Goal: Task Accomplishment & Management: Manage account settings

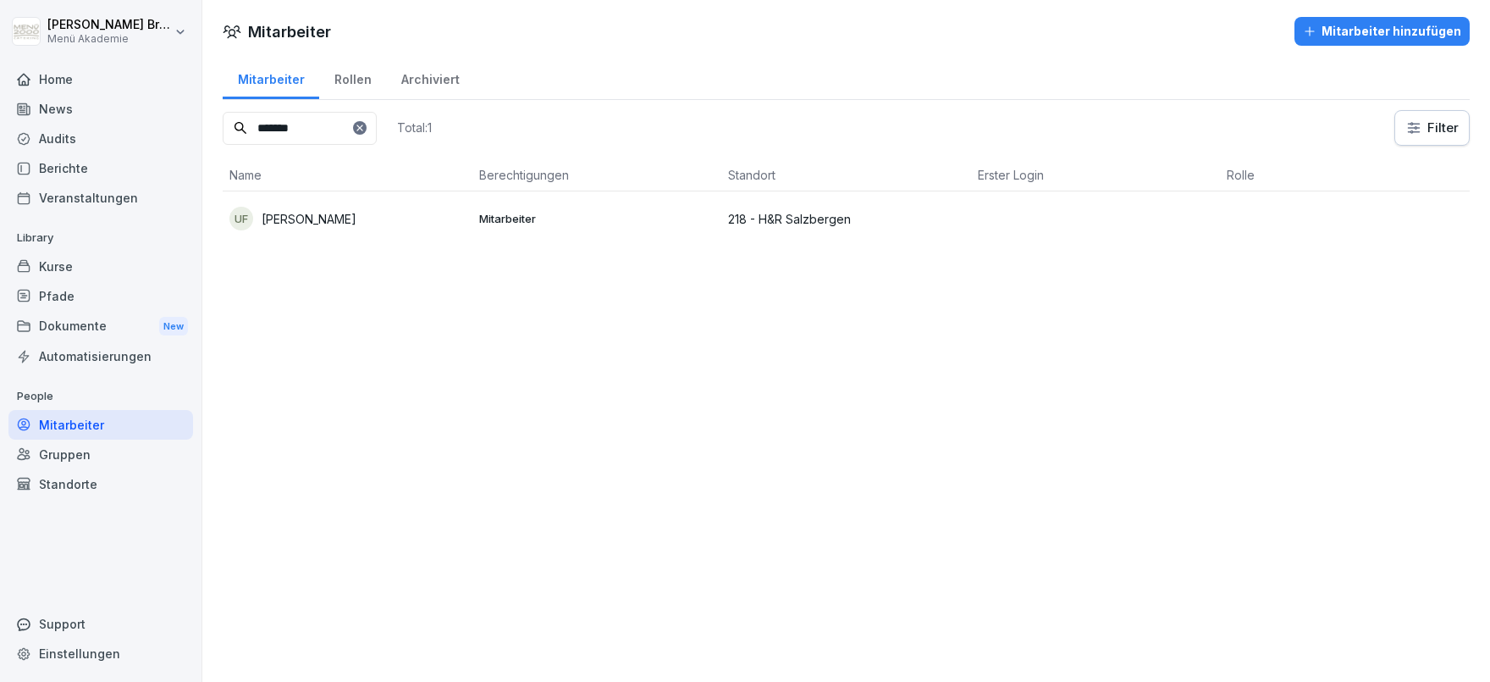
click at [98, 423] on div "Mitarbeiter" at bounding box center [100, 425] width 185 height 30
click at [365, 124] on icon at bounding box center [360, 128] width 10 height 10
click at [343, 134] on input at bounding box center [300, 128] width 154 height 33
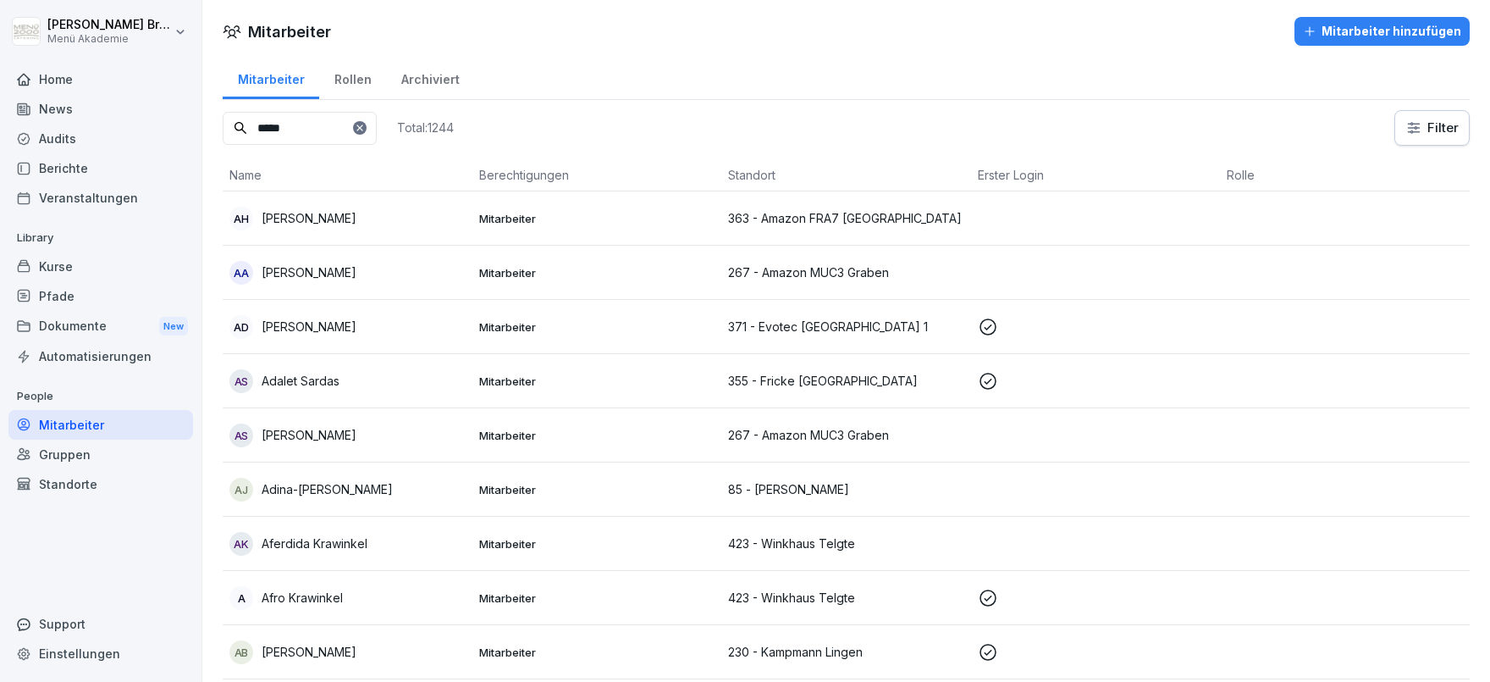
type input "*****"
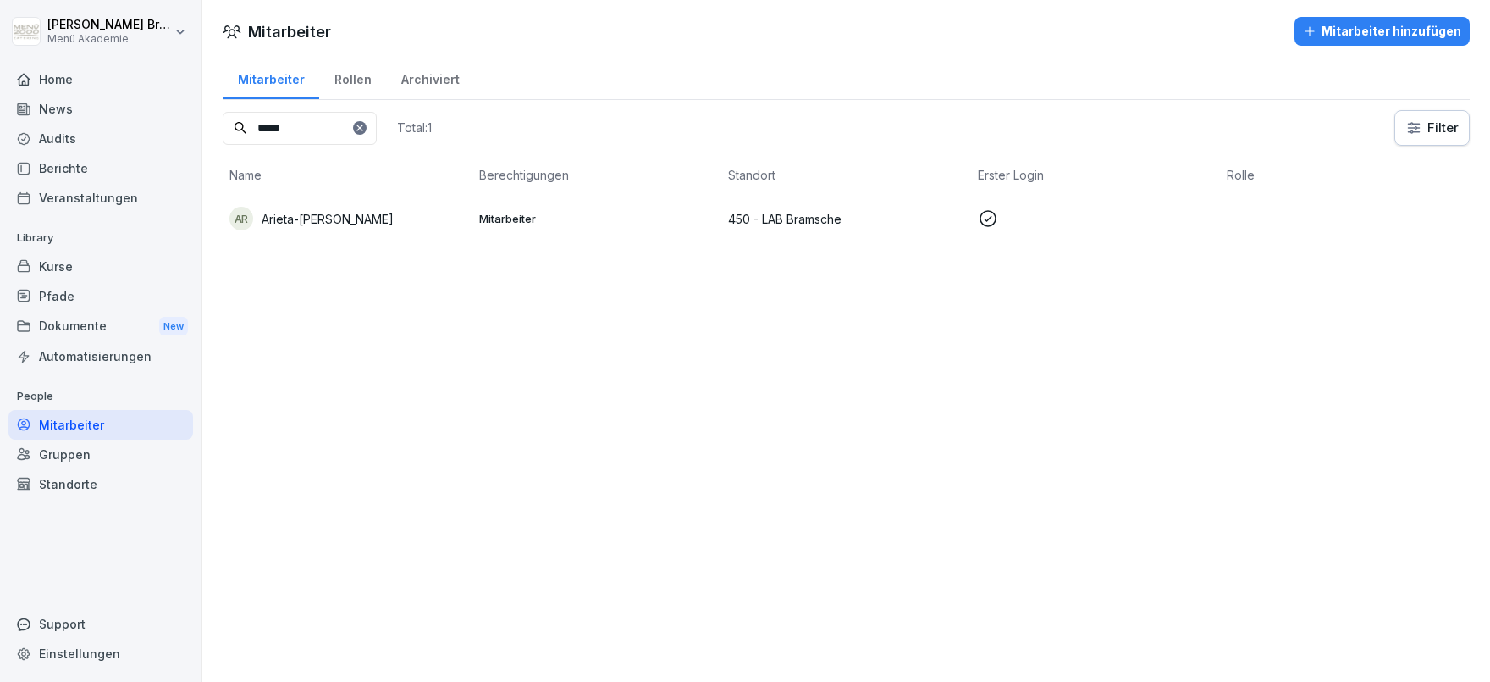
click at [348, 208] on div "AR Arieta-Zoica Rosca" at bounding box center [348, 219] width 236 height 24
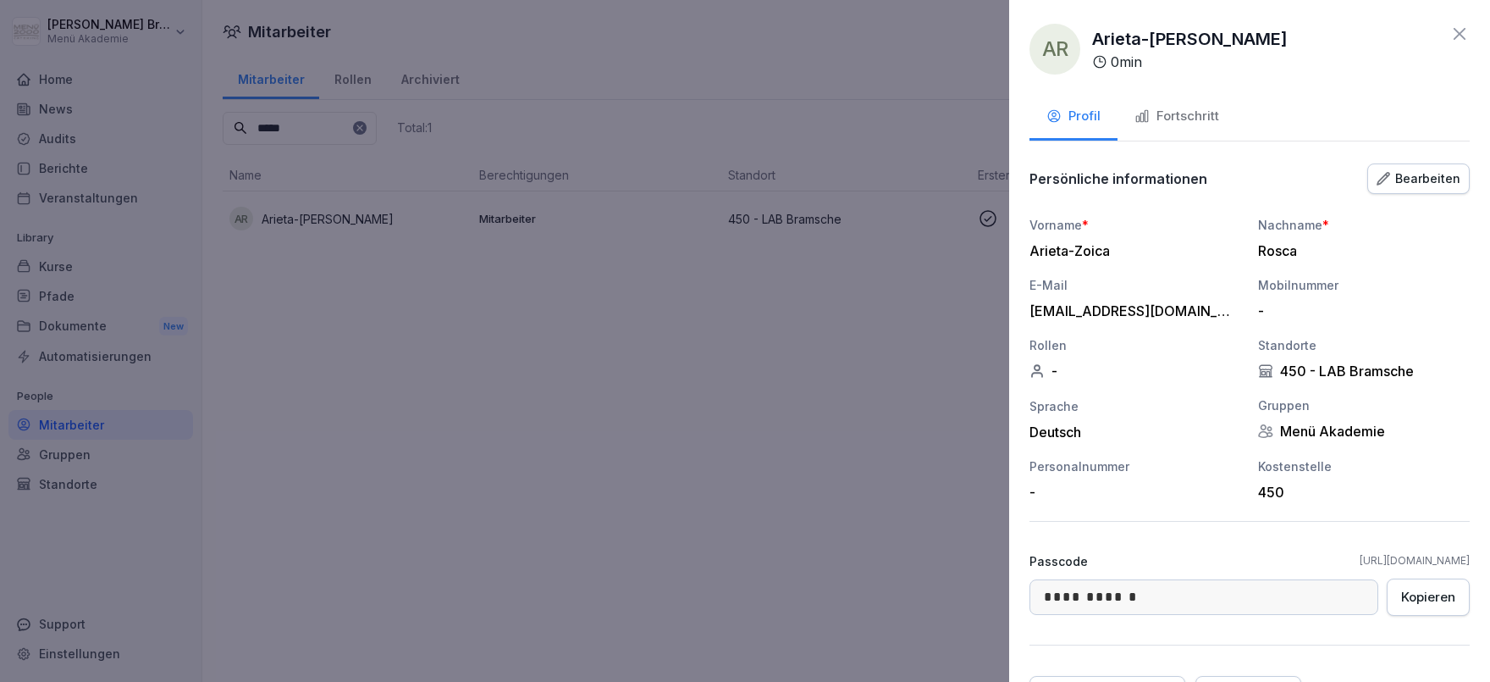
click at [765, 406] on div at bounding box center [745, 341] width 1490 height 682
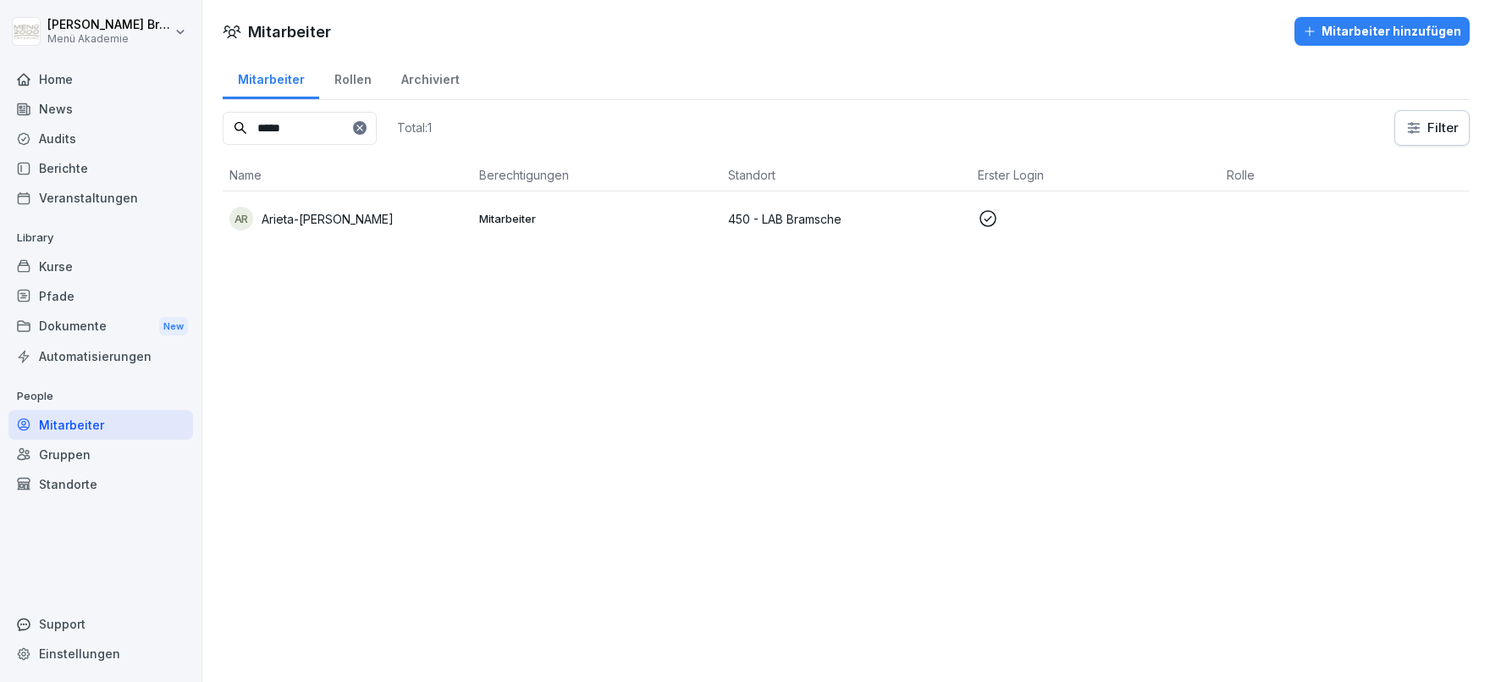
click at [91, 430] on div "Mitarbeiter" at bounding box center [100, 425] width 185 height 30
click at [377, 126] on input "*****" at bounding box center [300, 128] width 154 height 33
click at [365, 127] on icon at bounding box center [360, 128] width 10 height 10
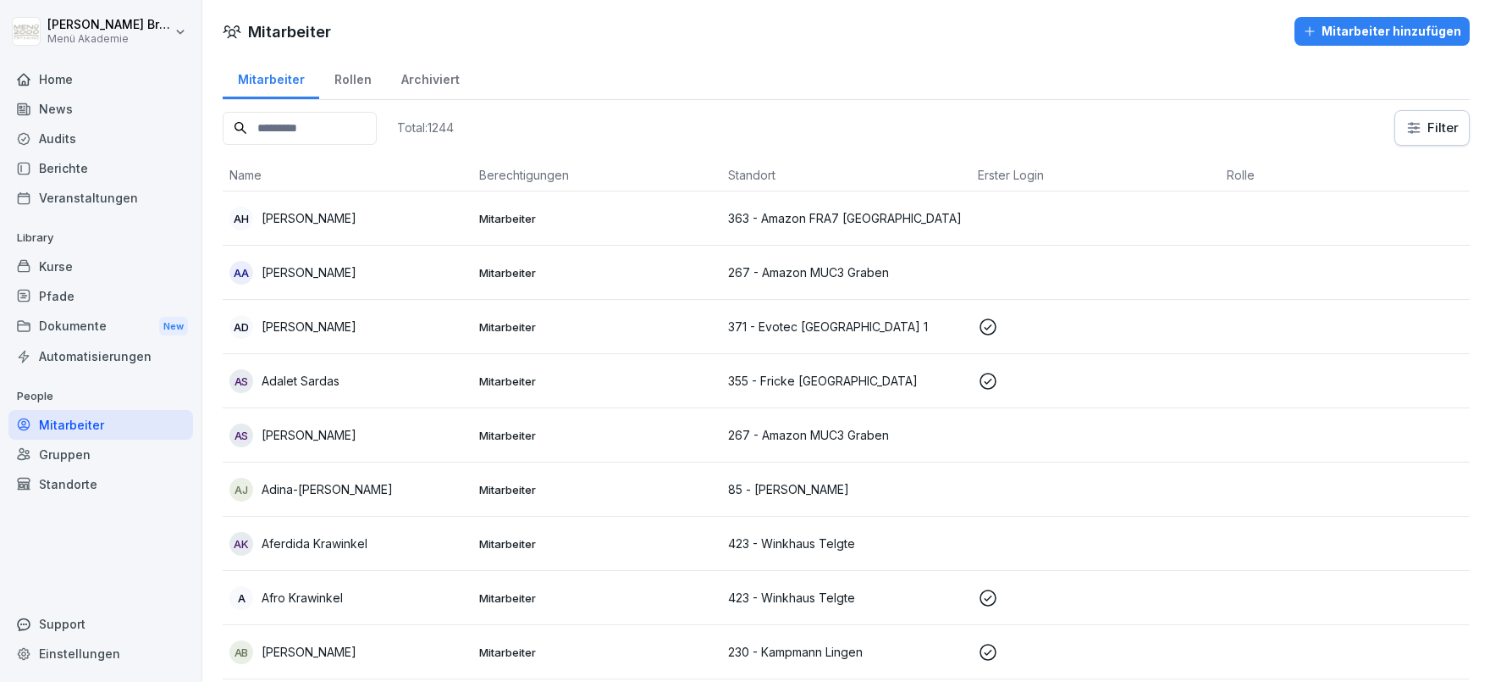
click at [312, 130] on input at bounding box center [300, 128] width 154 height 33
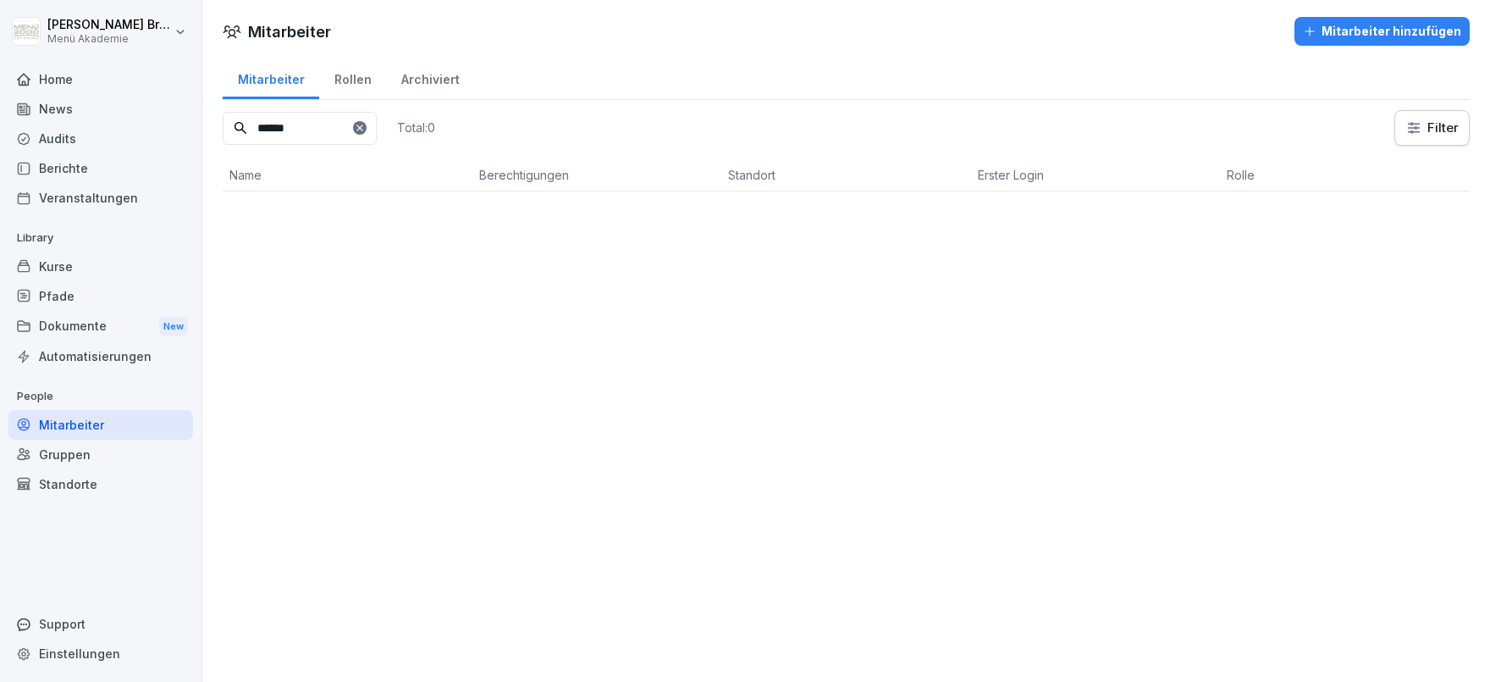
type input "******"
click at [425, 294] on div "Mitarbeiter Mitarbeiter hinzufügen Mitarbeiter Rollen Archiviert ****** Total: …" at bounding box center [846, 341] width 1288 height 682
click at [121, 421] on div "Mitarbeiter" at bounding box center [100, 425] width 185 height 30
click at [365, 125] on icon at bounding box center [360, 128] width 10 height 10
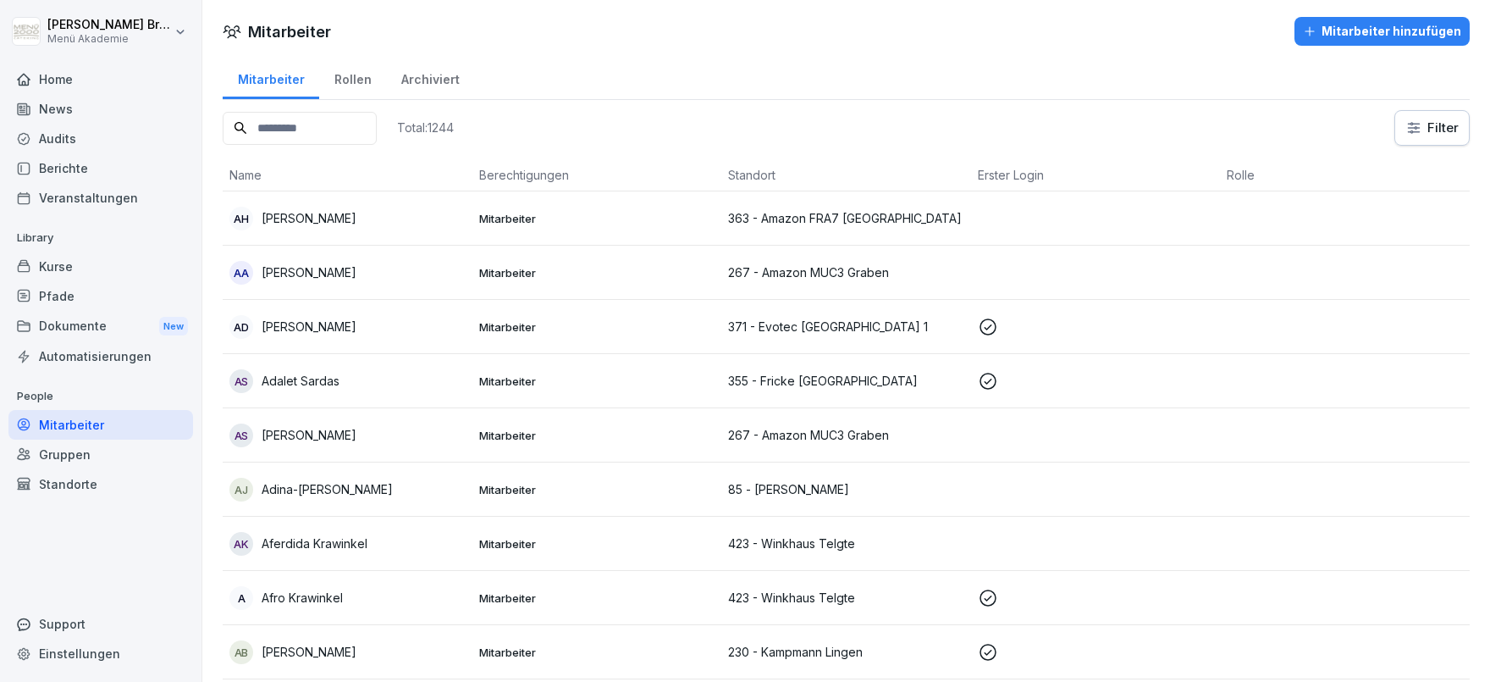
click at [365, 135] on input at bounding box center [300, 128] width 154 height 33
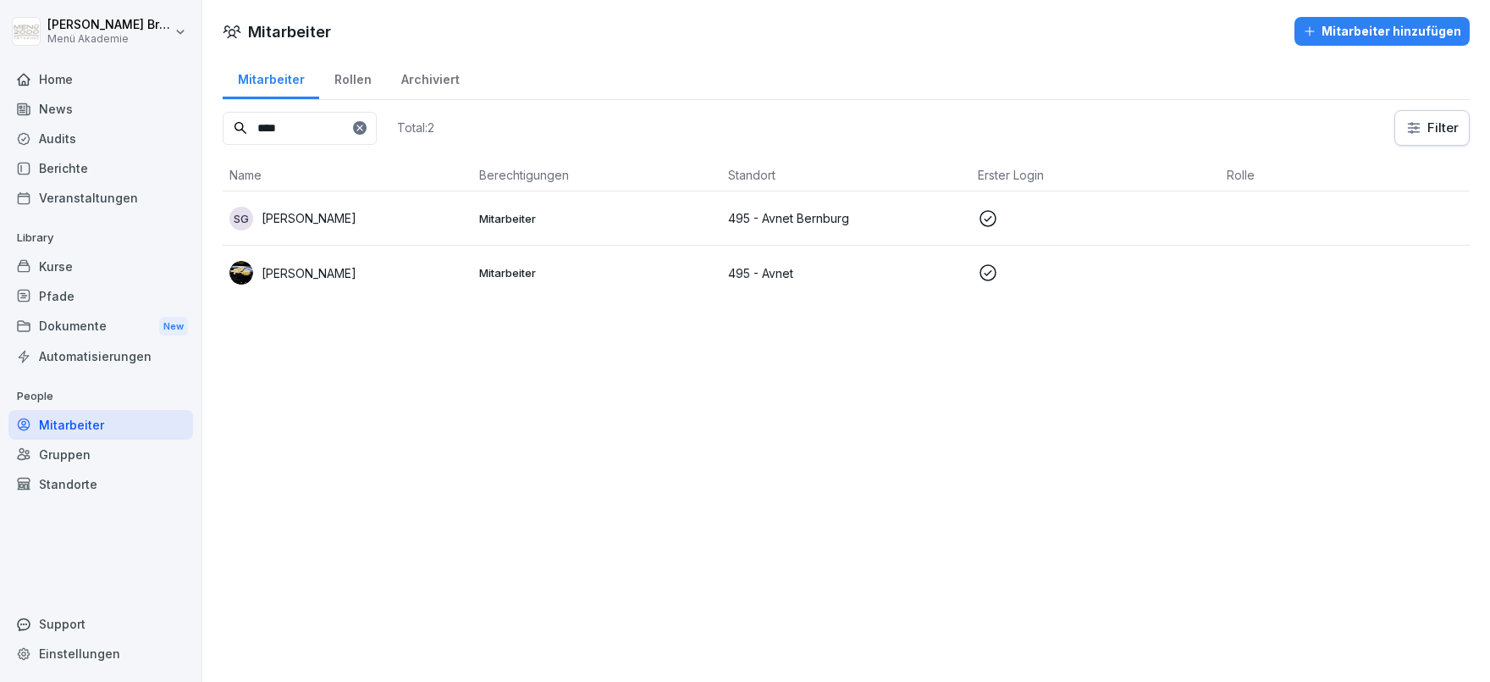
type input "****"
click at [342, 215] on p "Stephan Gautzsch" at bounding box center [309, 218] width 95 height 18
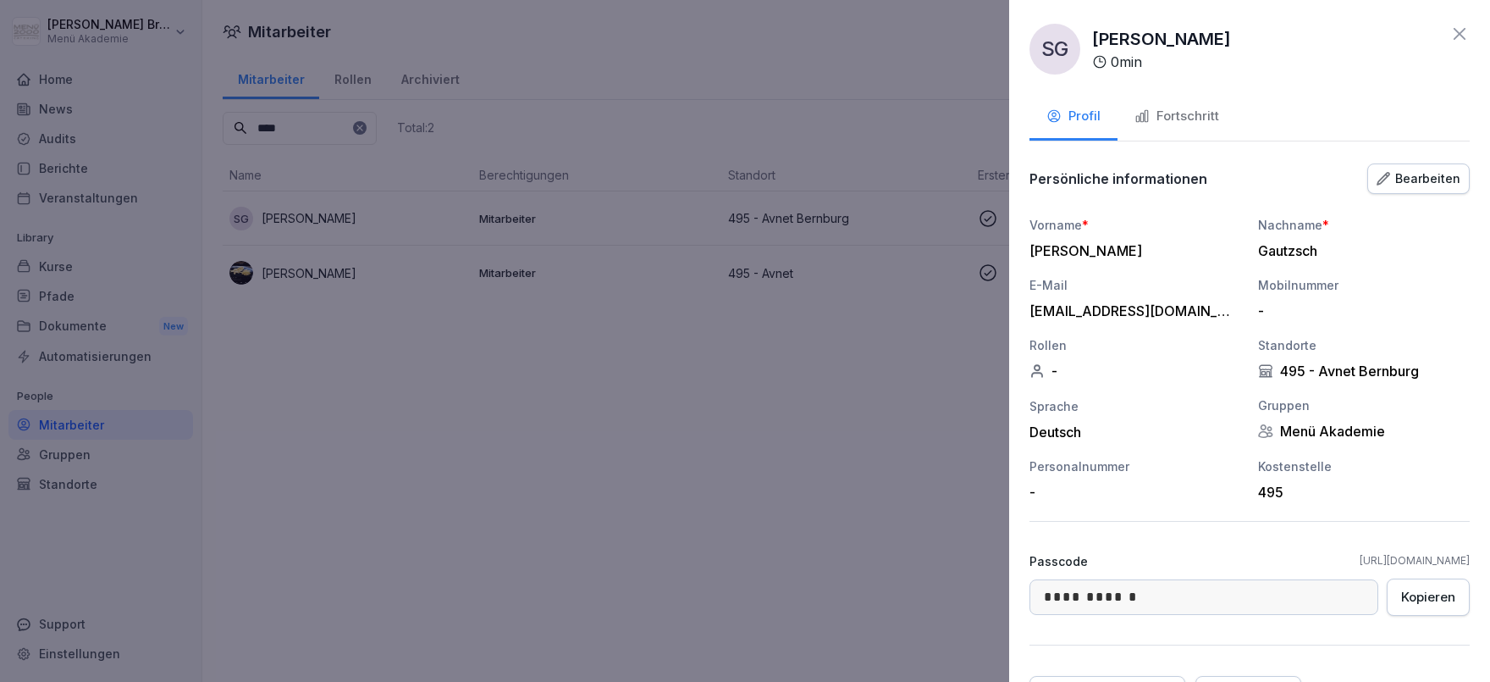
click at [1197, 113] on div "Fortschritt" at bounding box center [1177, 116] width 85 height 19
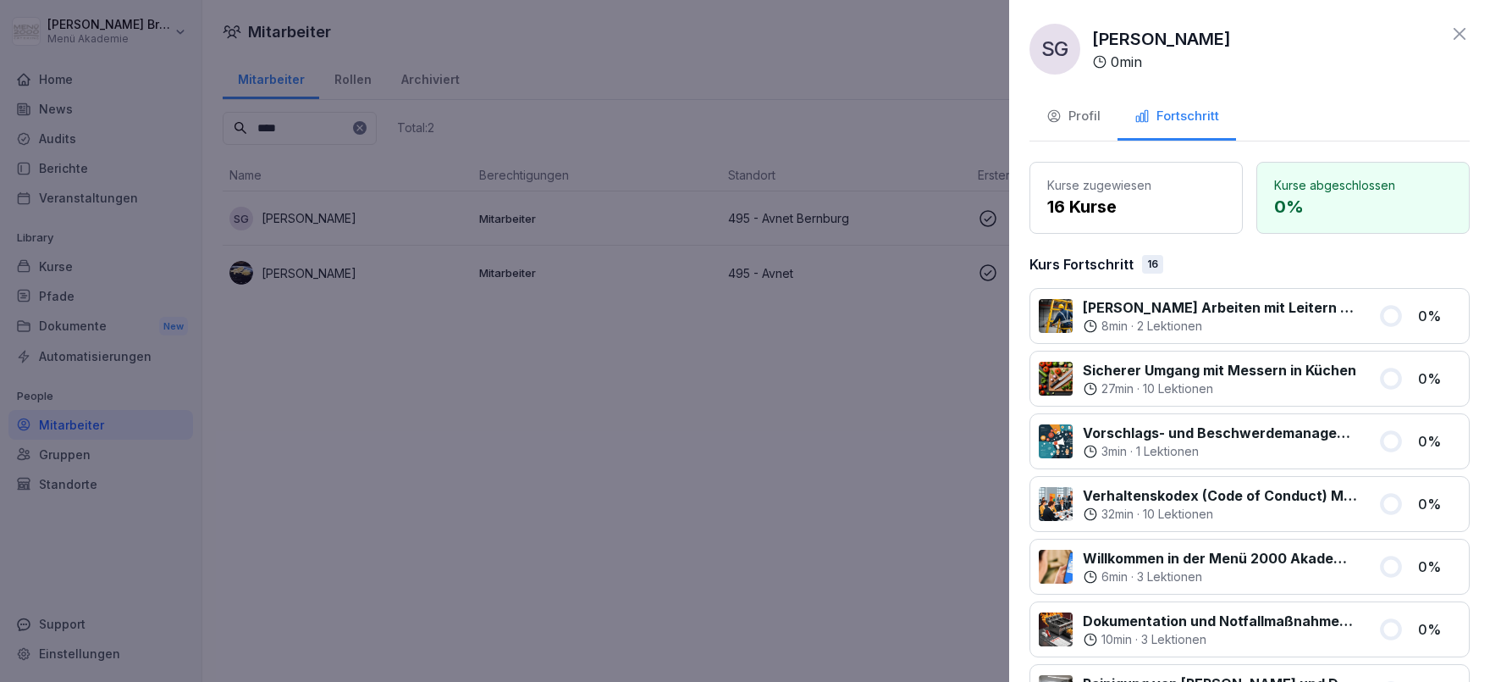
click at [814, 478] on div at bounding box center [745, 341] width 1490 height 682
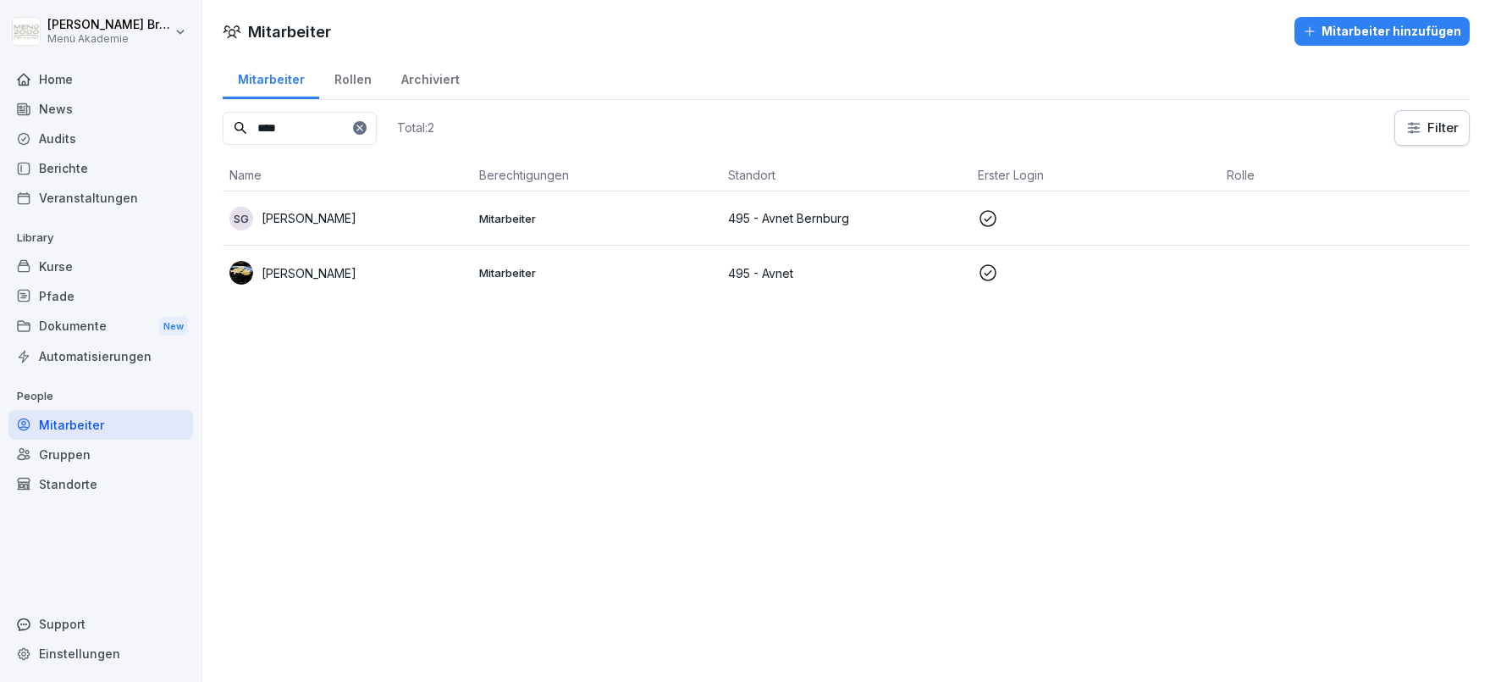
click at [319, 266] on p "Stephan Gautzsch" at bounding box center [309, 273] width 95 height 18
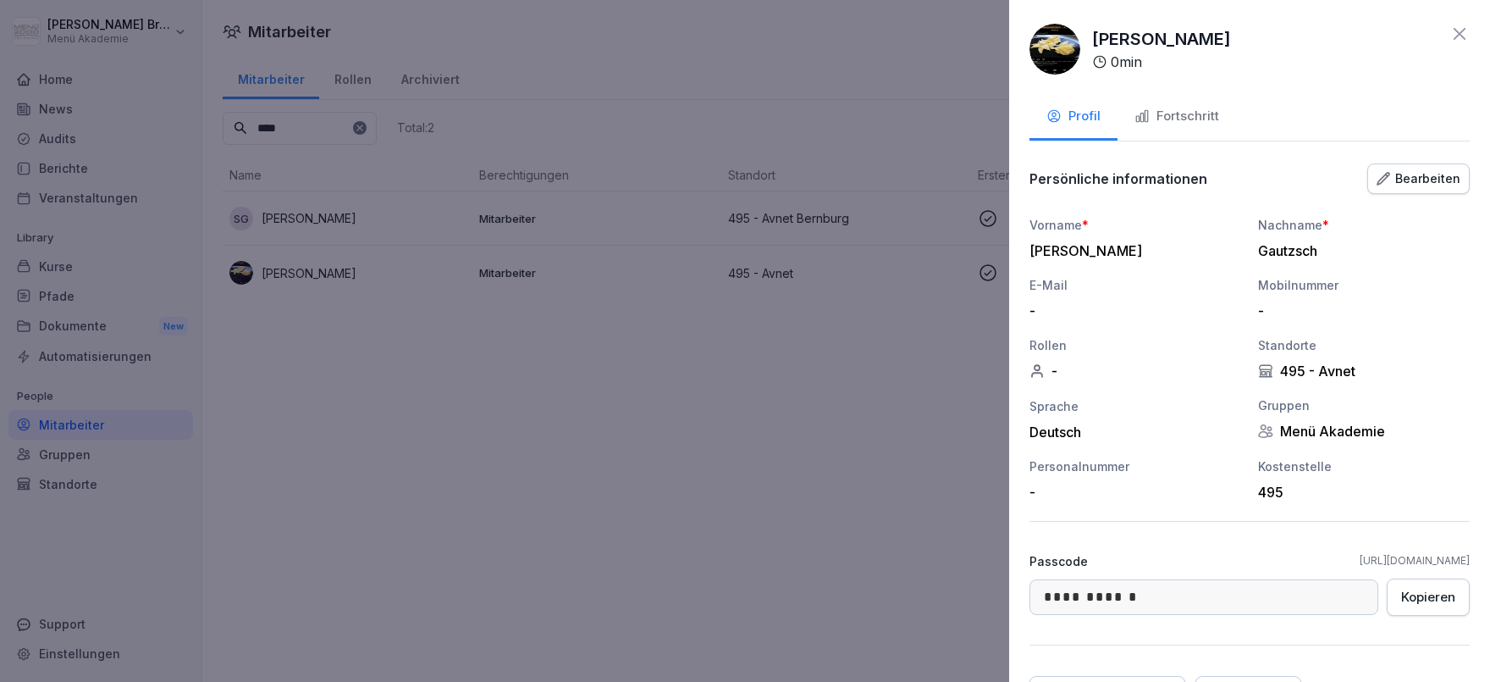
click at [1192, 99] on button "Fortschritt" at bounding box center [1177, 118] width 119 height 46
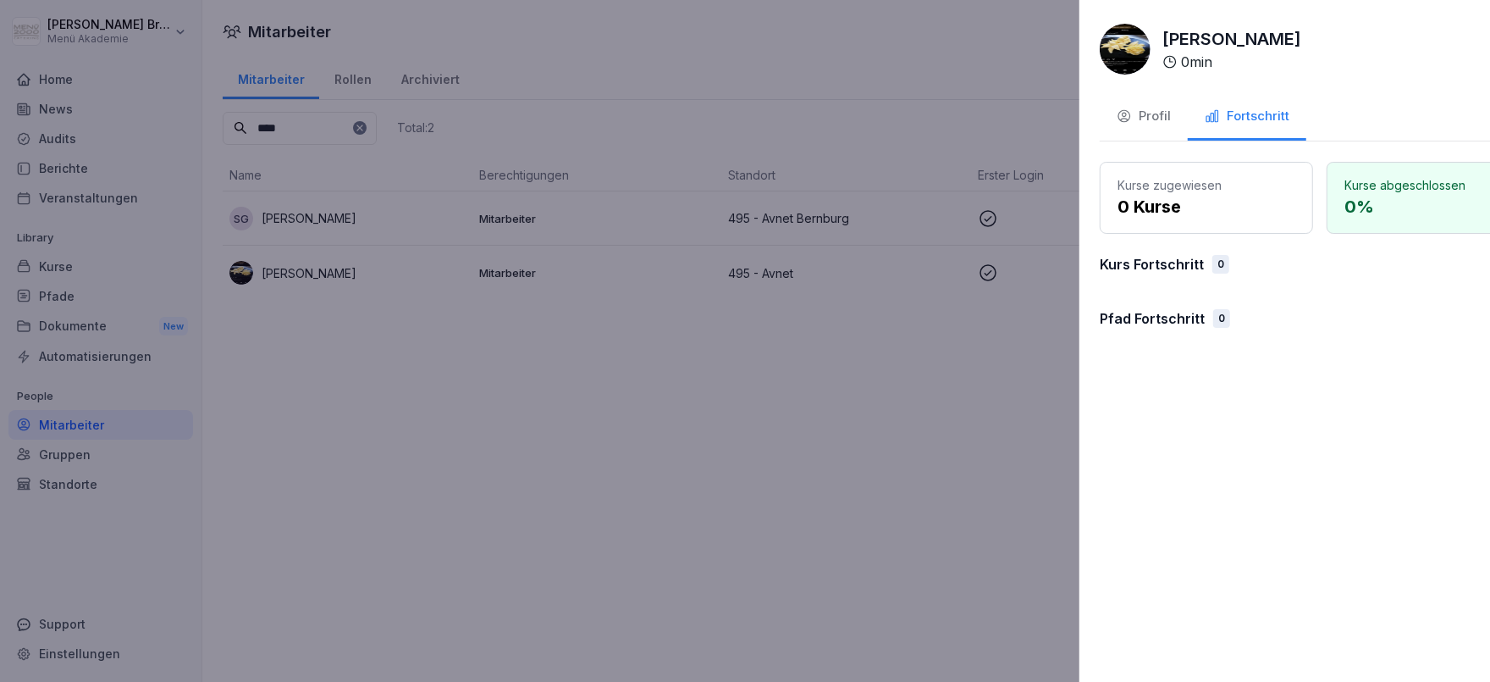
click at [897, 437] on div at bounding box center [745, 341] width 1490 height 682
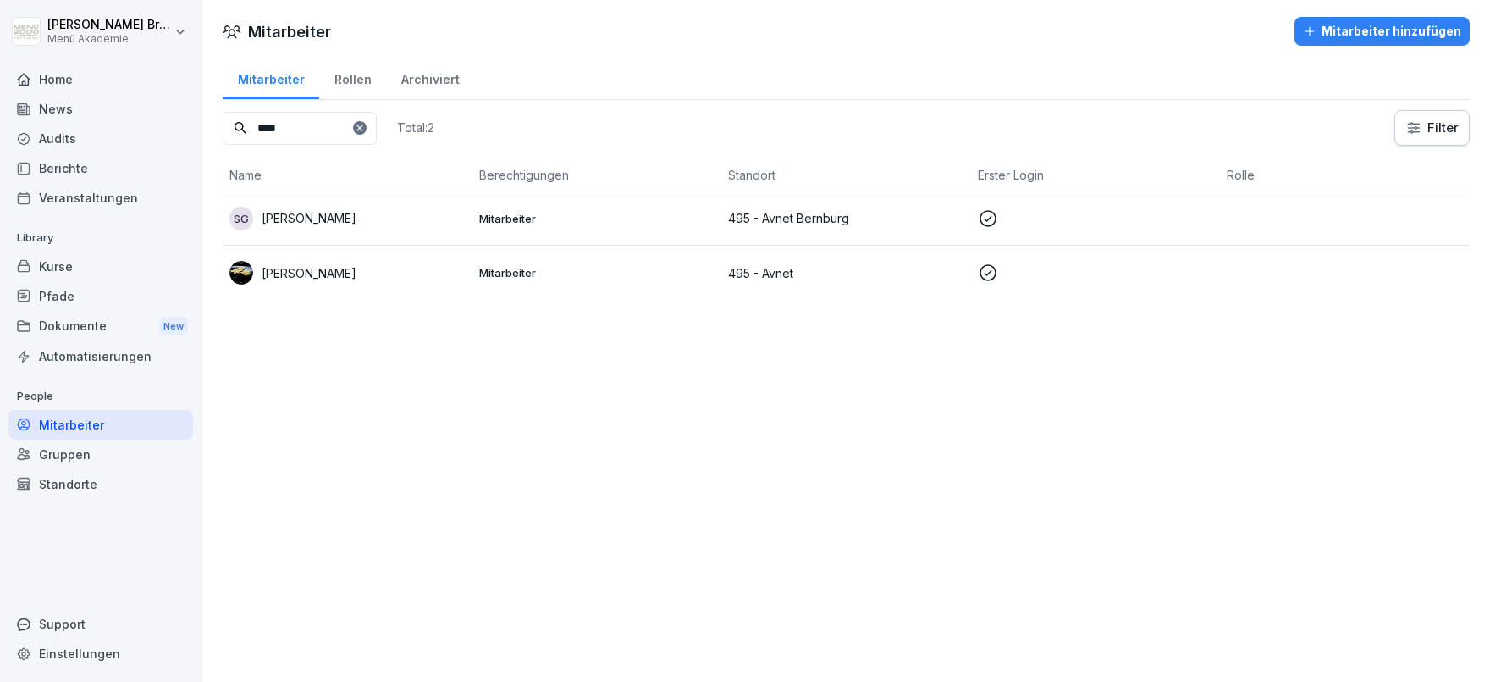
click at [357, 218] on p "[PERSON_NAME]" at bounding box center [309, 218] width 95 height 18
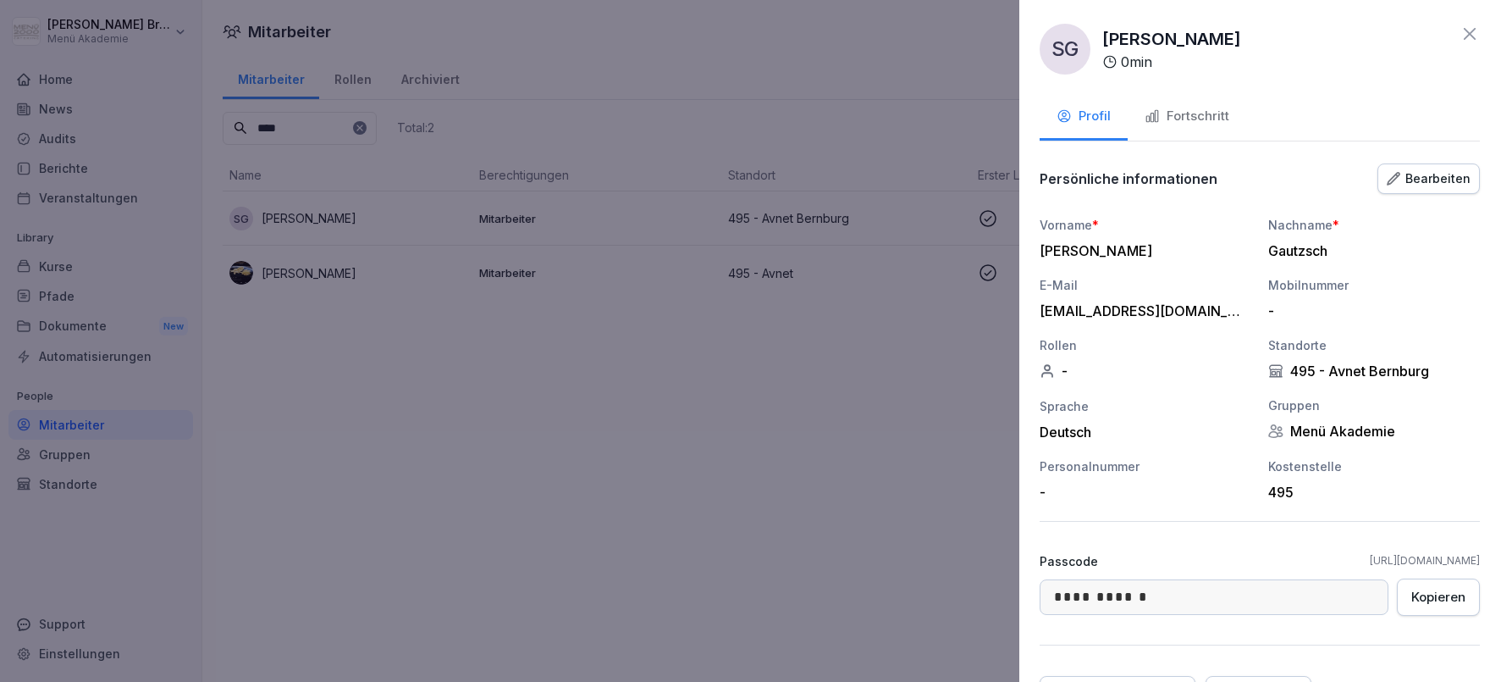
click at [543, 332] on div at bounding box center [745, 341] width 1490 height 682
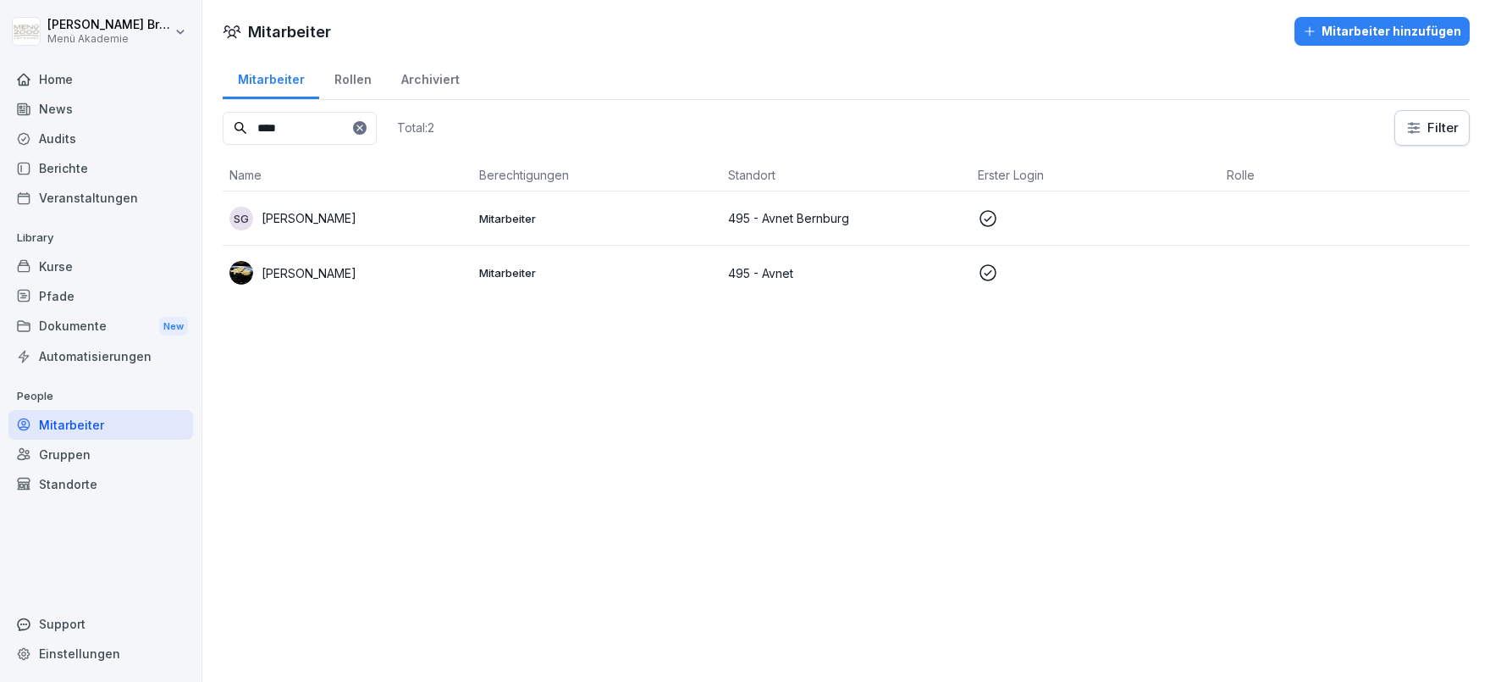
click at [317, 258] on td "[PERSON_NAME]" at bounding box center [348, 273] width 250 height 54
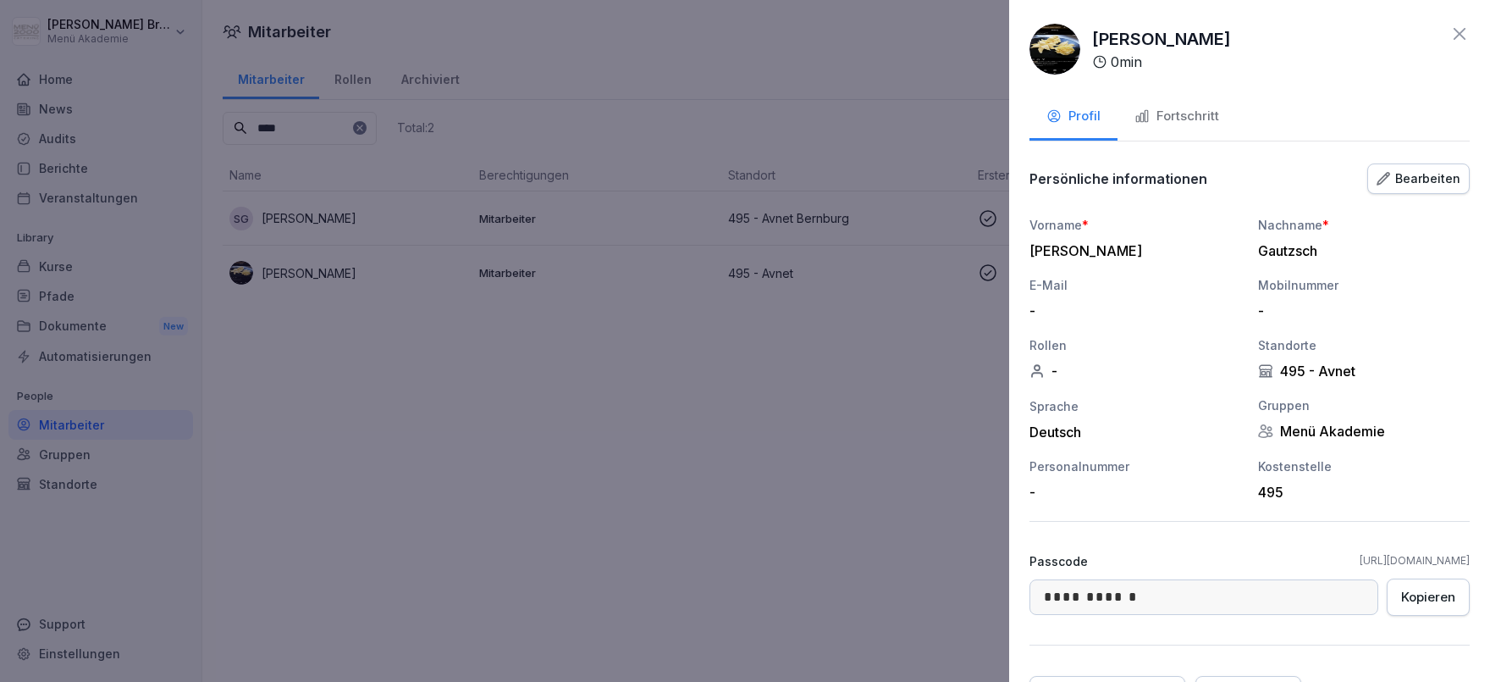
click at [1462, 32] on icon at bounding box center [1460, 34] width 12 height 12
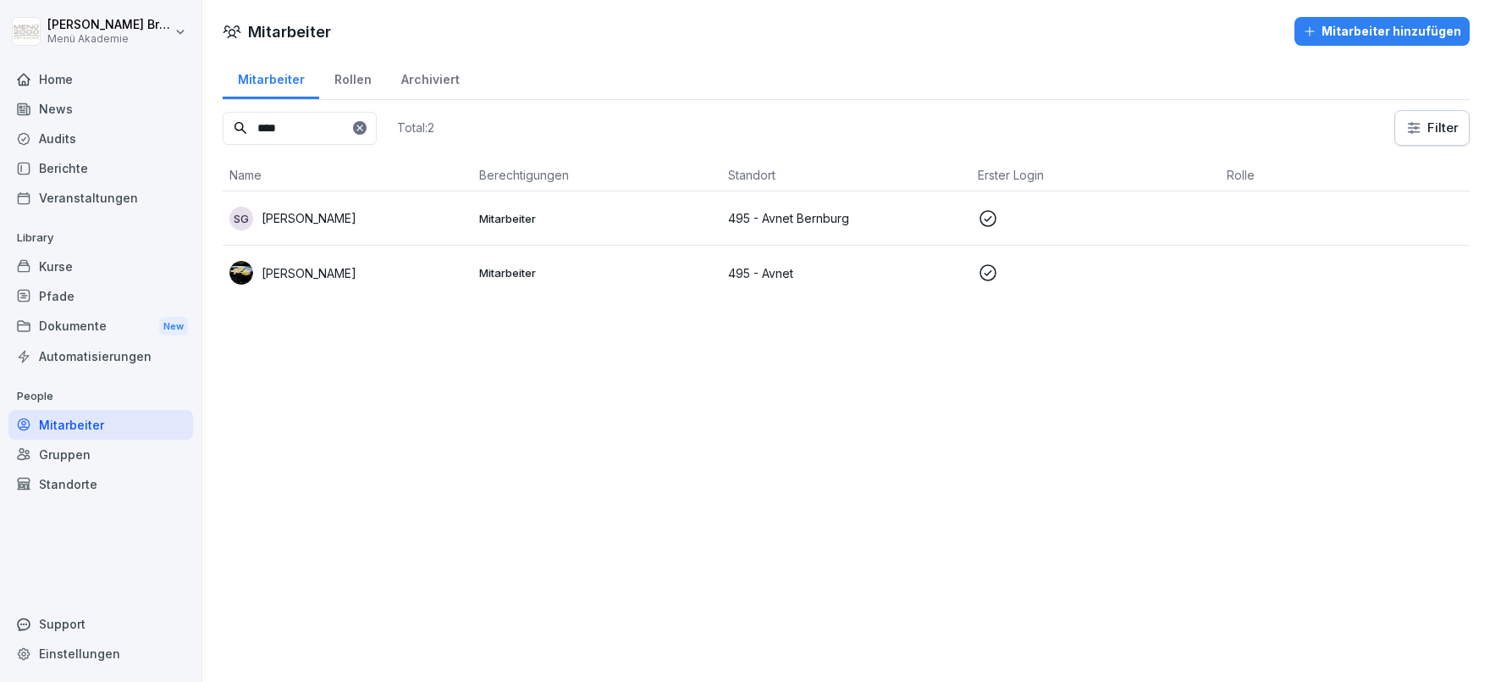
click at [755, 269] on p "495 - Avnet" at bounding box center [846, 273] width 236 height 18
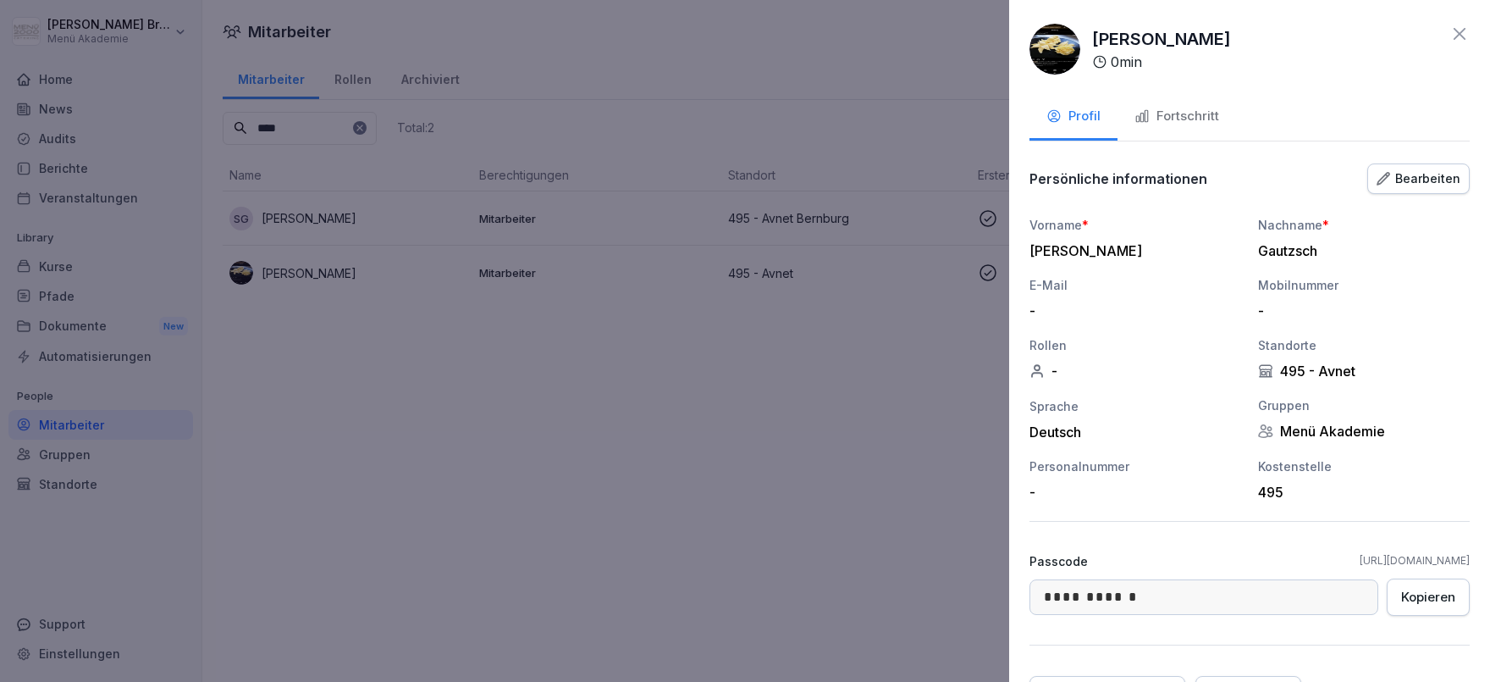
click at [1420, 174] on div "Bearbeiten" at bounding box center [1419, 178] width 84 height 19
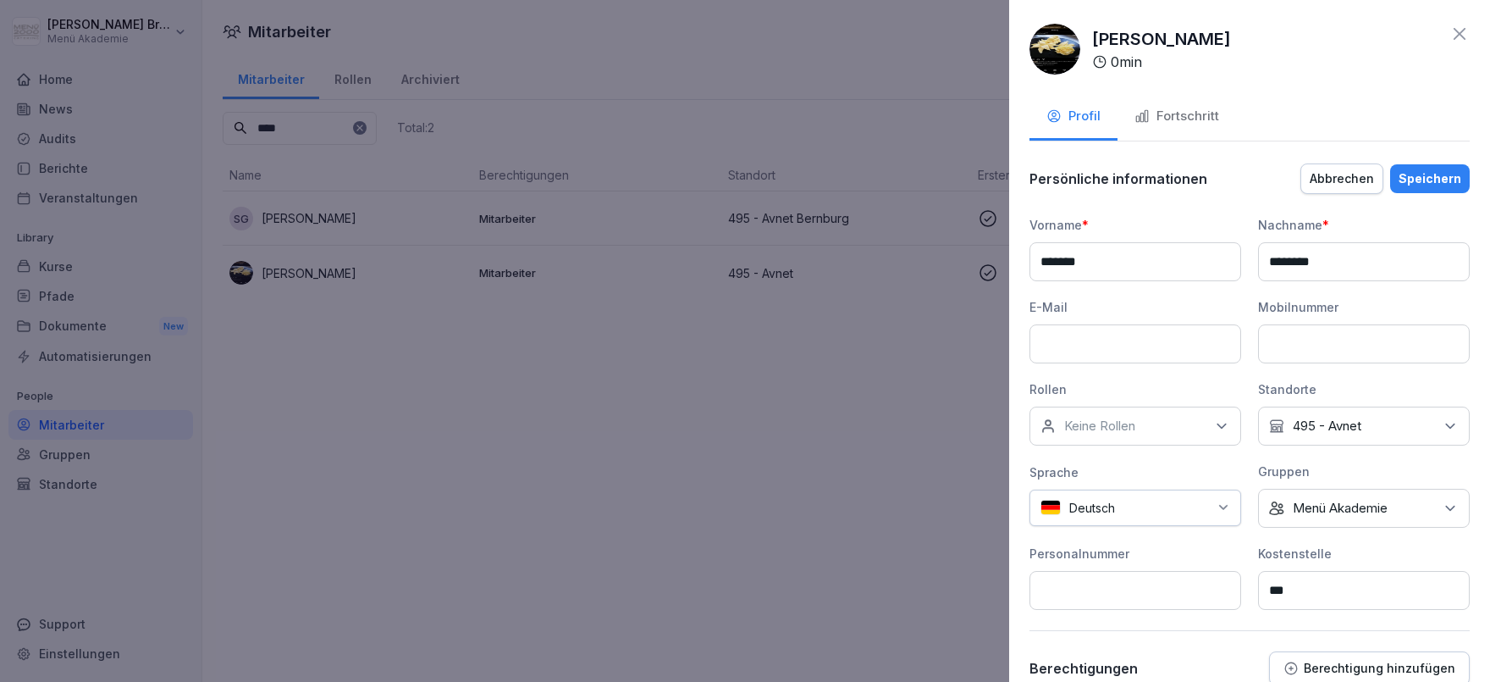
click at [1385, 426] on div "Kein Standort 495 - Avnet" at bounding box center [1364, 425] width 212 height 39
click at [1369, 464] on input at bounding box center [1368, 466] width 218 height 32
type input "***"
click at [1275, 502] on button "495 - Avnet" at bounding box center [1277, 502] width 15 height 15
click at [1286, 533] on div "495 - Avnet Bernburg" at bounding box center [1369, 535] width 210 height 32
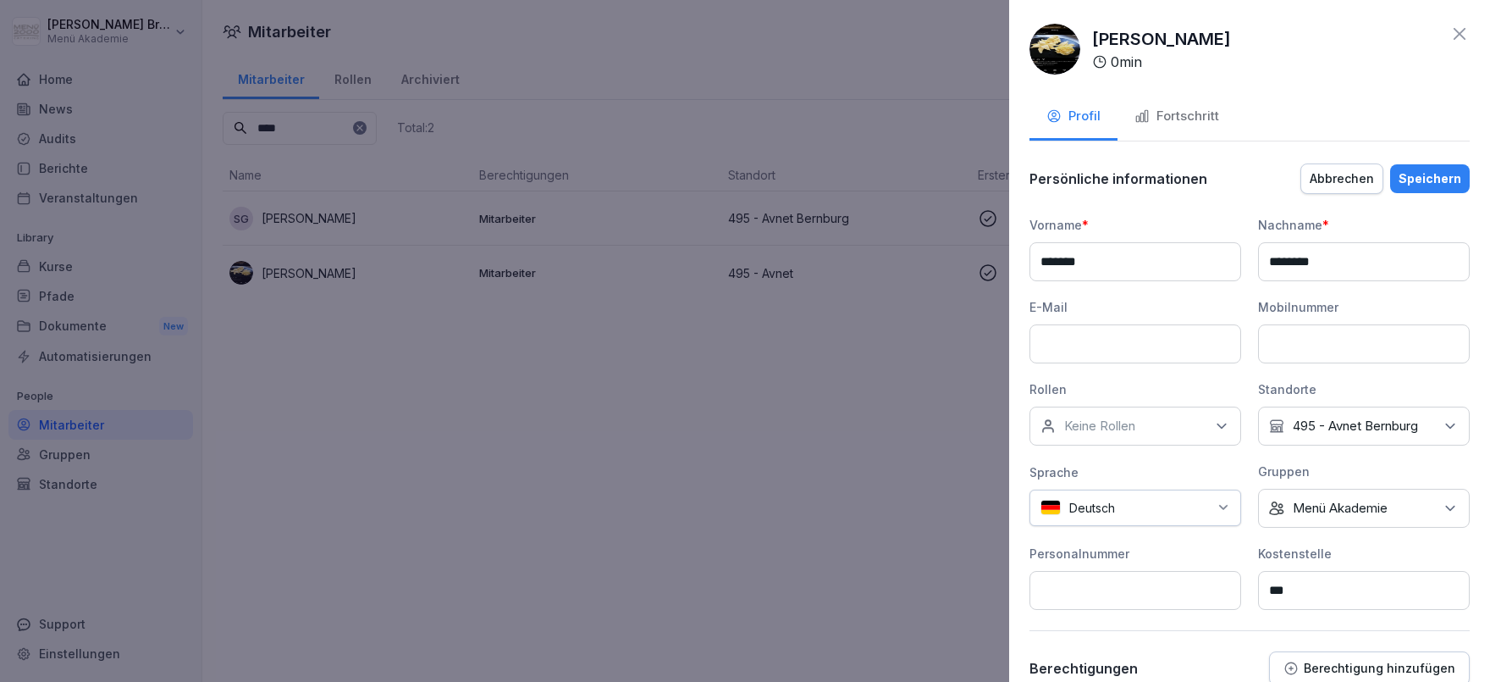
click at [1219, 548] on div "Personalnummer" at bounding box center [1136, 554] width 212 height 18
click at [1452, 182] on div "Speichern" at bounding box center [1430, 178] width 63 height 19
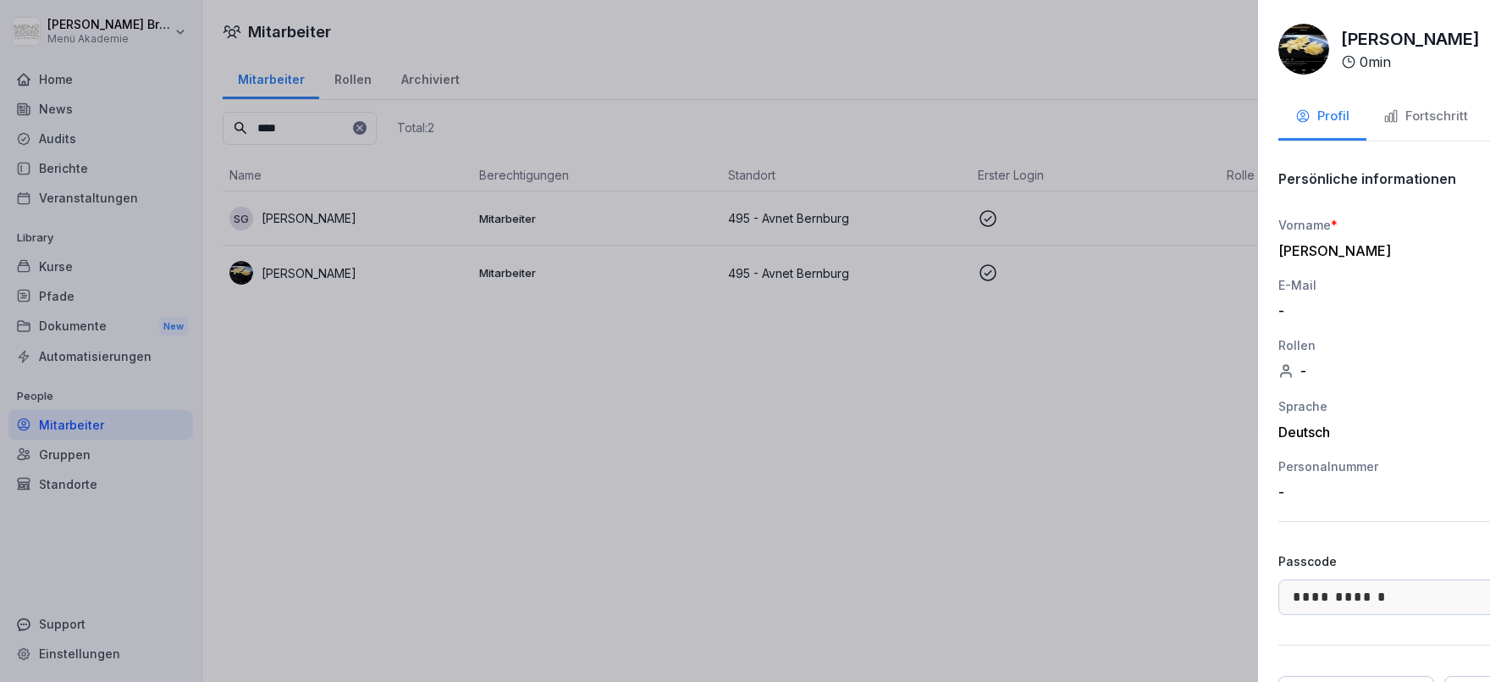
click at [721, 516] on div at bounding box center [745, 341] width 1490 height 682
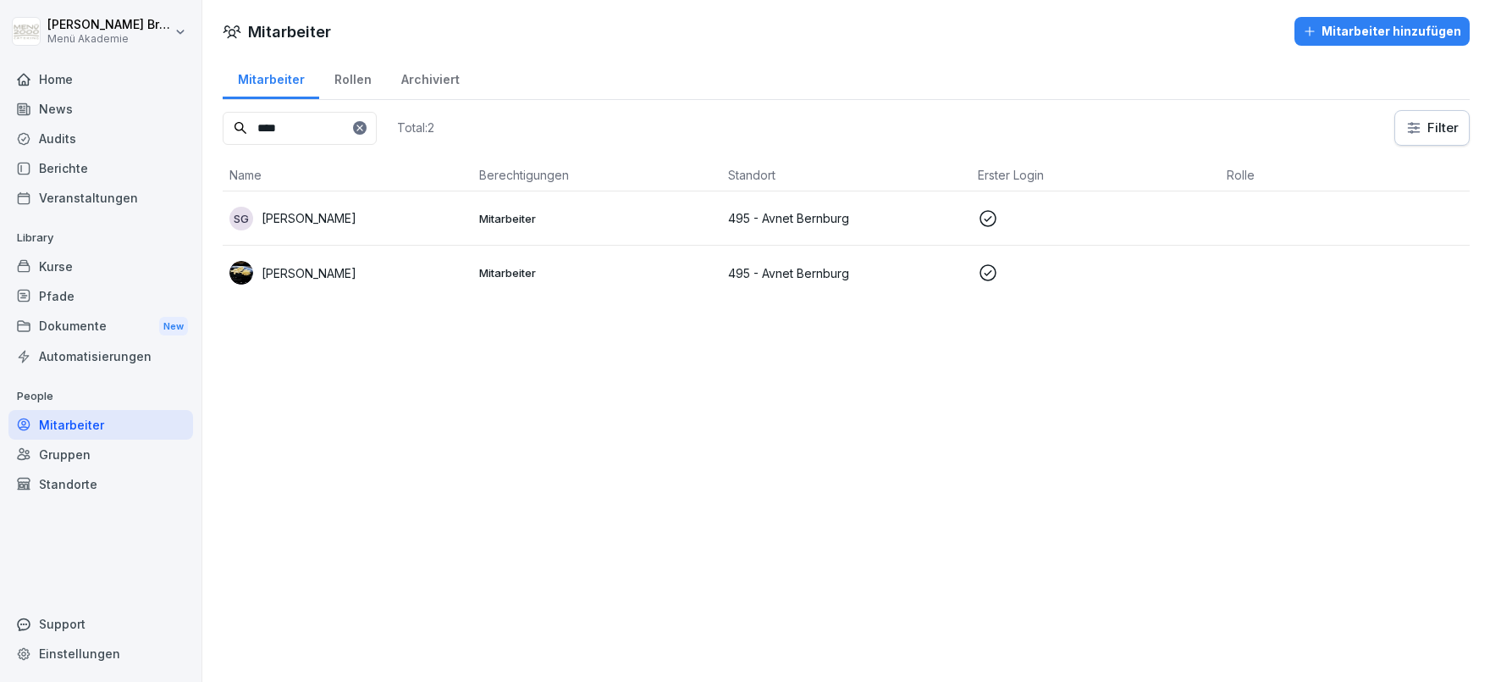
click at [75, 475] on div "Standorte" at bounding box center [100, 484] width 185 height 30
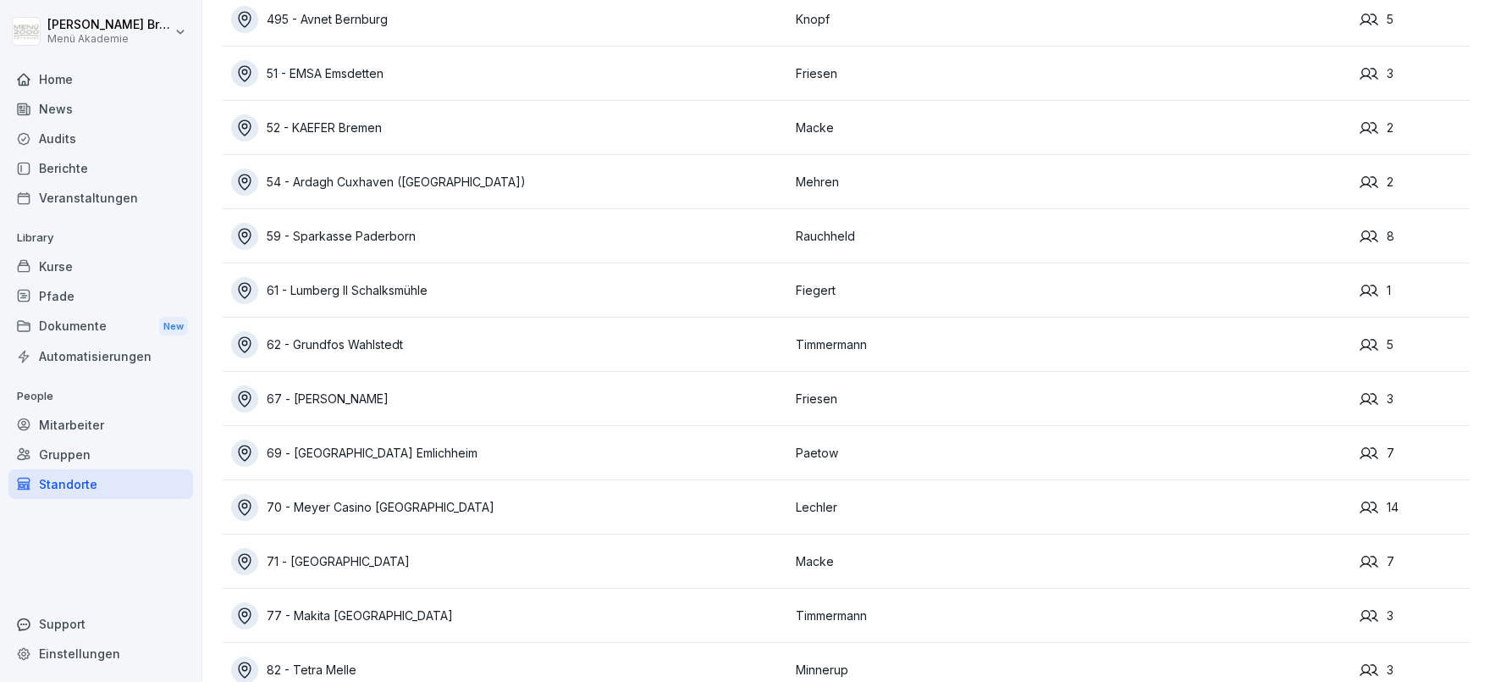
scroll to position [11570, 0]
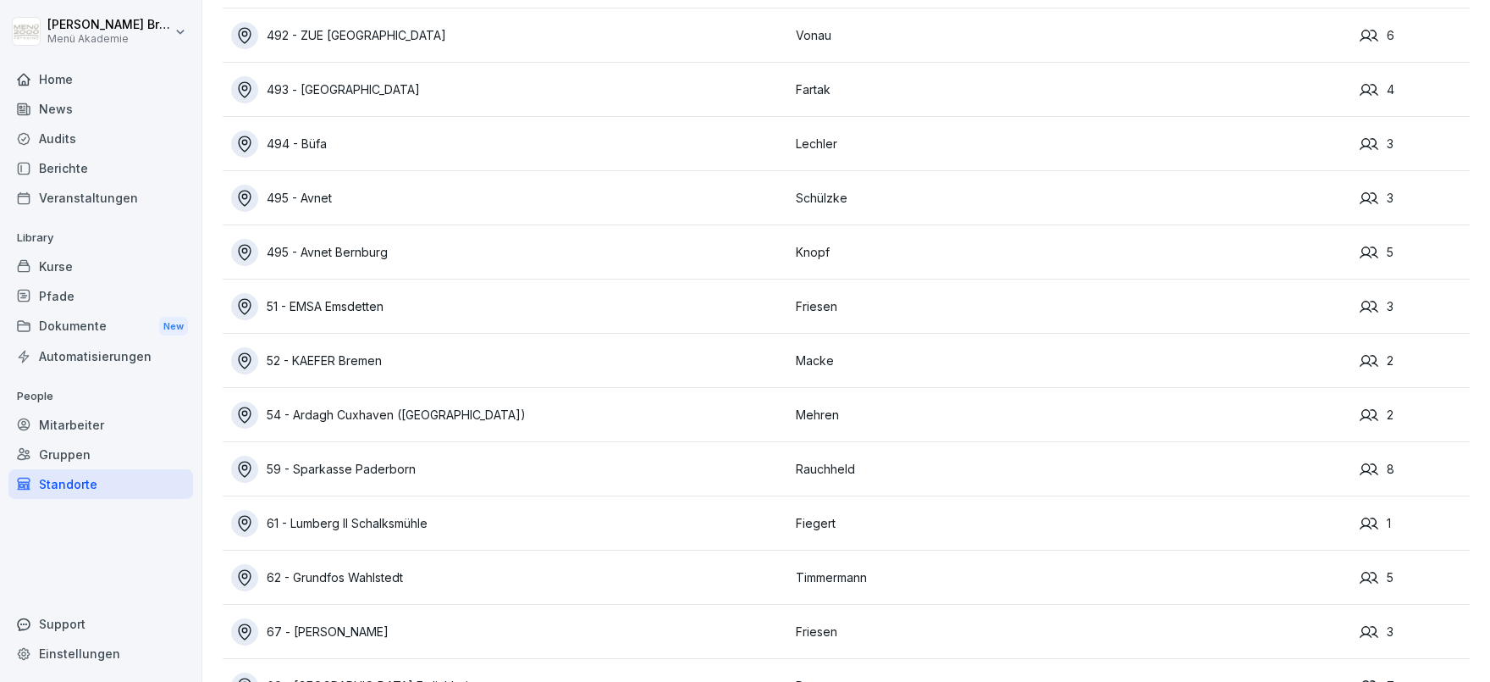
click at [308, 201] on div "495 - Avnet" at bounding box center [509, 198] width 556 height 27
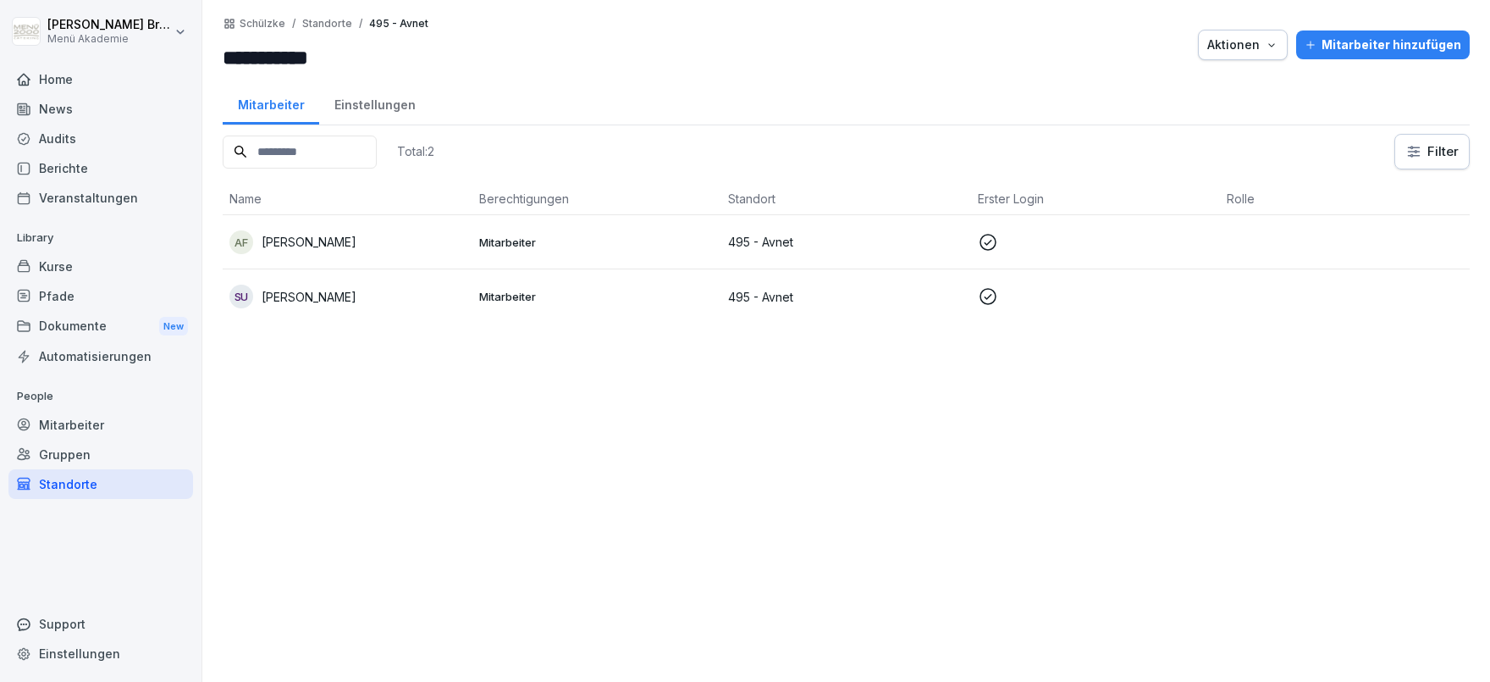
click at [106, 494] on div "Standorte" at bounding box center [100, 484] width 185 height 30
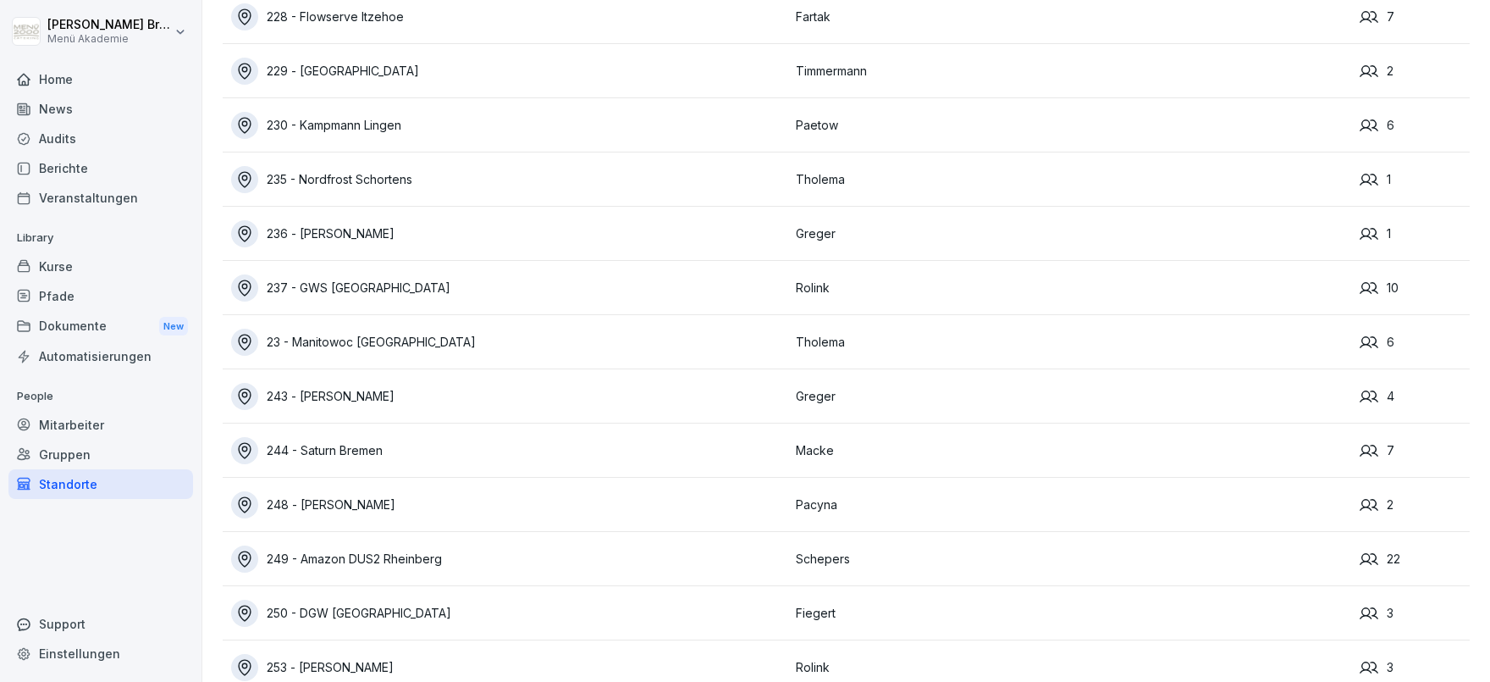
scroll to position [11427, 0]
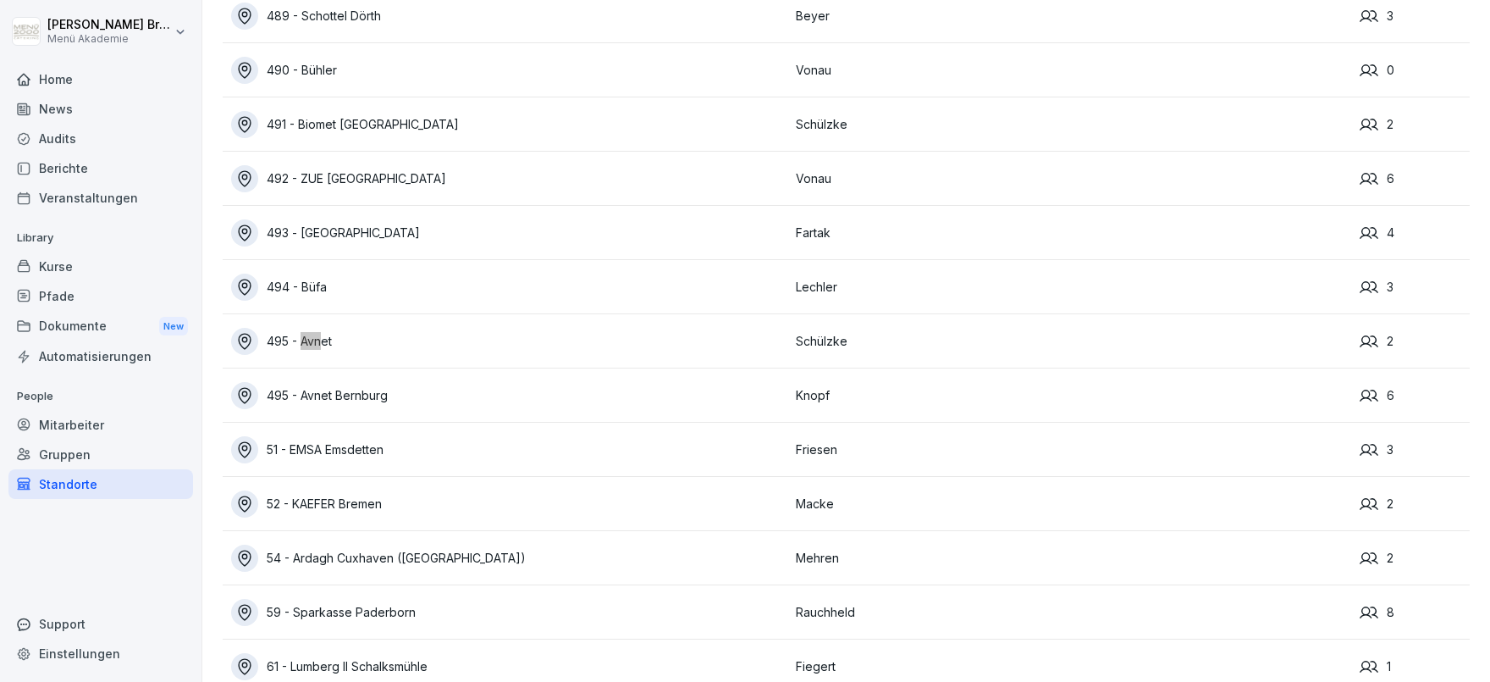
click at [378, 391] on div "495 - Avnet Bernburg" at bounding box center [509, 395] width 556 height 27
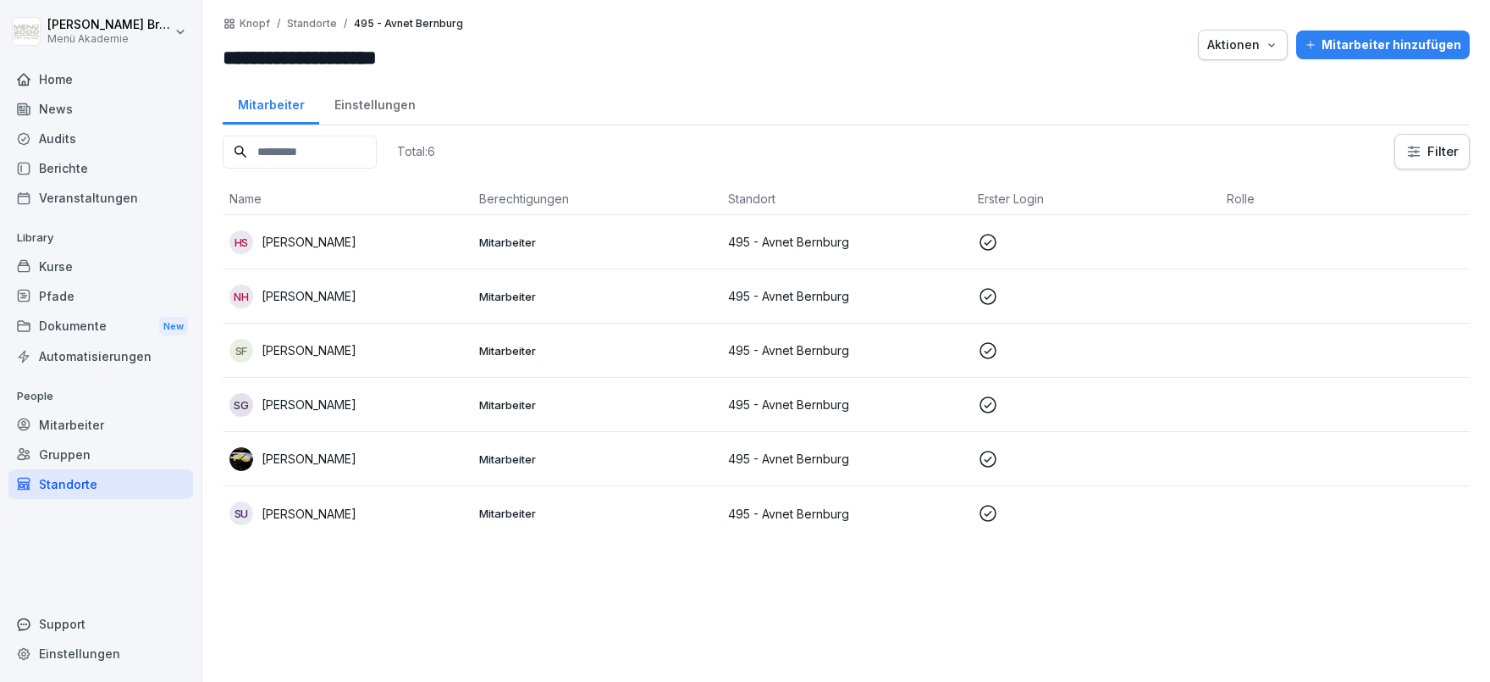
click at [71, 489] on div "Standorte" at bounding box center [100, 484] width 185 height 30
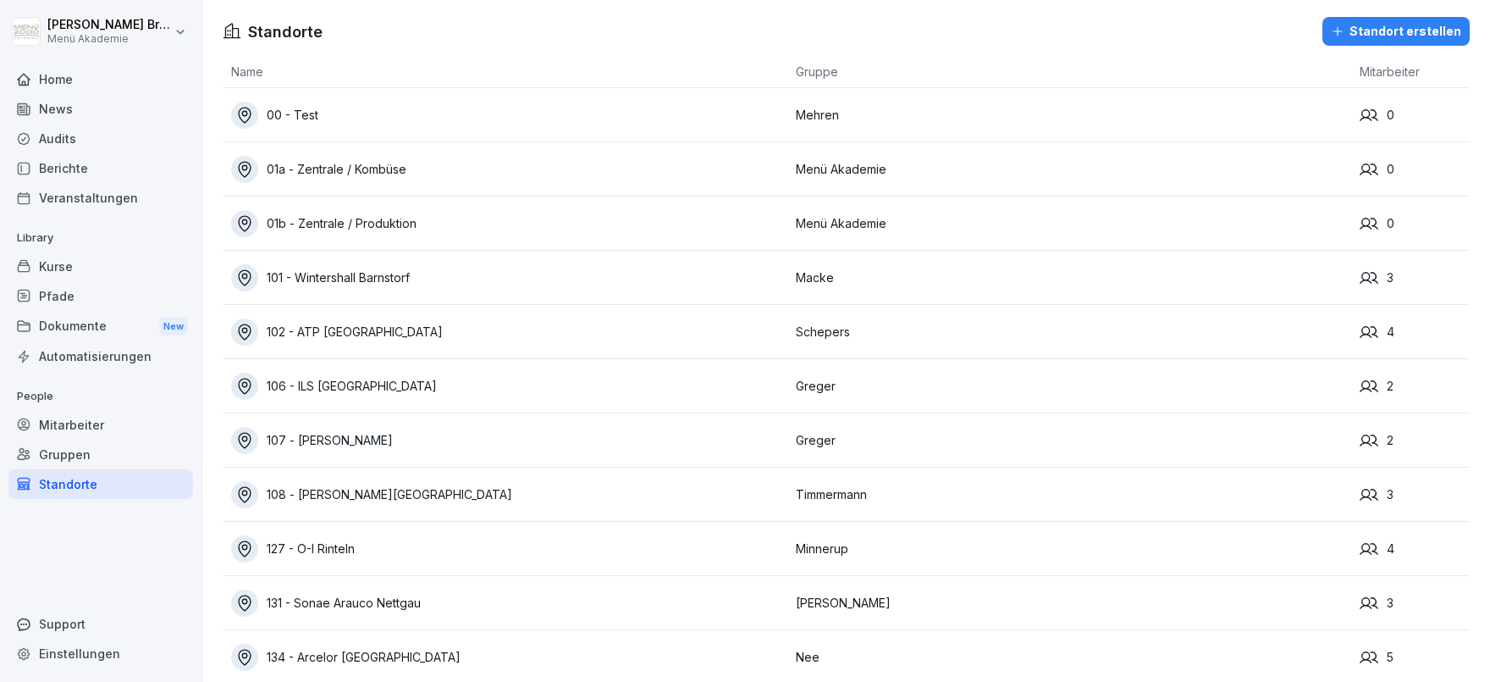
scroll to position [11427, 0]
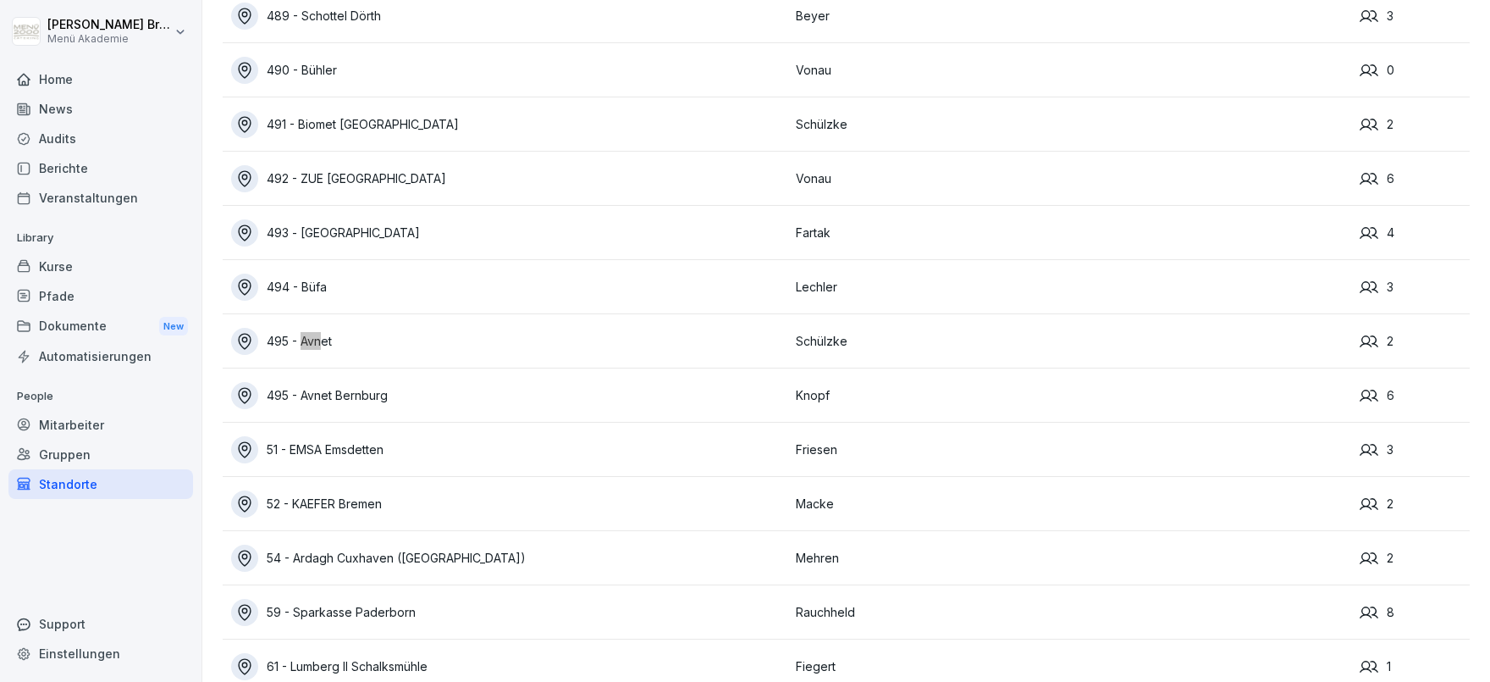
click at [323, 391] on div "495 - Avnet Bernburg" at bounding box center [509, 395] width 556 height 27
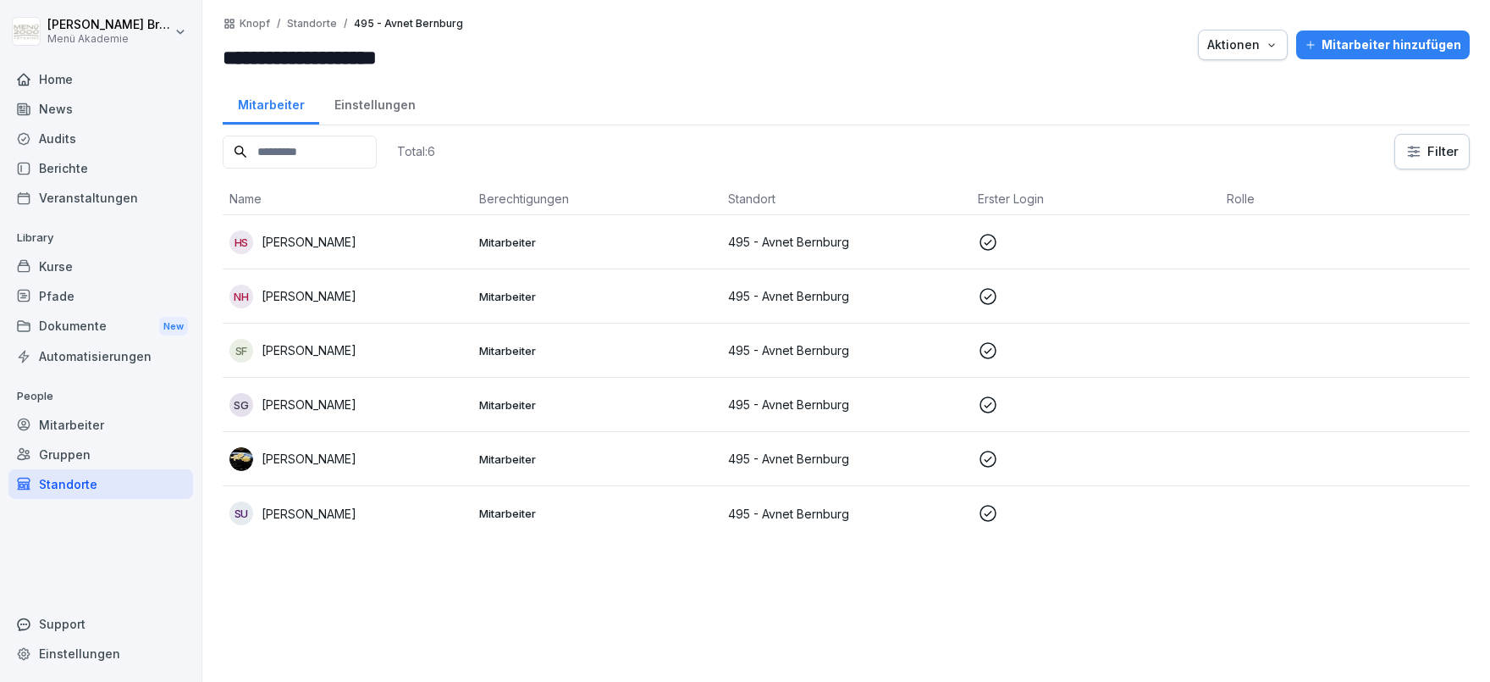
click at [347, 406] on p "[PERSON_NAME]" at bounding box center [309, 404] width 95 height 18
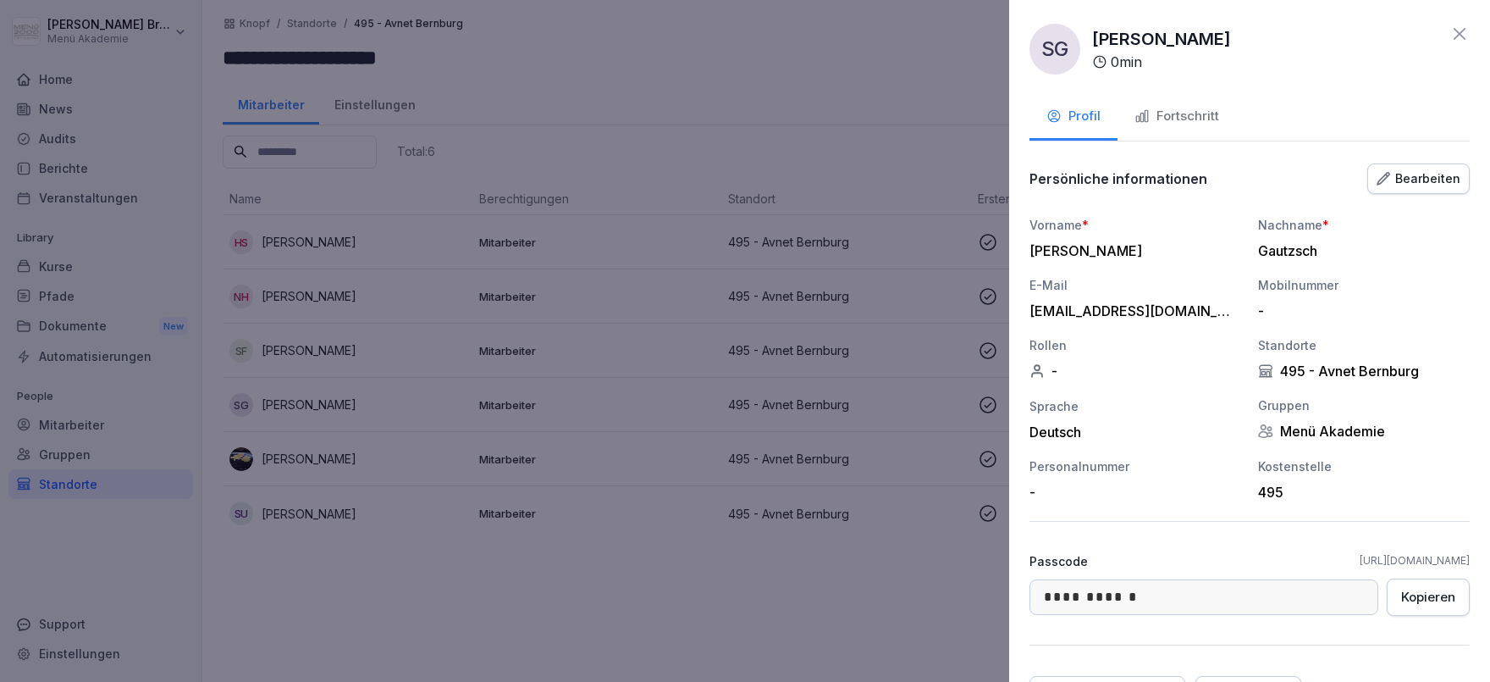
click at [1172, 119] on div "Fortschritt" at bounding box center [1177, 116] width 85 height 19
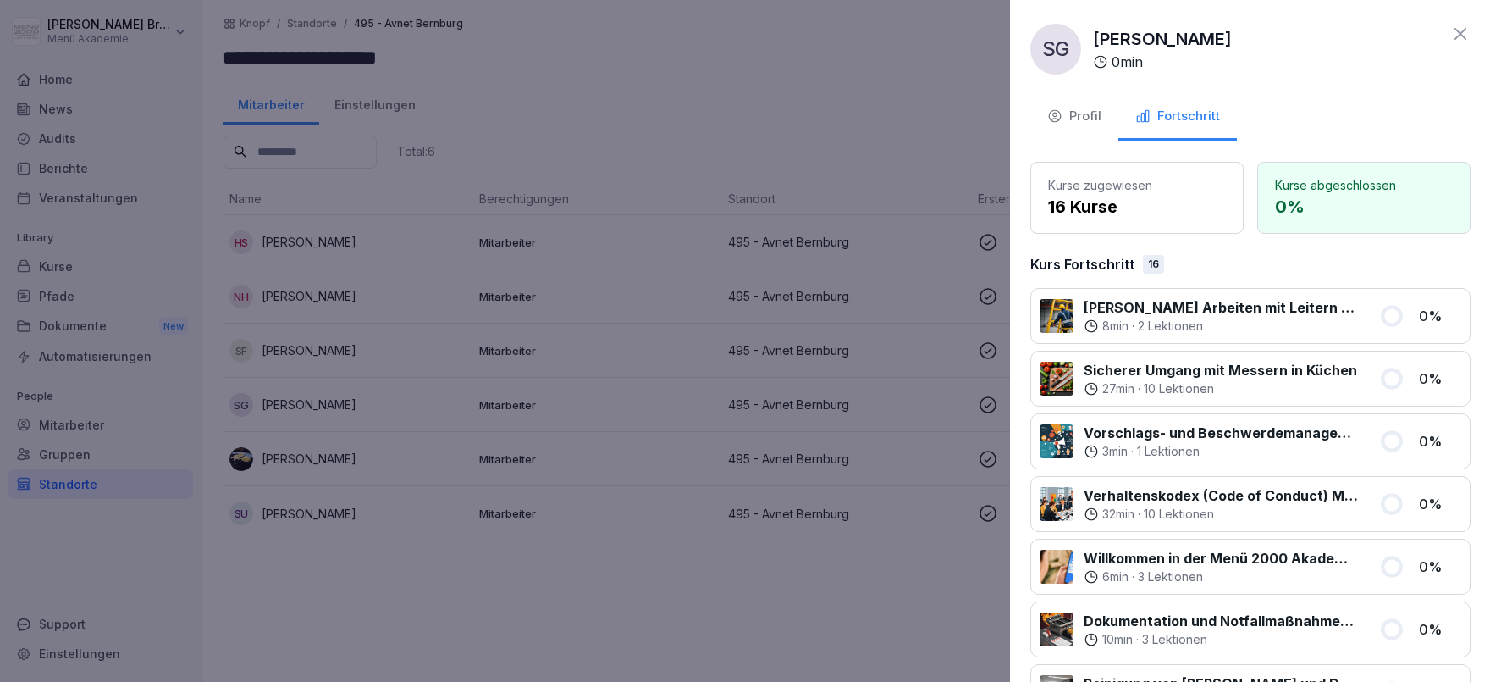
drag, startPoint x: 312, startPoint y: 602, endPoint x: 322, endPoint y: 480, distance: 122.3
click at [312, 594] on div at bounding box center [745, 341] width 1490 height 682
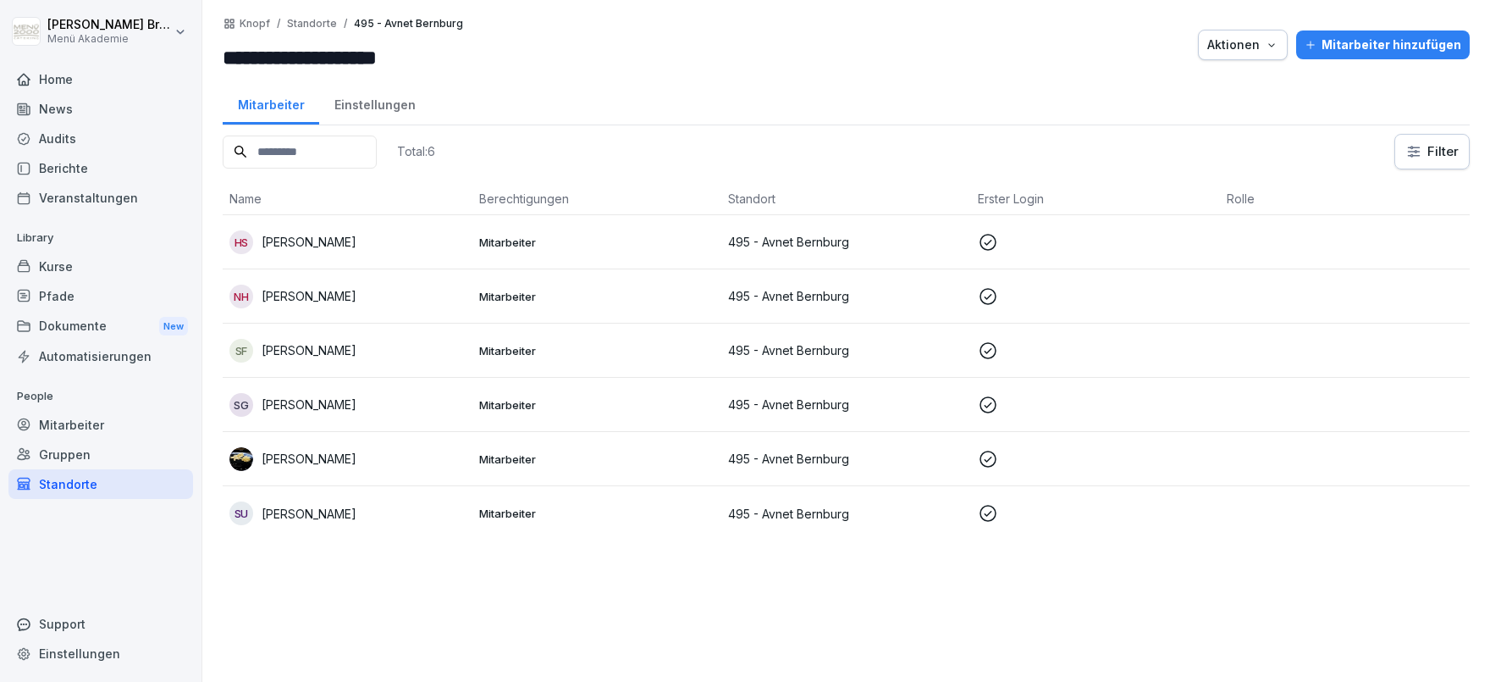
click at [323, 461] on p "[PERSON_NAME]" at bounding box center [309, 459] width 95 height 18
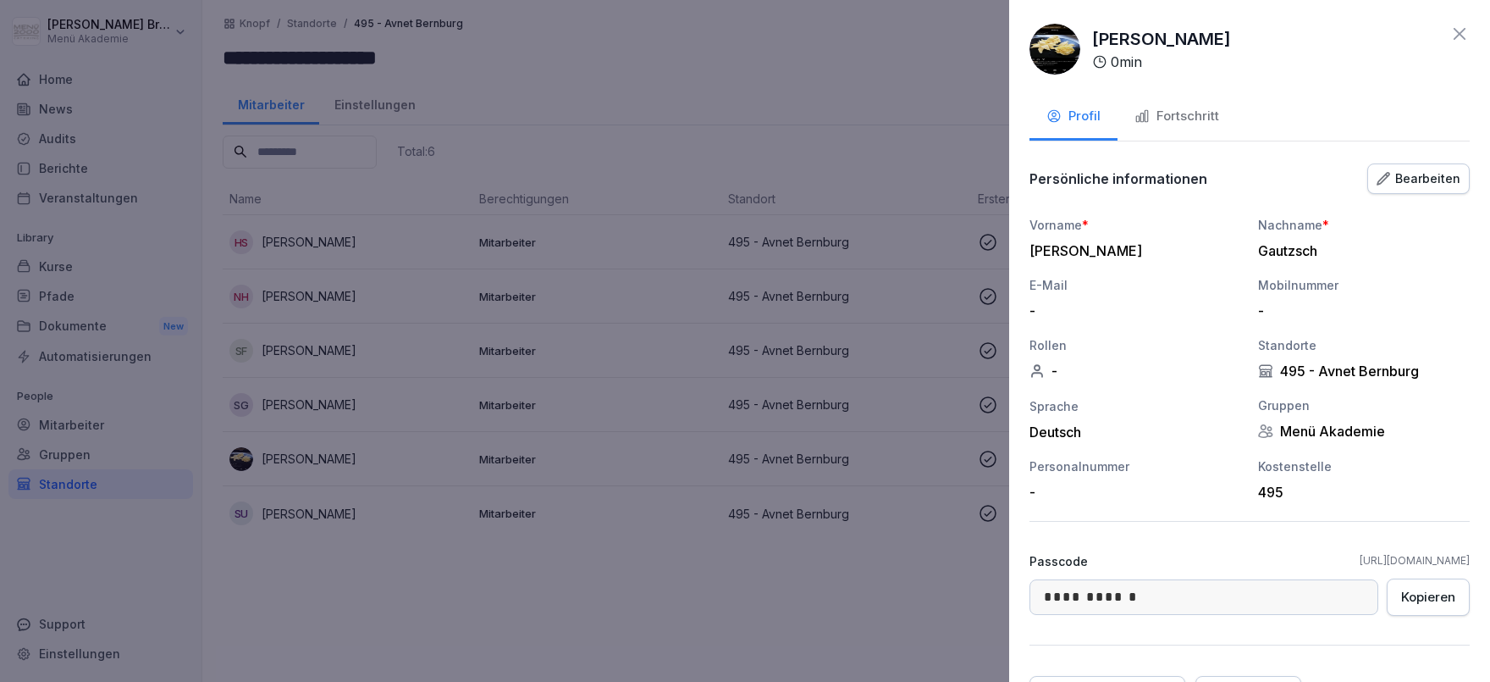
click at [1146, 127] on button "Fortschritt" at bounding box center [1177, 118] width 119 height 46
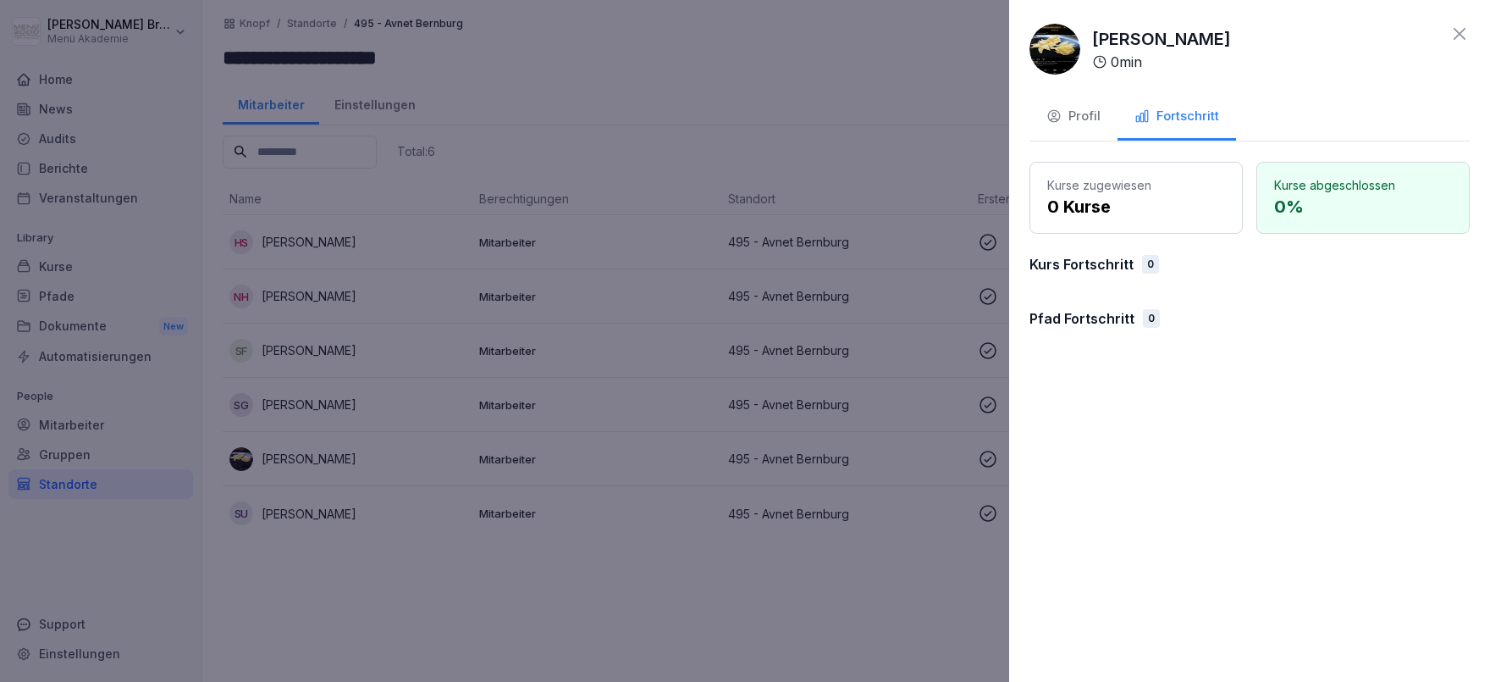
click at [1090, 122] on div "Profil" at bounding box center [1074, 116] width 54 height 19
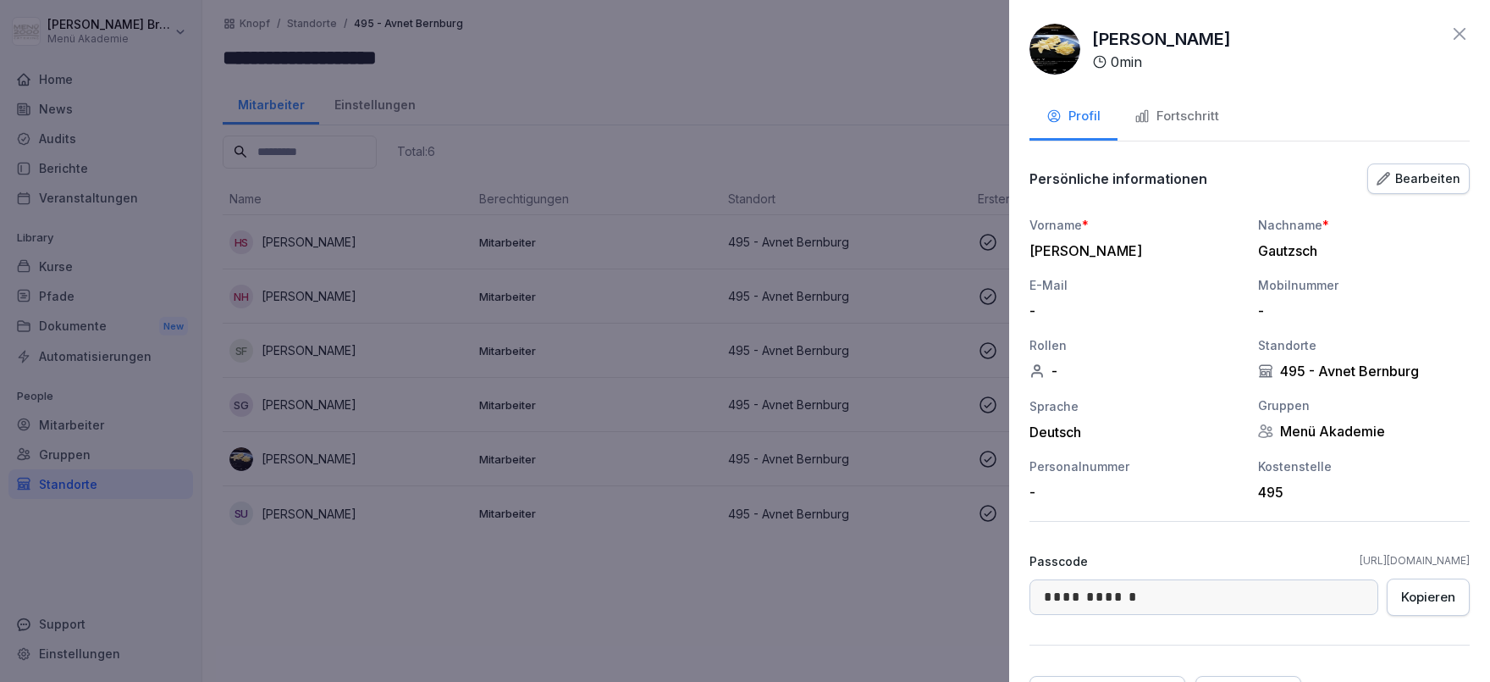
click at [857, 591] on div at bounding box center [745, 341] width 1490 height 682
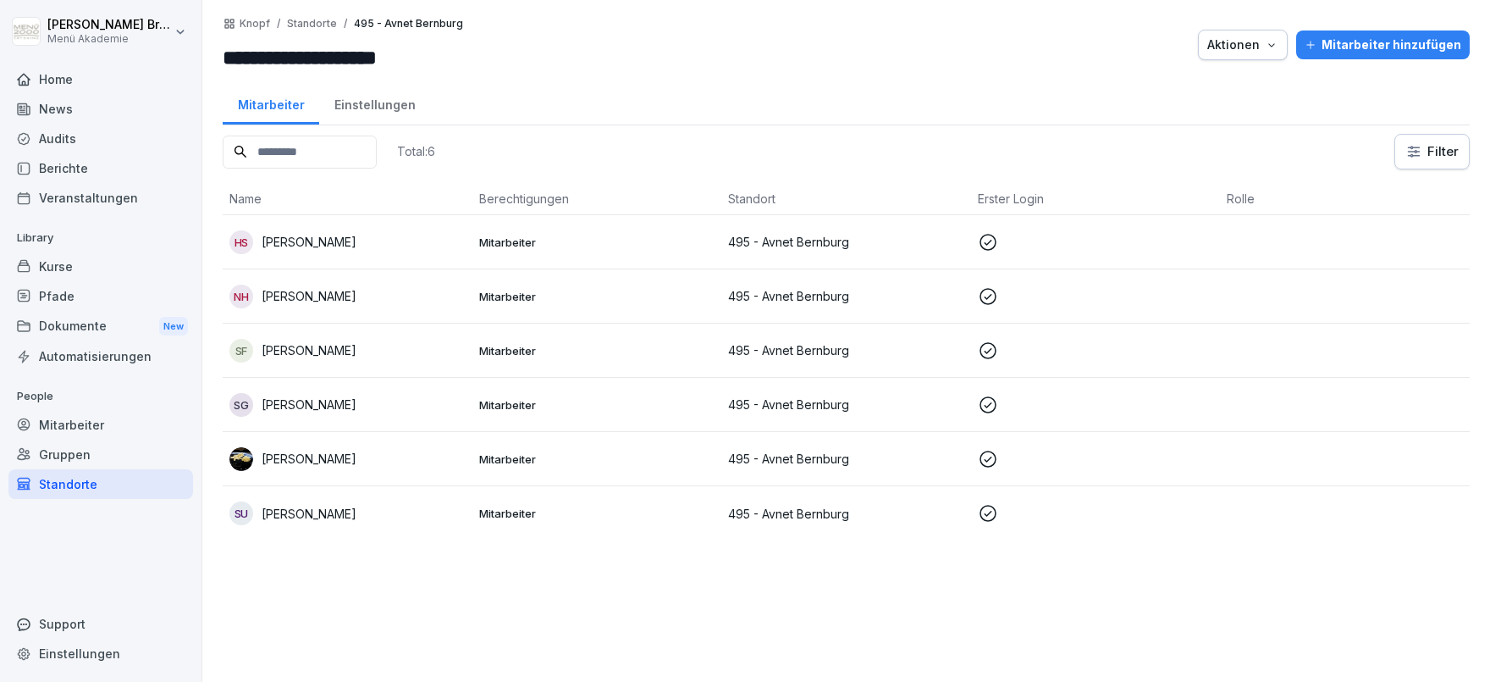
click at [337, 401] on p "[PERSON_NAME]" at bounding box center [309, 404] width 95 height 18
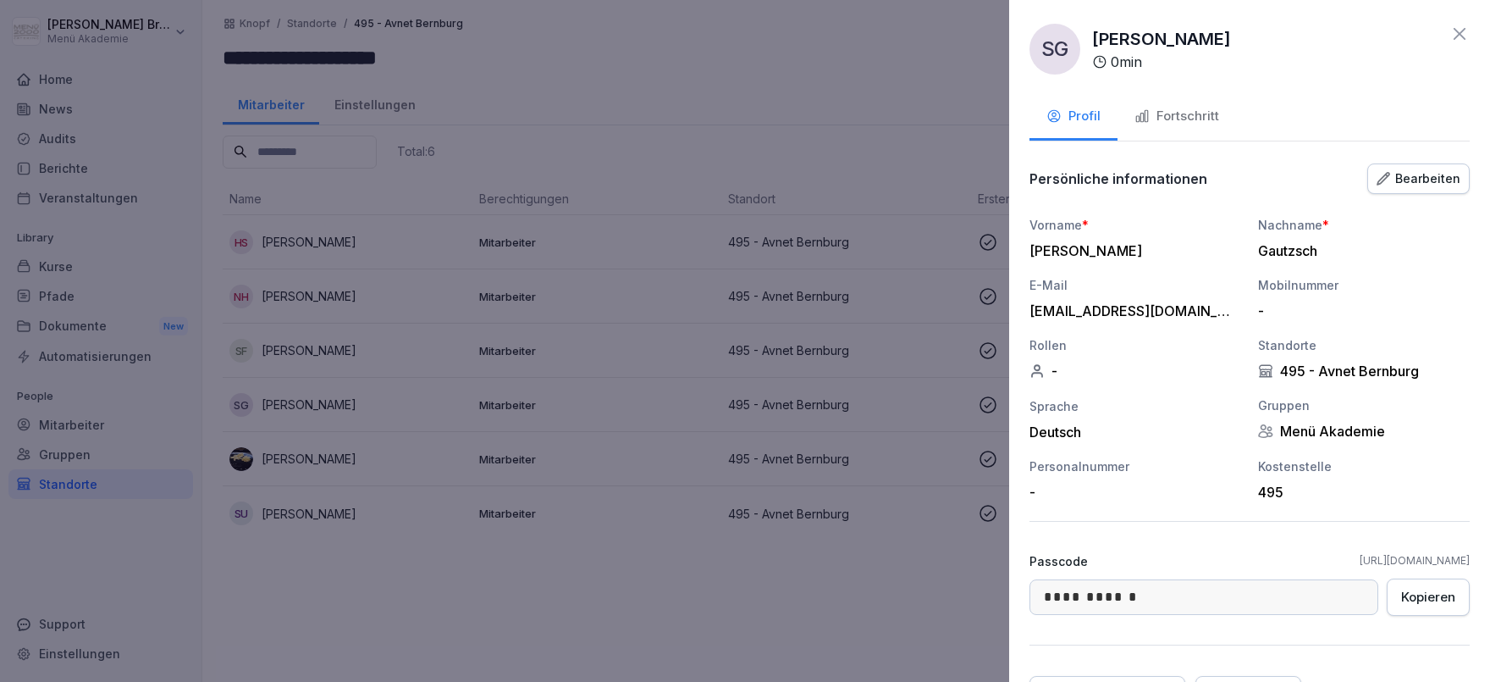
click at [1197, 106] on button "Fortschritt" at bounding box center [1177, 118] width 119 height 46
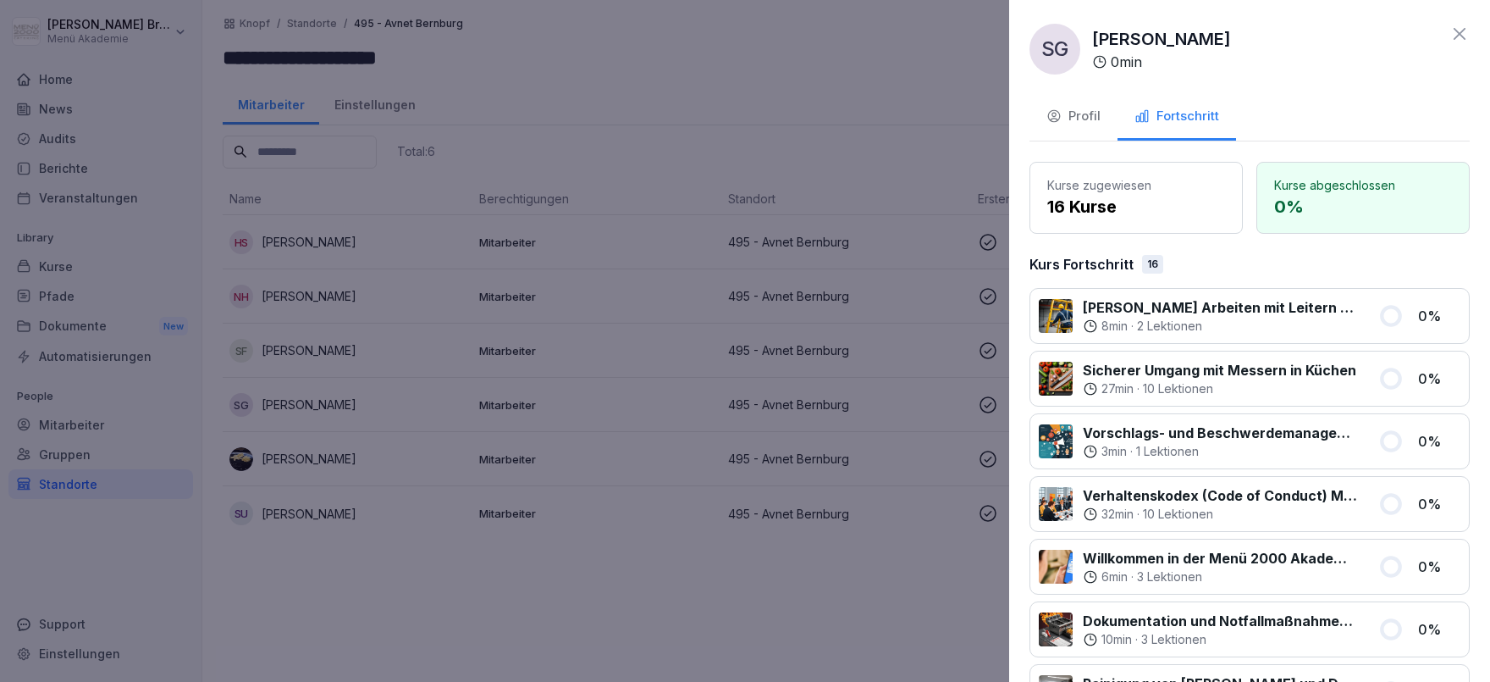
click at [1087, 126] on button "Profil" at bounding box center [1074, 118] width 88 height 46
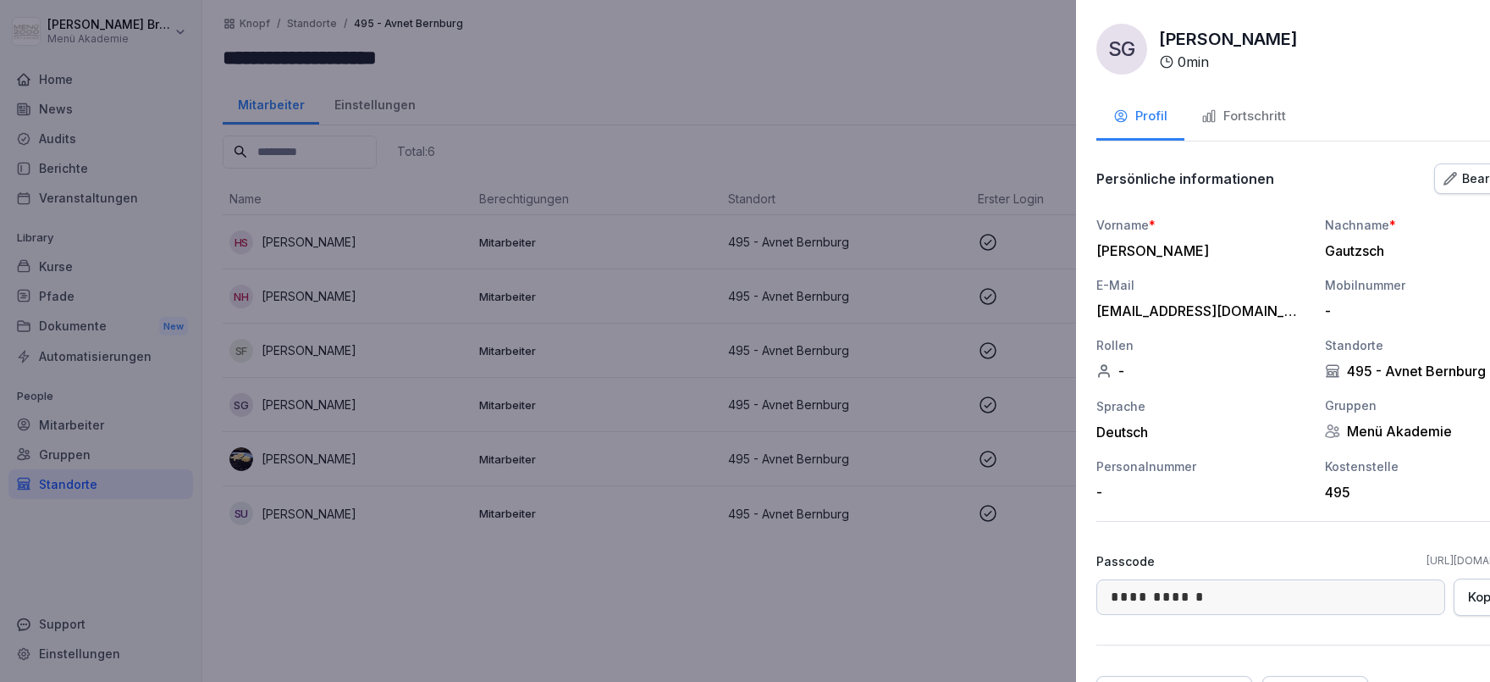
click at [755, 589] on div at bounding box center [745, 341] width 1490 height 682
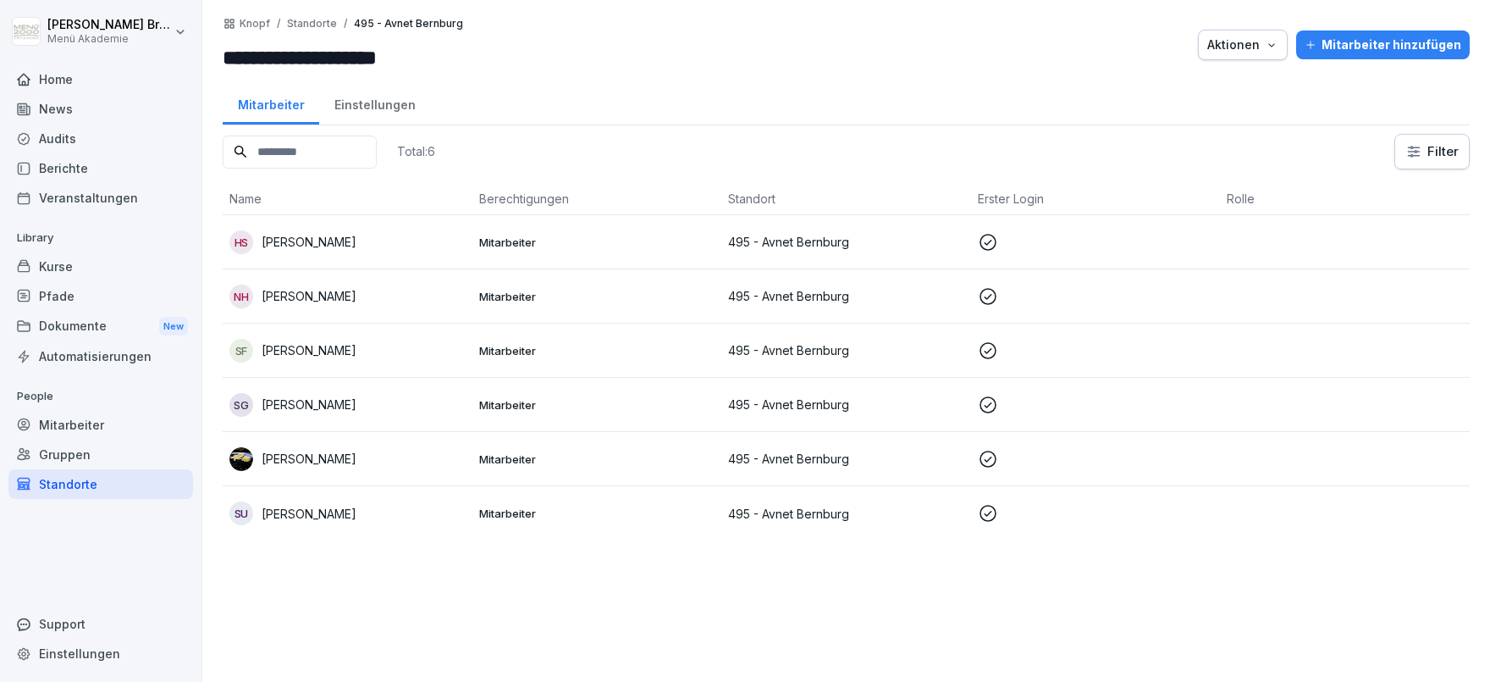
click at [330, 401] on p "[PERSON_NAME]" at bounding box center [309, 404] width 95 height 18
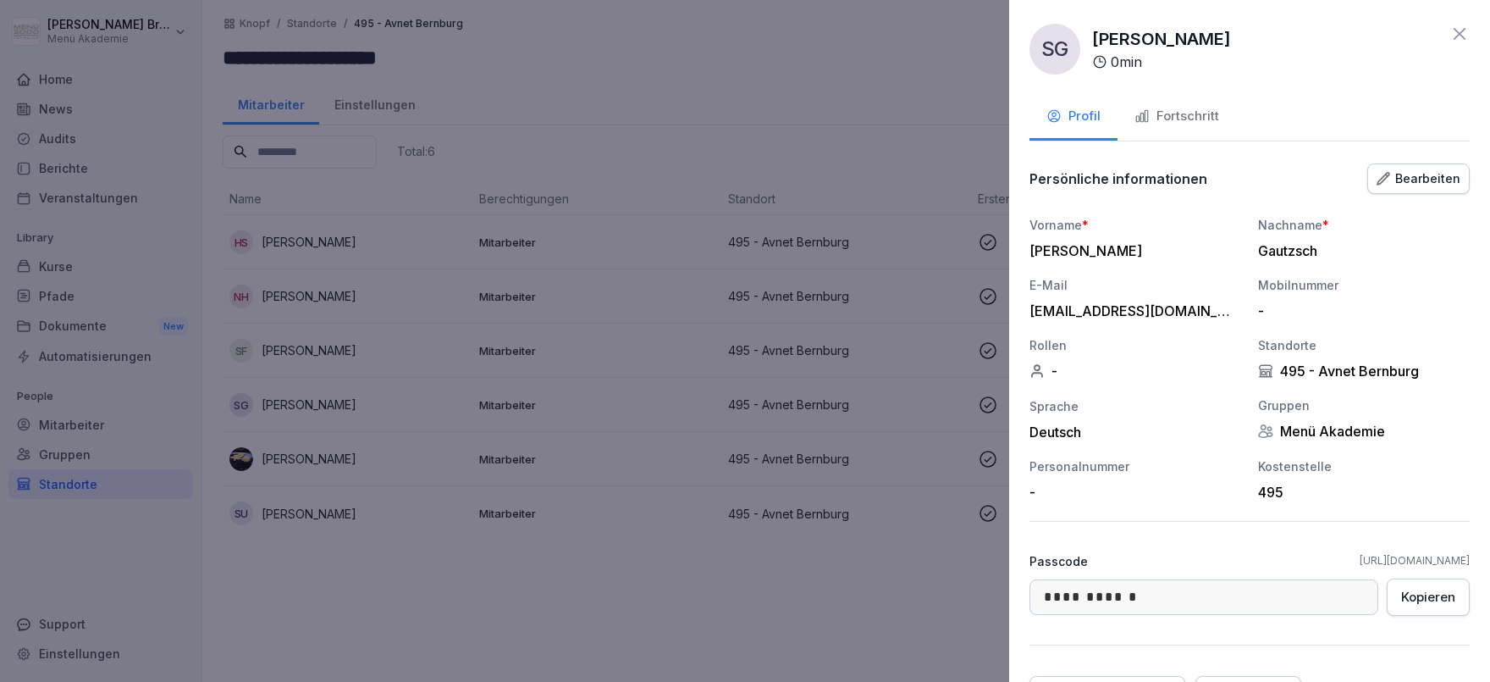
scroll to position [89, 0]
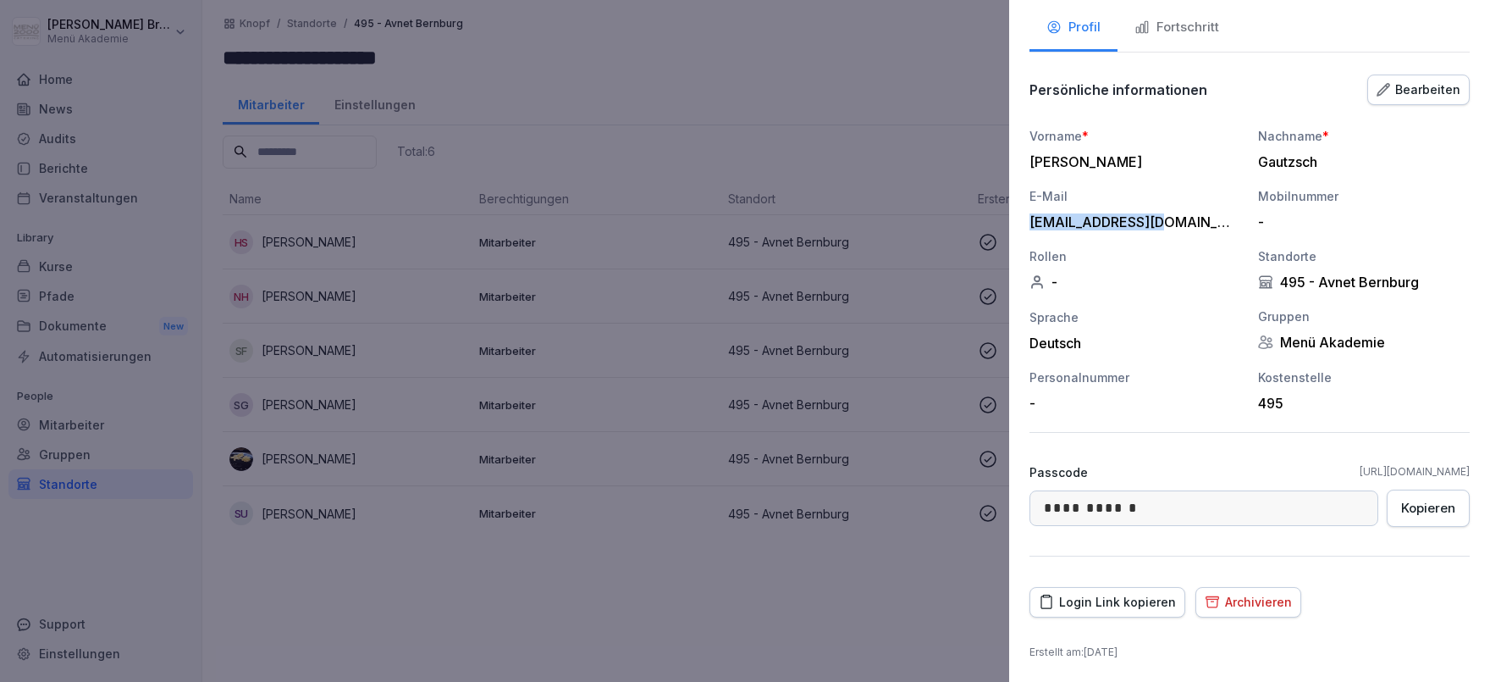
drag, startPoint x: 1188, startPoint y: 218, endPoint x: 1033, endPoint y: 219, distance: 155.0
click at [1033, 219] on div "Stephan77g@web.de" at bounding box center [1131, 221] width 203 height 17
copy div "Stephan77g@web.de"
click at [1252, 598] on div "Archivieren" at bounding box center [1248, 602] width 87 height 19
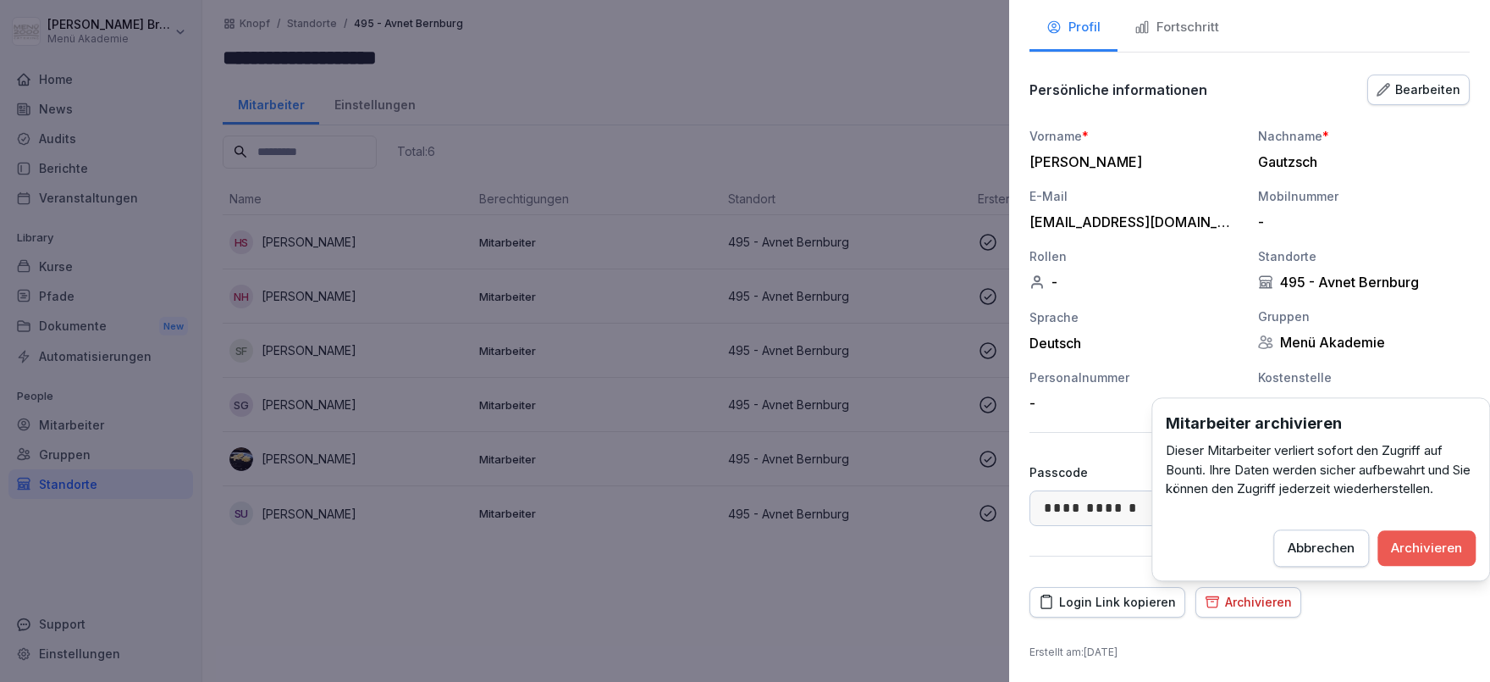
click at [1398, 534] on button "Archivieren" at bounding box center [1427, 548] width 98 height 36
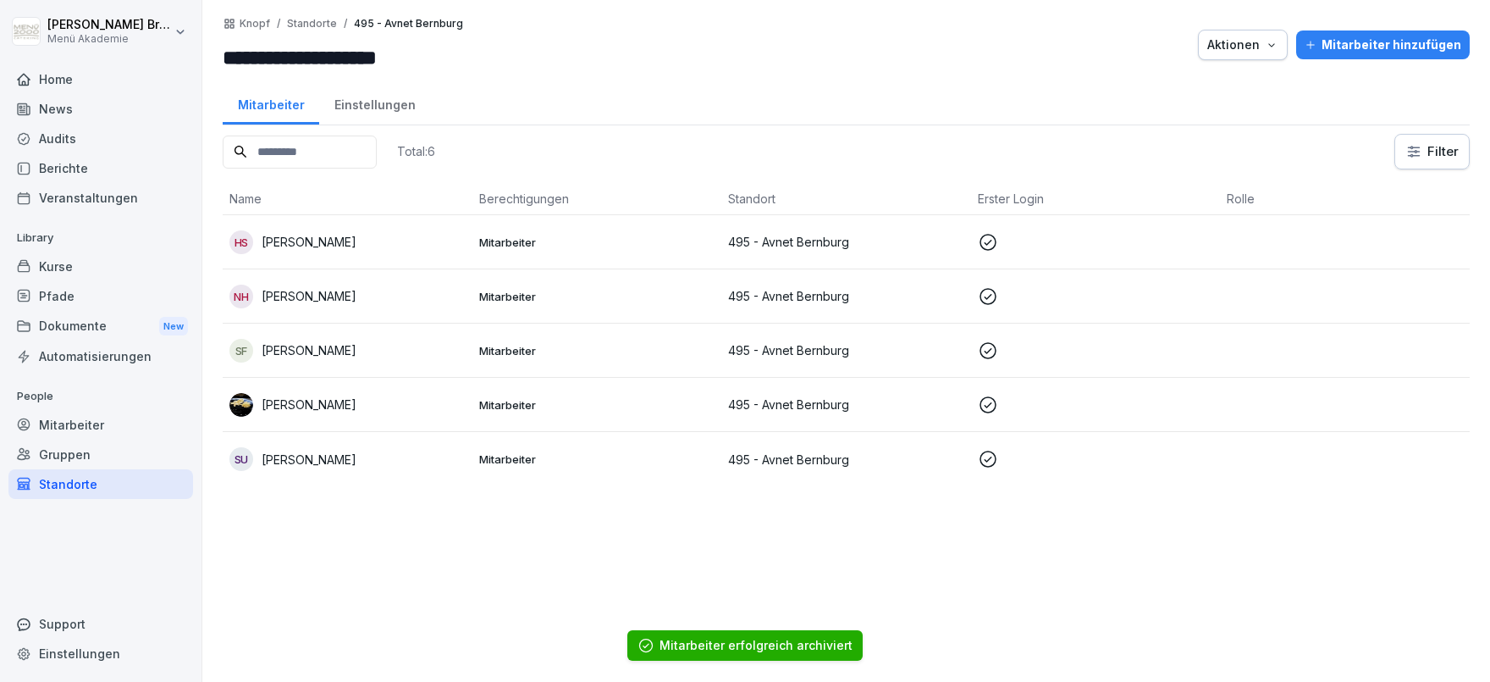
click at [357, 401] on p "[PERSON_NAME]" at bounding box center [309, 404] width 95 height 18
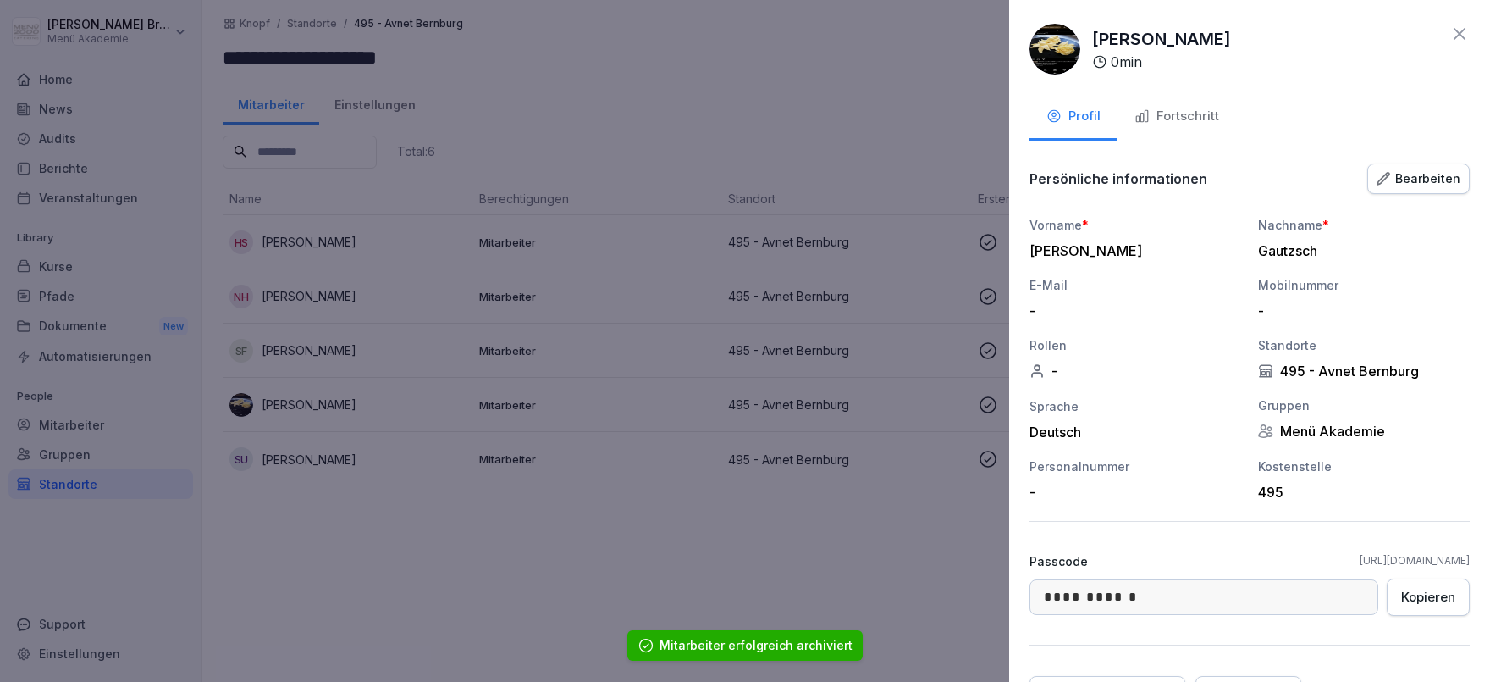
click at [1432, 185] on div "Bearbeiten" at bounding box center [1419, 178] width 84 height 19
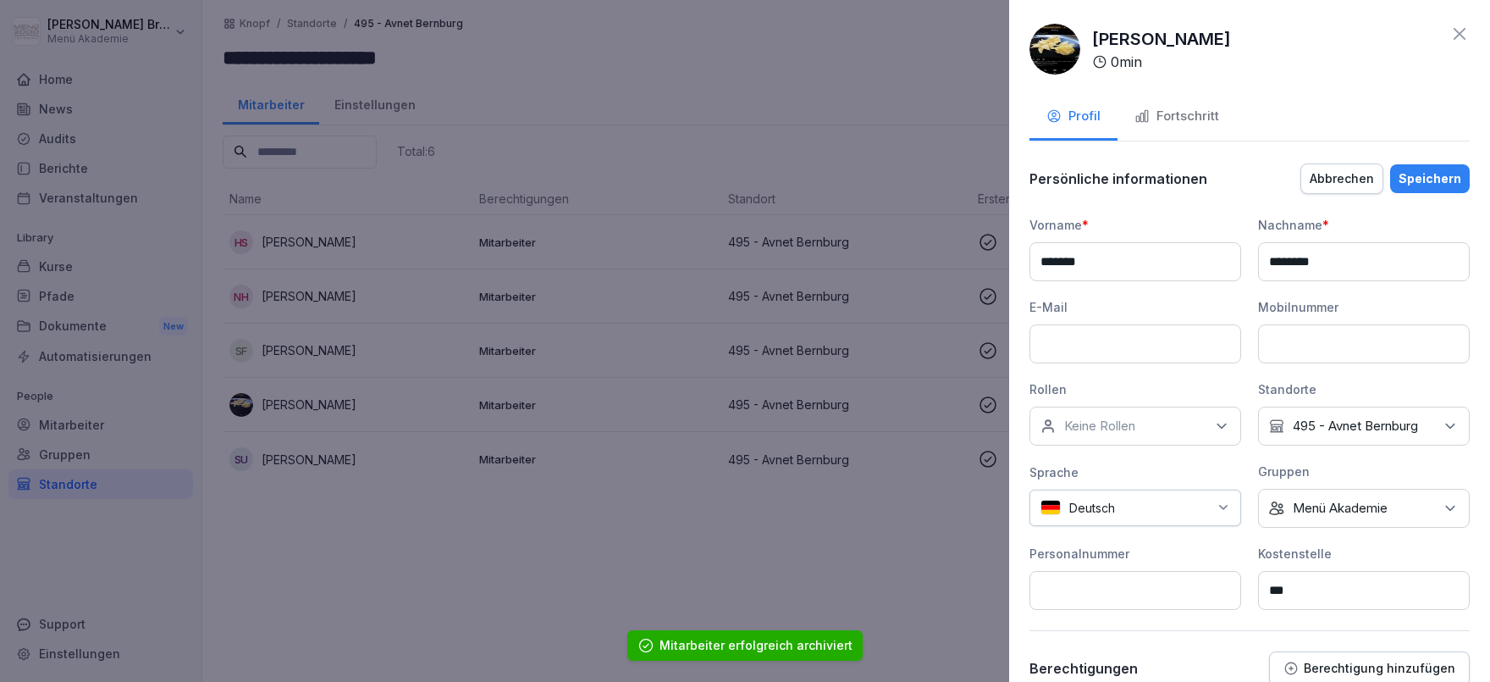
click at [1088, 339] on input at bounding box center [1136, 343] width 212 height 39
paste input "**********"
type input "**********"
click at [1446, 178] on div "Speichern" at bounding box center [1430, 178] width 63 height 19
click at [1440, 180] on div "Speichern" at bounding box center [1430, 178] width 63 height 19
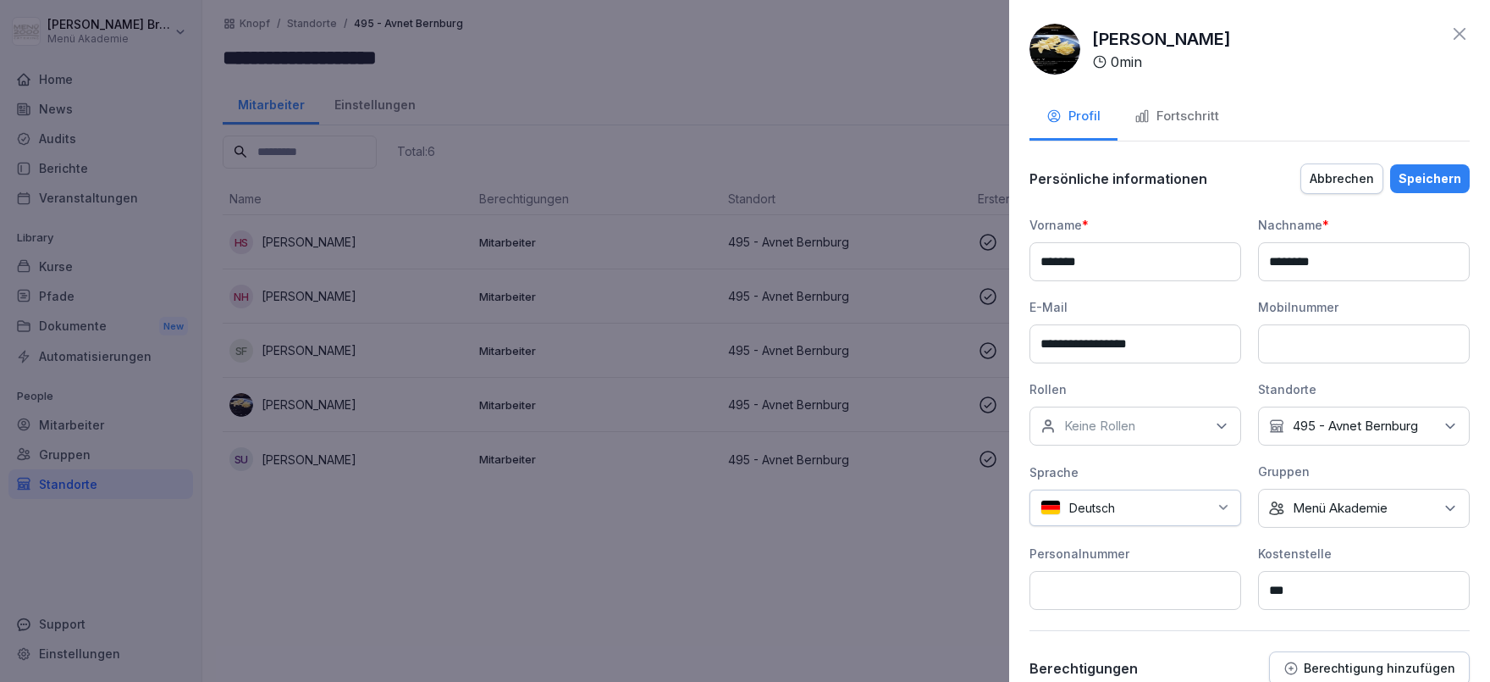
click at [1388, 500] on p "Menü Akademie" at bounding box center [1340, 508] width 95 height 17
click at [1319, 363] on label "Menü Akademie" at bounding box center [1341, 365] width 95 height 15
click at [1338, 362] on label "Menü Akademie" at bounding box center [1341, 365] width 95 height 15
click at [1442, 185] on div "Speichern" at bounding box center [1430, 178] width 63 height 19
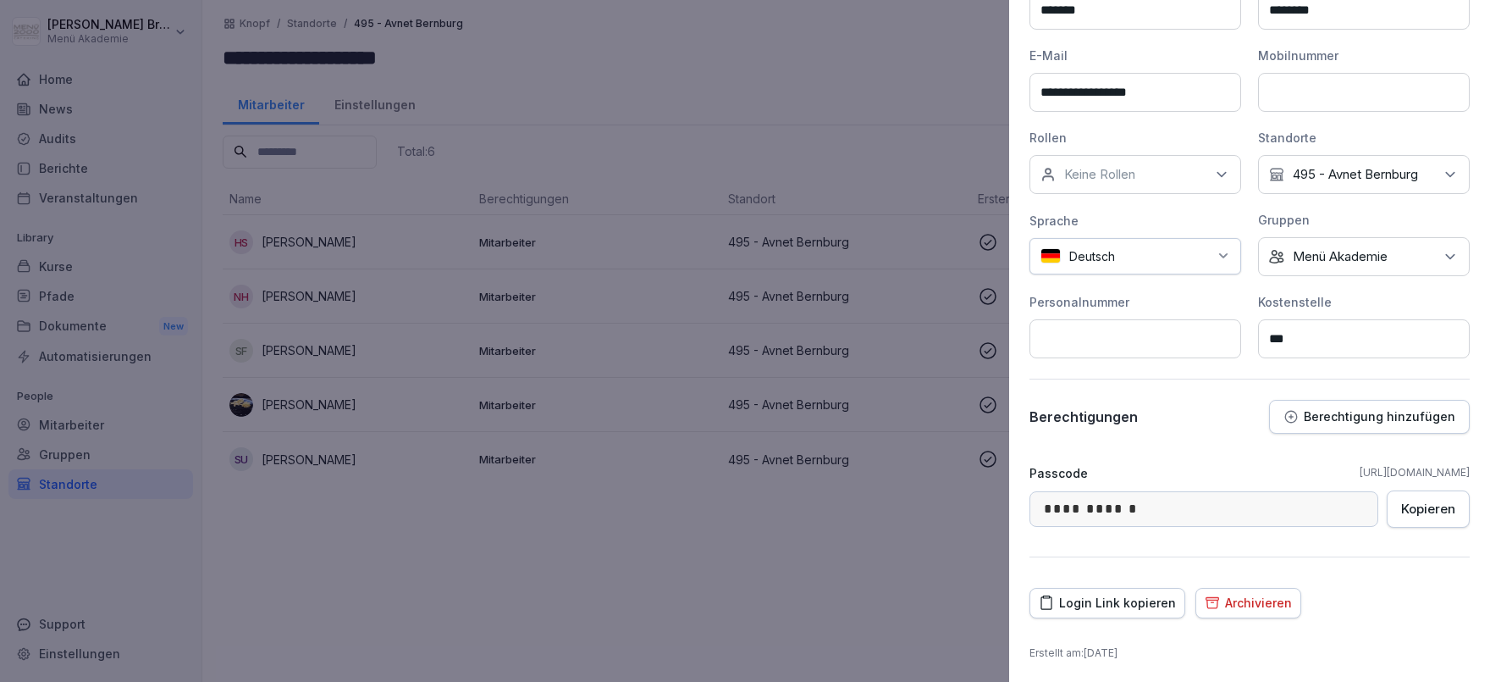
scroll to position [0, 0]
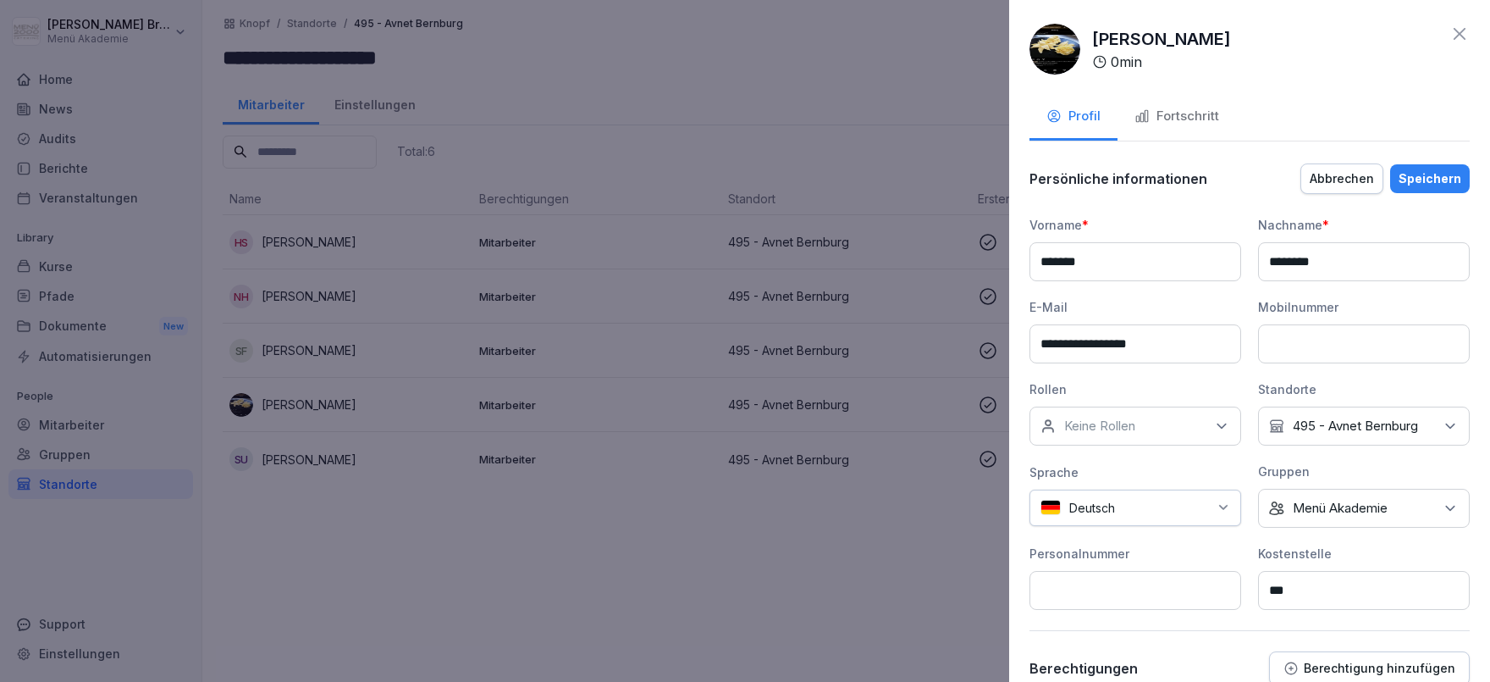
click at [1442, 170] on div "Speichern" at bounding box center [1430, 178] width 63 height 19
click at [1432, 185] on div "Speichern" at bounding box center [1430, 178] width 63 height 19
click at [1114, 606] on input at bounding box center [1136, 590] width 212 height 39
click at [1442, 181] on div "Speichern" at bounding box center [1430, 178] width 63 height 19
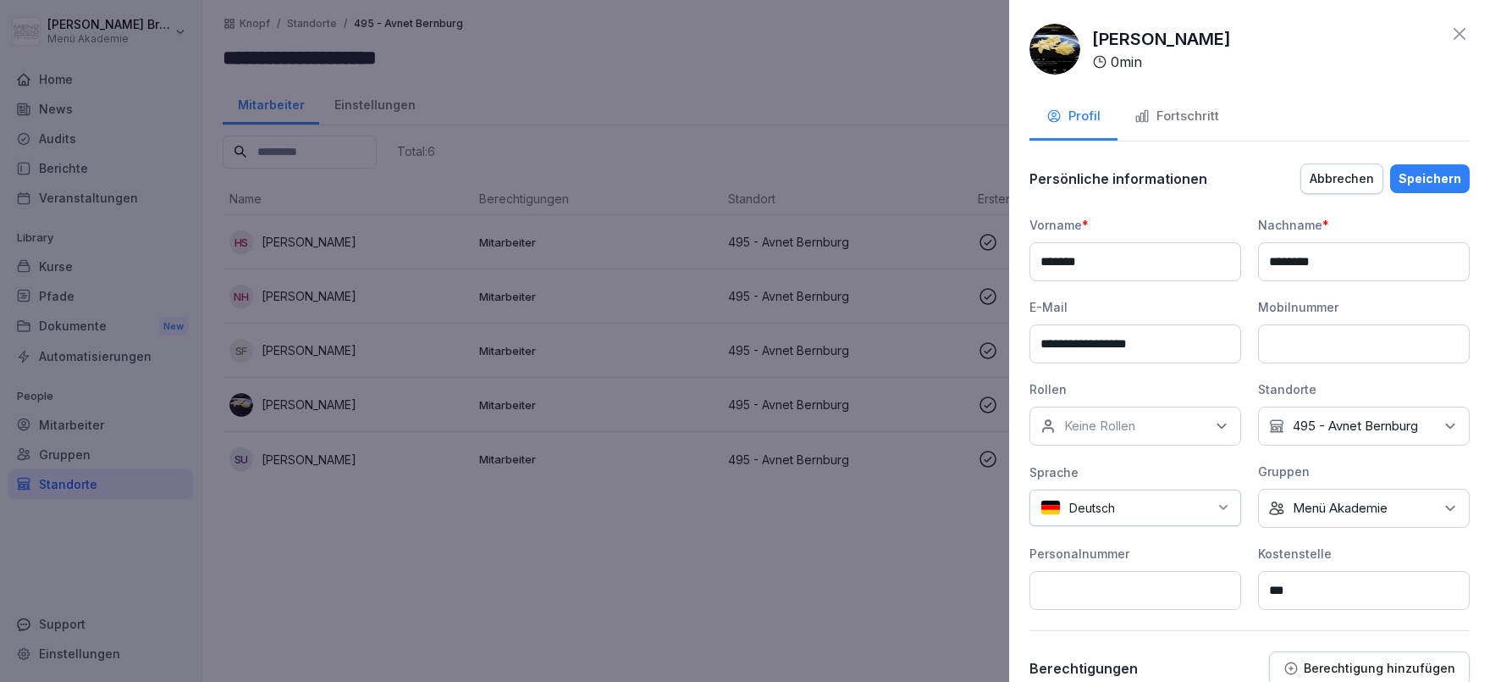
click at [1442, 181] on div "Speichern" at bounding box center [1430, 178] width 63 height 19
click at [1360, 180] on div "Abbrechen" at bounding box center [1342, 178] width 64 height 19
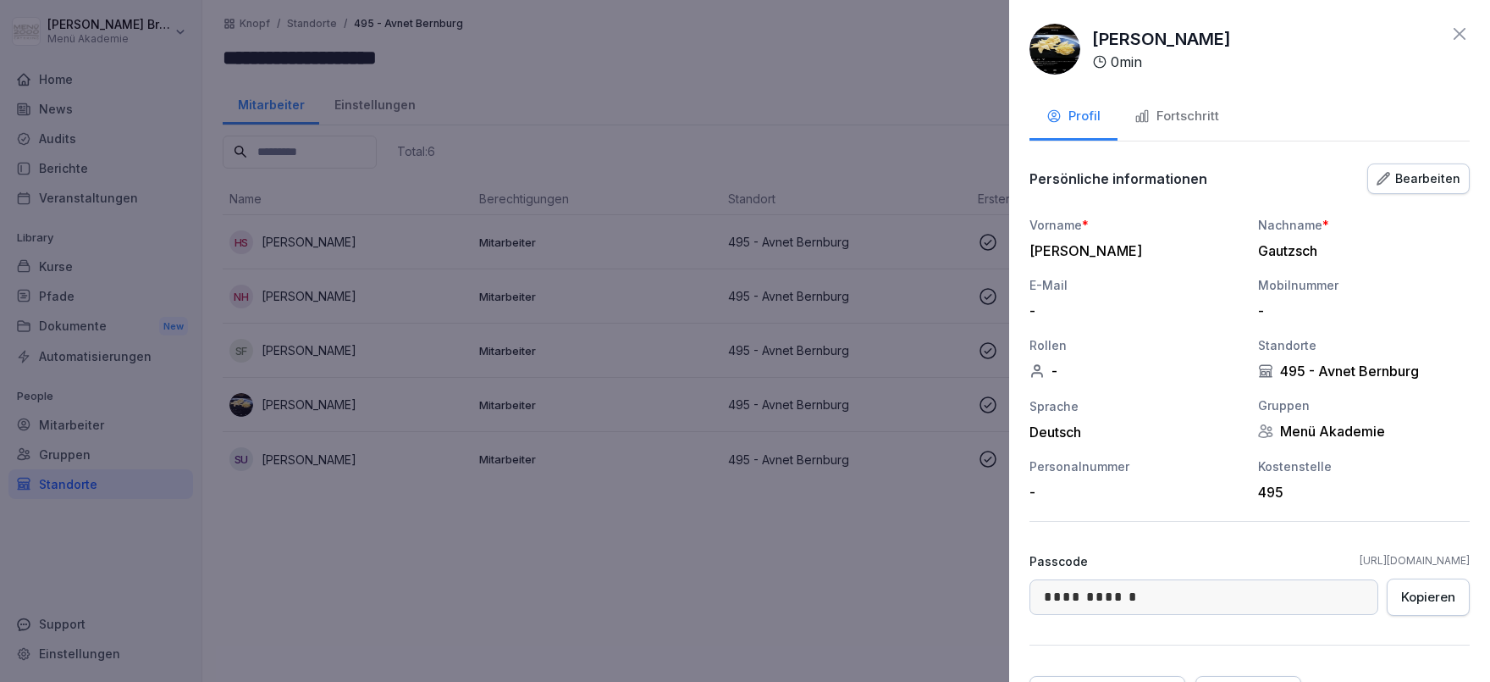
click at [1423, 174] on div "Bearbeiten" at bounding box center [1419, 178] width 84 height 19
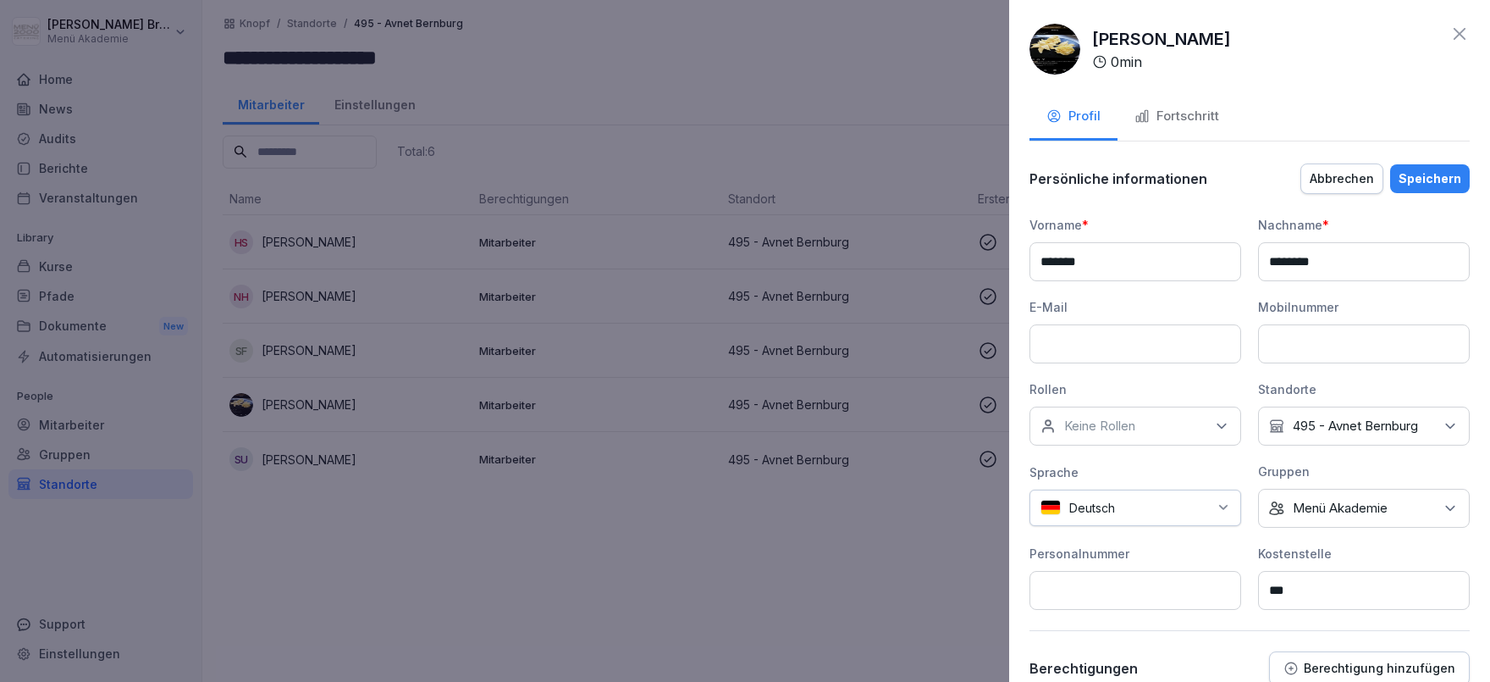
click at [1159, 341] on input at bounding box center [1136, 343] width 212 height 39
paste input "**********"
type input "**********"
click at [1286, 338] on input at bounding box center [1364, 343] width 212 height 39
click at [1428, 171] on div "Speichern" at bounding box center [1430, 178] width 63 height 19
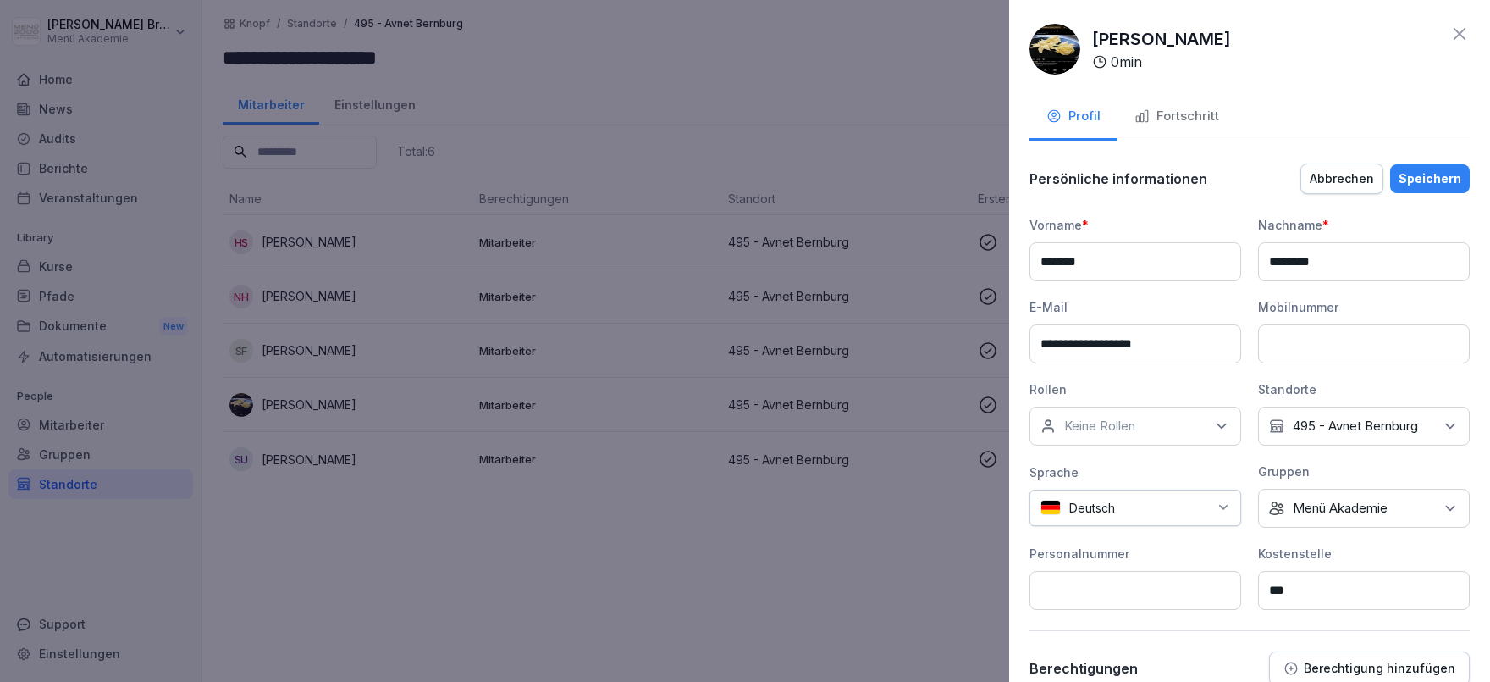
click at [1435, 177] on div "Speichern" at bounding box center [1430, 178] width 63 height 19
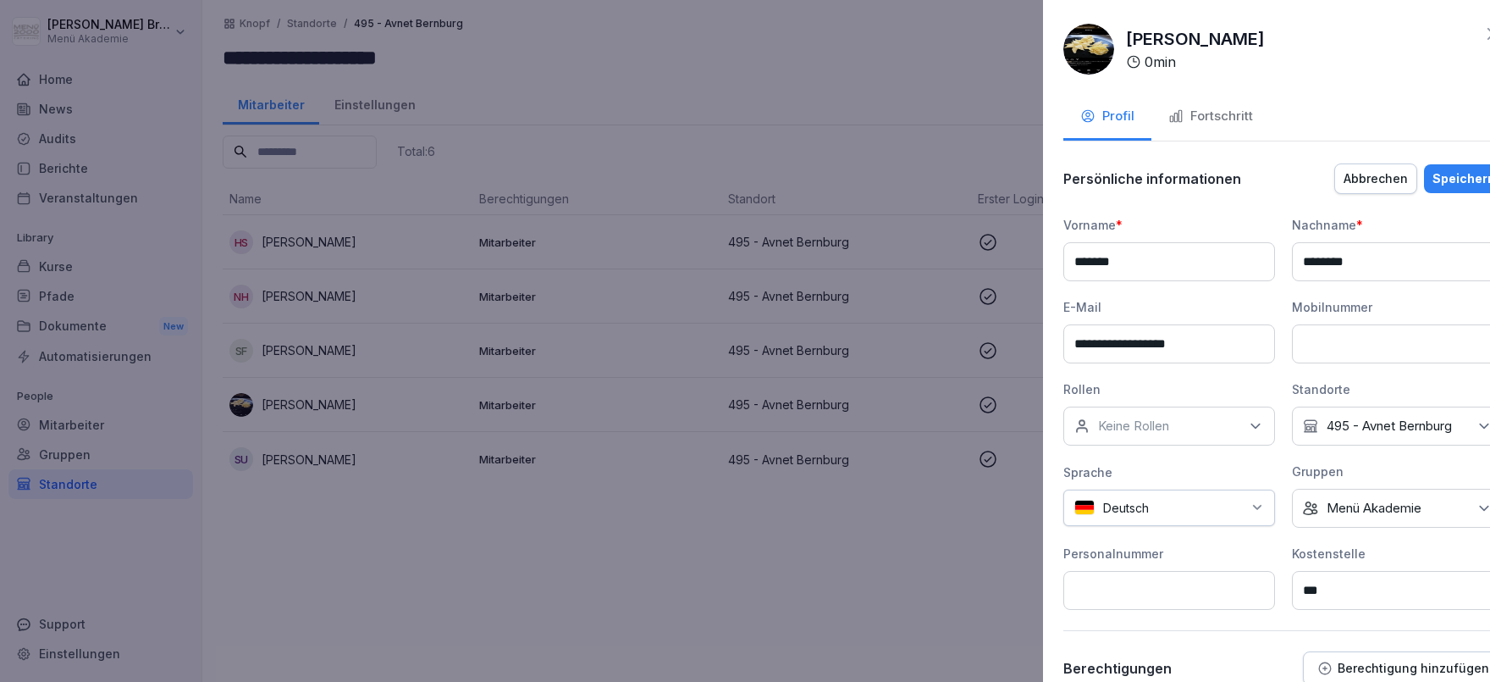
click at [644, 534] on div at bounding box center [745, 341] width 1490 height 682
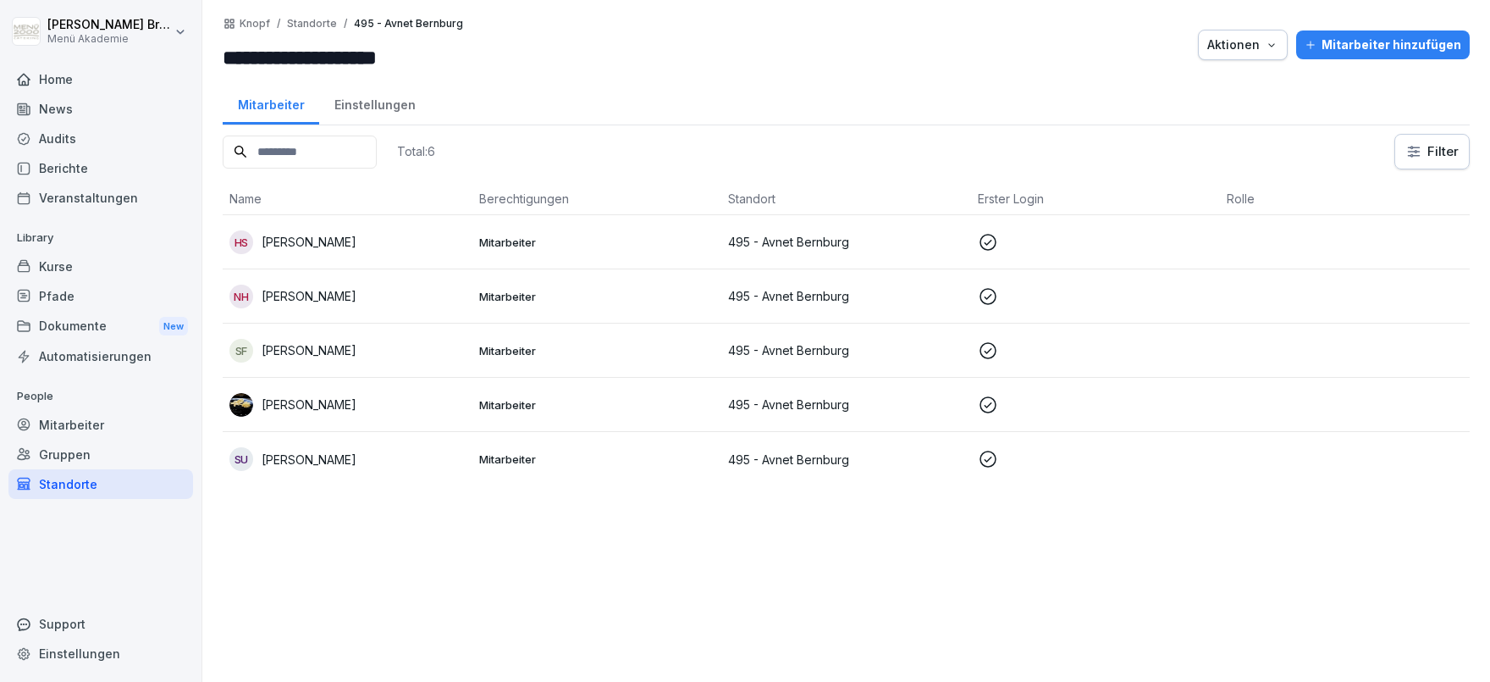
click at [429, 403] on div "[PERSON_NAME]" at bounding box center [348, 405] width 236 height 24
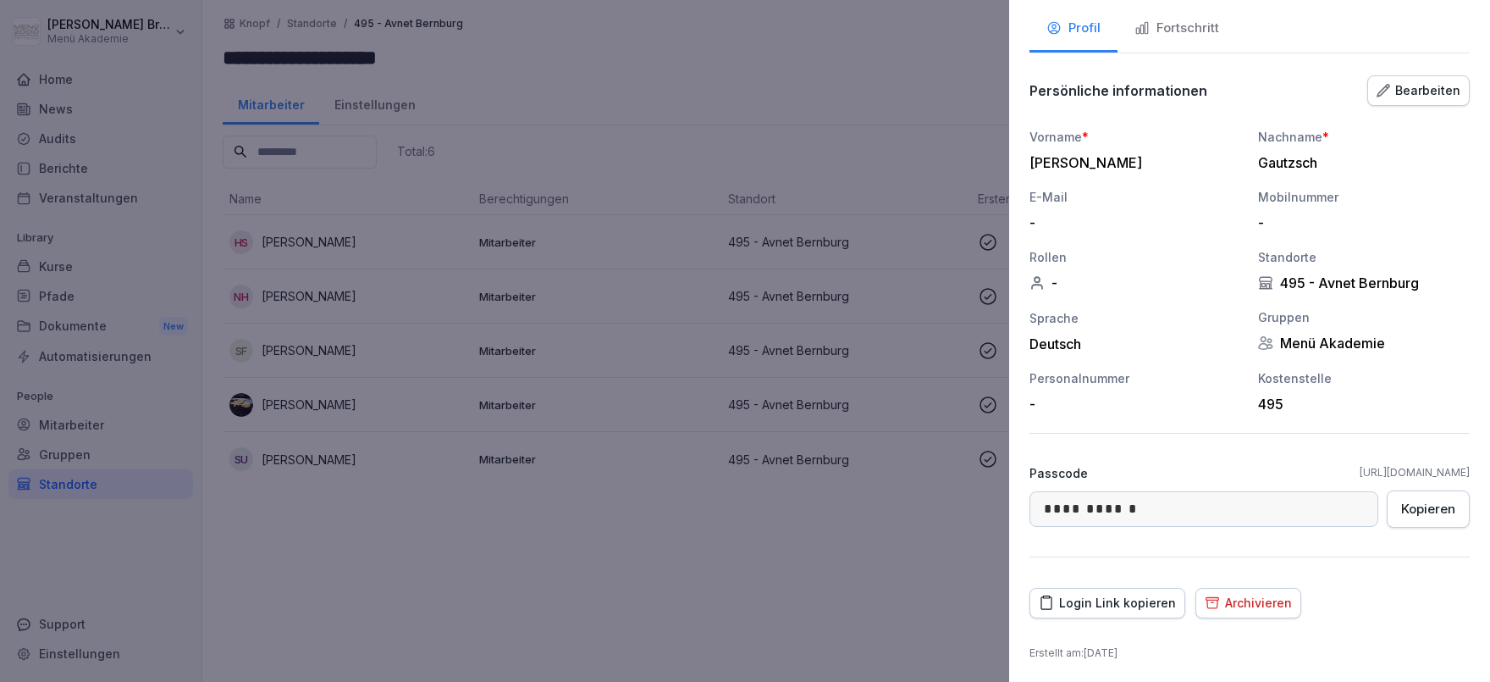
scroll to position [89, 0]
click at [1450, 82] on div "Bearbeiten" at bounding box center [1419, 89] width 84 height 19
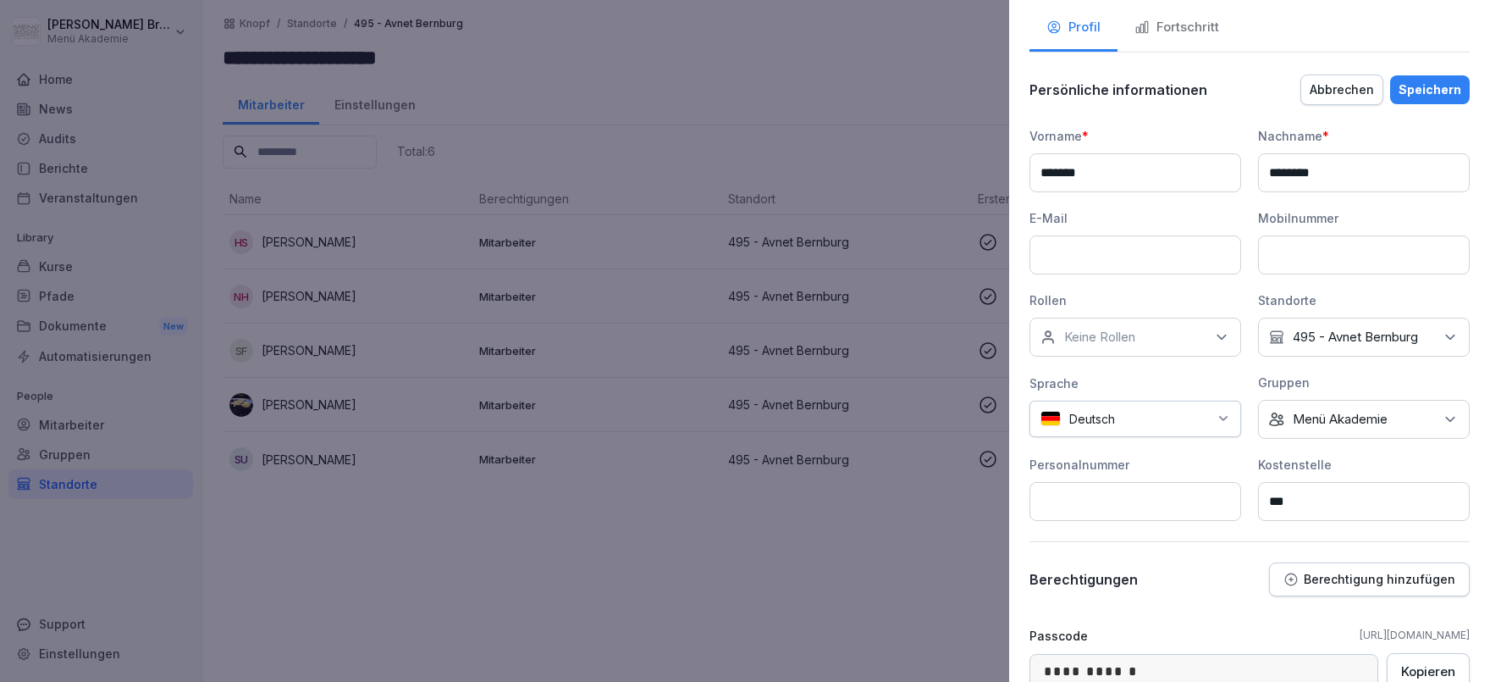
click at [1143, 266] on input at bounding box center [1136, 254] width 212 height 39
paste input "**********"
type input "**********"
click at [1331, 247] on input at bounding box center [1364, 254] width 212 height 39
click at [1433, 89] on div "Speichern" at bounding box center [1430, 89] width 63 height 19
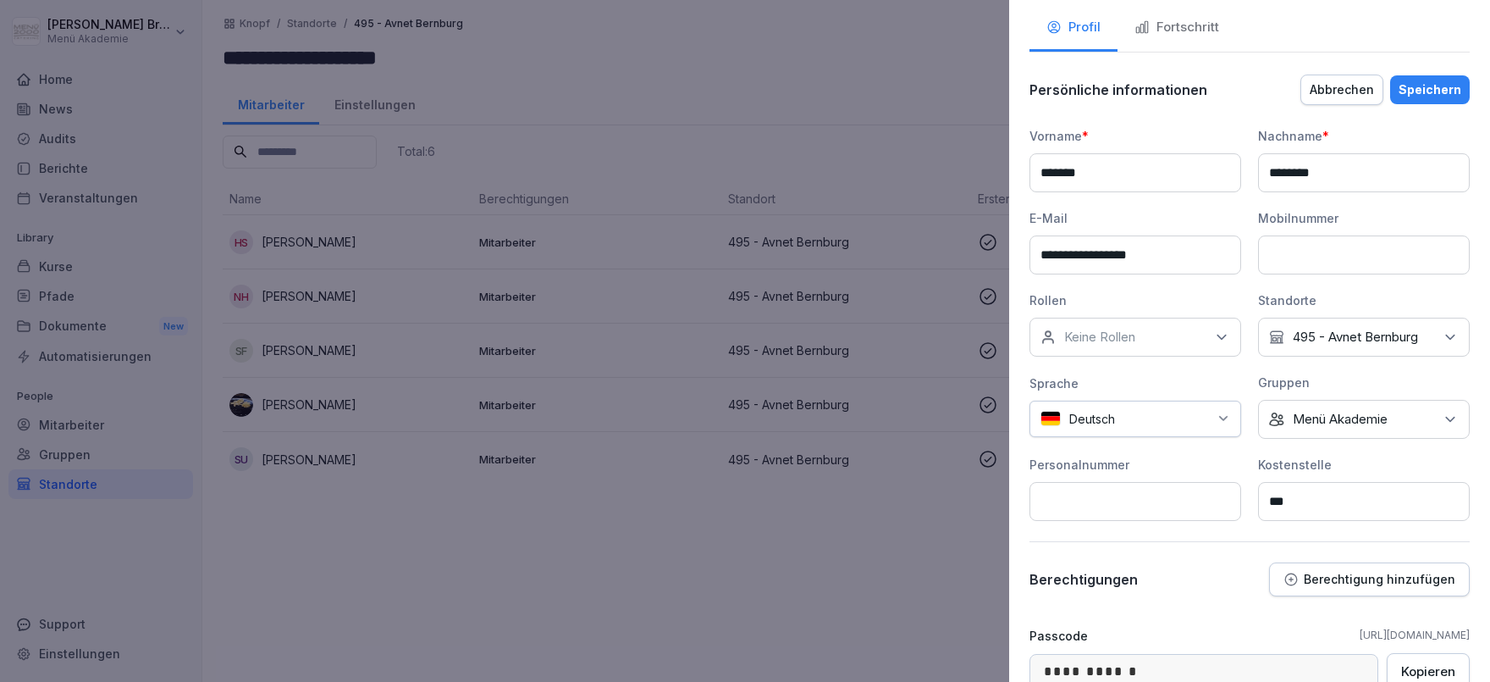
click at [1439, 87] on div "Speichern" at bounding box center [1430, 89] width 63 height 19
drag, startPoint x: 1219, startPoint y: 5, endPoint x: 1197, endPoint y: 29, distance: 32.4
click at [1210, 16] on div "**********" at bounding box center [1249, 341] width 481 height 682
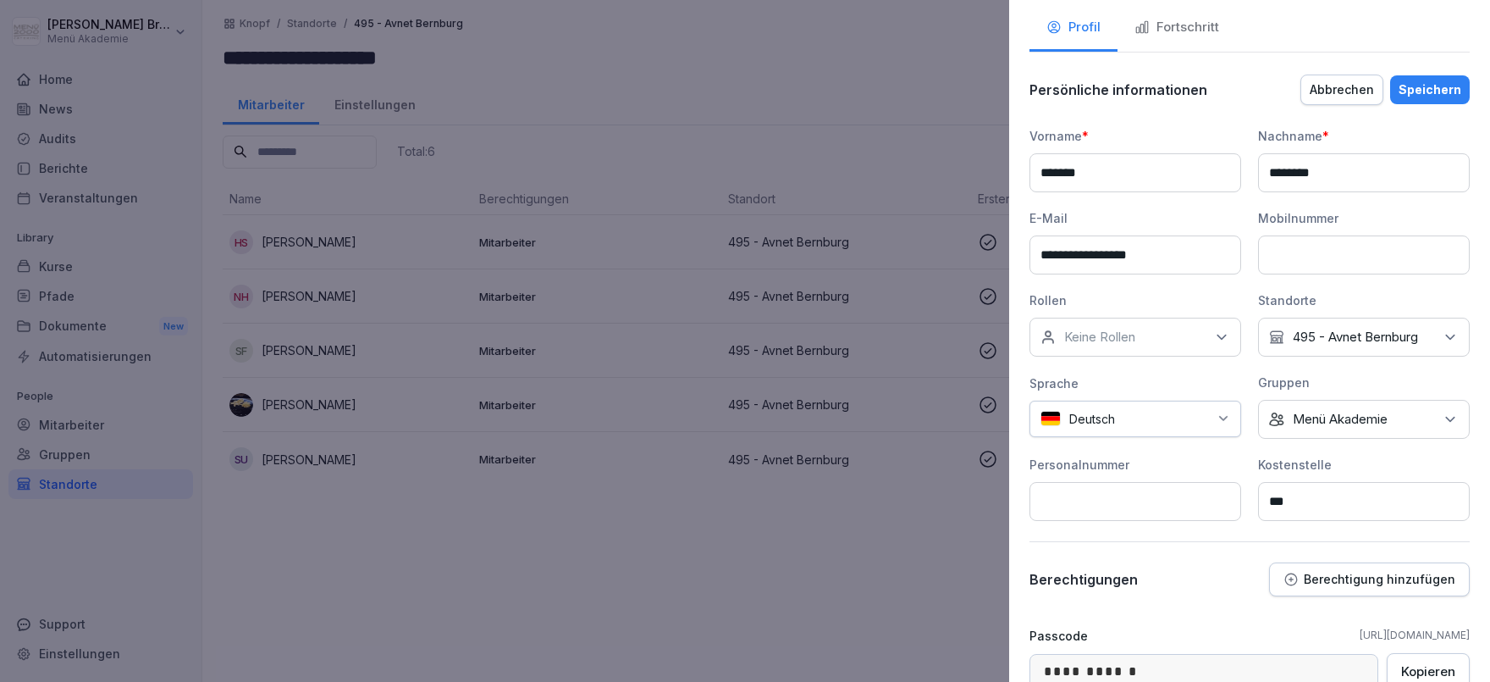
click at [1197, 29] on div "Fortschritt" at bounding box center [1177, 27] width 85 height 19
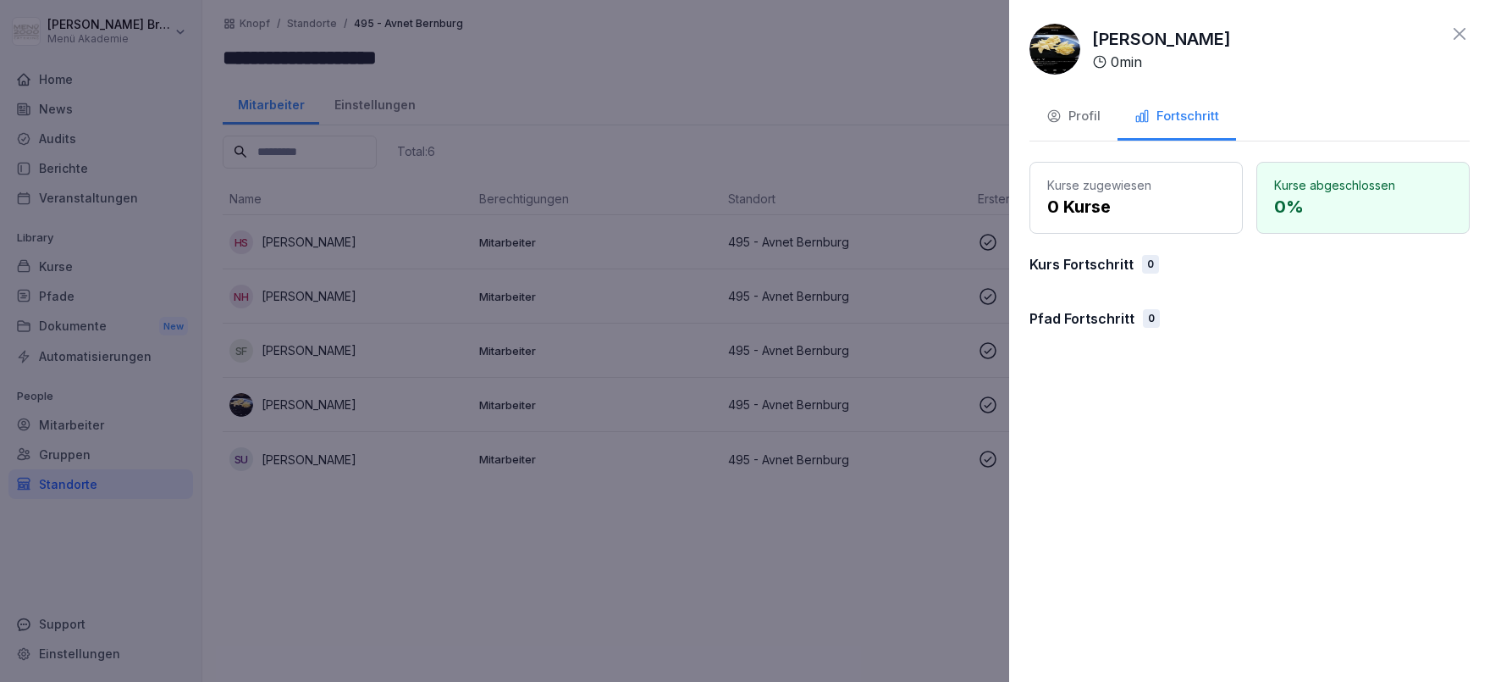
click at [1170, 152] on div "[PERSON_NAME] 0 min Profil Fortschritt Kurse zugewiesen 0 Kurse Kurse abgeschlo…" at bounding box center [1249, 341] width 481 height 682
click at [1098, 120] on div "Profil" at bounding box center [1074, 116] width 54 height 19
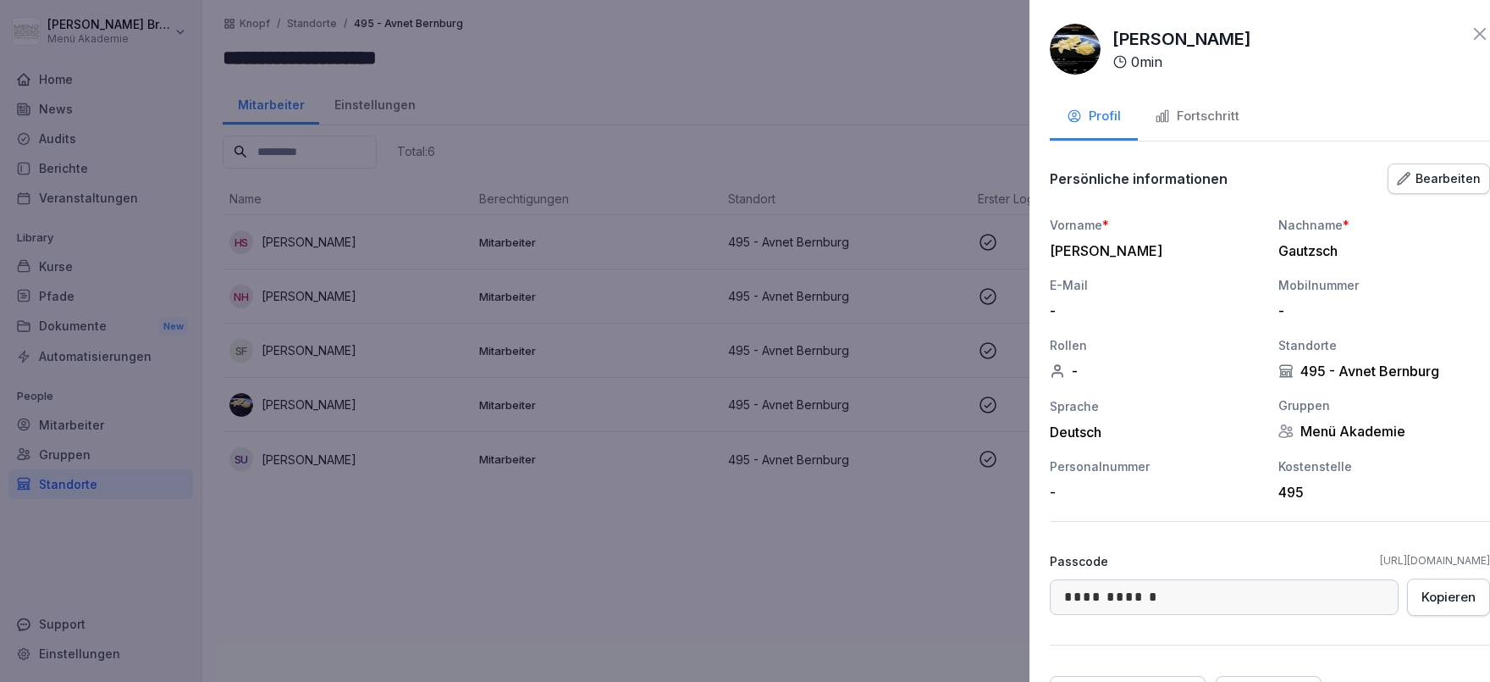
click at [839, 542] on div at bounding box center [745, 341] width 1490 height 682
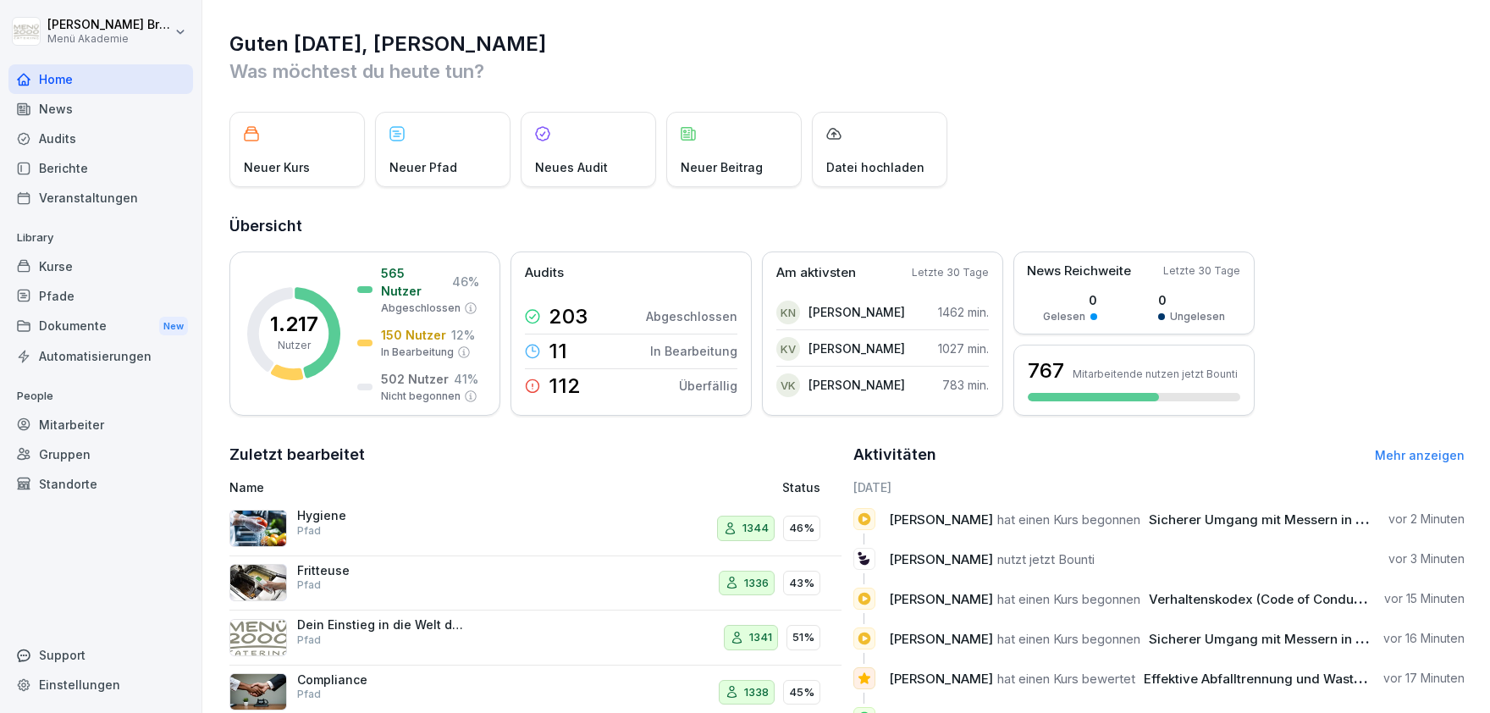
click at [63, 474] on div "Standorte" at bounding box center [100, 484] width 185 height 30
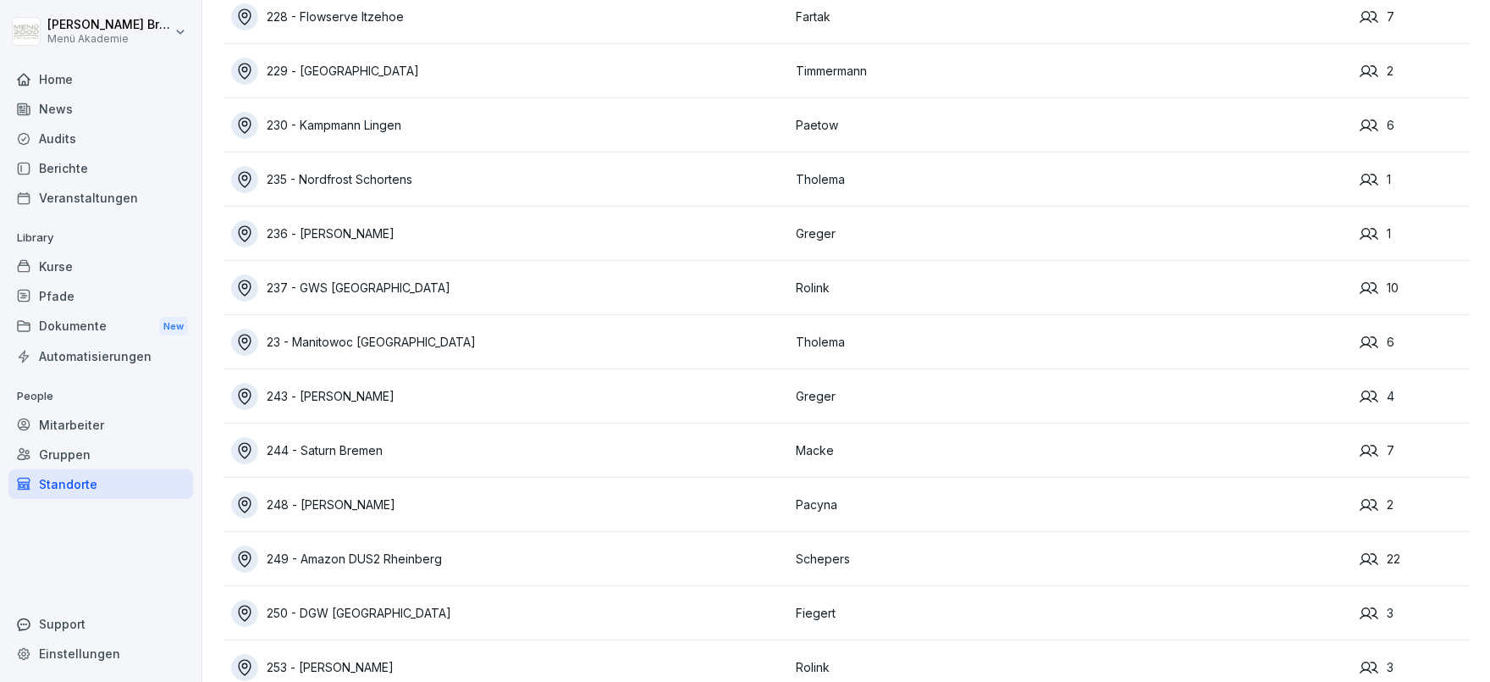
scroll to position [11427, 0]
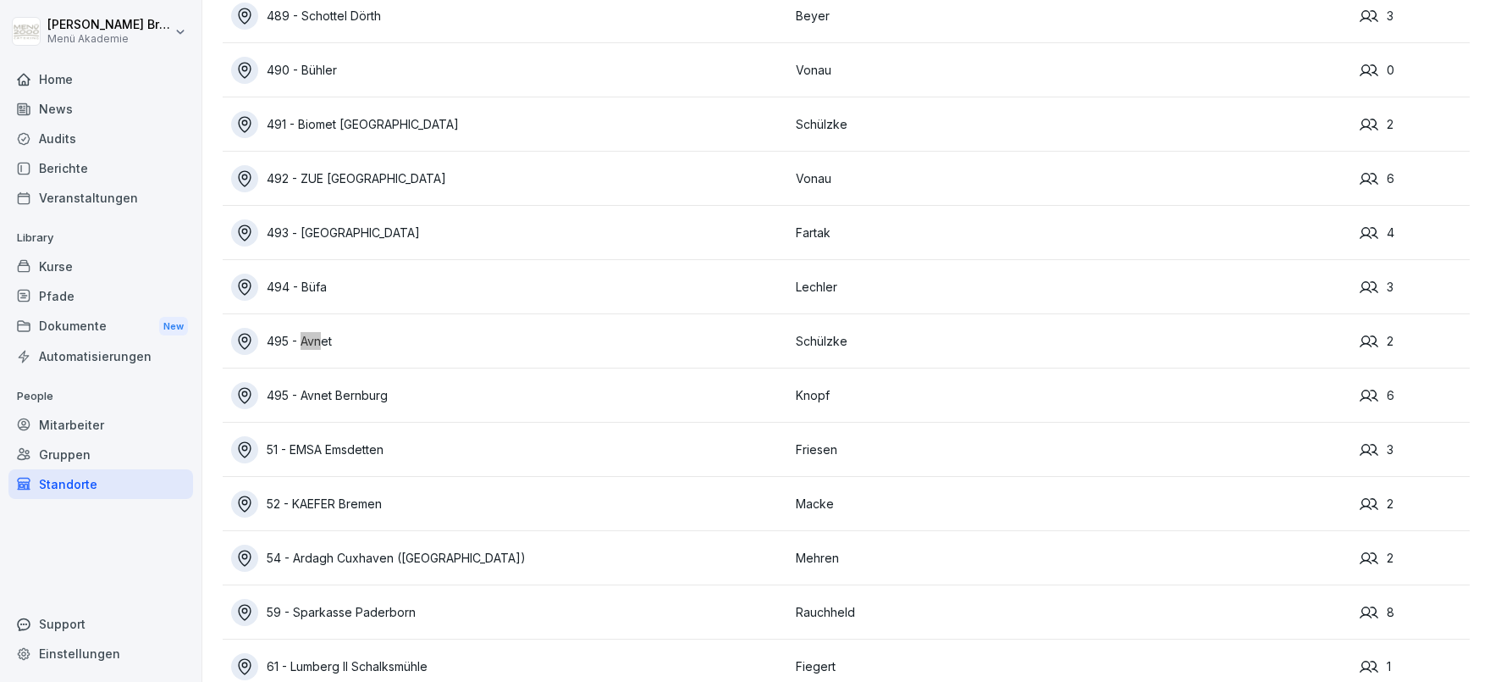
click at [299, 340] on div "495 - Avnet" at bounding box center [509, 341] width 556 height 27
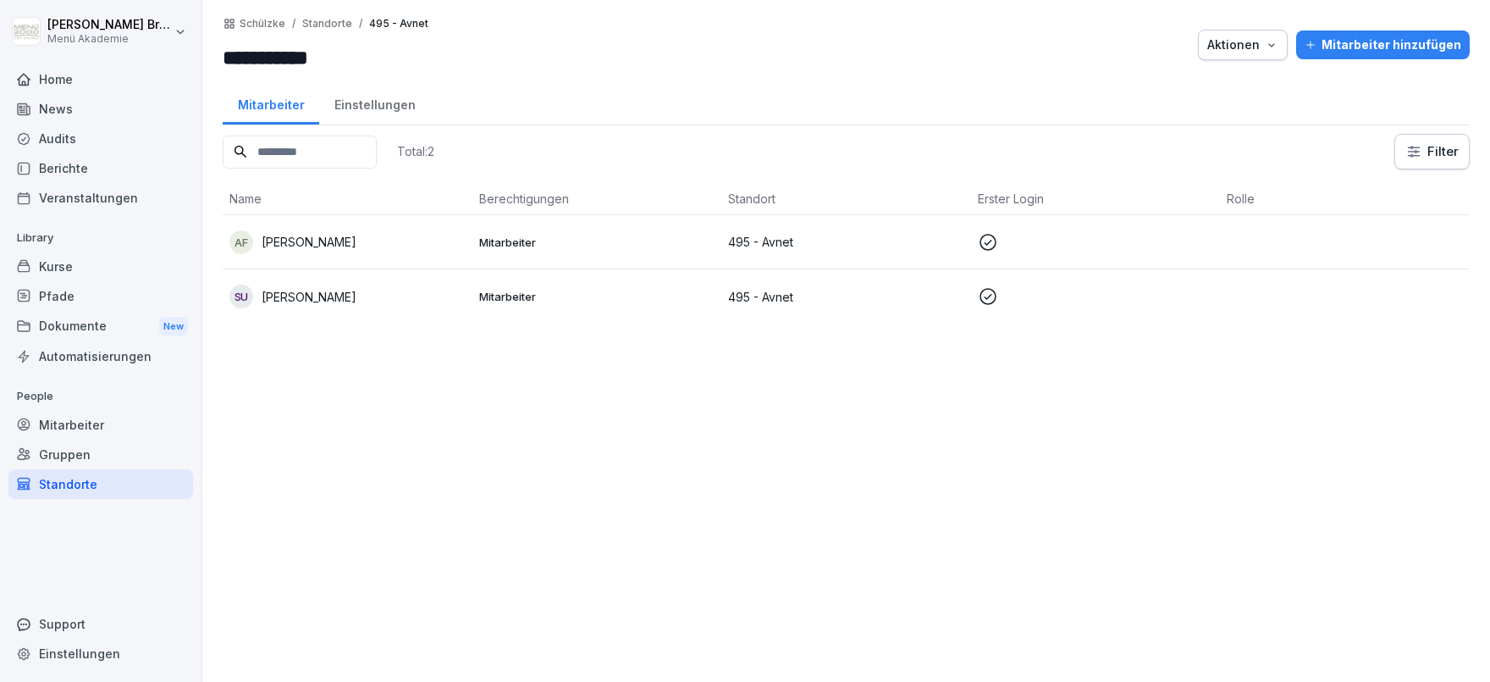
click at [346, 246] on p "Annette Friedrich" at bounding box center [309, 242] width 95 height 18
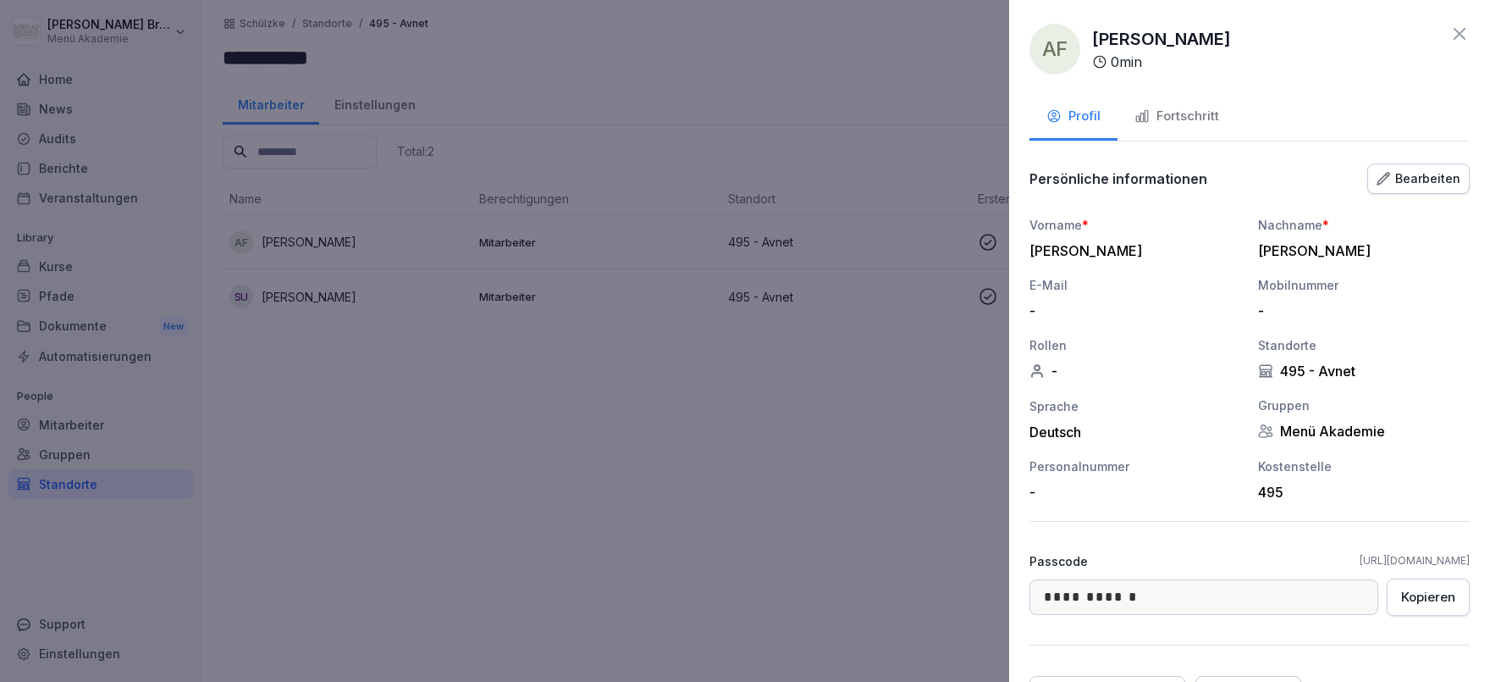
click at [1157, 113] on div "Fortschritt" at bounding box center [1177, 116] width 85 height 19
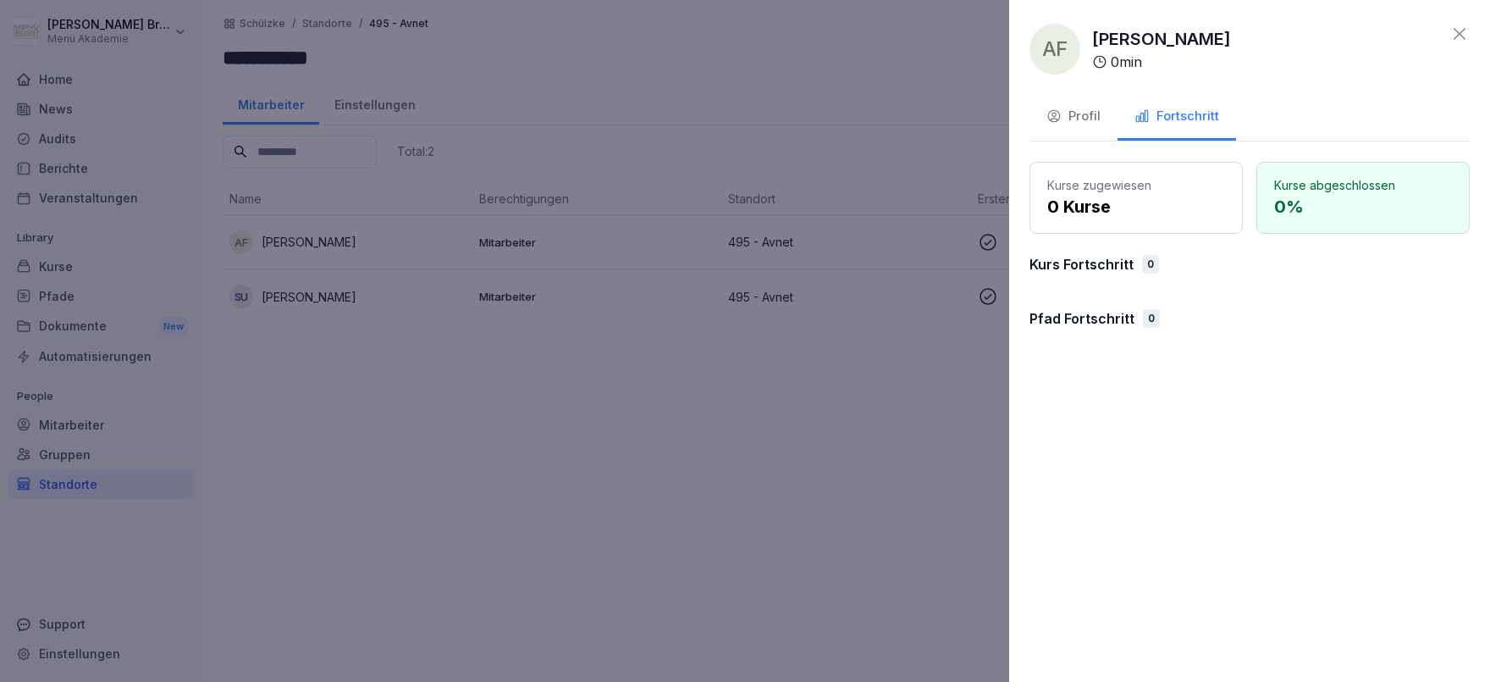
click at [1066, 122] on div "Profil" at bounding box center [1074, 116] width 54 height 19
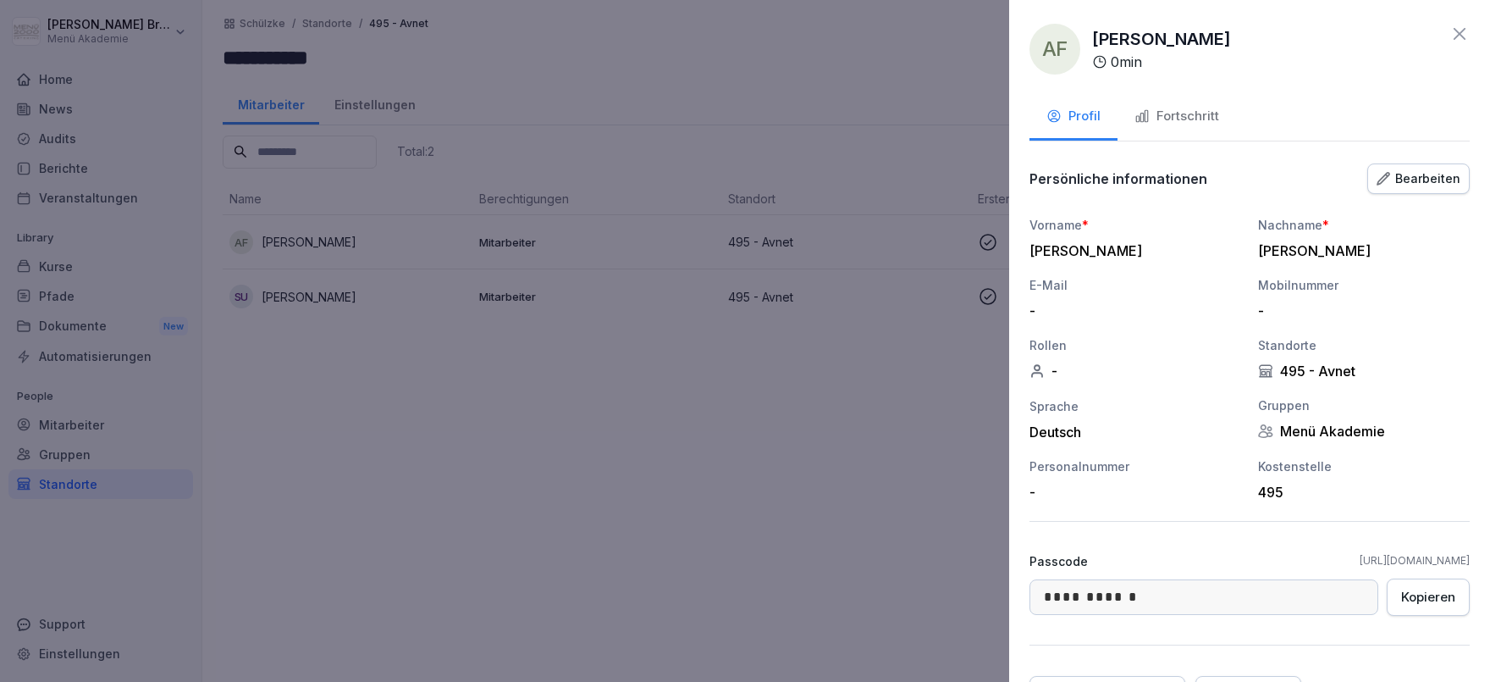
click at [1412, 190] on button "Bearbeiten" at bounding box center [1419, 178] width 102 height 30
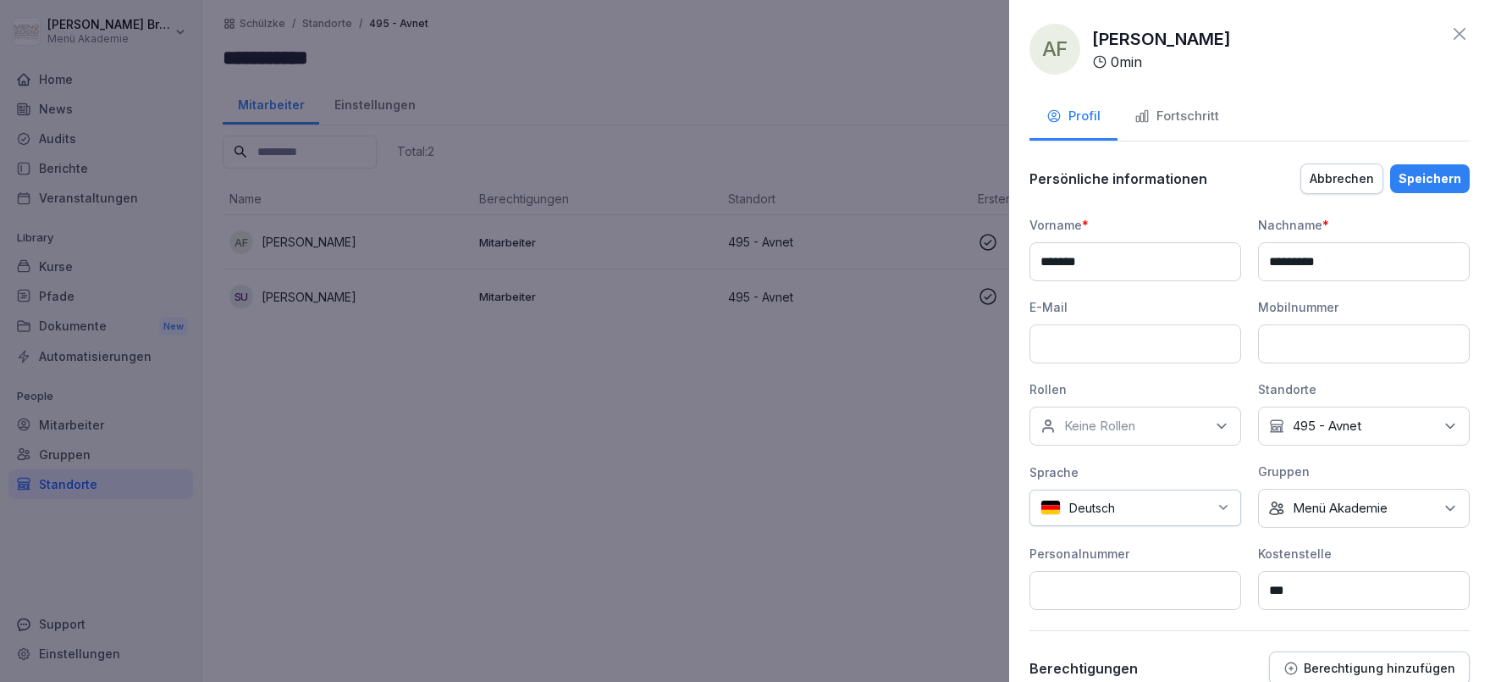
click at [1385, 419] on div "Kein Standort 495 - Avnet" at bounding box center [1364, 425] width 212 height 39
click at [1331, 461] on input at bounding box center [1368, 466] width 218 height 32
type input "**"
click at [1279, 574] on button "495 - Avnet" at bounding box center [1277, 581] width 15 height 15
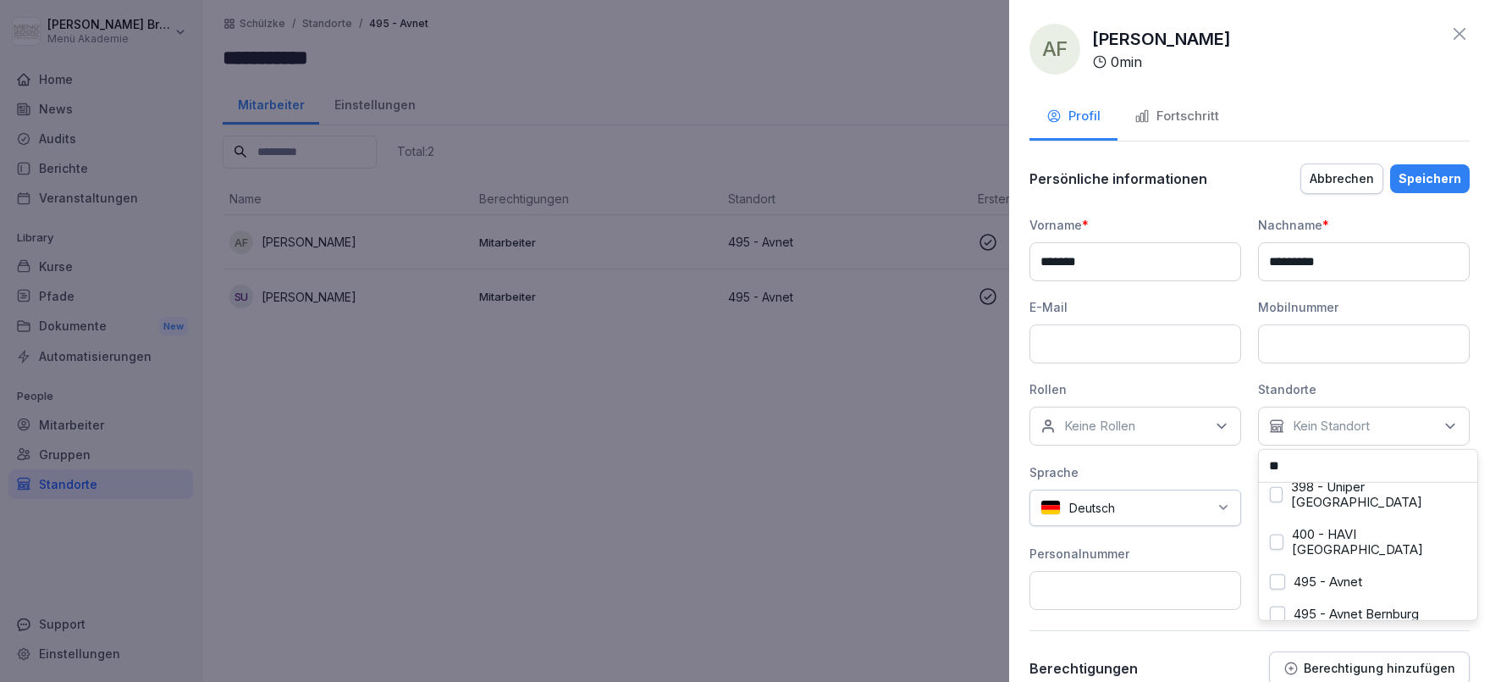
click at [1280, 606] on button "495 - Avnet Bernburg" at bounding box center [1277, 613] width 15 height 15
click at [1440, 180] on div "Speichern" at bounding box center [1430, 178] width 63 height 19
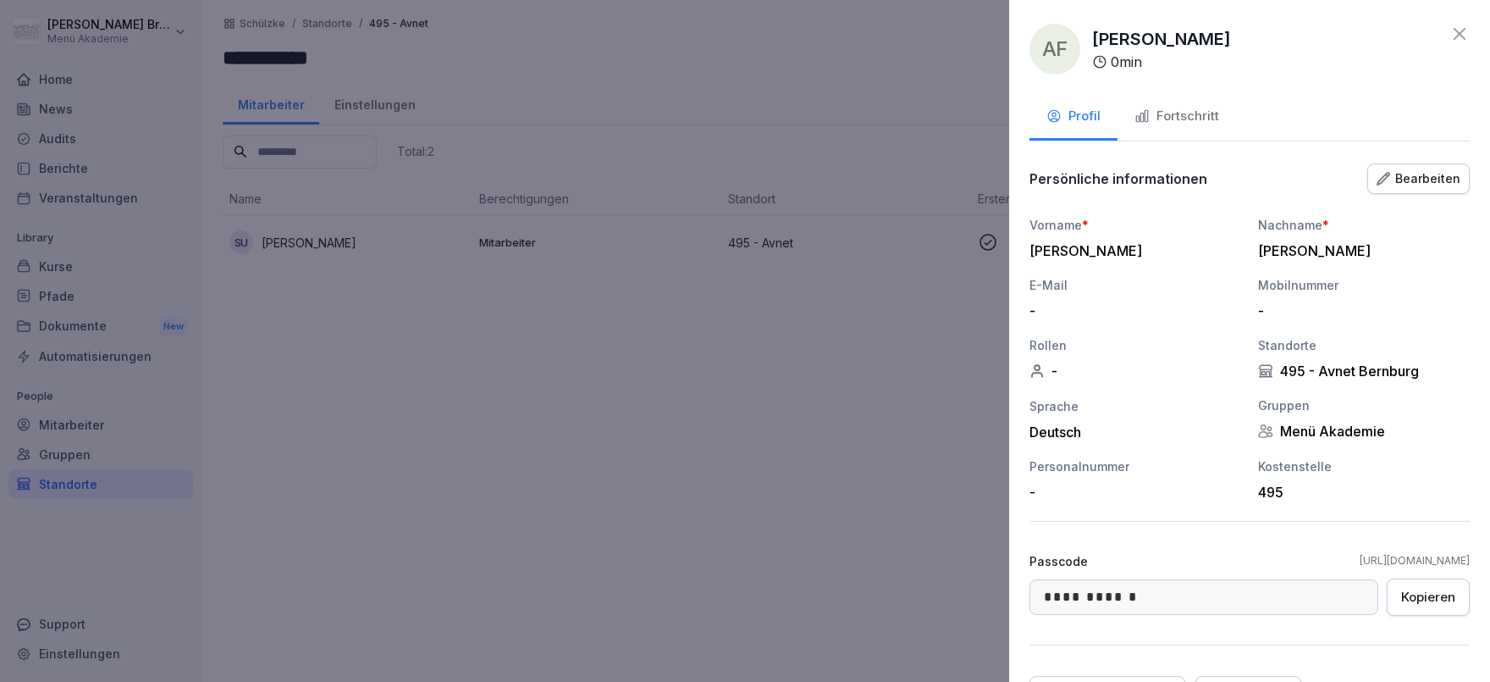
drag, startPoint x: 816, startPoint y: 434, endPoint x: 794, endPoint y: 427, distance: 23.3
click at [806, 433] on div at bounding box center [745, 341] width 1490 height 682
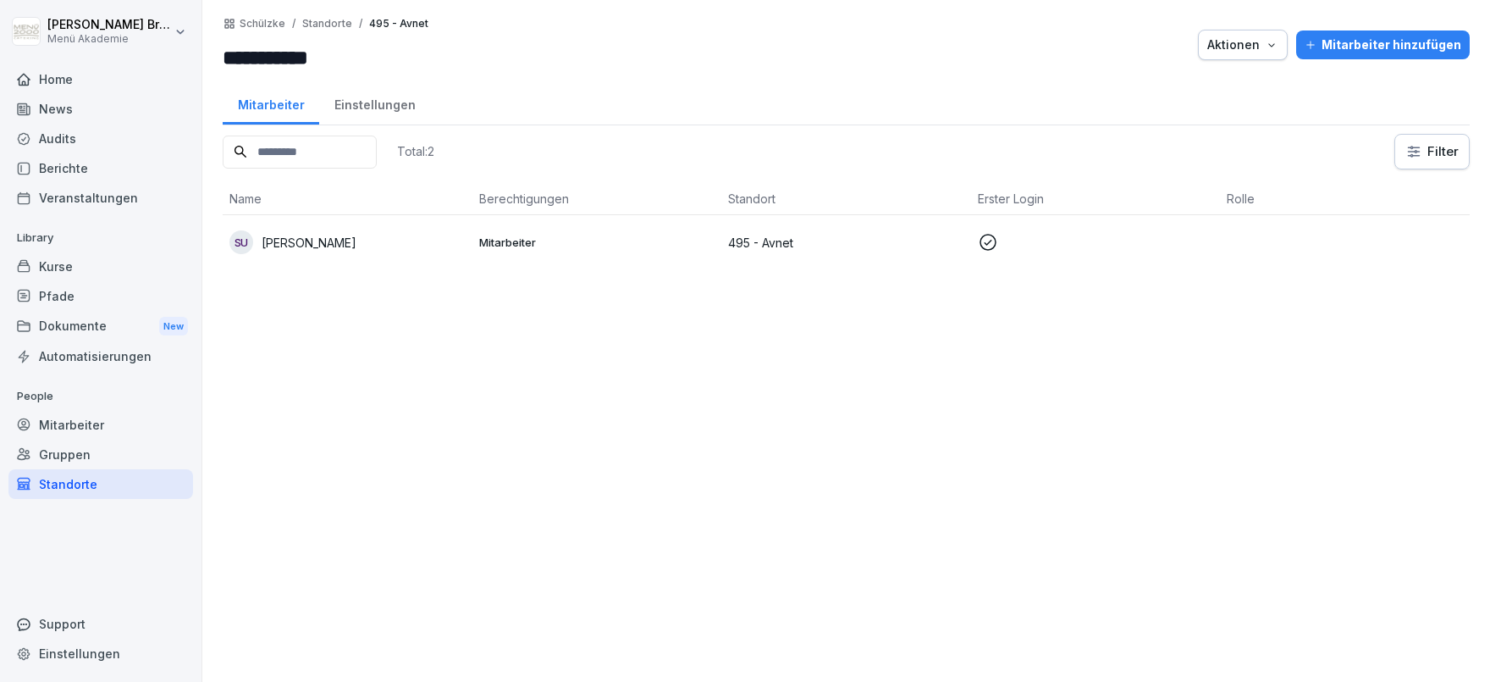
click at [303, 241] on p "Steven Ullmann" at bounding box center [309, 243] width 95 height 18
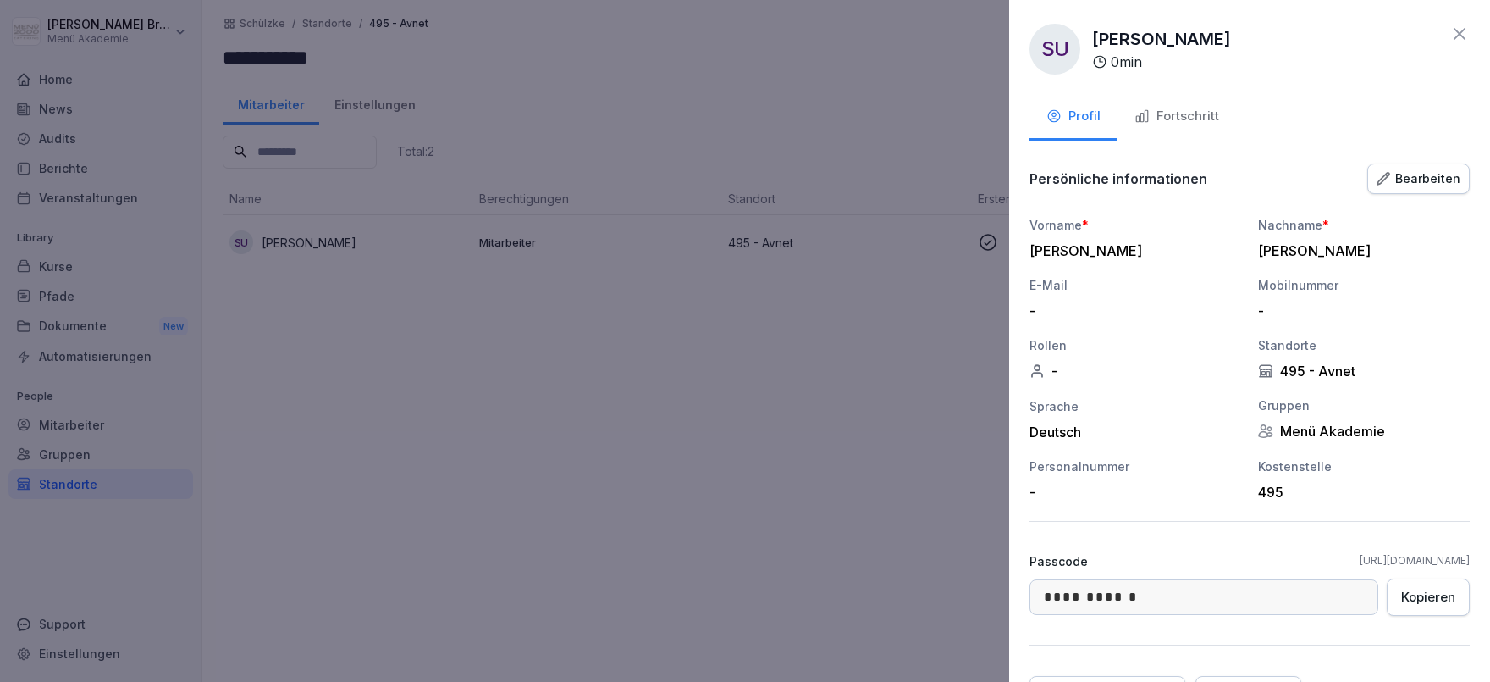
click at [1448, 192] on button "Bearbeiten" at bounding box center [1419, 178] width 102 height 30
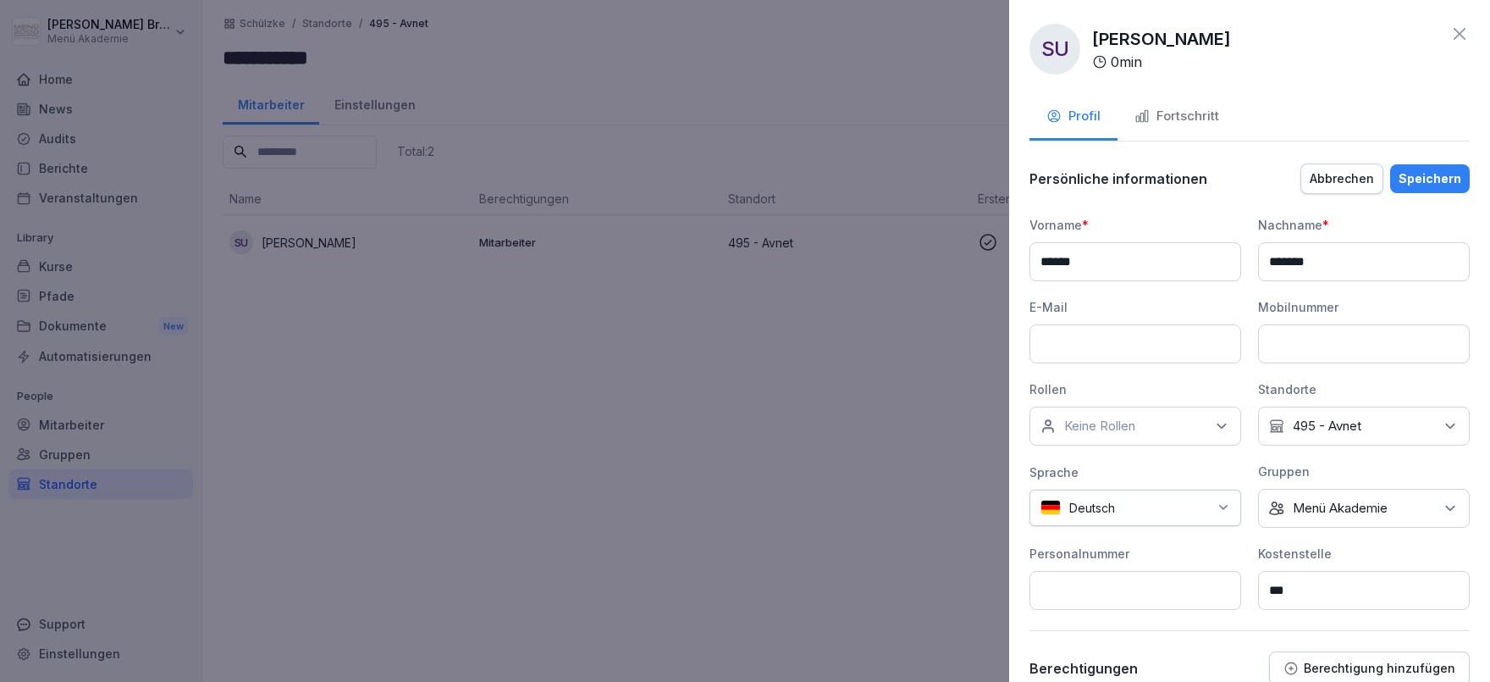
click at [1380, 415] on div "Kein Standort 495 - Avnet" at bounding box center [1364, 425] width 212 height 39
click at [1354, 467] on input at bounding box center [1368, 466] width 218 height 32
type input "****"
click at [1349, 530] on label "495 - Avnet Bernburg" at bounding box center [1356, 535] width 125 height 15
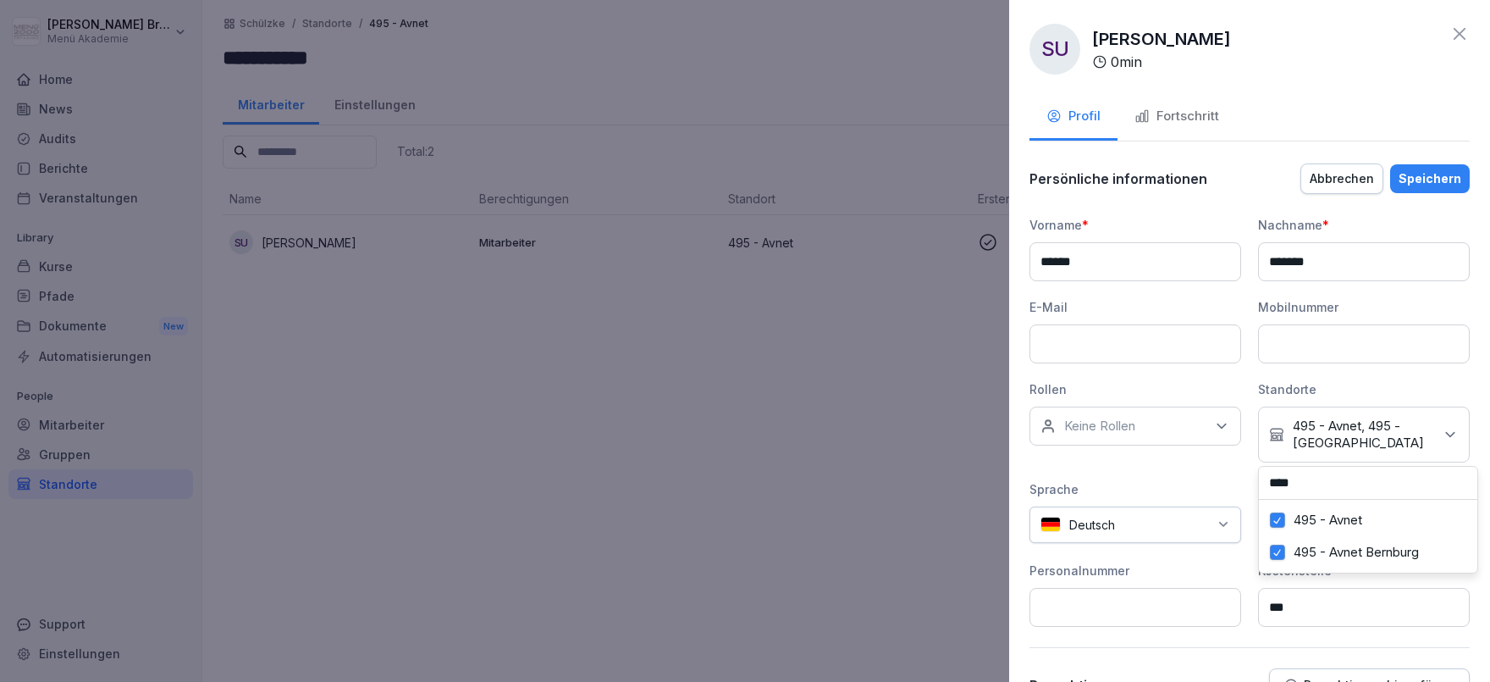
click at [1350, 518] on label "495 - Avnet" at bounding box center [1328, 519] width 69 height 15
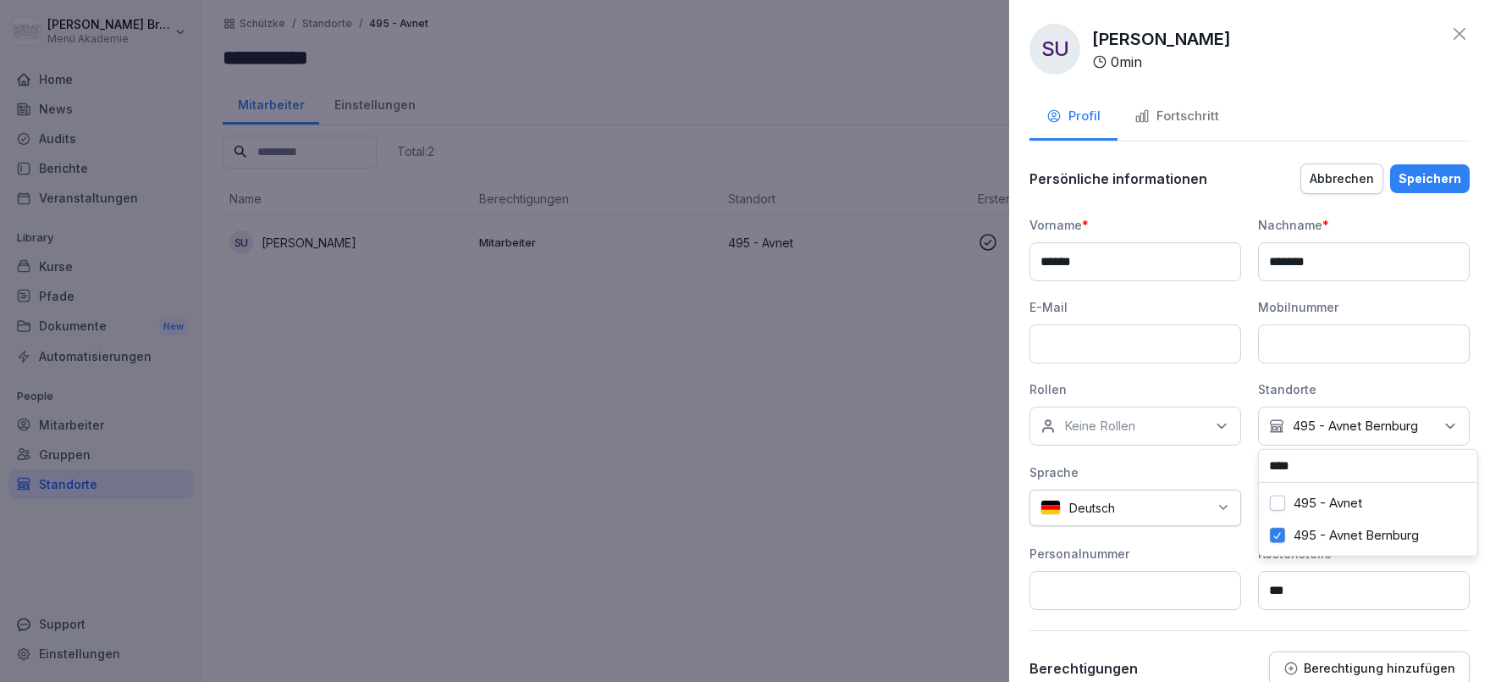
click at [1443, 181] on div "Speichern" at bounding box center [1430, 178] width 63 height 19
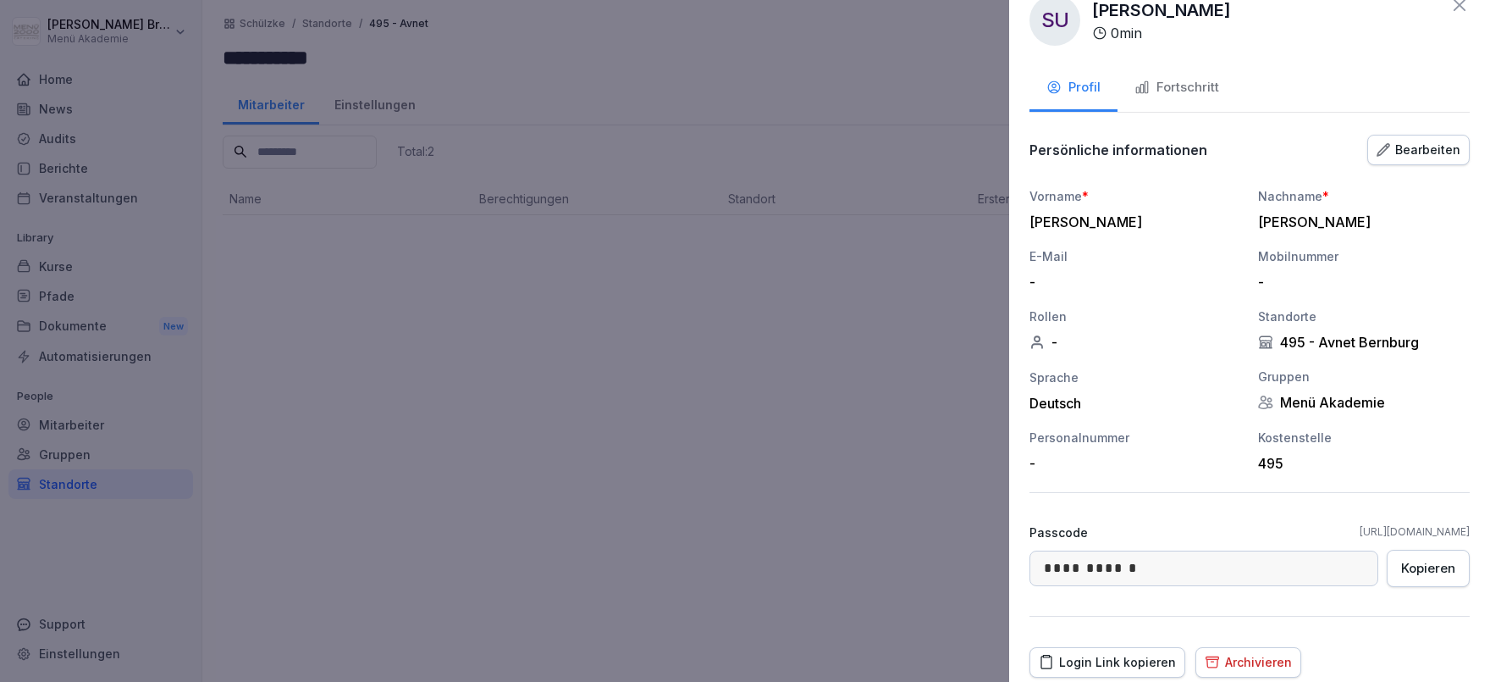
scroll to position [0, 0]
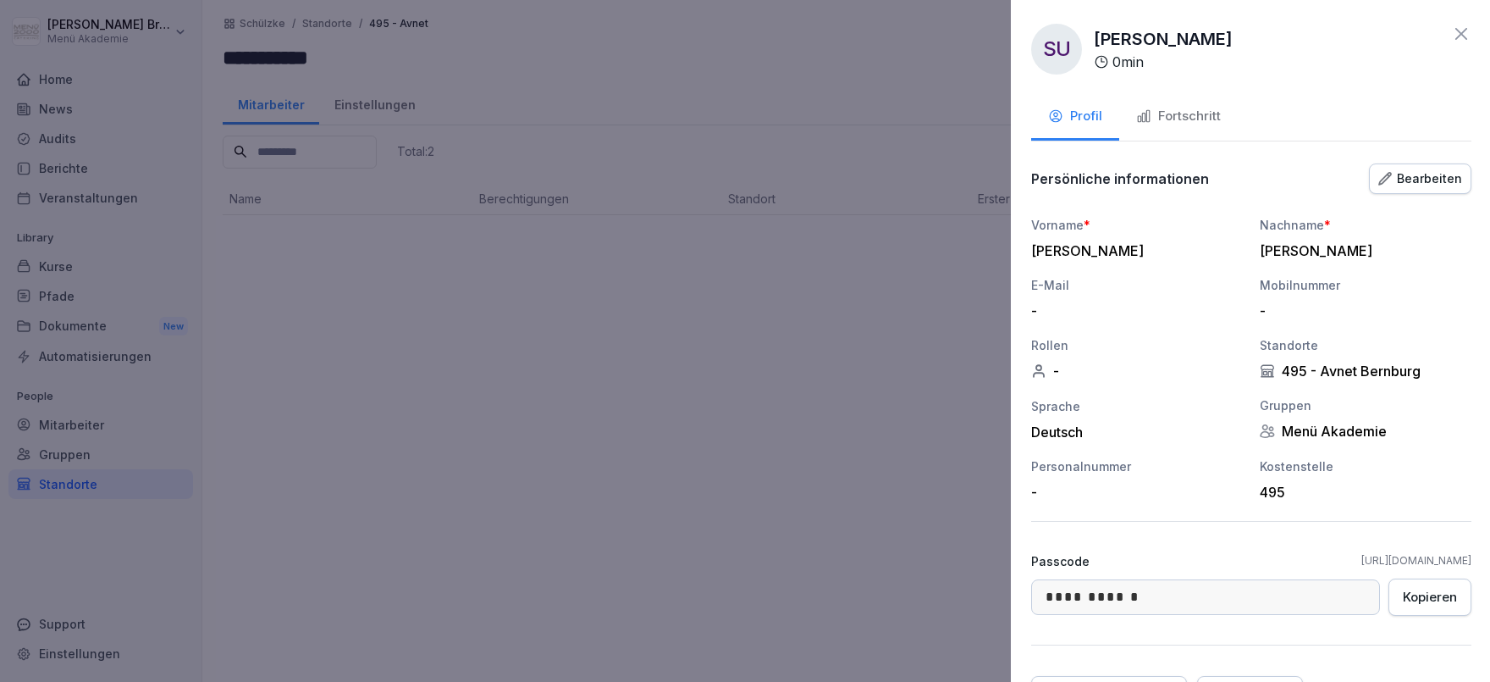
click at [811, 377] on div at bounding box center [745, 341] width 1490 height 682
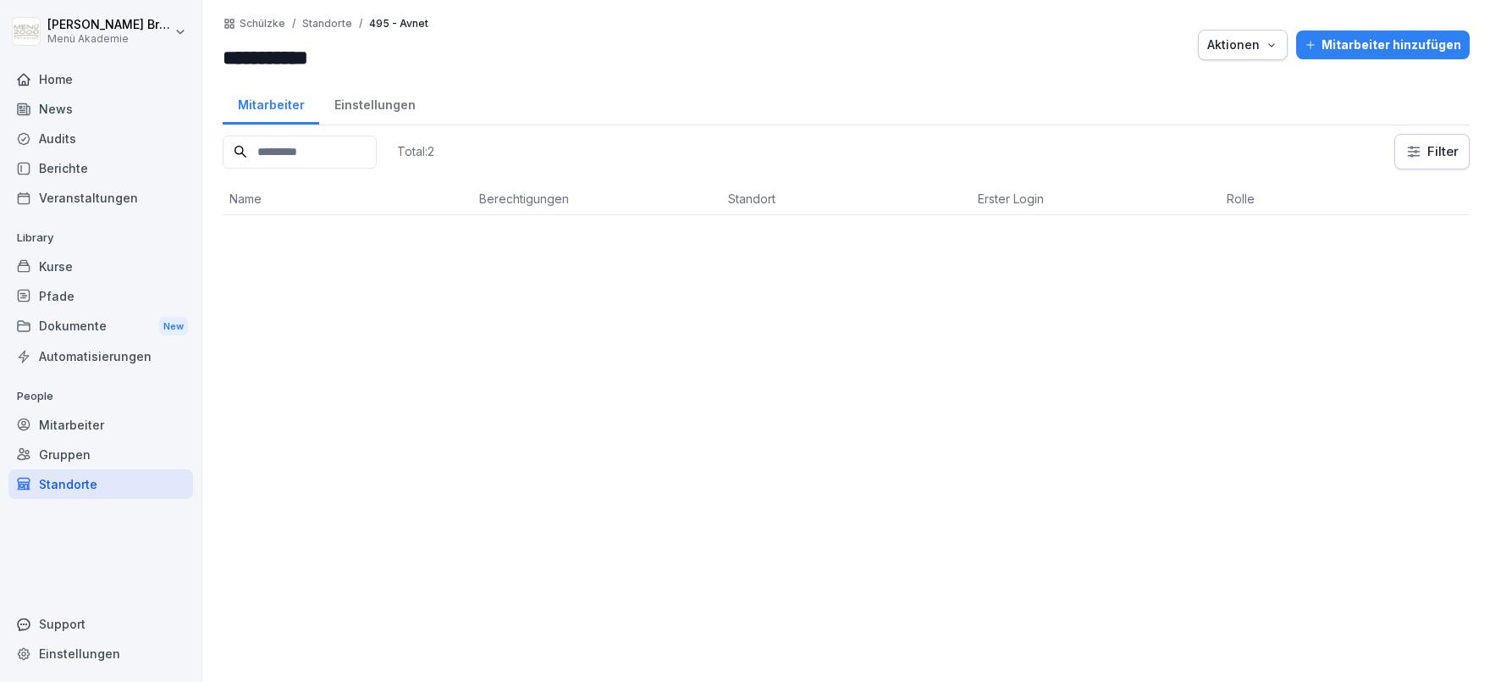
click at [1248, 51] on div "Aktionen" at bounding box center [1243, 45] width 71 height 19
click at [1243, 150] on div "Standort löschen" at bounding box center [1199, 142] width 188 height 29
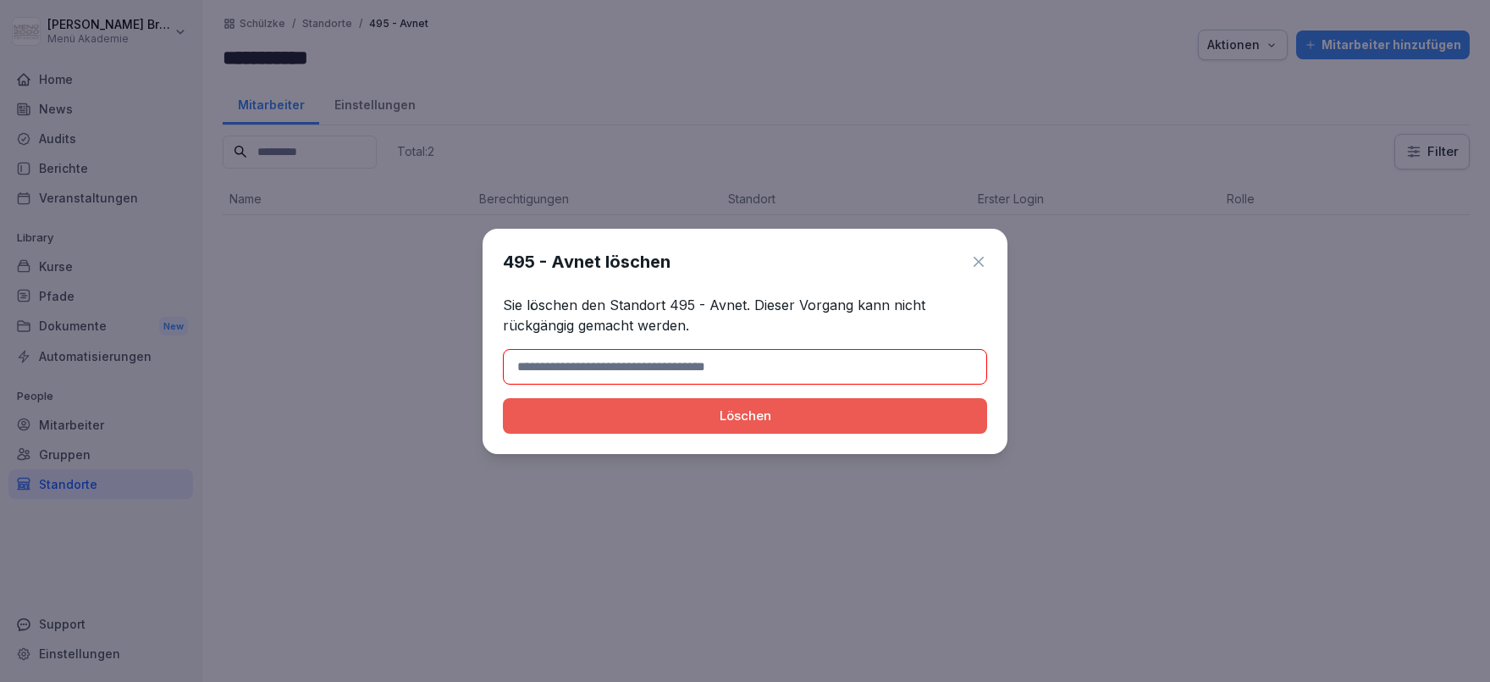
click at [786, 363] on input at bounding box center [745, 367] width 484 height 36
drag, startPoint x: 672, startPoint y: 303, endPoint x: 744, endPoint y: 304, distance: 72.8
click at [744, 304] on p "Sie löschen den Standort 495 - Avnet. Dieser Vorgang kann nicht rückgängig gema…" at bounding box center [745, 315] width 484 height 41
copy p "495 - Avnet"
click at [649, 372] on input at bounding box center [745, 367] width 484 height 36
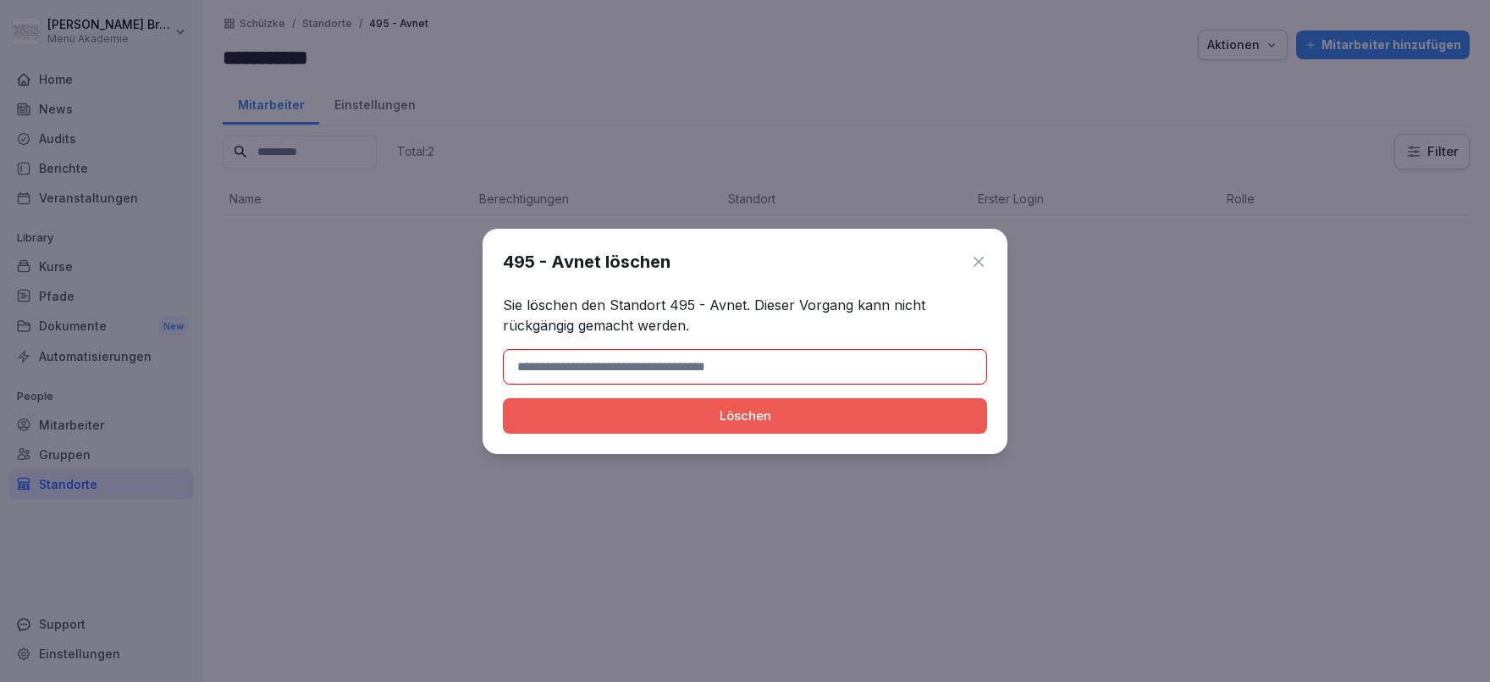
paste input "**********"
type input "**********"
click at [639, 411] on div "Löschen" at bounding box center [745, 415] width 457 height 19
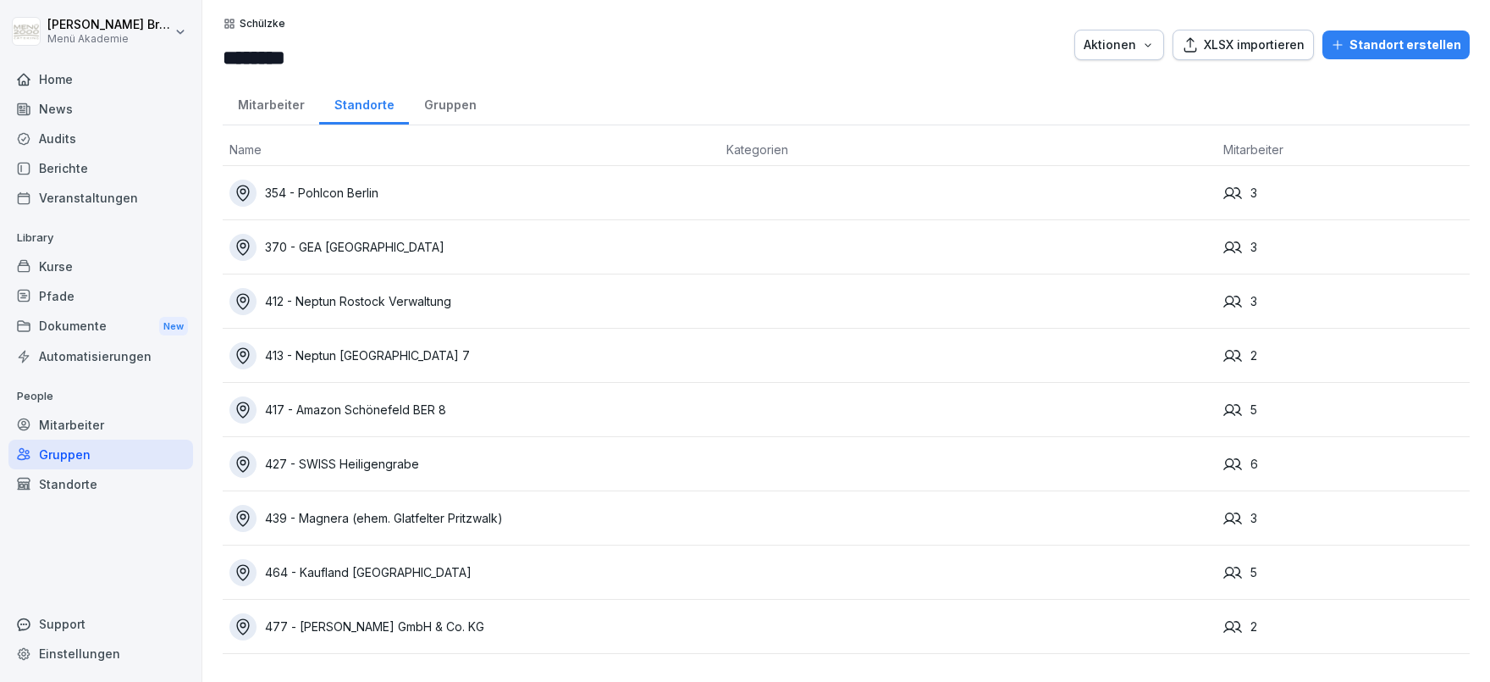
scroll to position [97, 0]
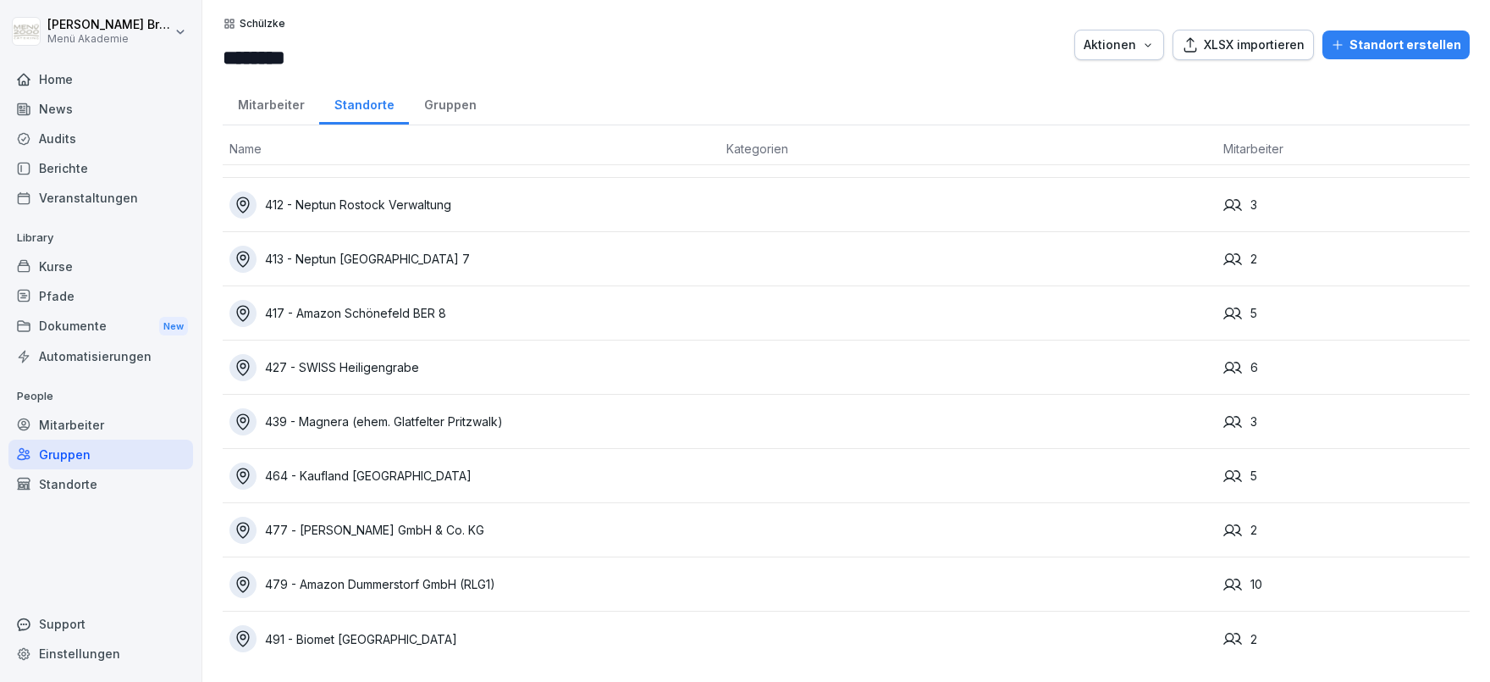
click at [366, 112] on div "Standorte" at bounding box center [364, 102] width 90 height 43
click at [89, 487] on div "Standorte" at bounding box center [100, 484] width 185 height 30
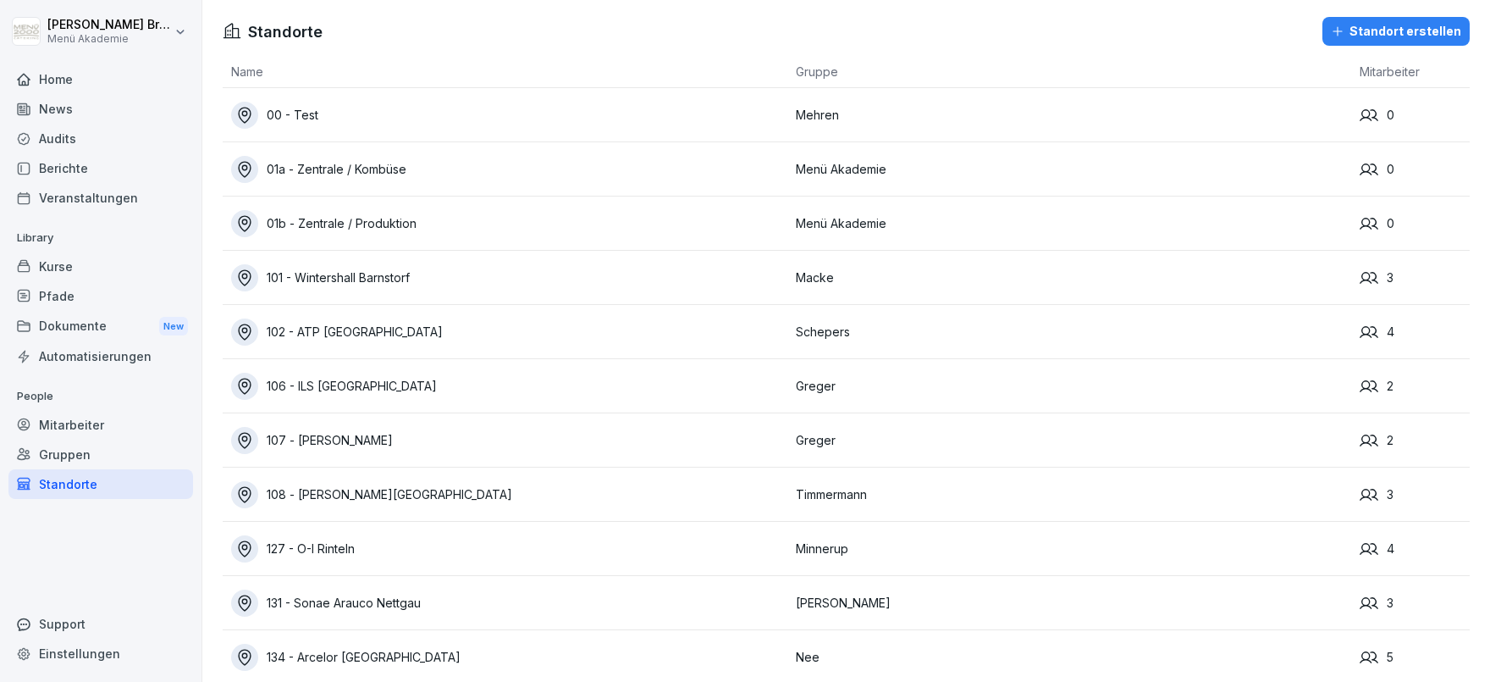
scroll to position [11427, 0]
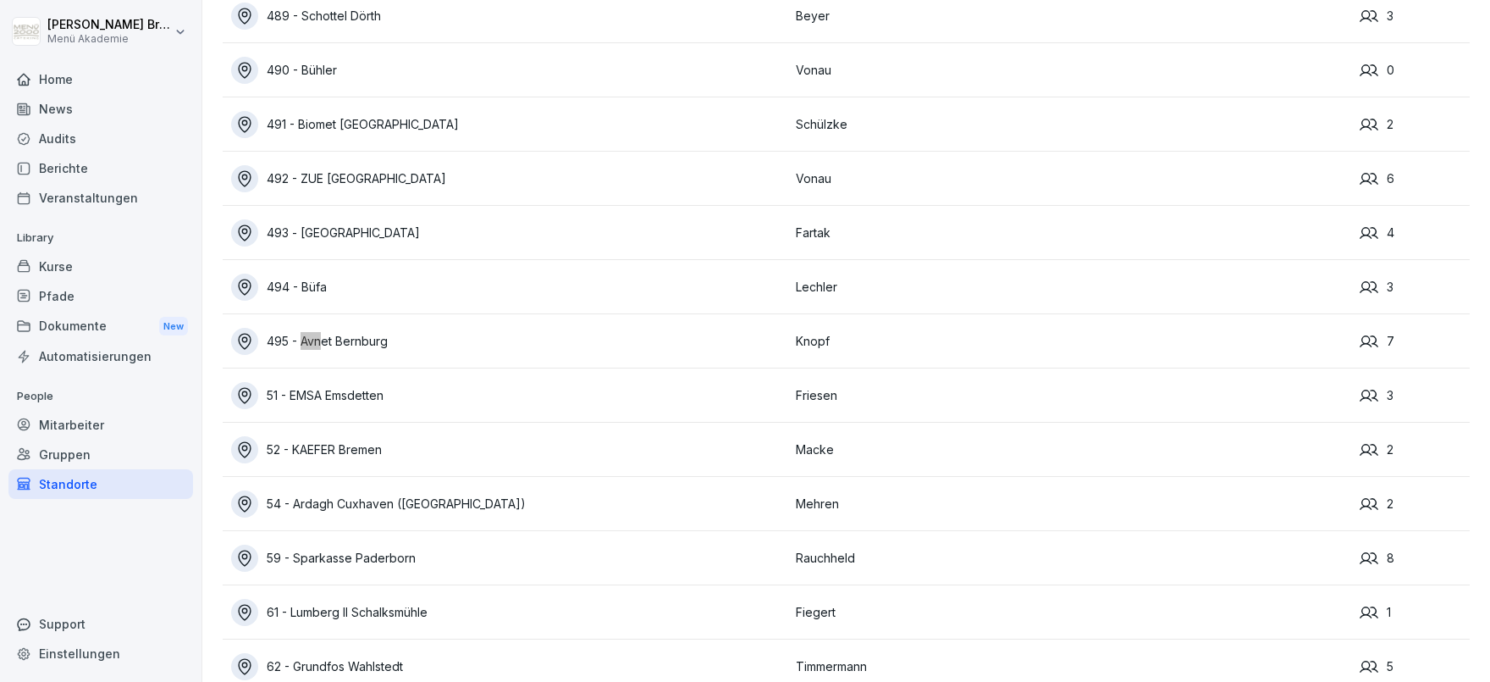
click at [344, 336] on div "495 - Avnet Bernburg" at bounding box center [509, 341] width 556 height 27
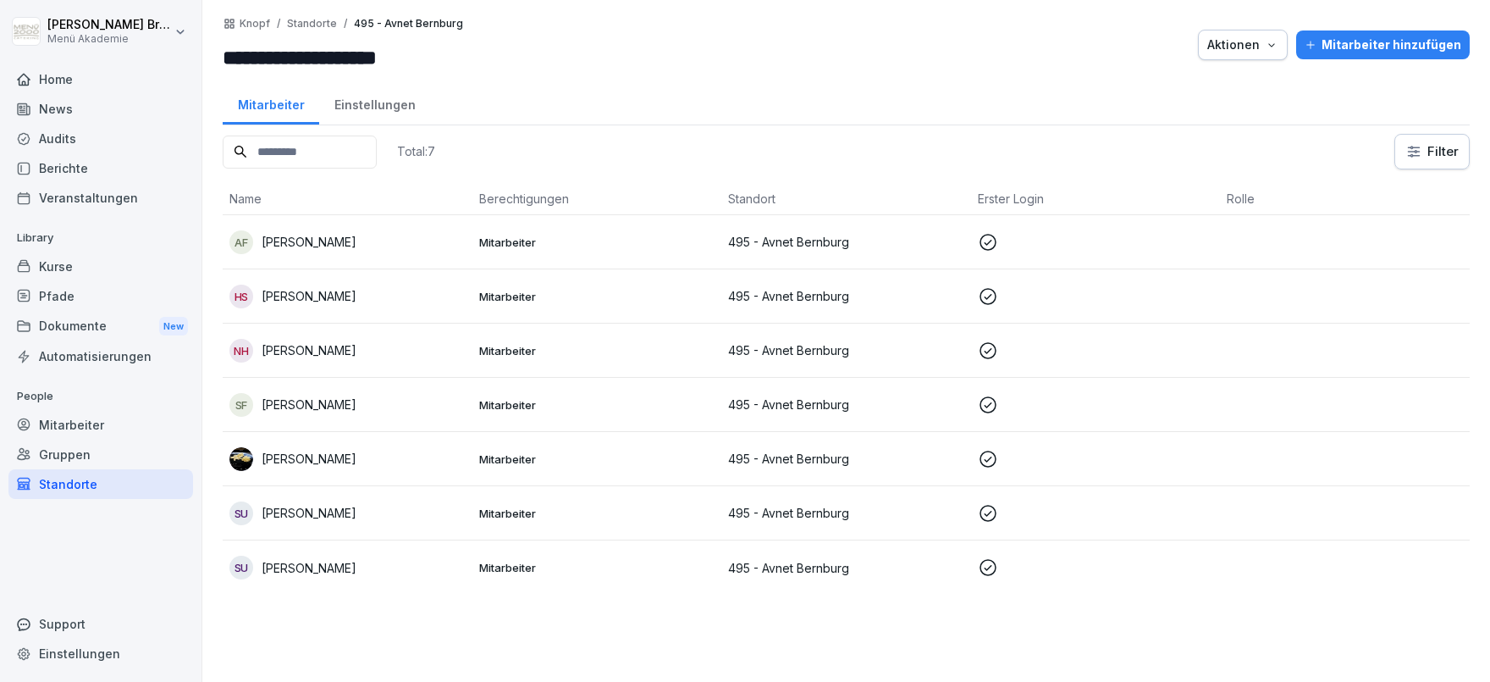
click at [327, 561] on p "Steven Ullmann" at bounding box center [309, 568] width 95 height 18
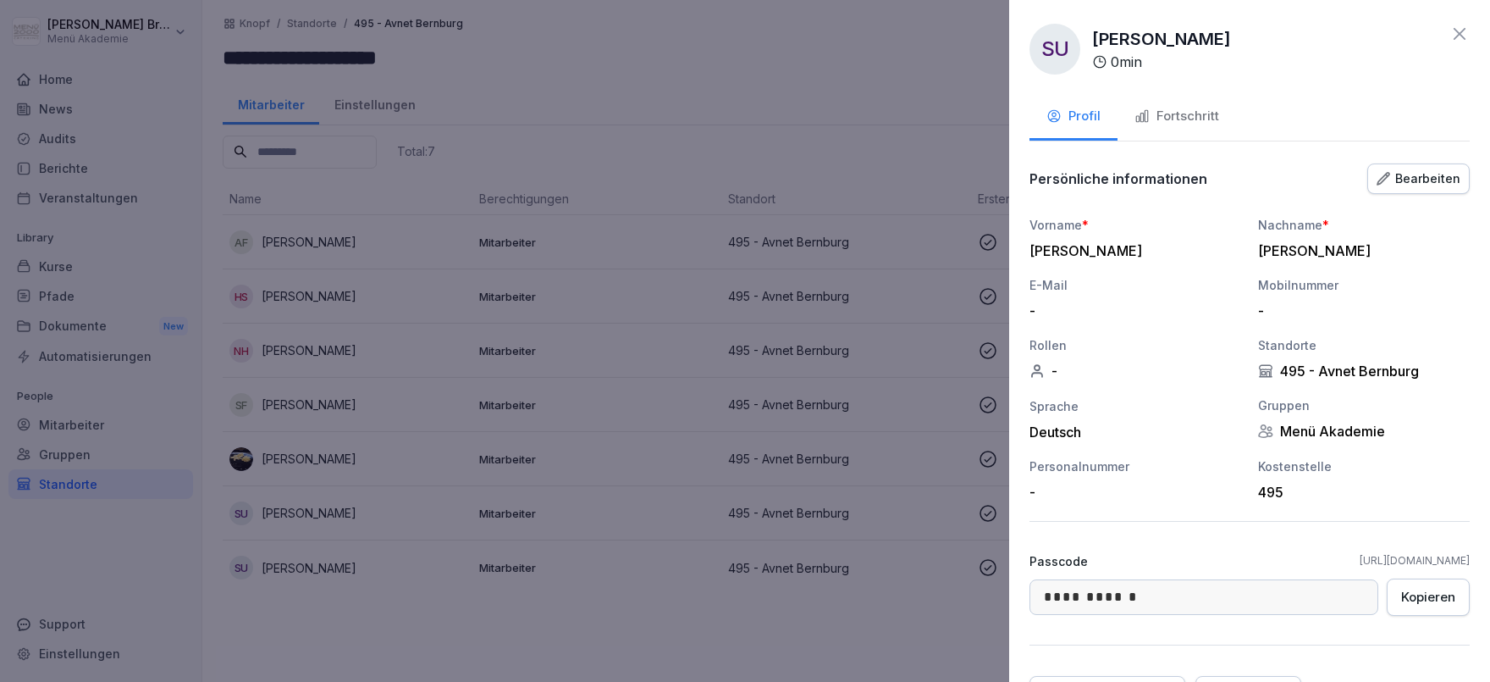
click at [1198, 113] on div "Fortschritt" at bounding box center [1177, 116] width 85 height 19
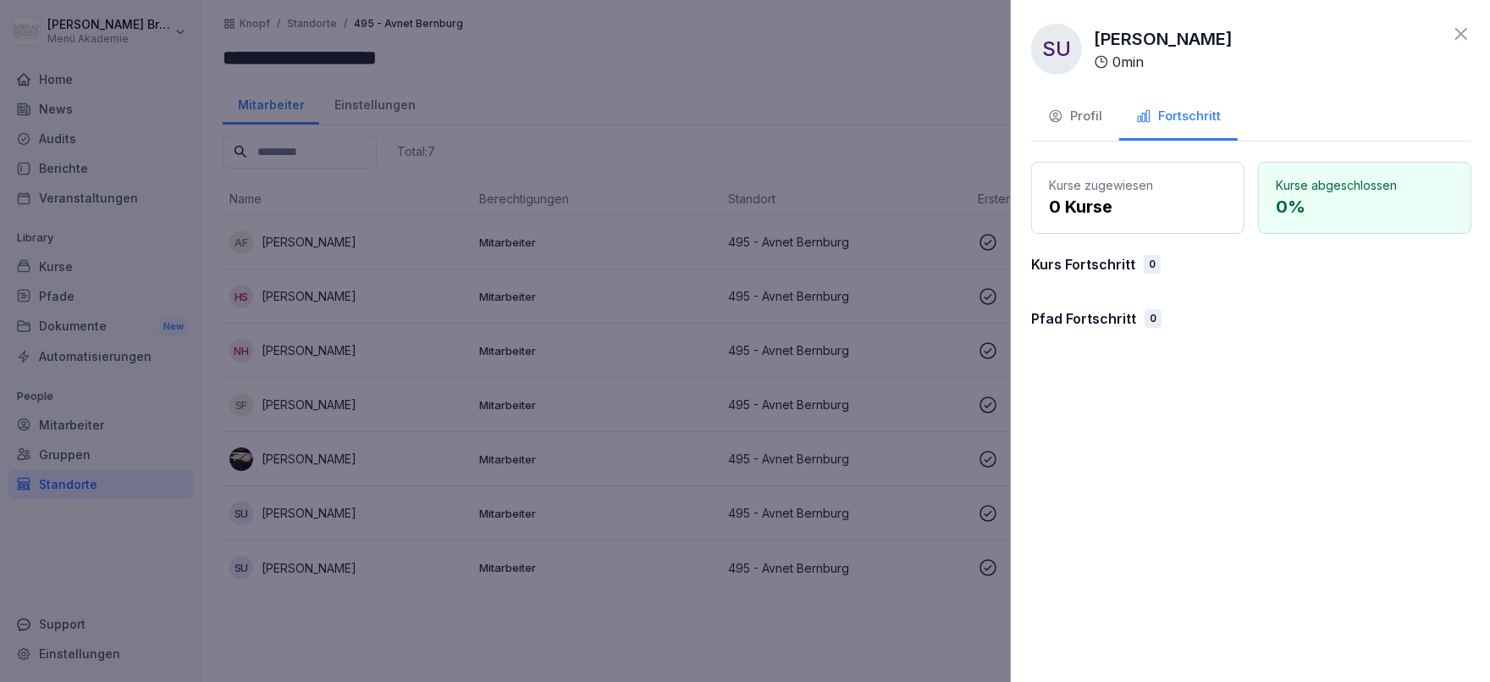
drag, startPoint x: 291, startPoint y: 616, endPoint x: 344, endPoint y: 517, distance: 111.4
click at [291, 615] on div at bounding box center [745, 341] width 1490 height 682
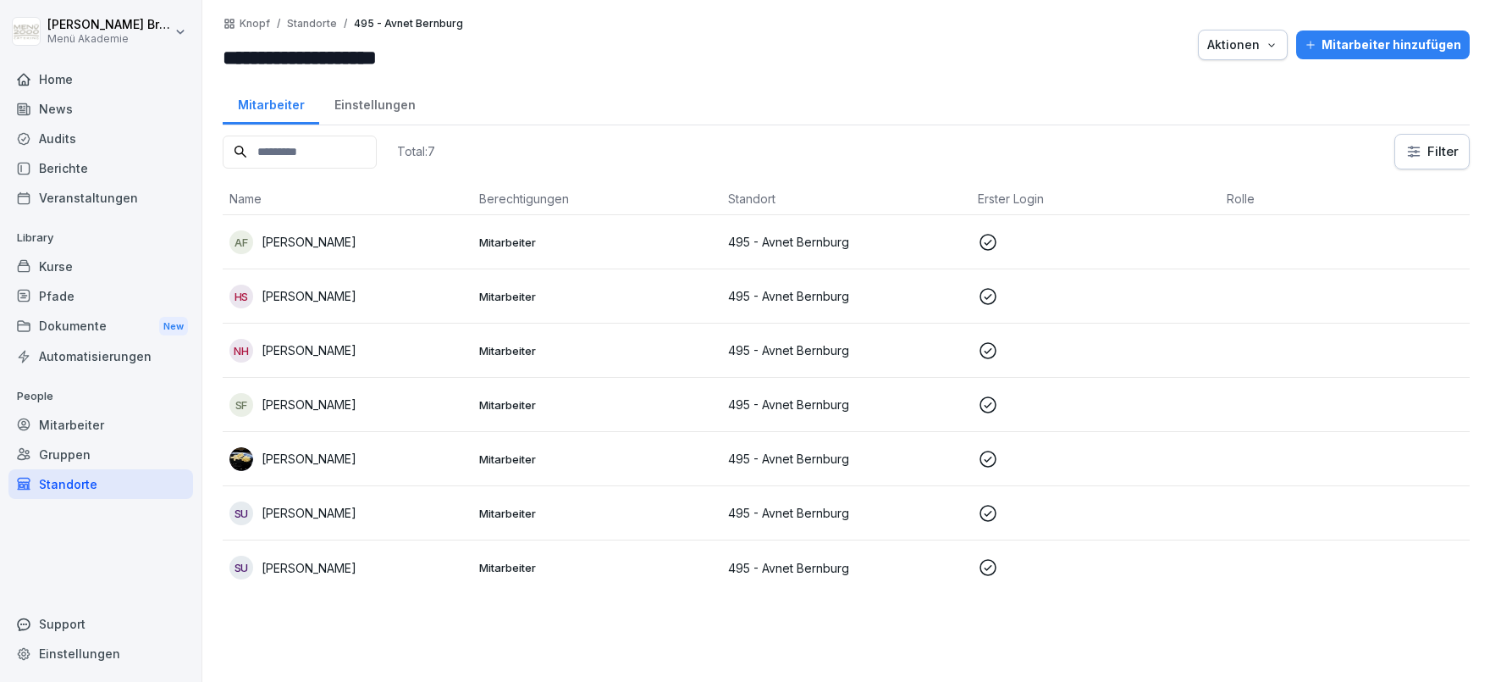
click at [318, 506] on p "Steven Ullmann" at bounding box center [309, 513] width 95 height 18
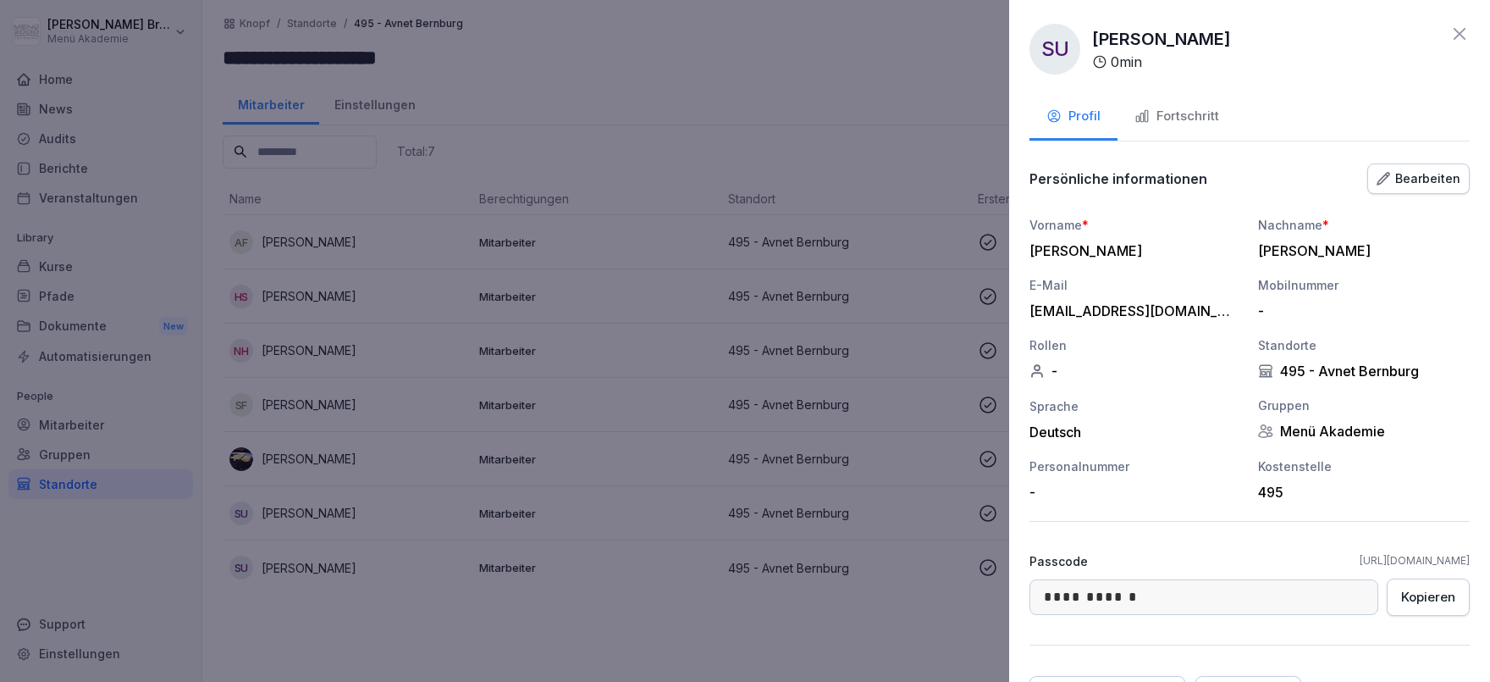
click at [1207, 119] on div "Fortschritt" at bounding box center [1177, 116] width 85 height 19
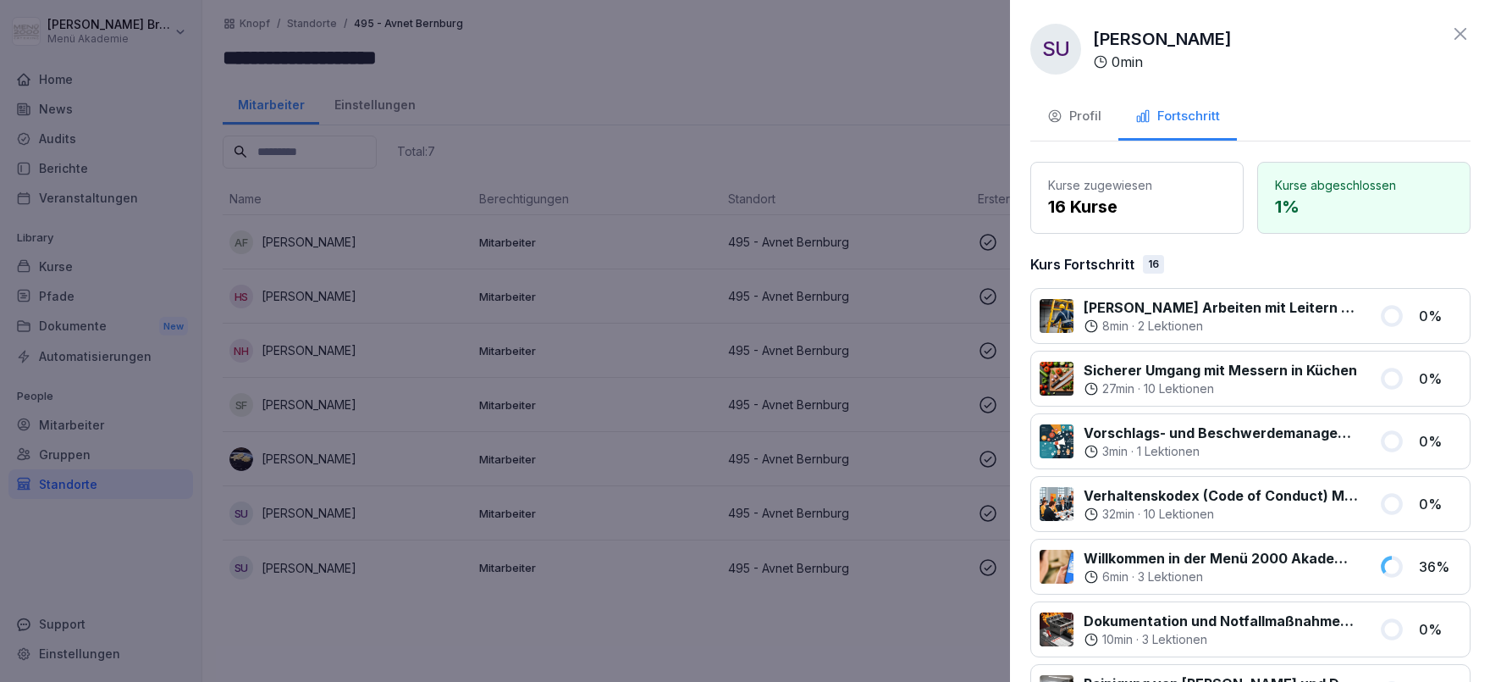
drag, startPoint x: 737, startPoint y: 570, endPoint x: 561, endPoint y: 555, distance: 176.0
click at [734, 571] on div at bounding box center [745, 341] width 1490 height 682
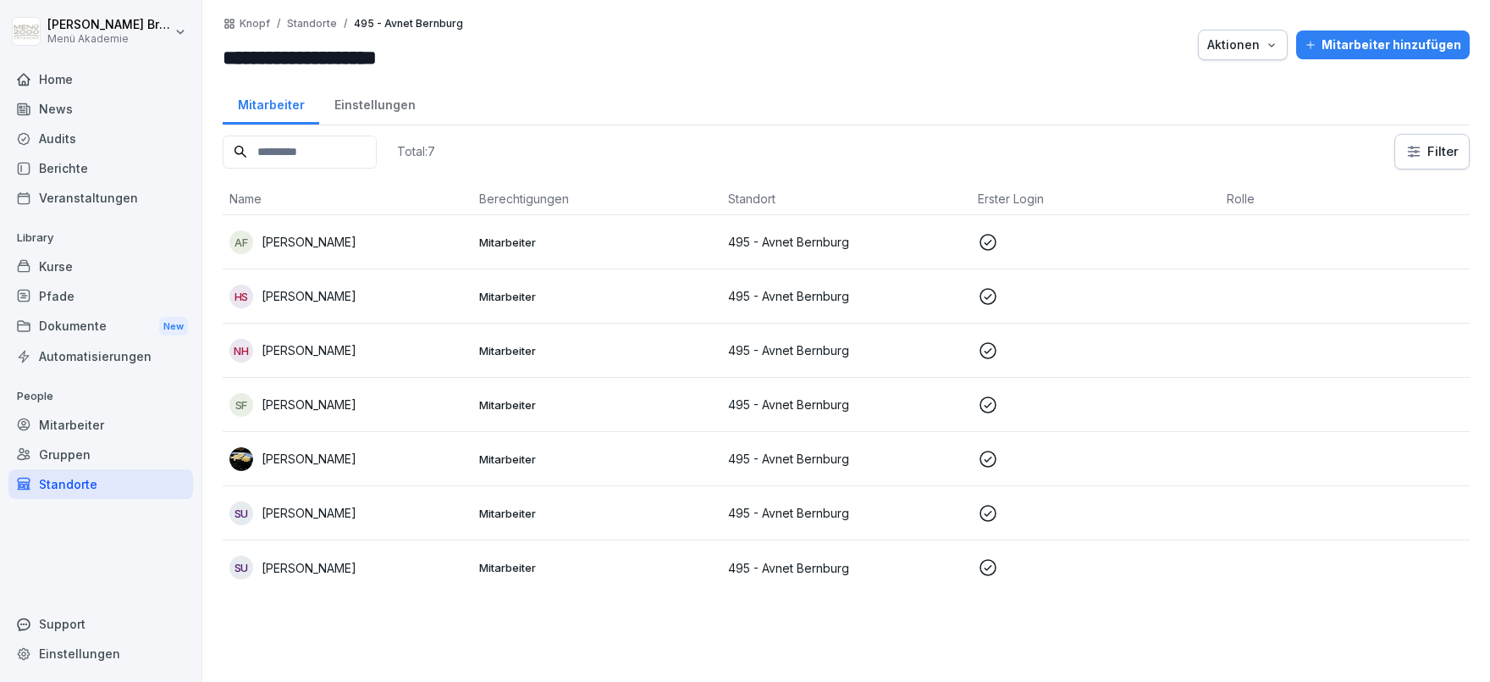
click at [353, 556] on div "SU Steven Ullmann" at bounding box center [348, 568] width 236 height 24
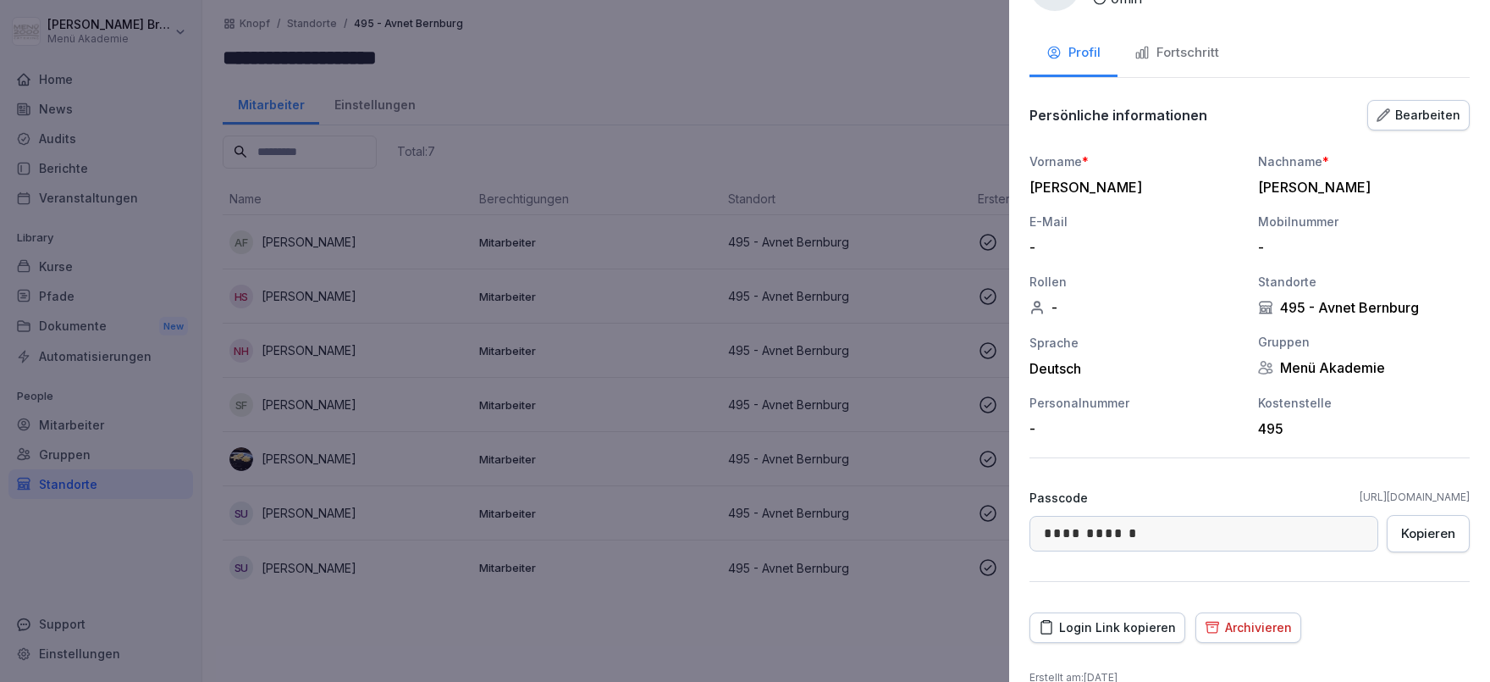
scroll to position [89, 0]
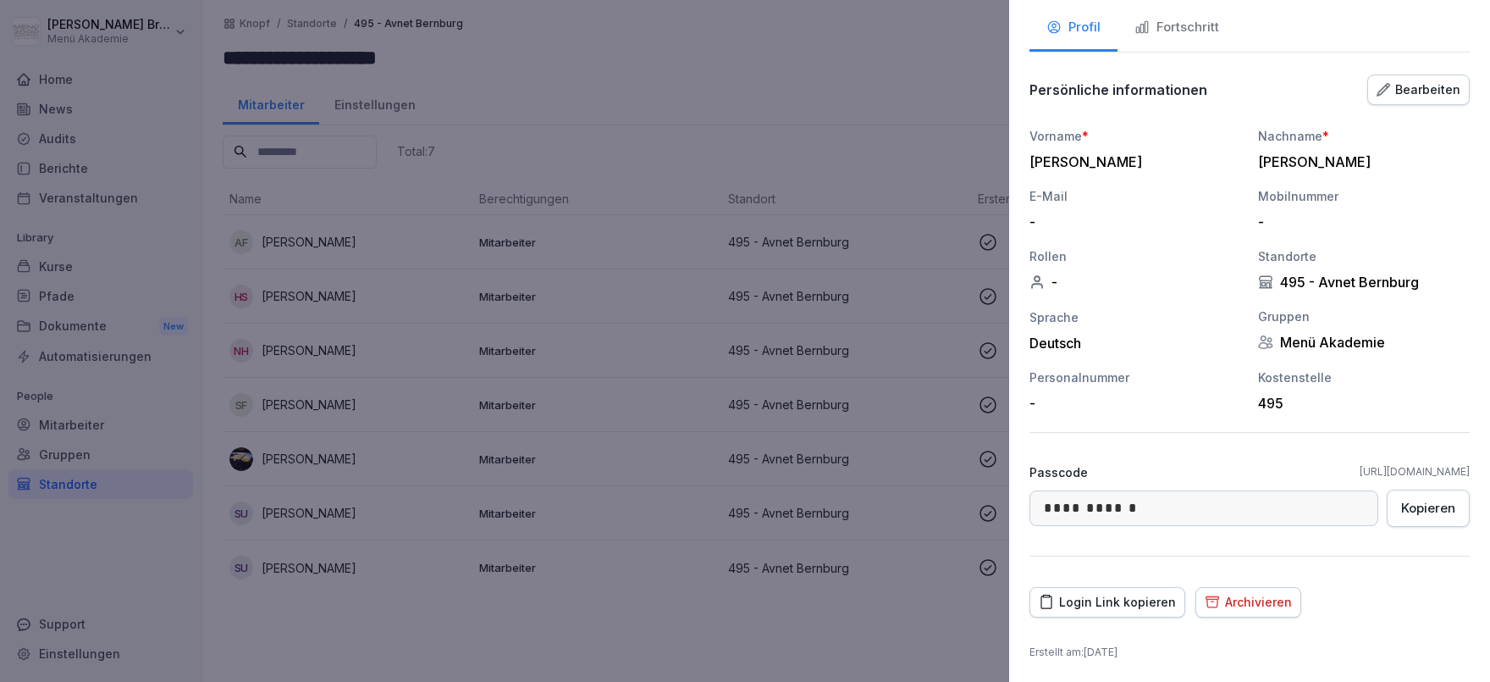
click at [1222, 601] on div "Archivieren" at bounding box center [1248, 602] width 87 height 19
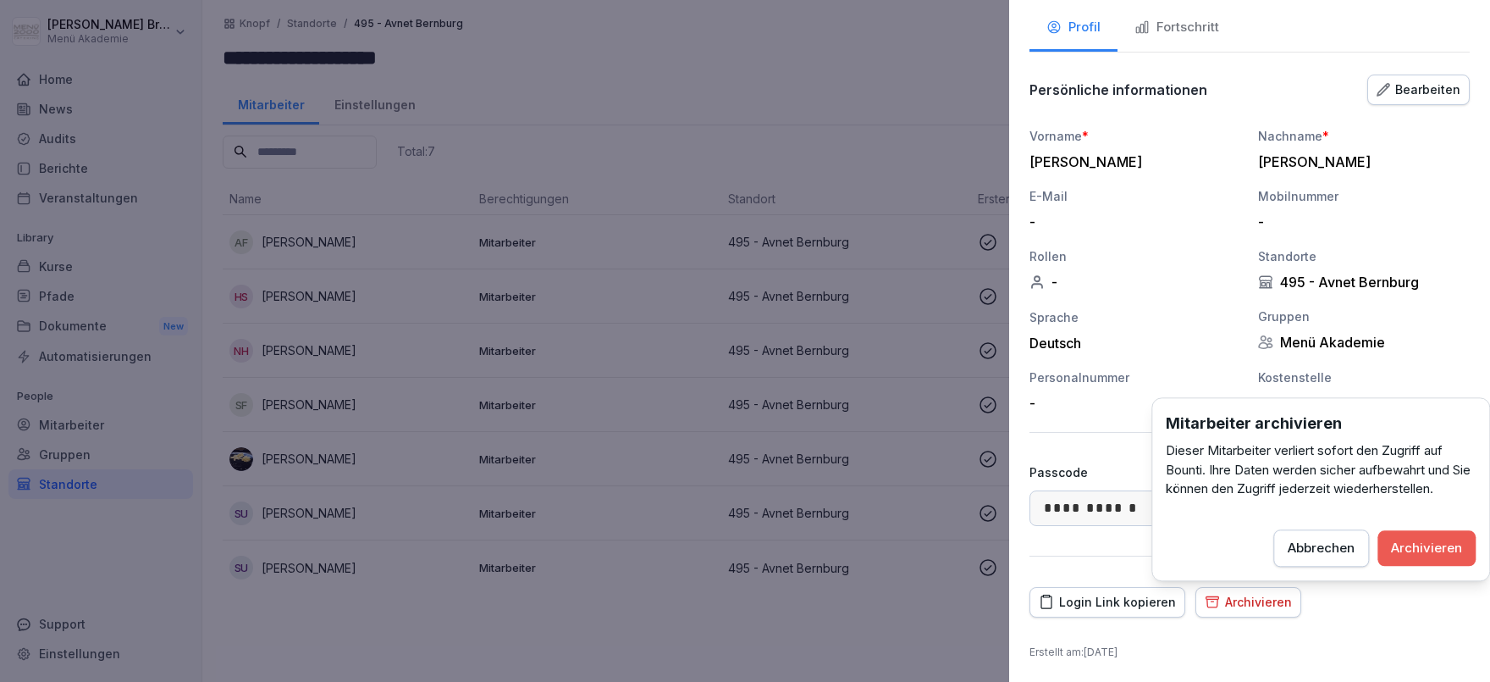
click at [1419, 532] on button "Archivieren" at bounding box center [1427, 548] width 98 height 36
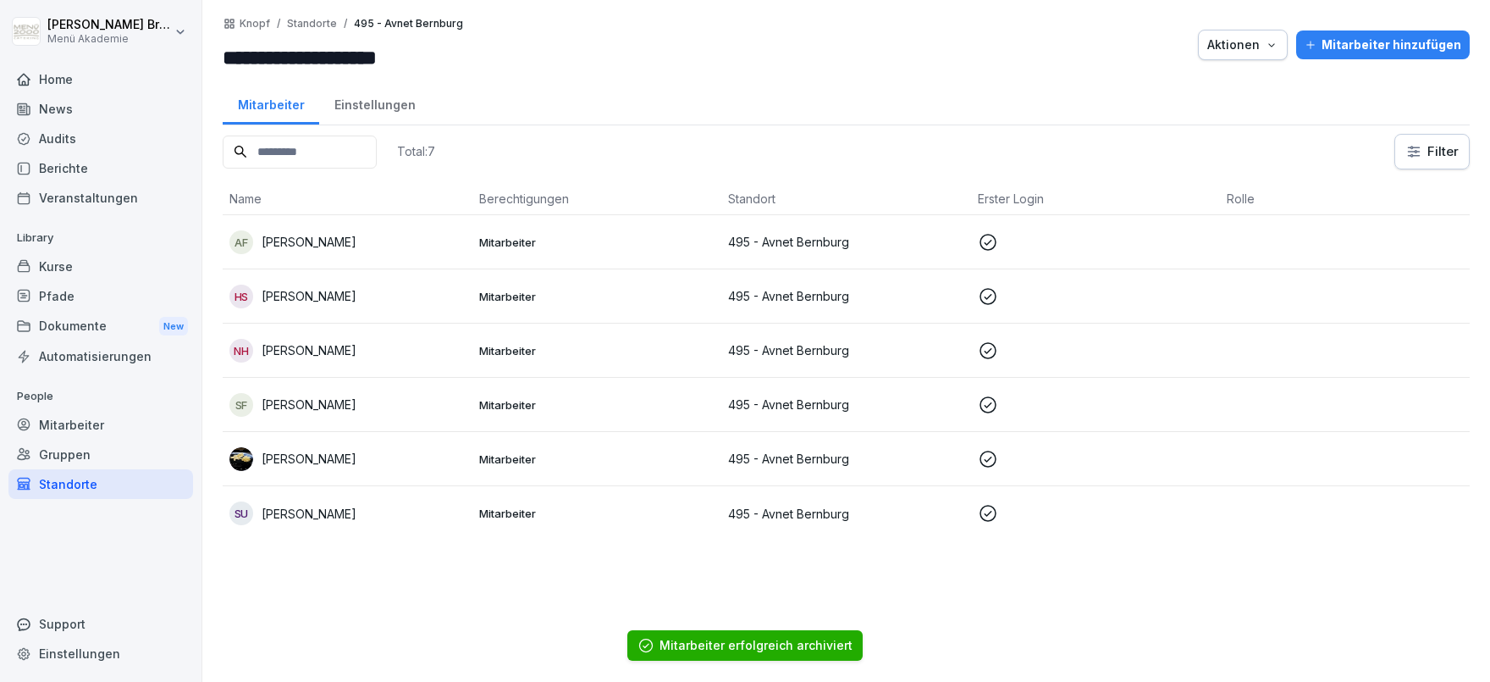
click at [330, 247] on p "Annette Friedrich" at bounding box center [309, 242] width 95 height 18
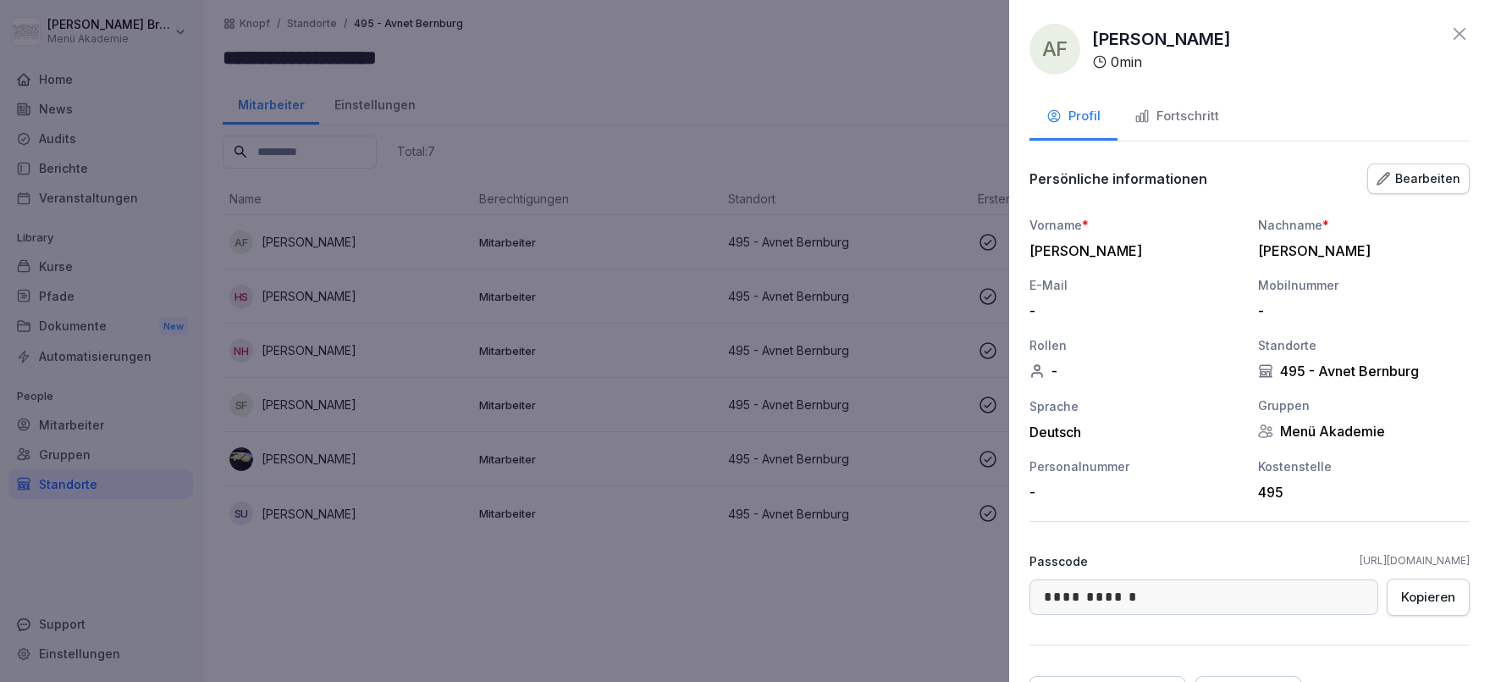
click at [1188, 106] on button "Fortschritt" at bounding box center [1177, 118] width 119 height 46
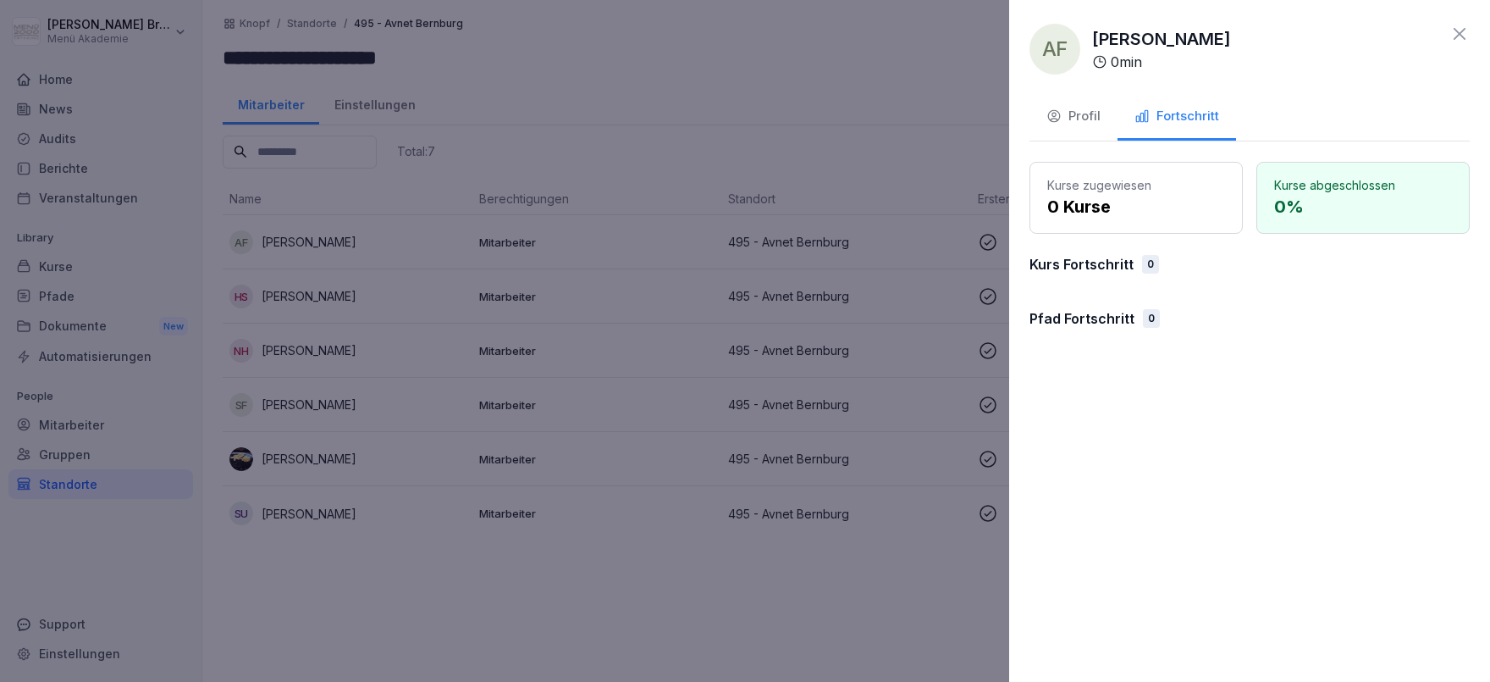
drag, startPoint x: 1072, startPoint y: 113, endPoint x: 1017, endPoint y: 349, distance: 241.8
click at [1071, 114] on div "Profil" at bounding box center [1074, 116] width 54 height 19
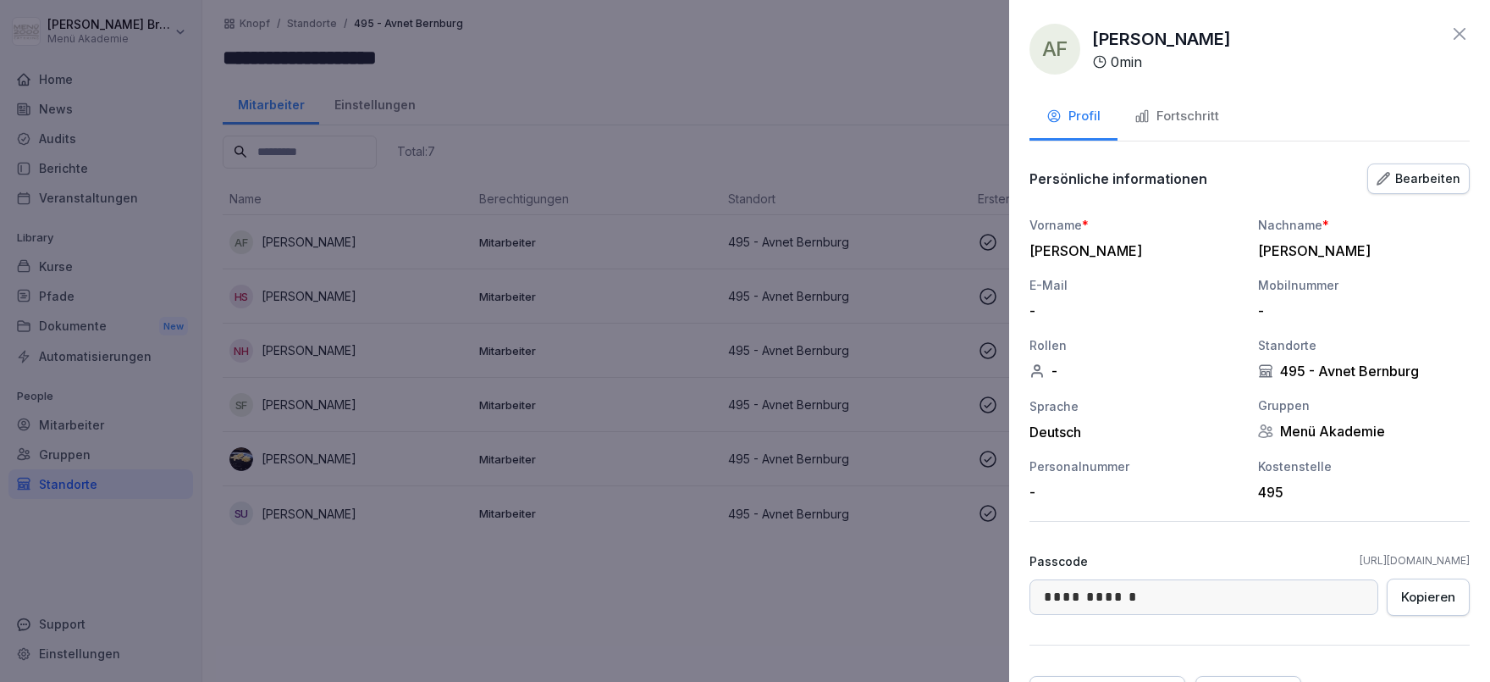
click at [894, 624] on div at bounding box center [745, 341] width 1490 height 682
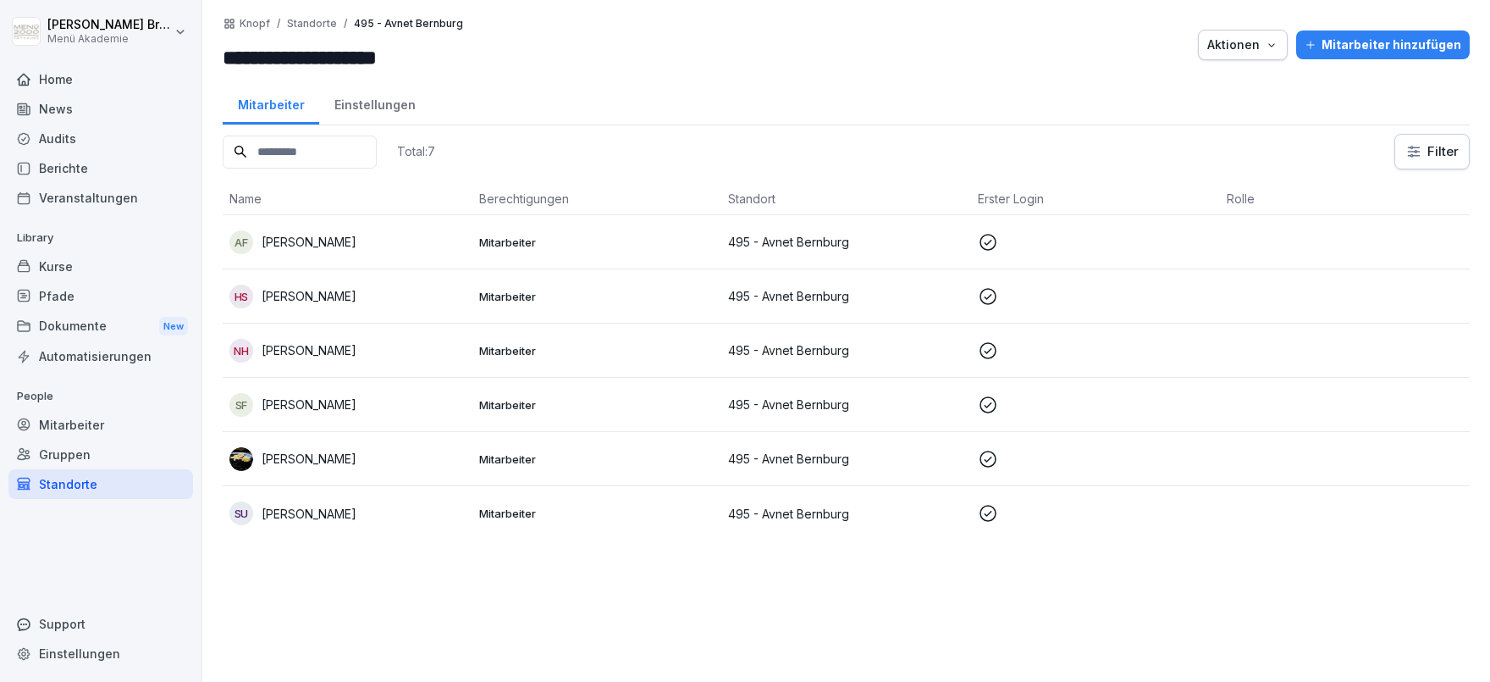
click at [81, 366] on div "Automatisierungen" at bounding box center [100, 356] width 185 height 30
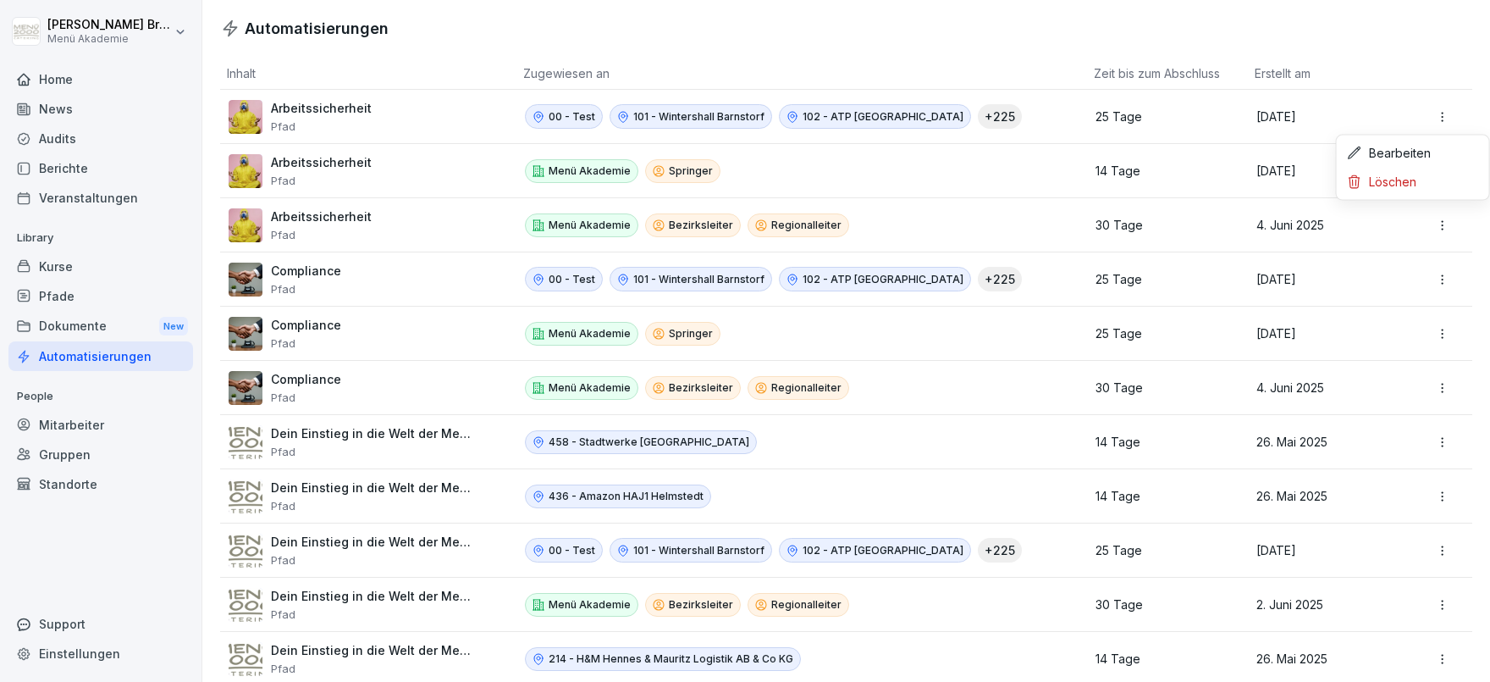
click at [1447, 113] on html "Julia Bruns Menü Akademie Home News Audits Berichte Veranstaltungen Library Kur…" at bounding box center [745, 341] width 1490 height 682
click at [1418, 148] on div "Bearbeiten" at bounding box center [1414, 153] width 146 height 29
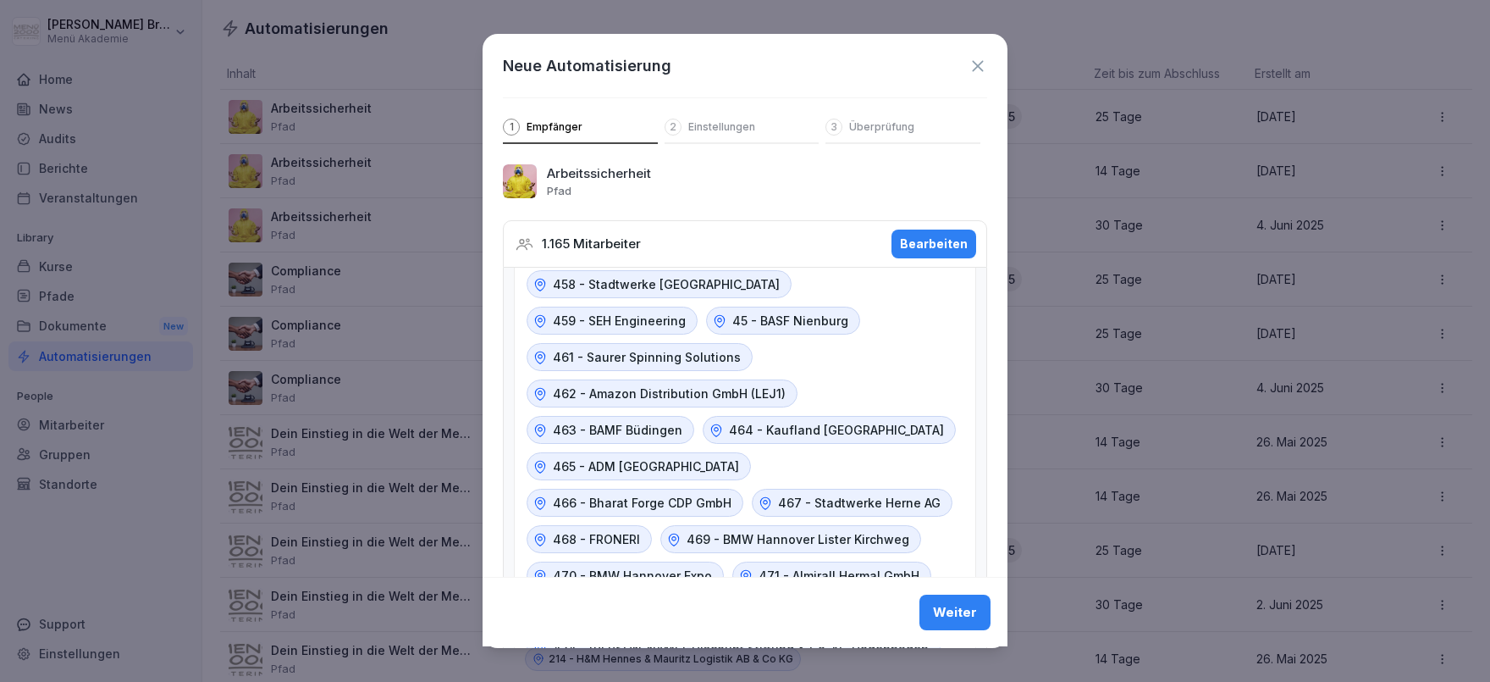
scroll to position [172, 0]
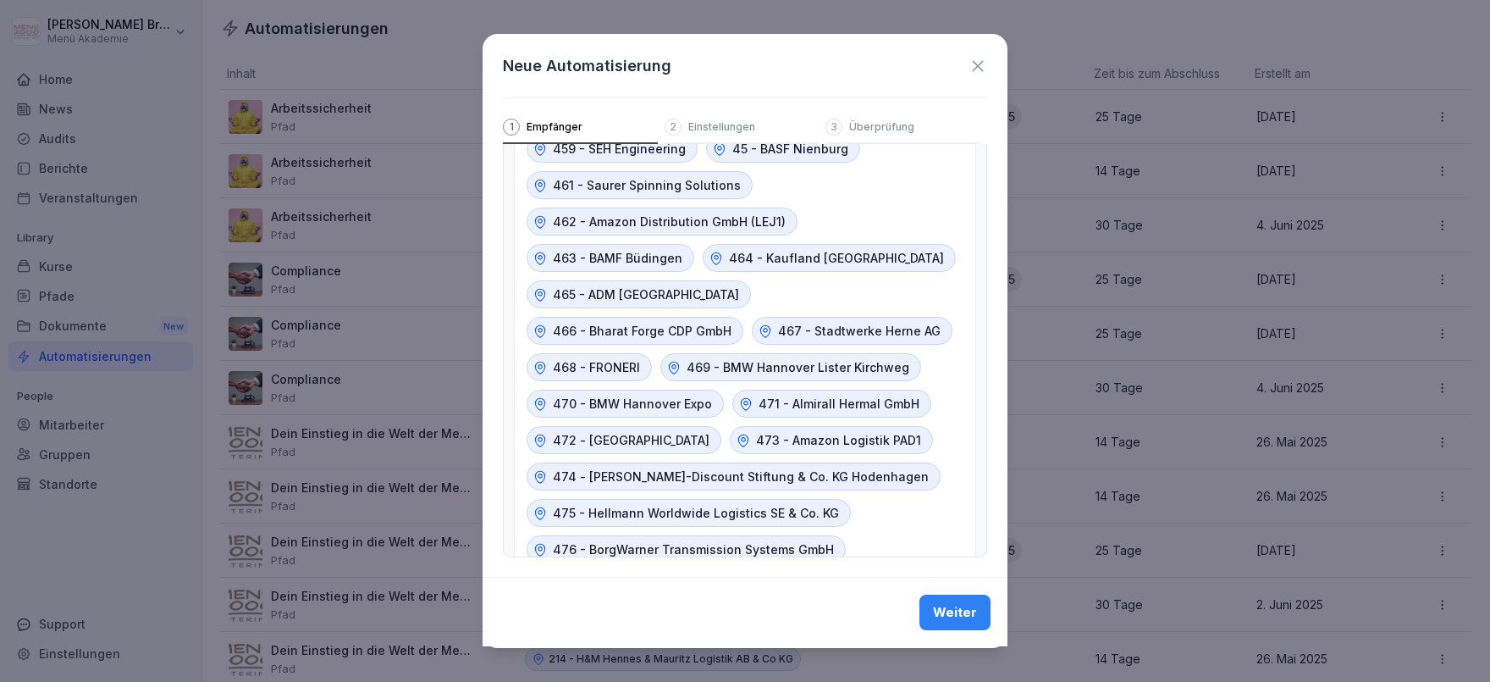
click at [967, 606] on div "Weiter" at bounding box center [955, 613] width 44 height 19
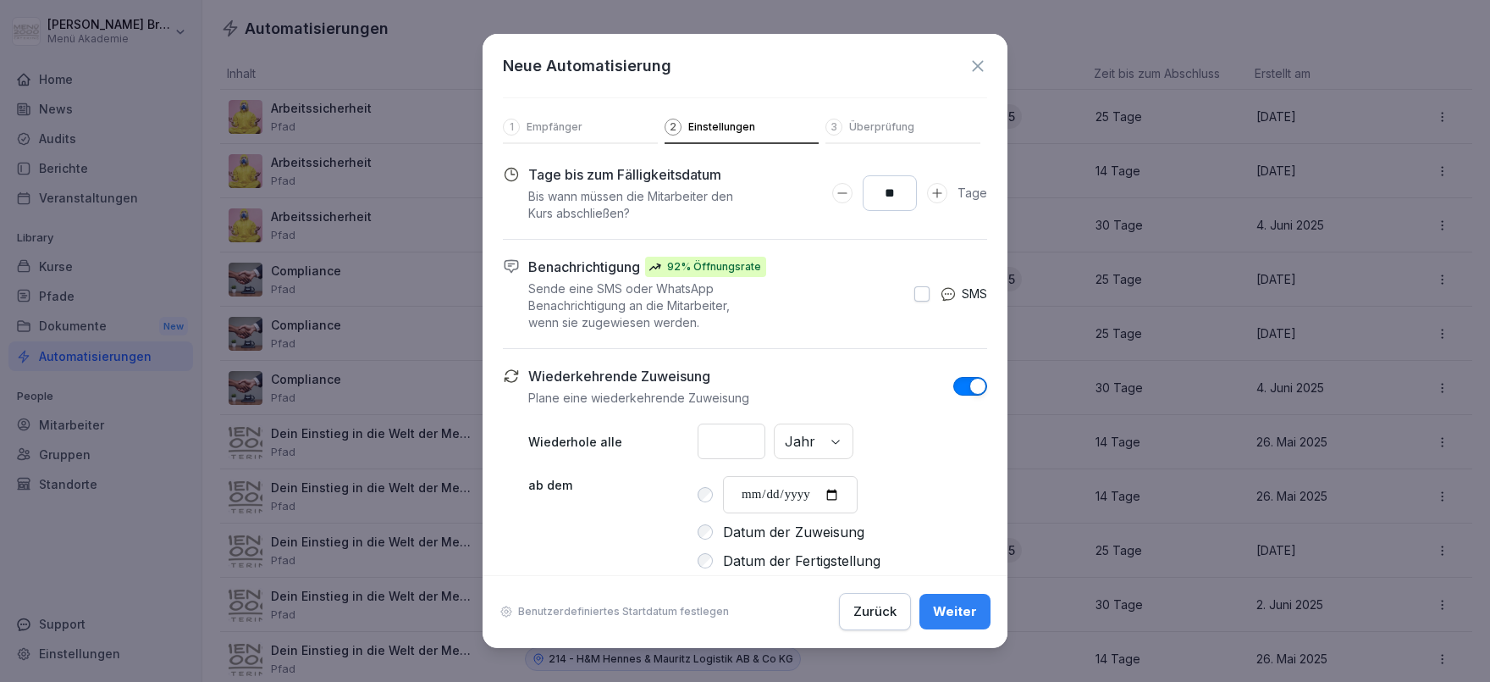
scroll to position [27, 0]
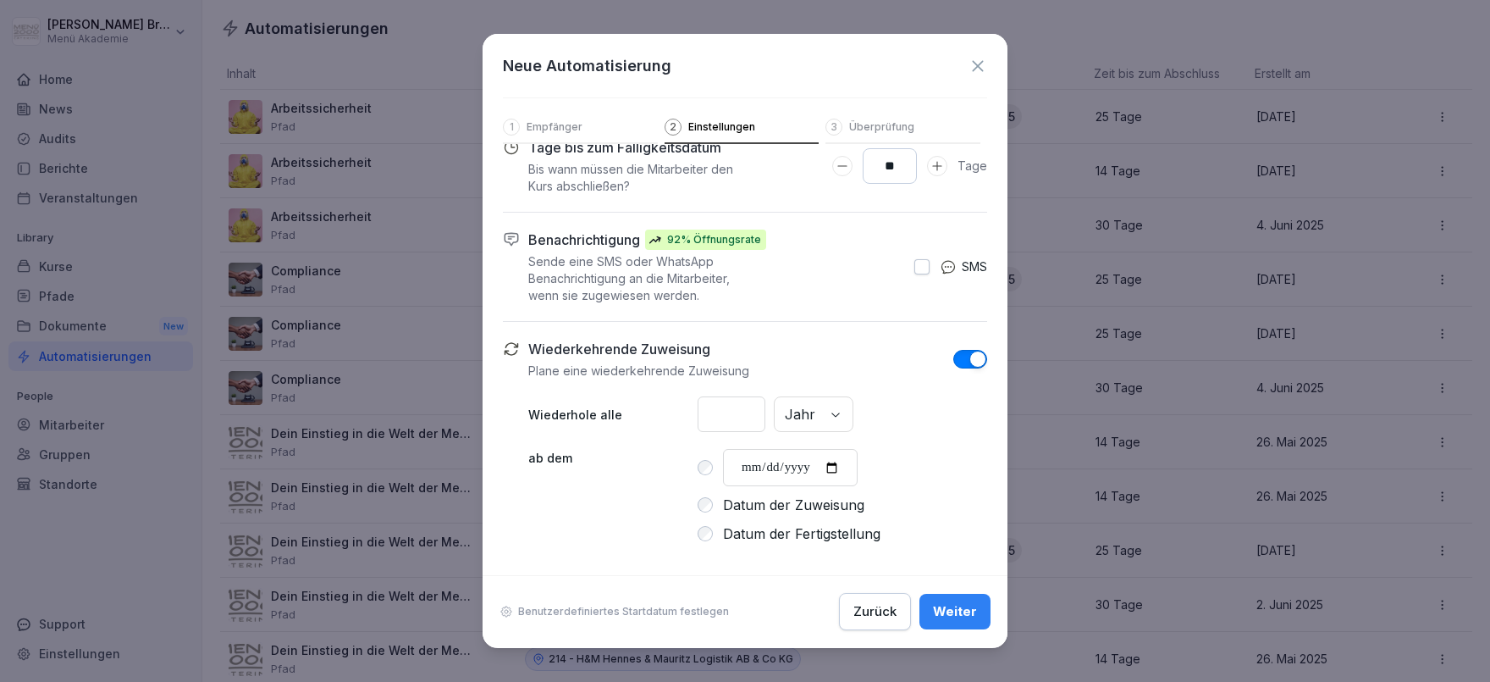
click at [971, 611] on div "Weiter" at bounding box center [955, 612] width 44 height 19
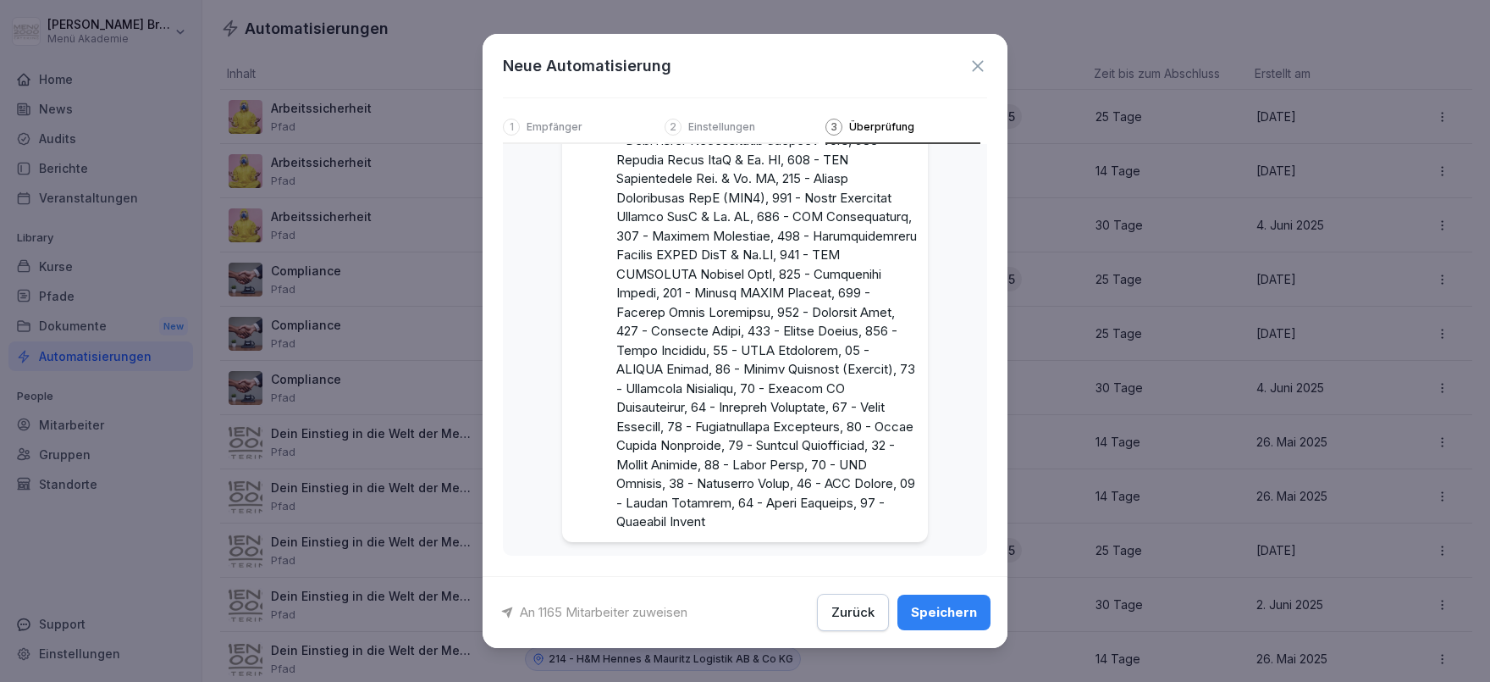
scroll to position [2423, 0]
click at [847, 611] on div "Zurück" at bounding box center [853, 612] width 43 height 19
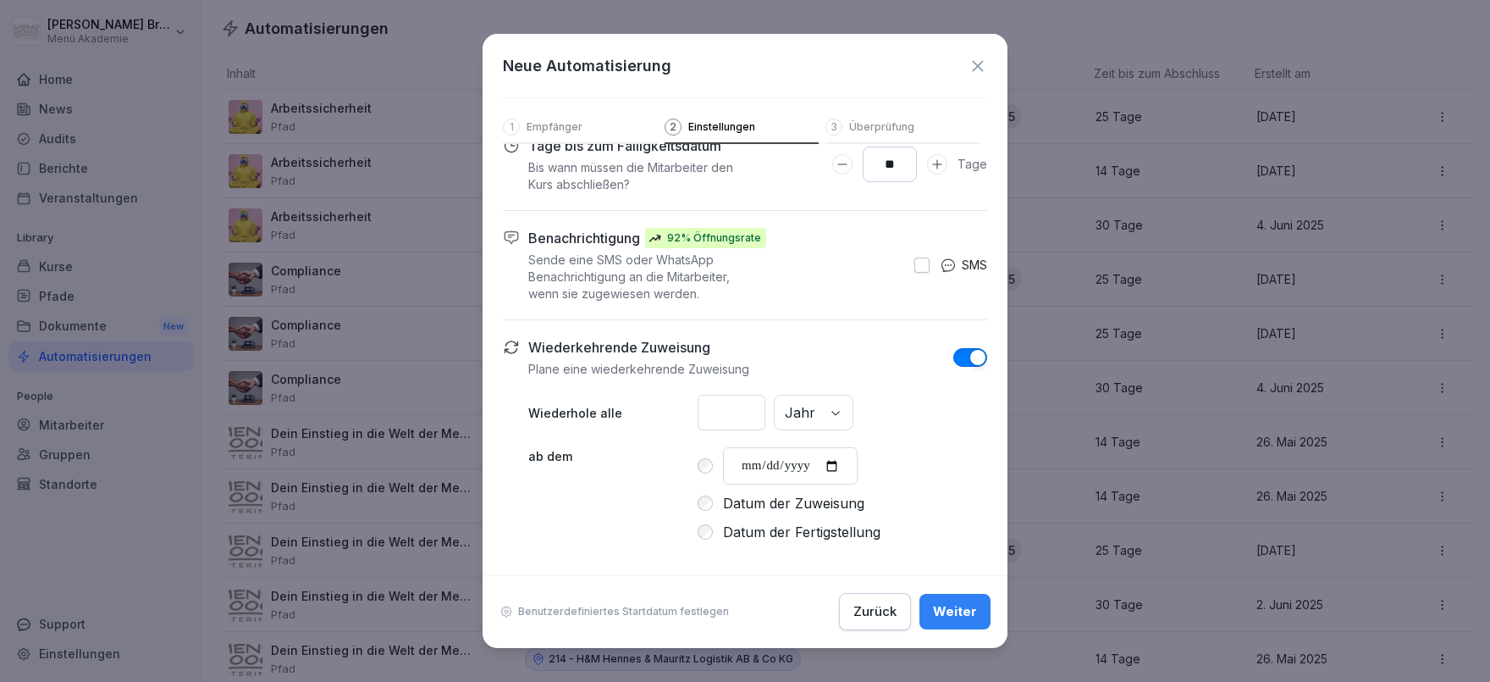
scroll to position [27, 0]
click at [860, 605] on div "Zurück" at bounding box center [875, 612] width 43 height 19
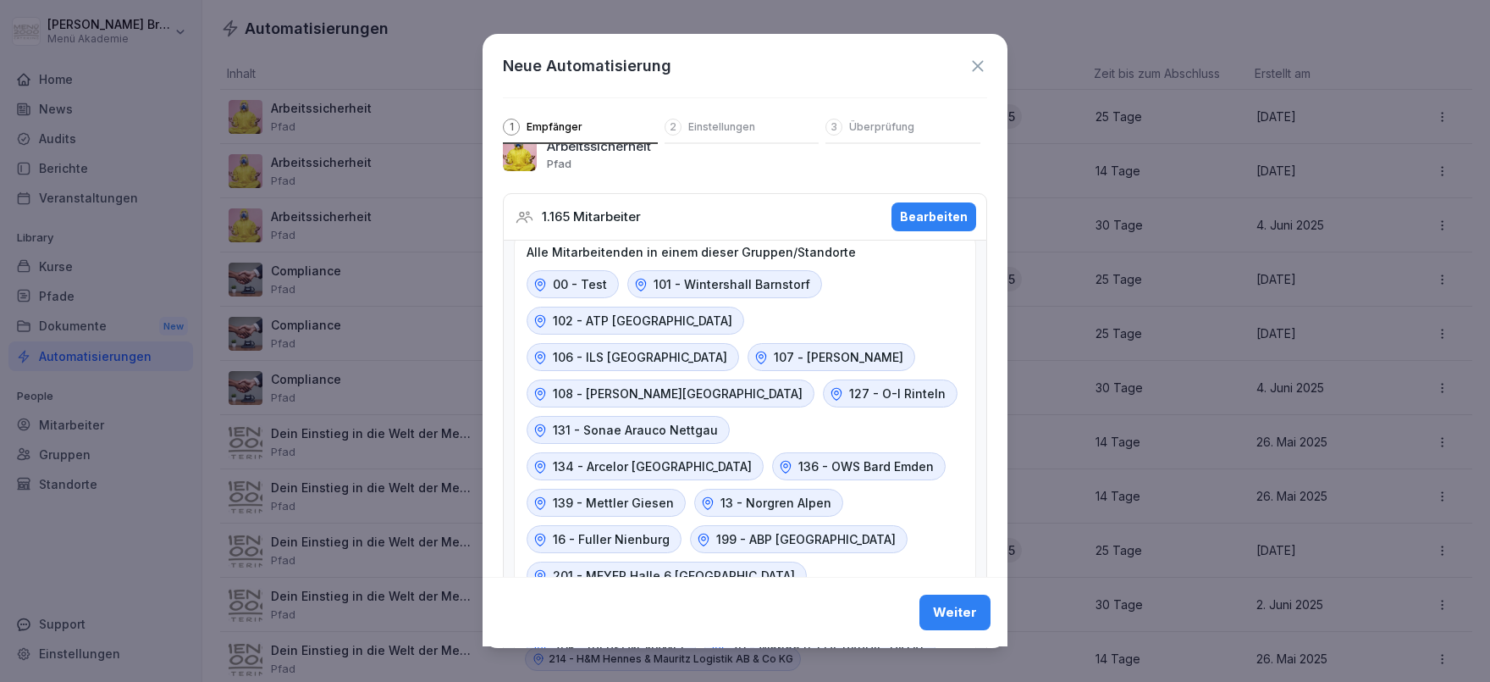
scroll to position [0, 0]
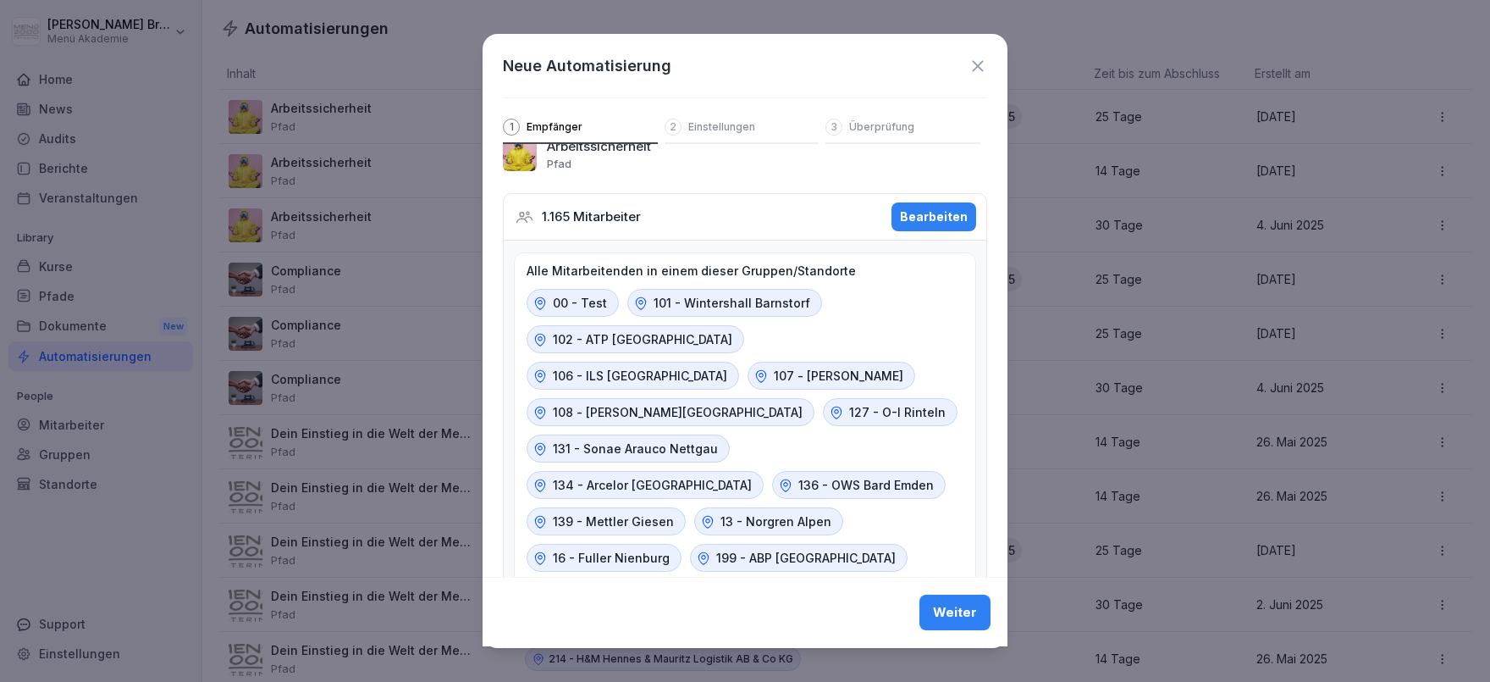
click at [937, 216] on div "Bearbeiten" at bounding box center [934, 216] width 68 height 19
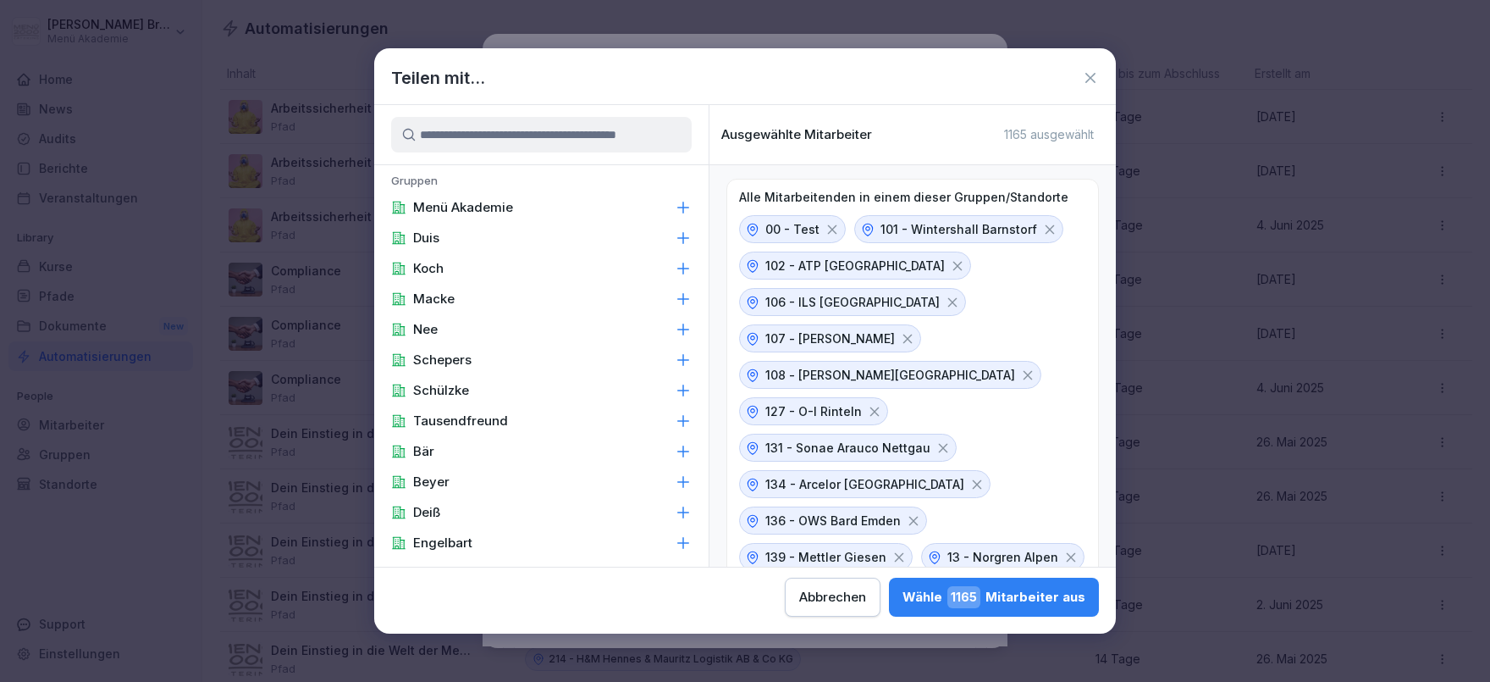
click at [573, 136] on input at bounding box center [541, 135] width 301 height 36
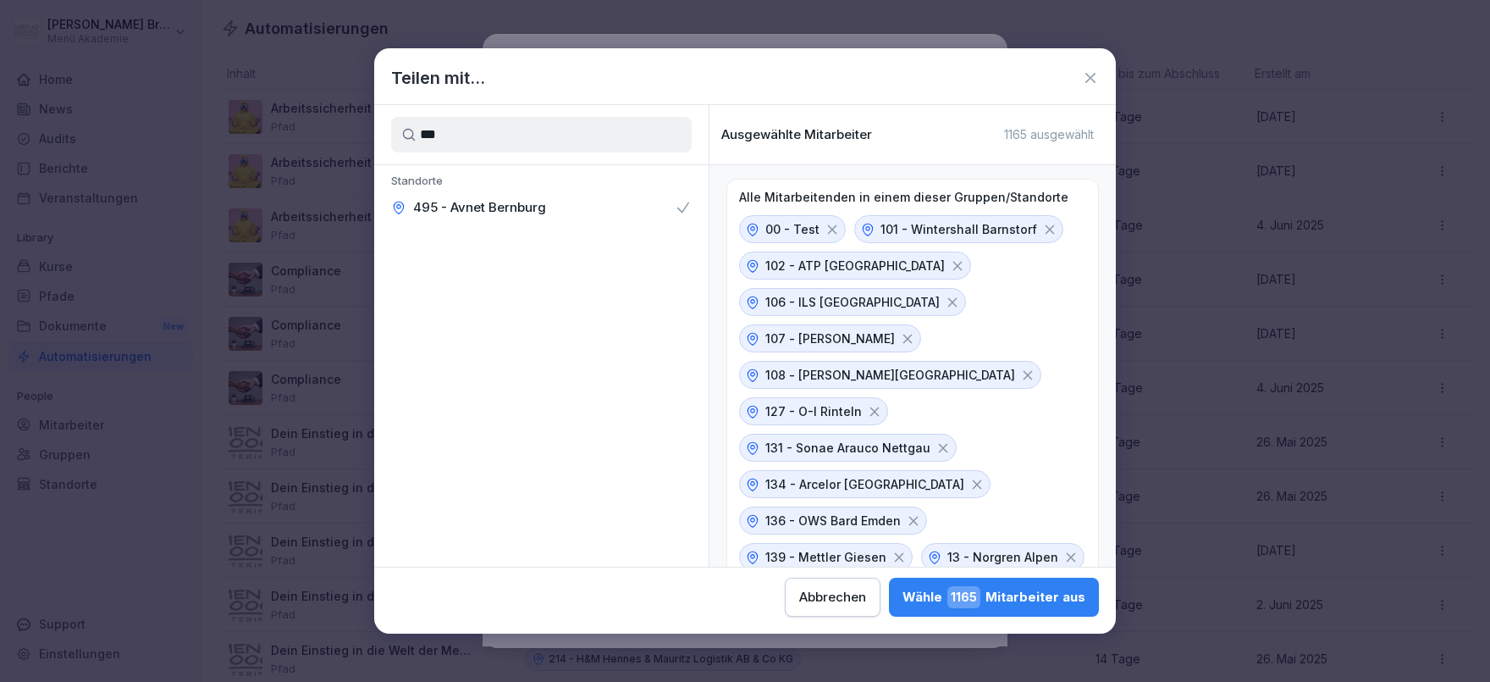
type input "***"
click at [591, 207] on div "495 - Avnet Bernburg" at bounding box center [541, 207] width 335 height 30
click at [903, 589] on div "Wähle 1165 Mitarbeiter aus" at bounding box center [994, 597] width 183 height 22
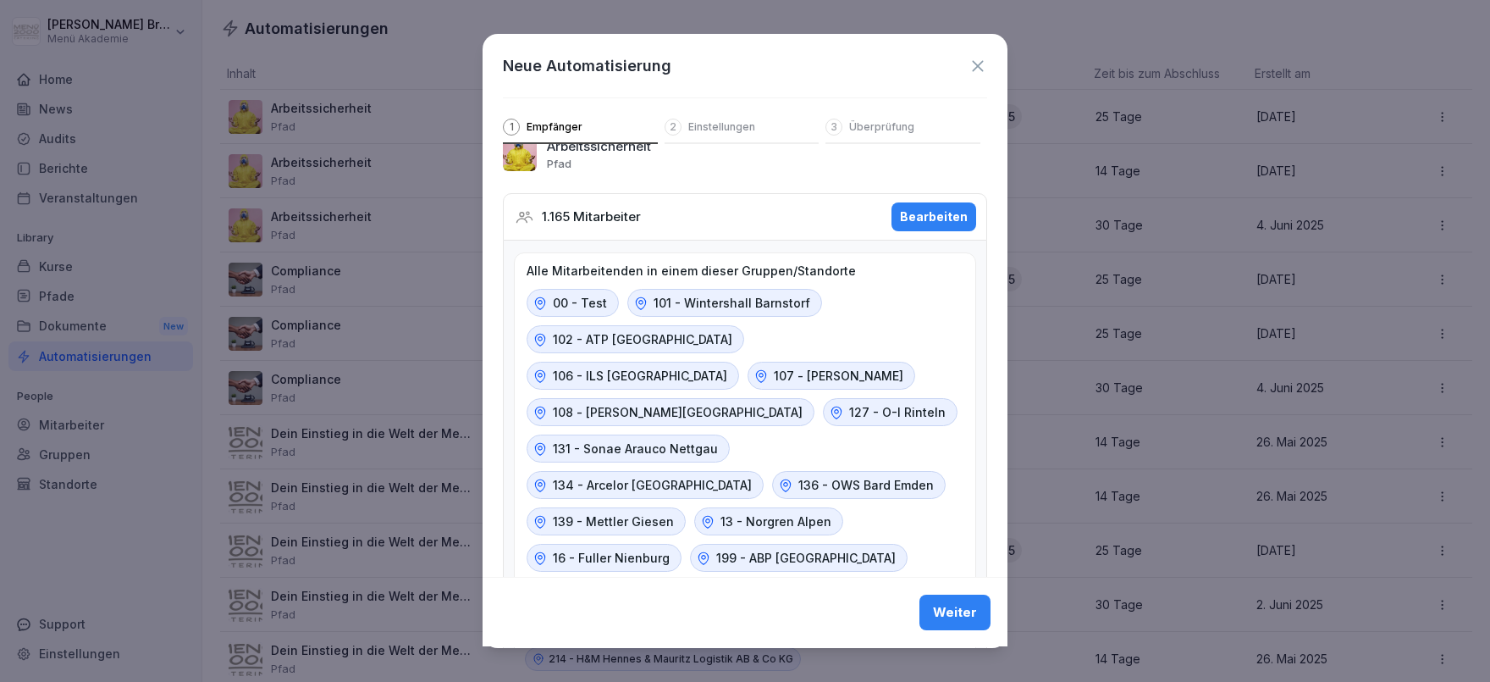
click at [935, 612] on button "Weiter" at bounding box center [955, 613] width 71 height 36
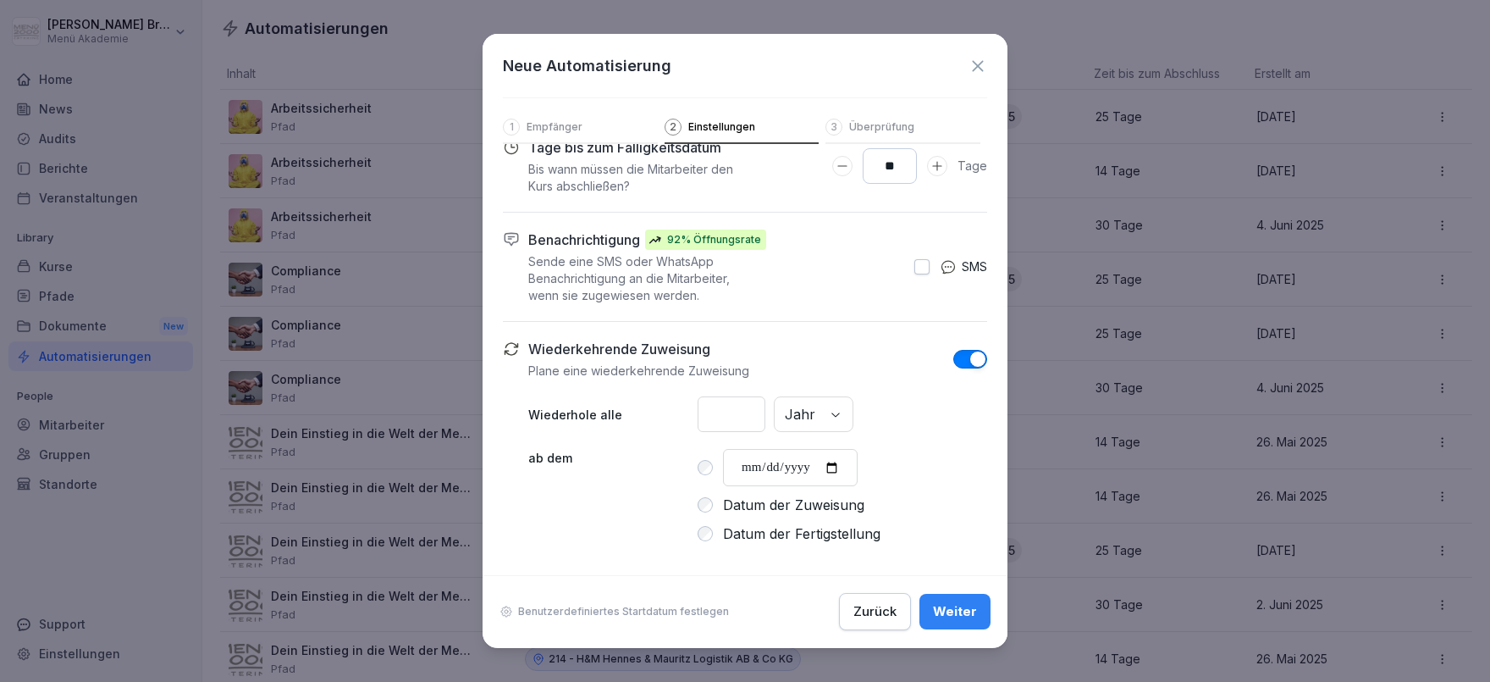
click at [939, 612] on div "Weiter" at bounding box center [955, 612] width 44 height 19
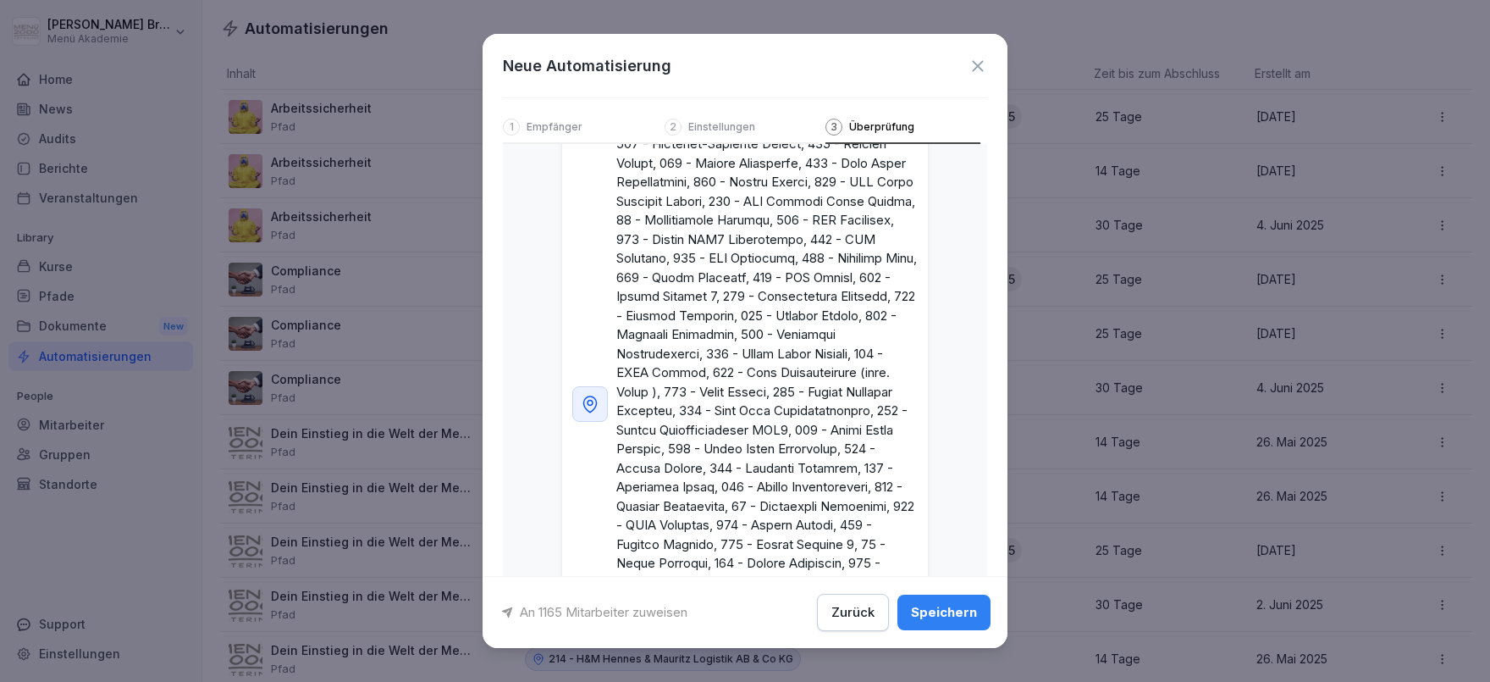
scroll to position [1689, 0]
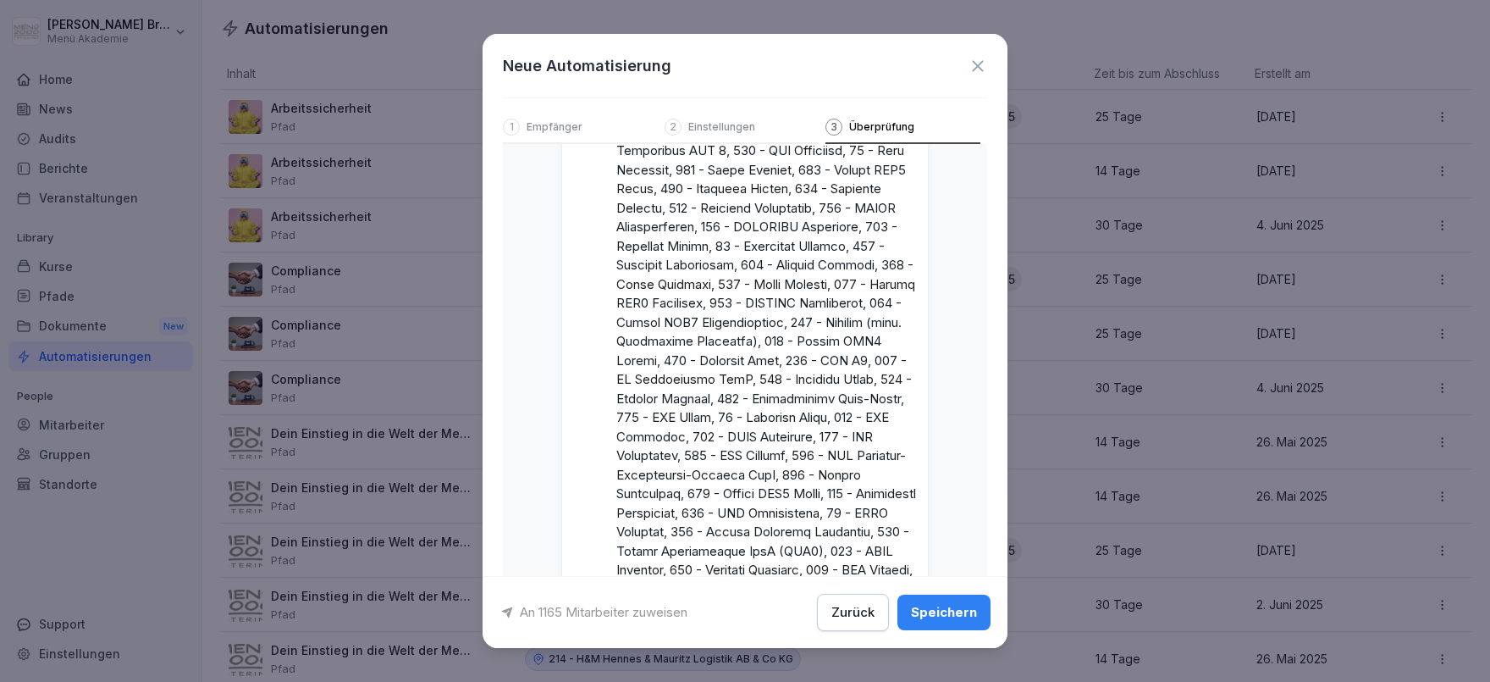
click at [976, 69] on icon at bounding box center [977, 65] width 11 height 11
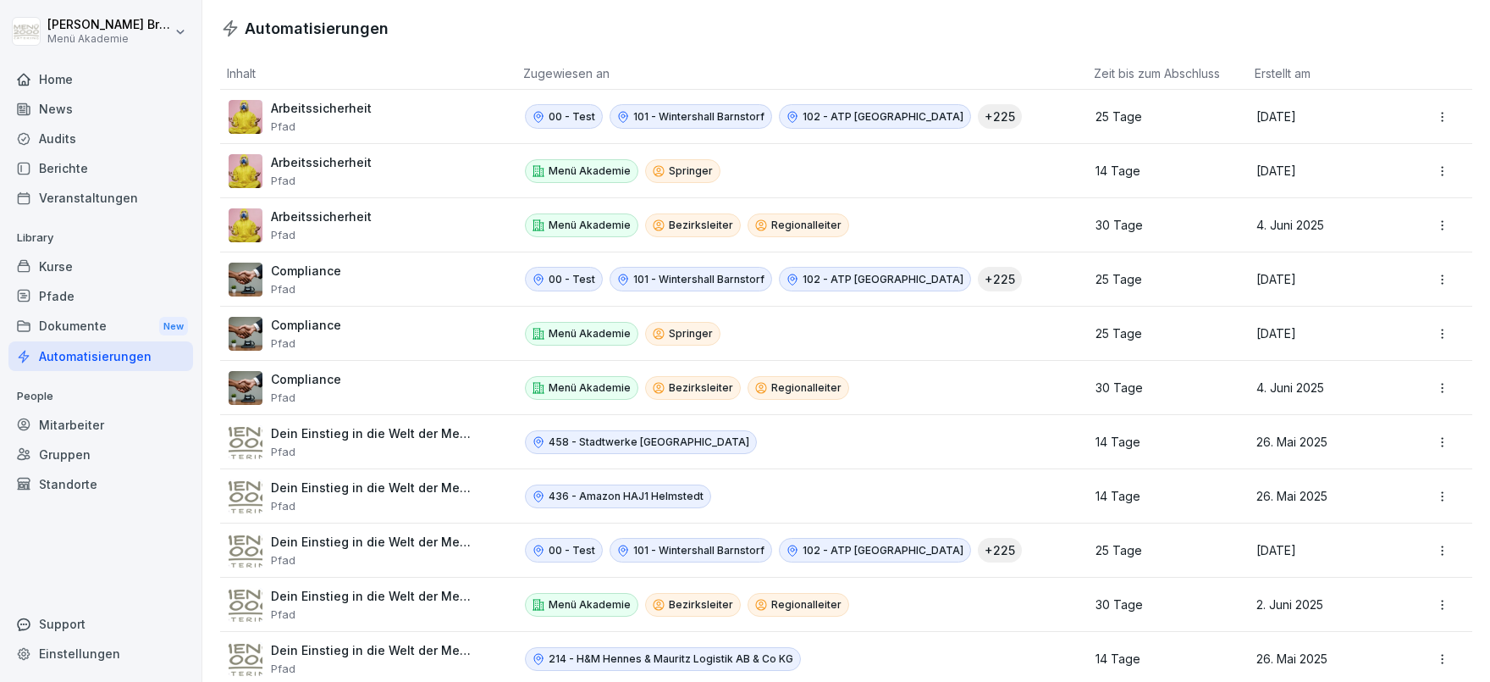
click at [148, 306] on div "Pfade" at bounding box center [100, 296] width 185 height 30
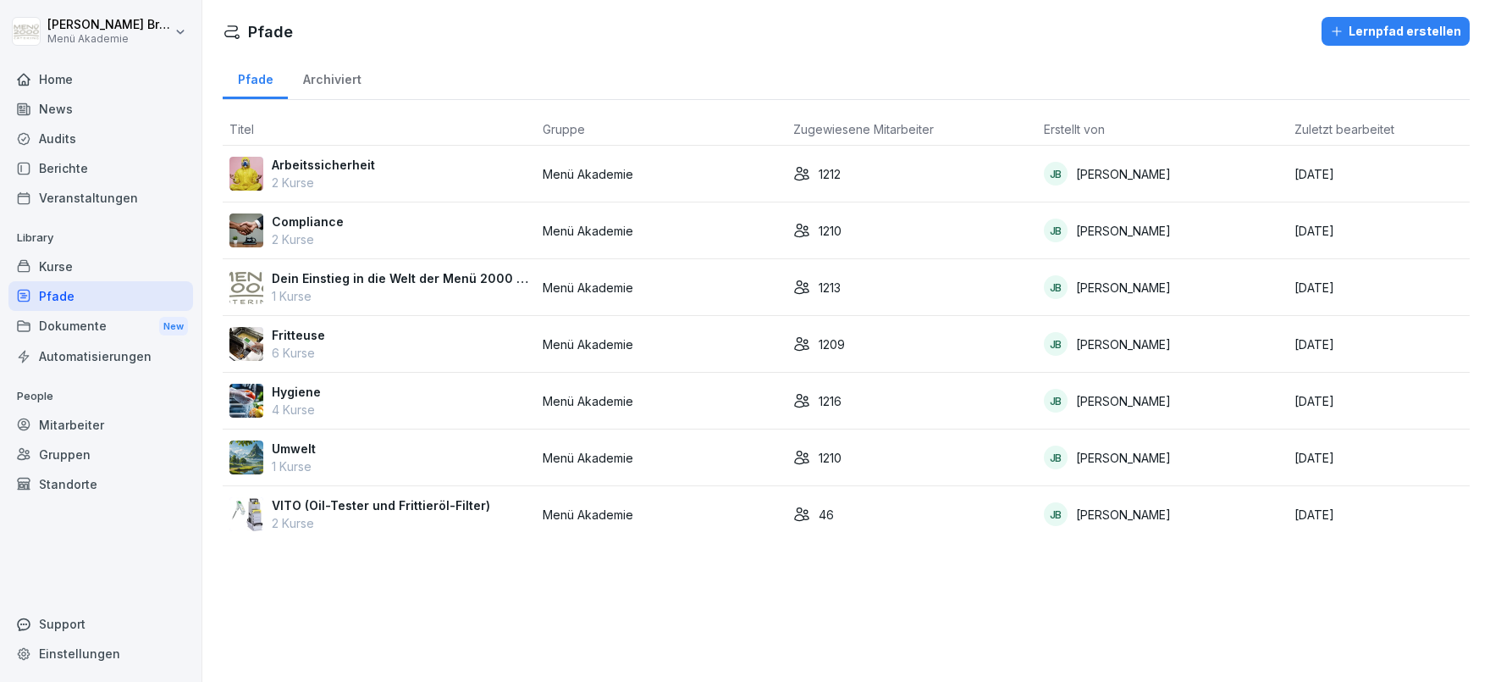
click at [379, 168] on div "Arbeitssicherheit 2 Kurse" at bounding box center [380, 174] width 300 height 36
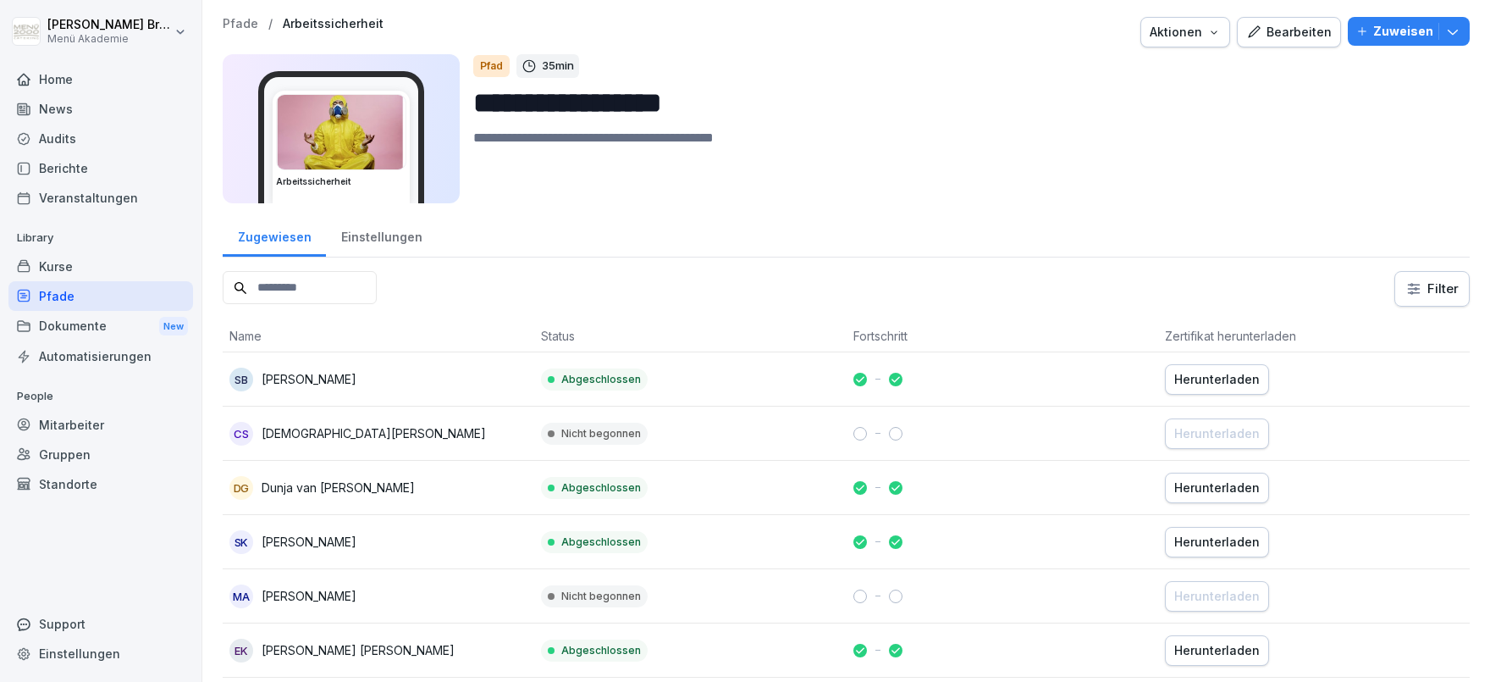
click at [373, 241] on div "Einstellungen" at bounding box center [381, 234] width 111 height 43
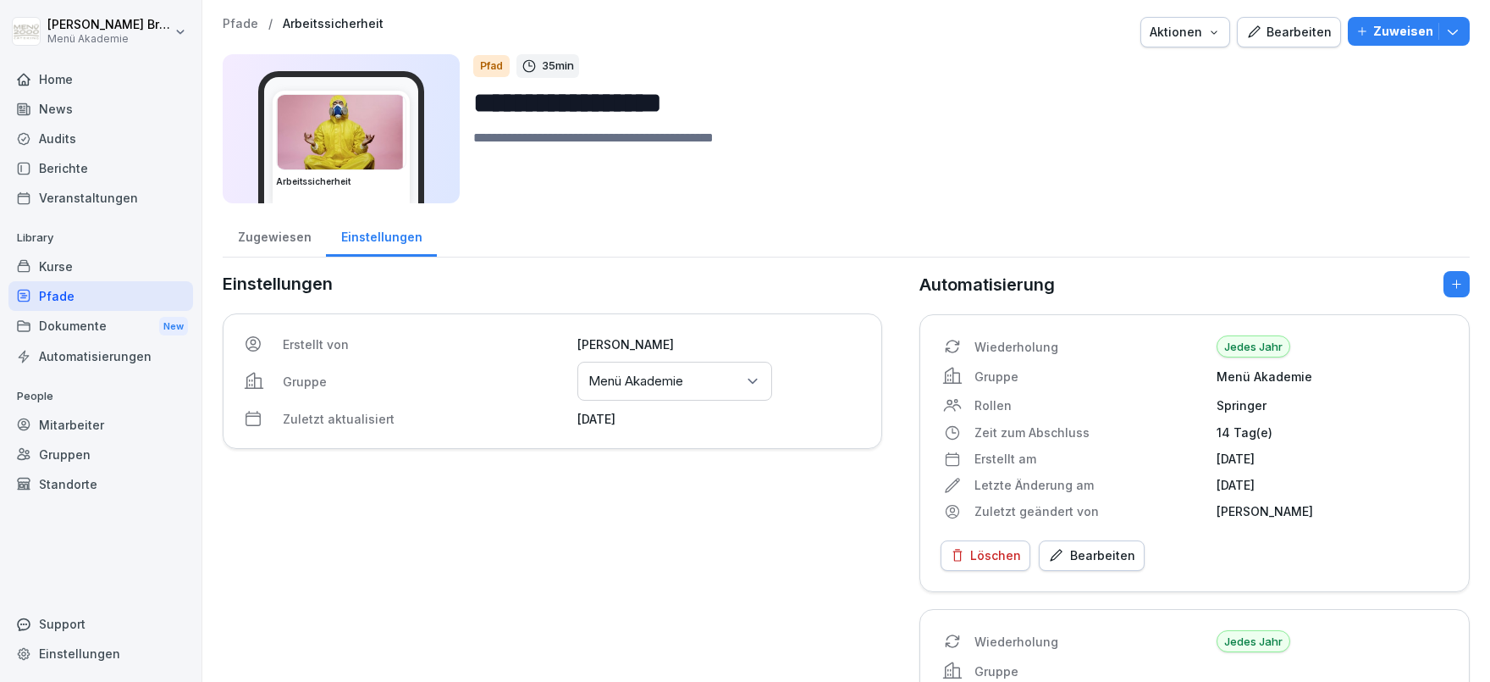
click at [727, 384] on div "Gruppen oder Standorte auswählen Menü Akademie" at bounding box center [675, 381] width 195 height 39
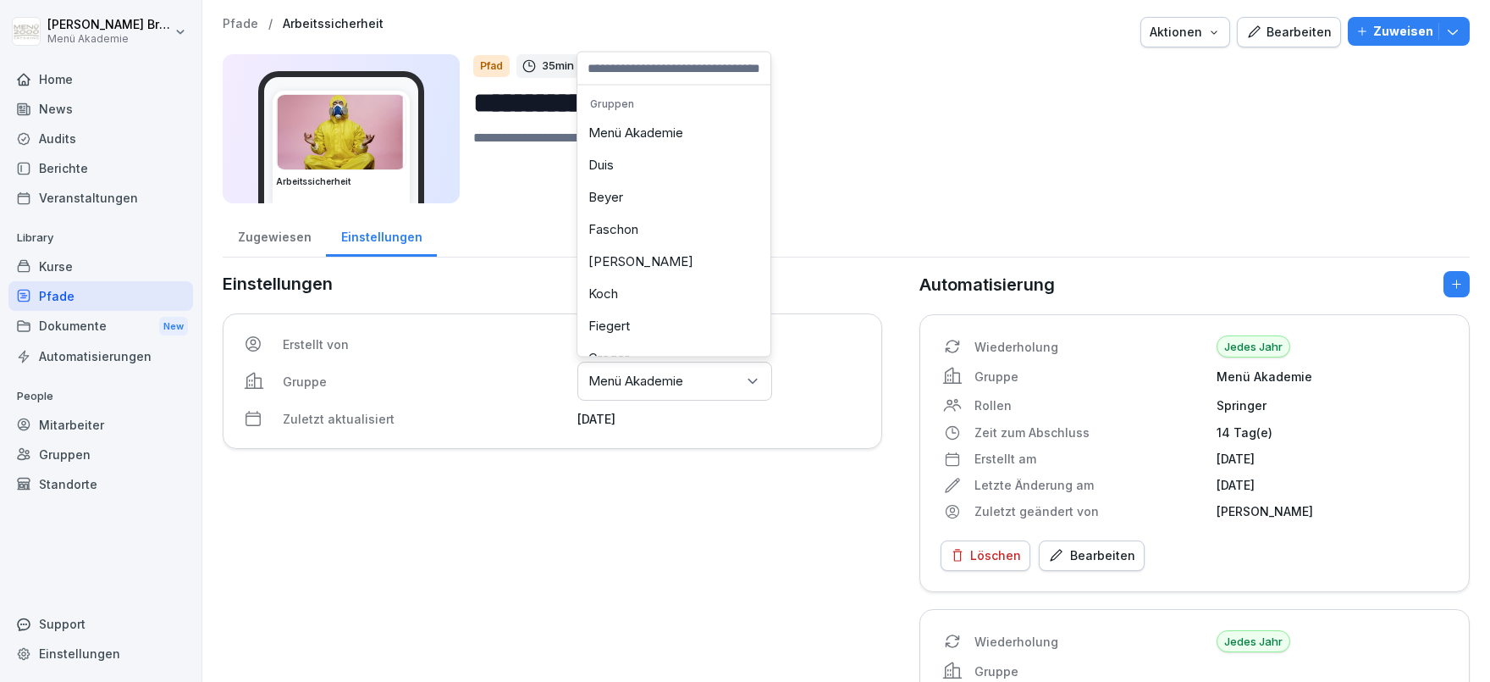
click at [657, 129] on div "Menü Akademie" at bounding box center [674, 133] width 185 height 32
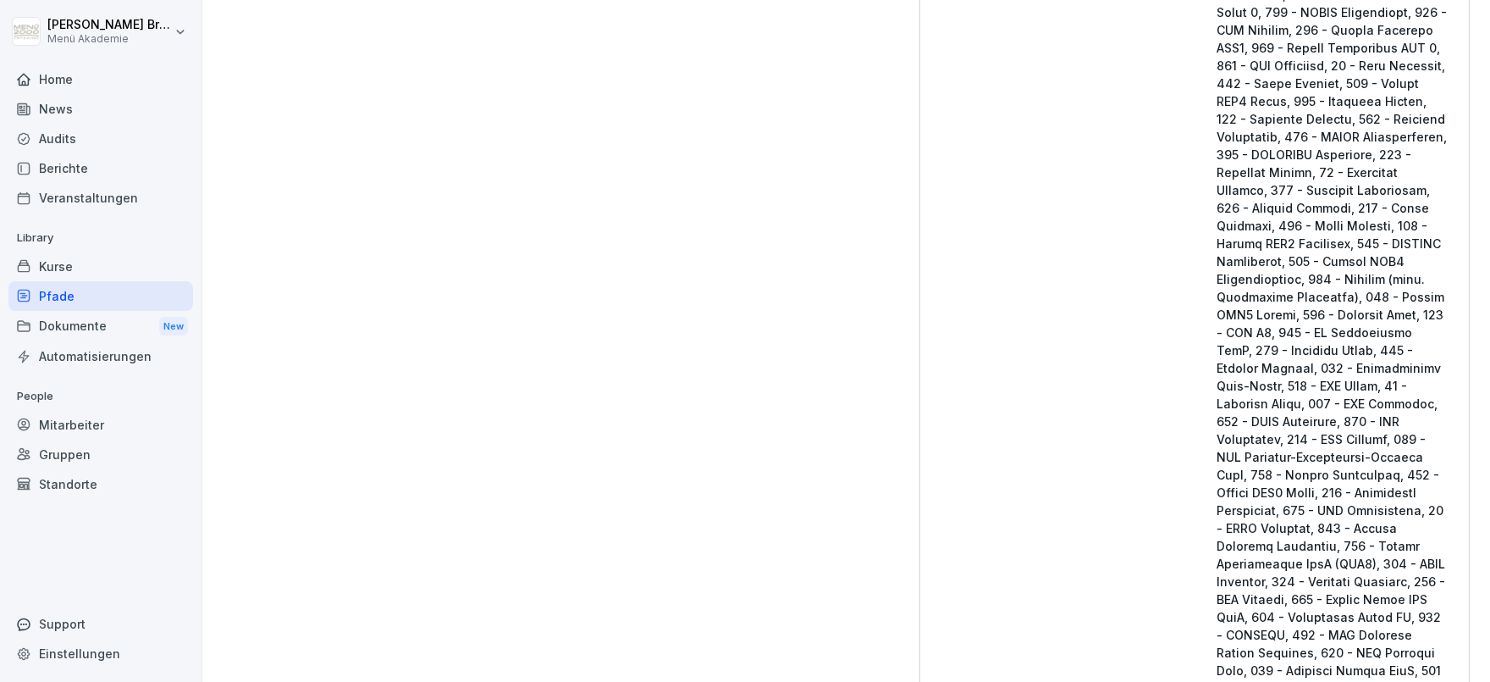
scroll to position [2348, 0]
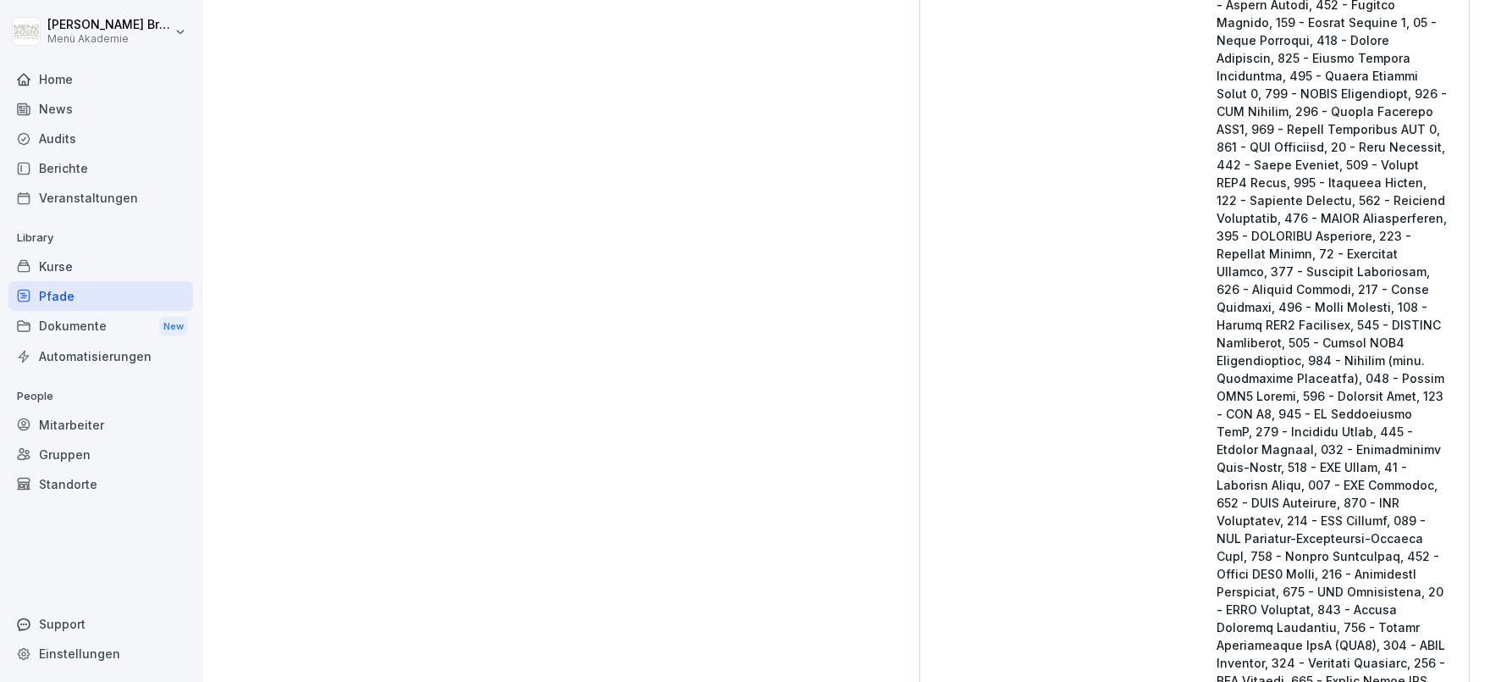
click at [96, 302] on div "Pfade" at bounding box center [100, 296] width 185 height 30
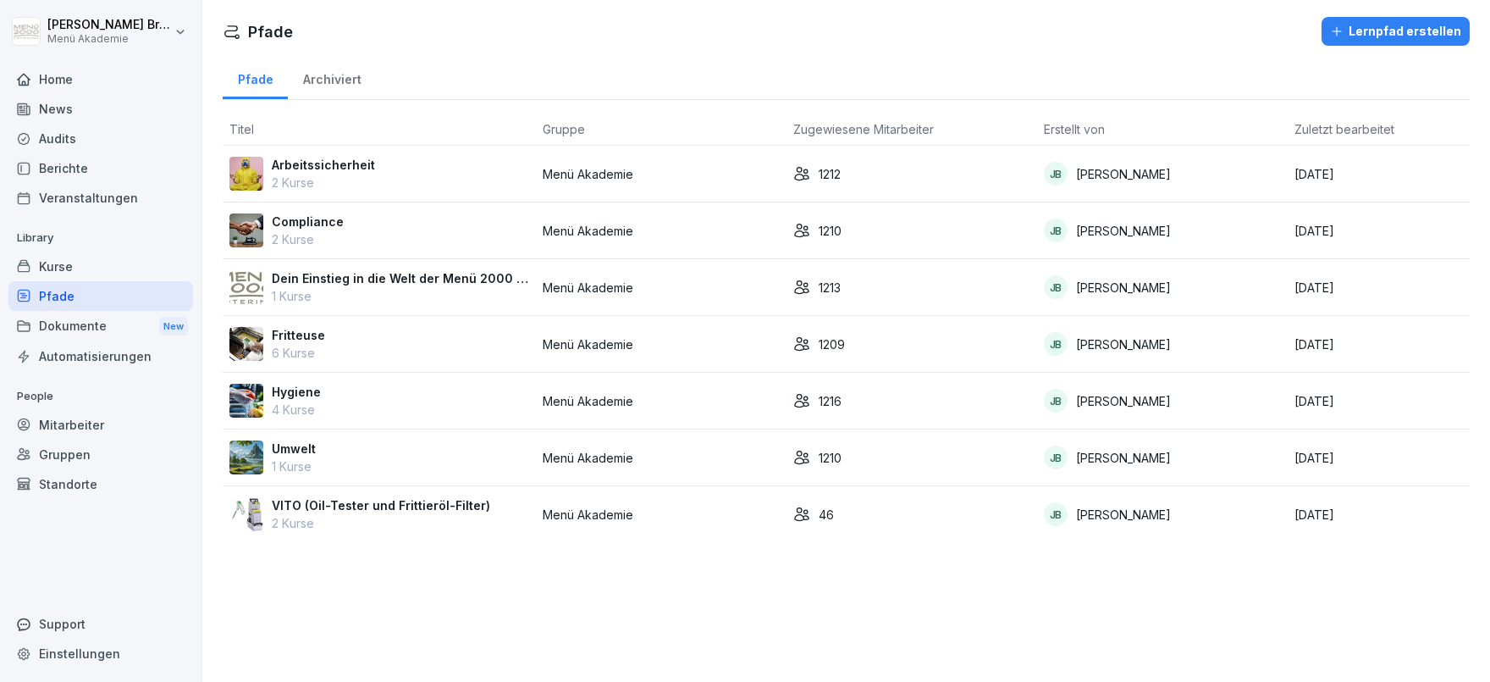
click at [349, 224] on div "Compliance 2 Kurse" at bounding box center [380, 231] width 300 height 36
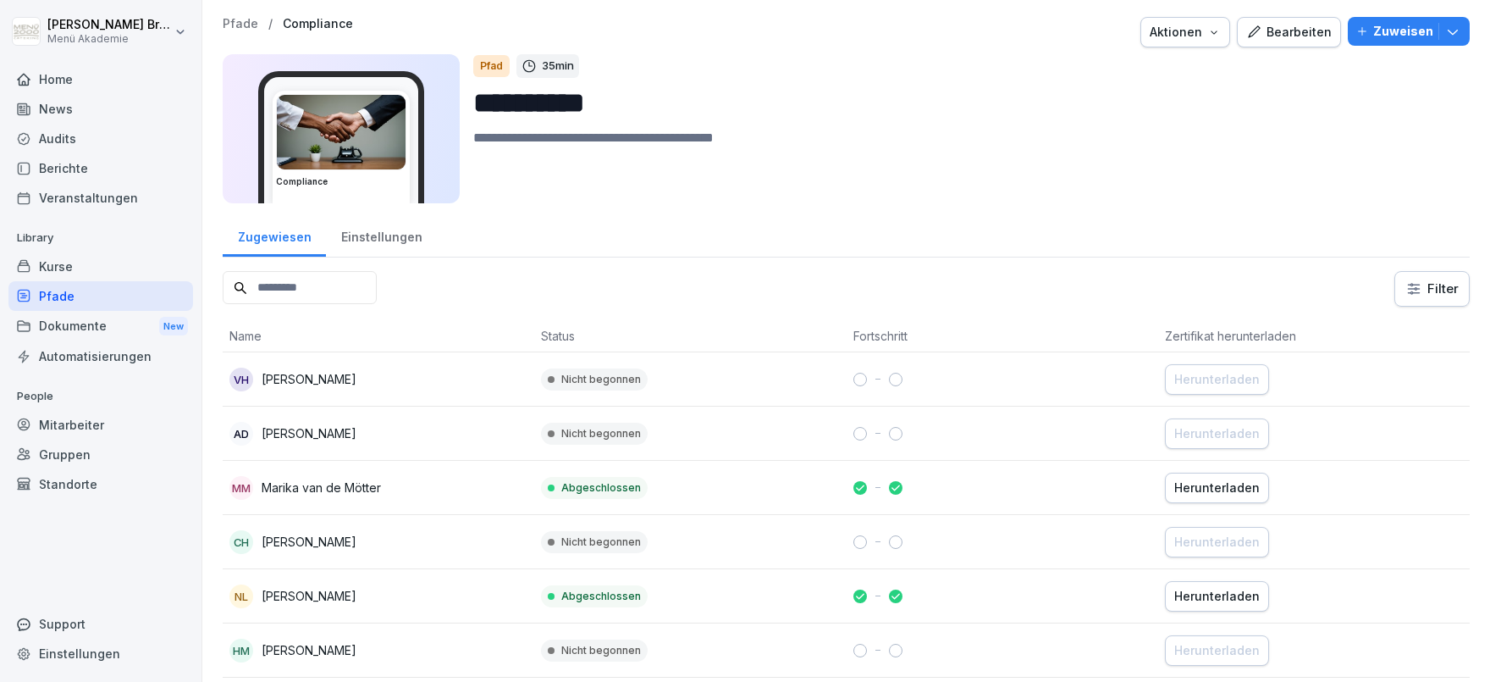
click at [367, 231] on div "Einstellungen" at bounding box center [381, 234] width 111 height 43
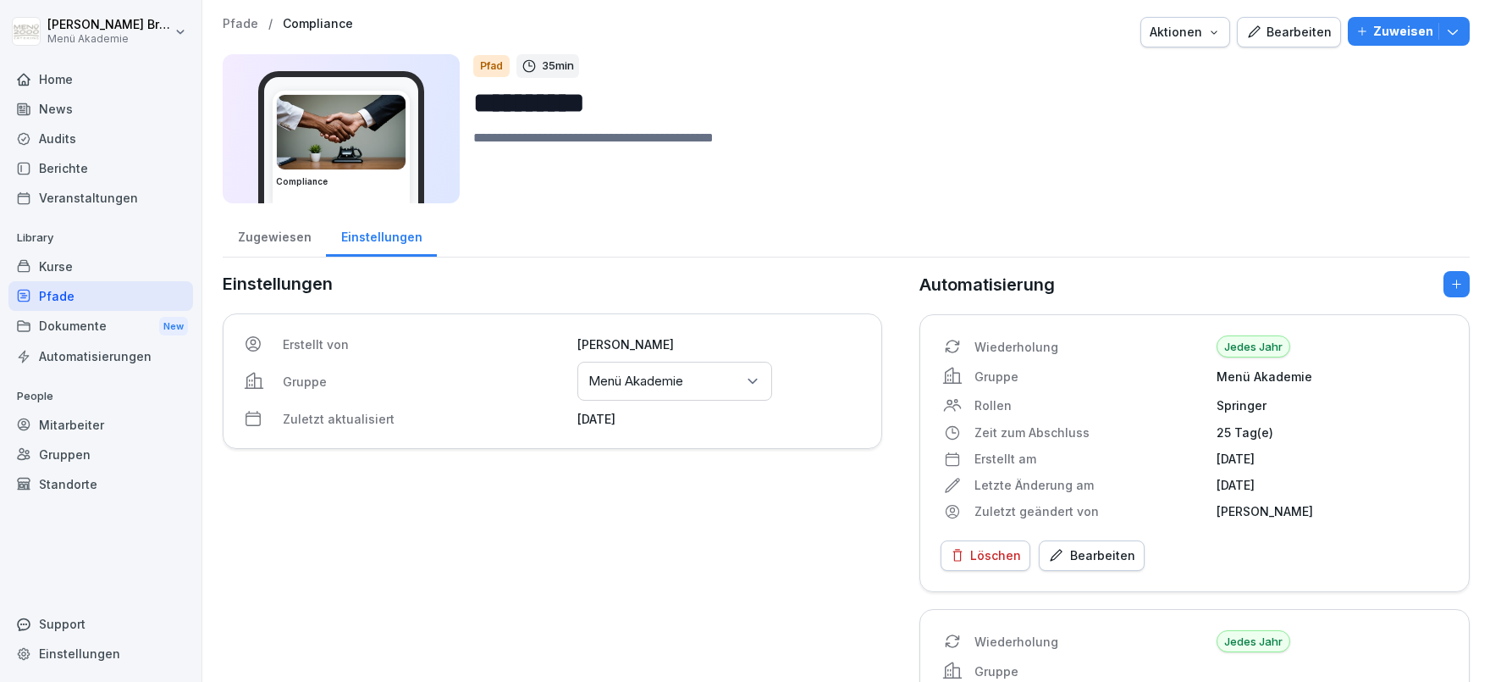
click at [735, 380] on div "Gruppen oder Standorte auswählen Menü Akademie" at bounding box center [675, 381] width 195 height 39
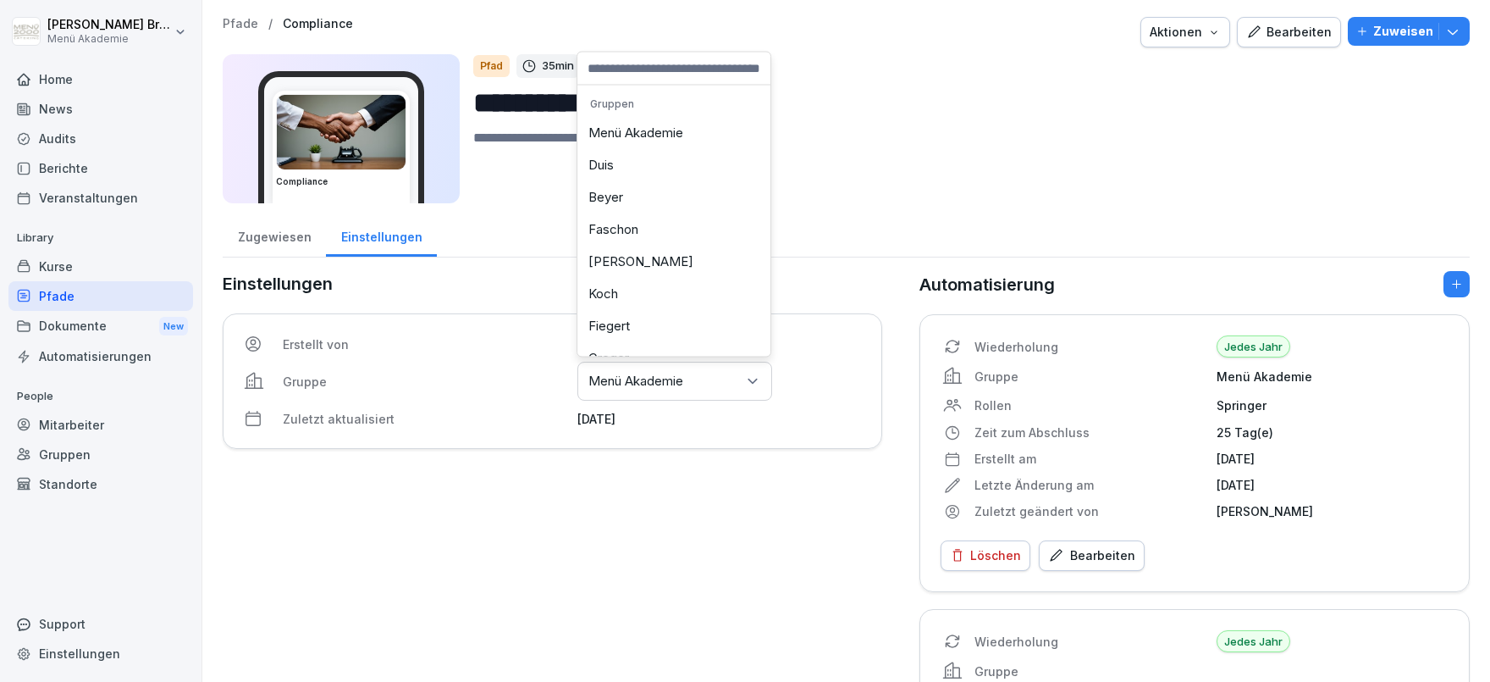
click at [655, 139] on div "Menü Akademie" at bounding box center [674, 133] width 185 height 32
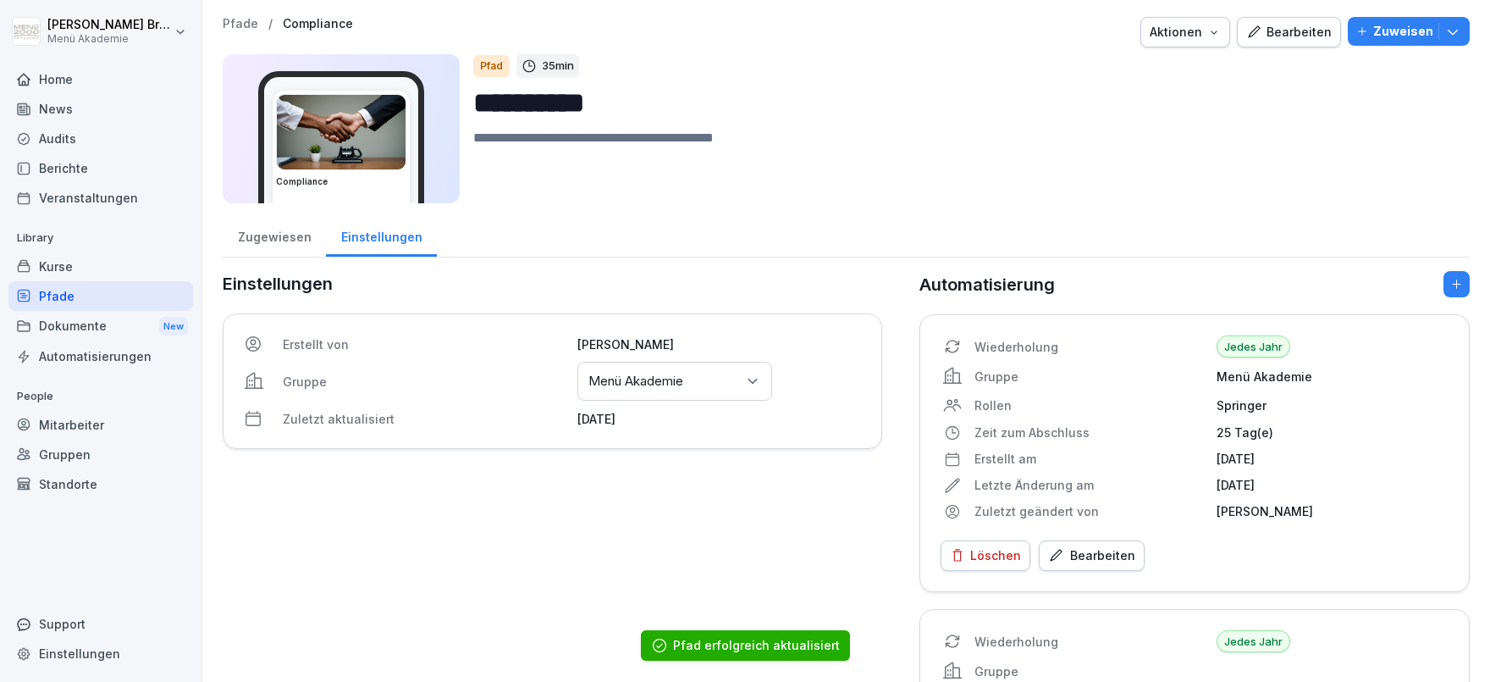
click at [85, 296] on div "Pfade" at bounding box center [100, 296] width 185 height 30
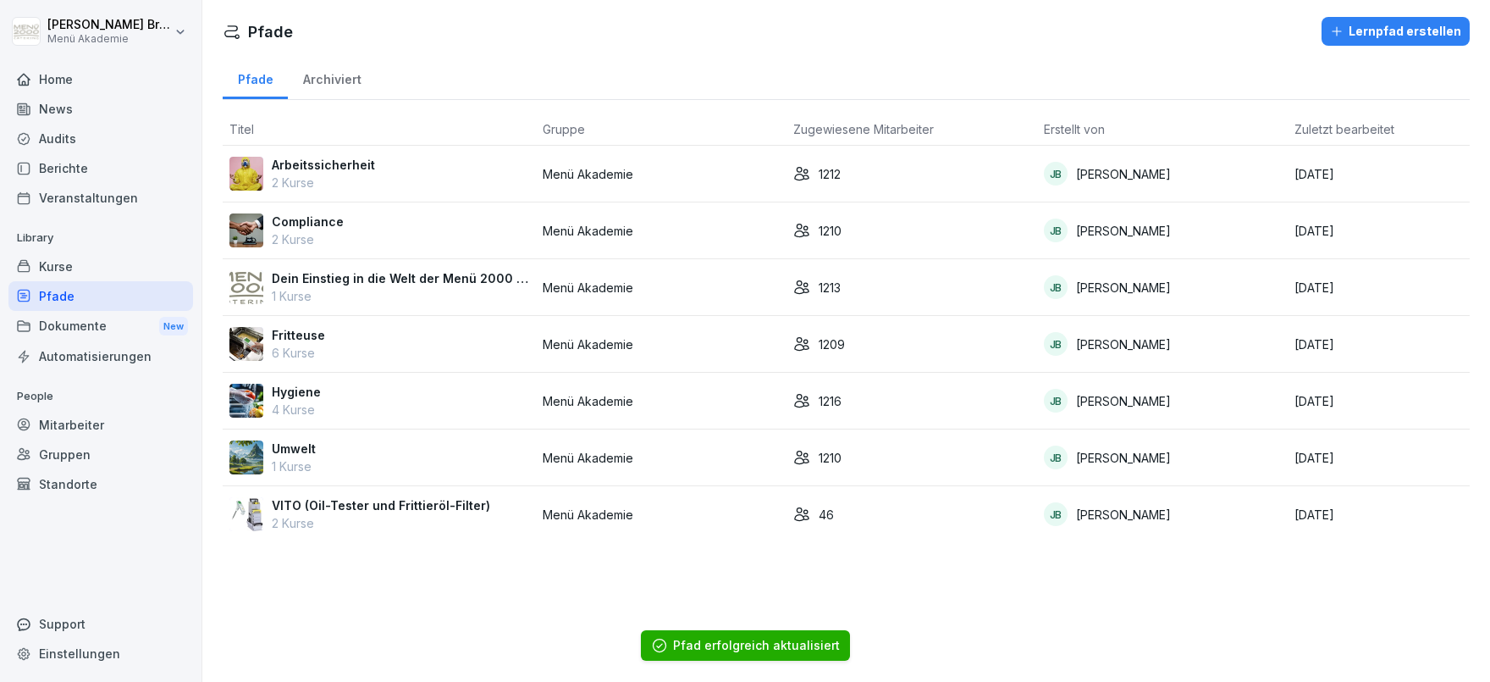
click at [356, 287] on p "1 Kurse" at bounding box center [400, 296] width 257 height 18
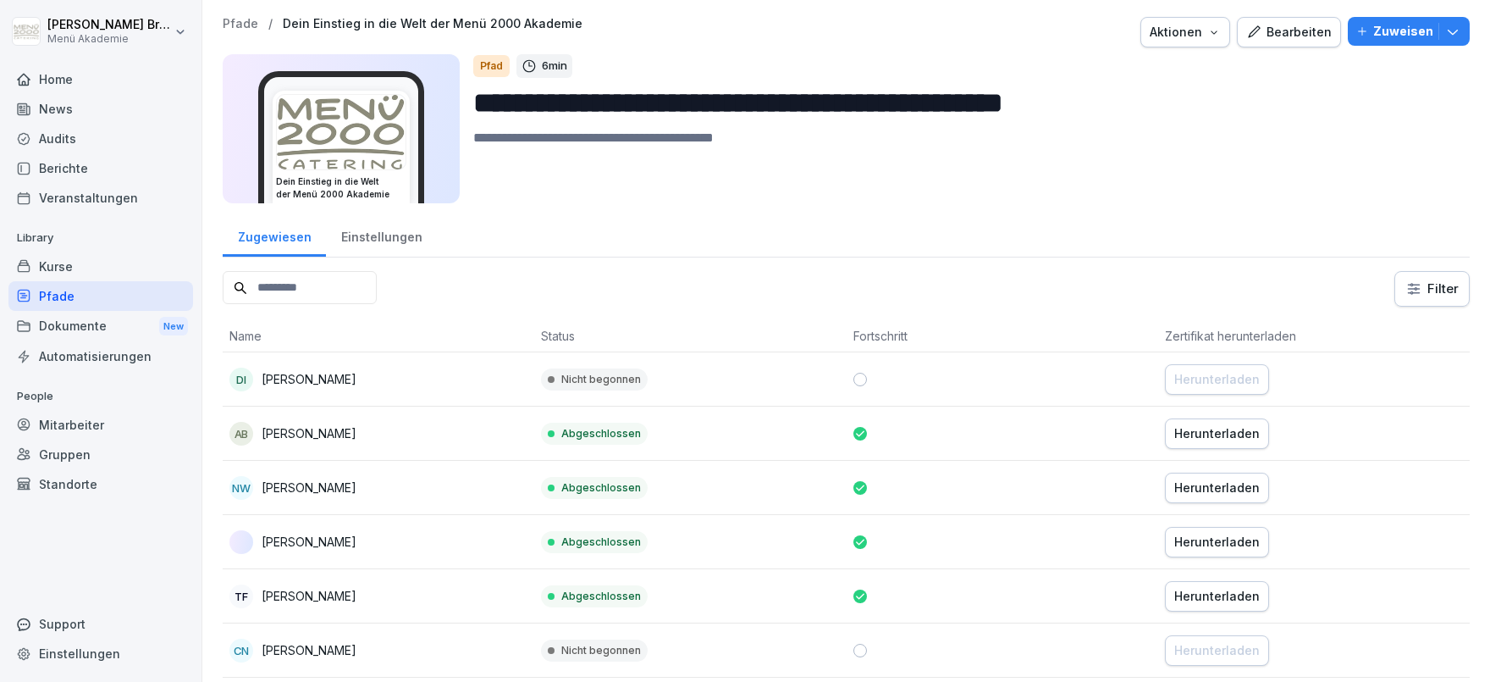
click at [386, 242] on div "Einstellungen" at bounding box center [381, 234] width 111 height 43
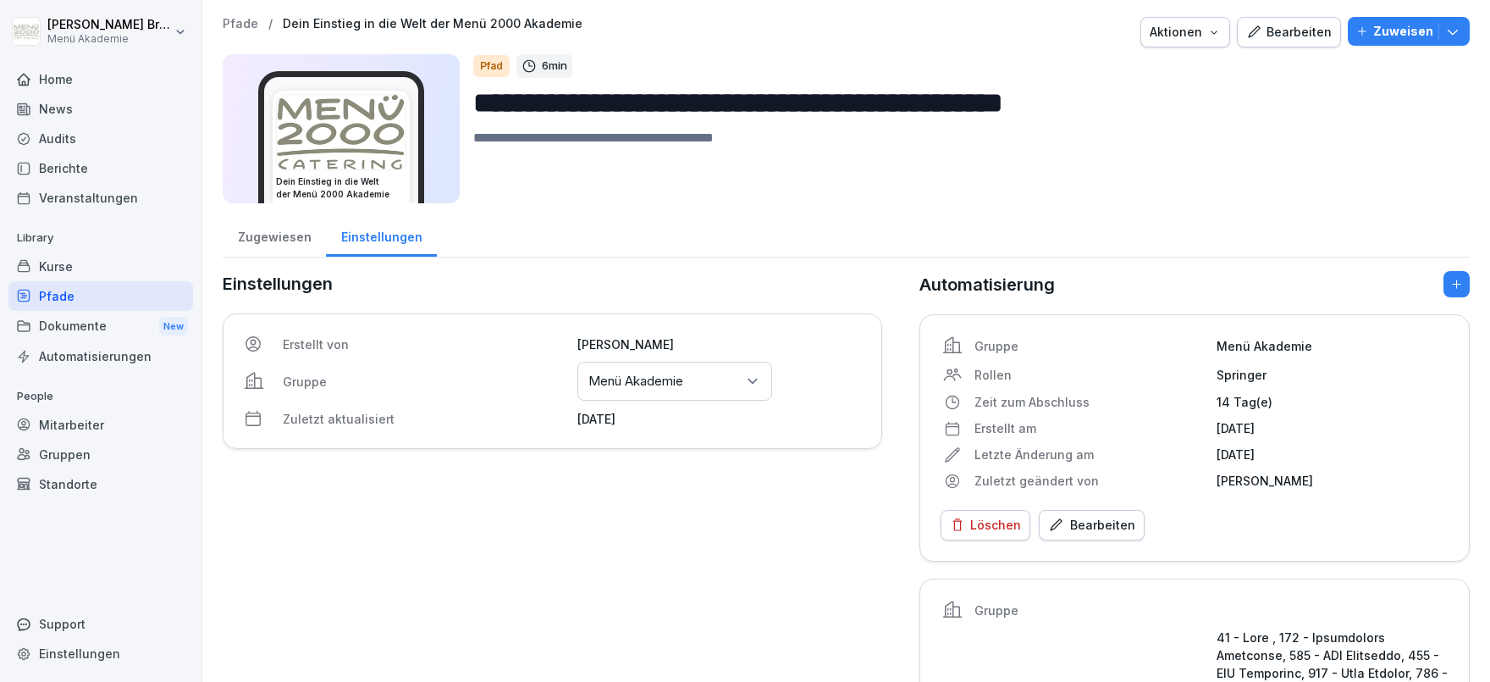
click at [661, 379] on p "Menü Akademie" at bounding box center [636, 381] width 95 height 17
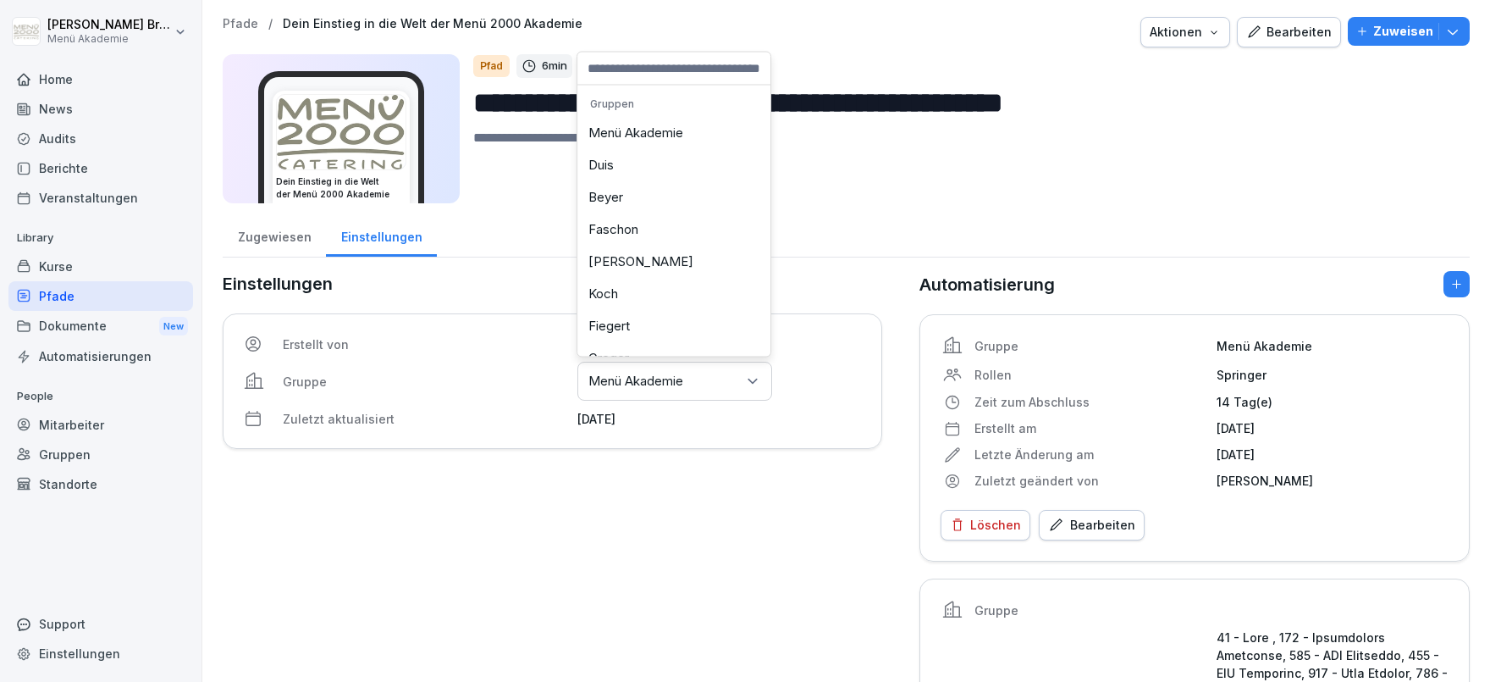
click at [633, 136] on div "Menü Akademie" at bounding box center [674, 133] width 185 height 32
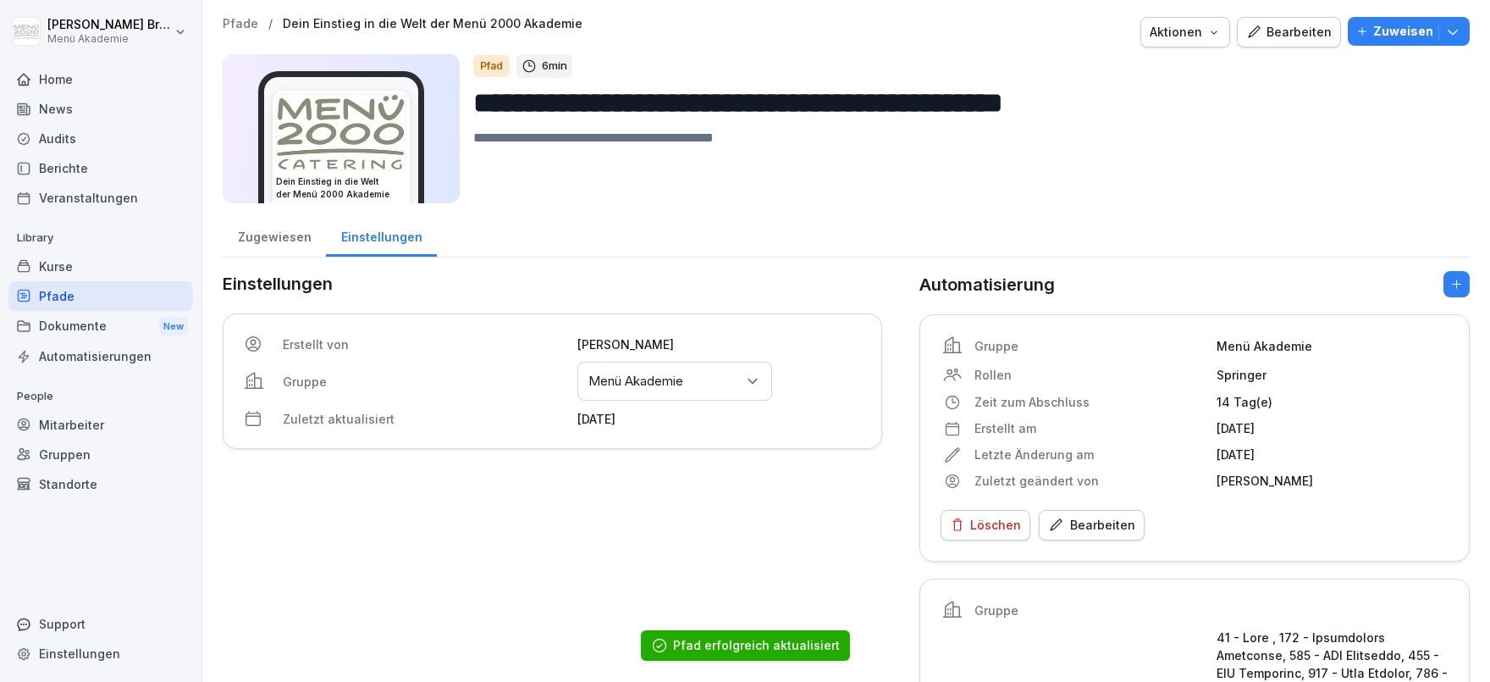
click at [68, 296] on div "Pfade" at bounding box center [100, 296] width 185 height 30
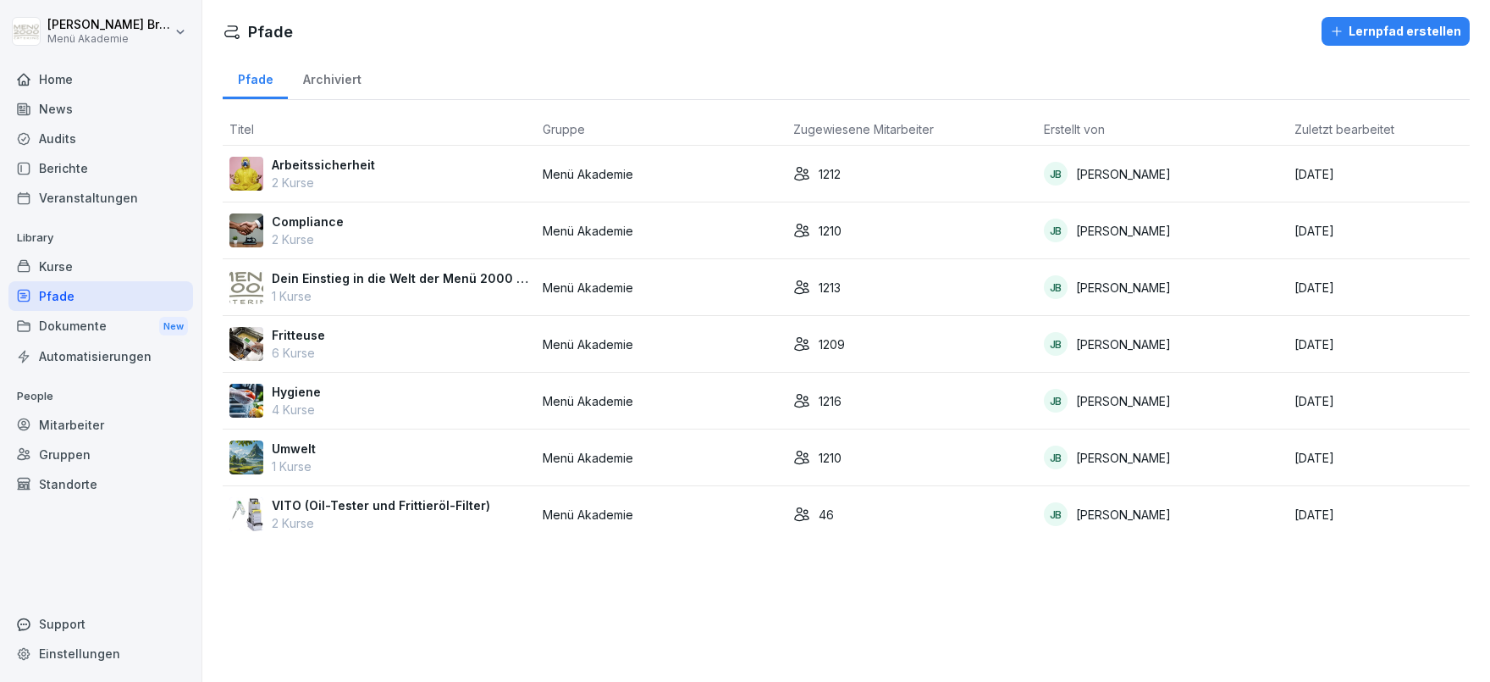
click at [294, 334] on p "Fritteuse" at bounding box center [298, 335] width 53 height 18
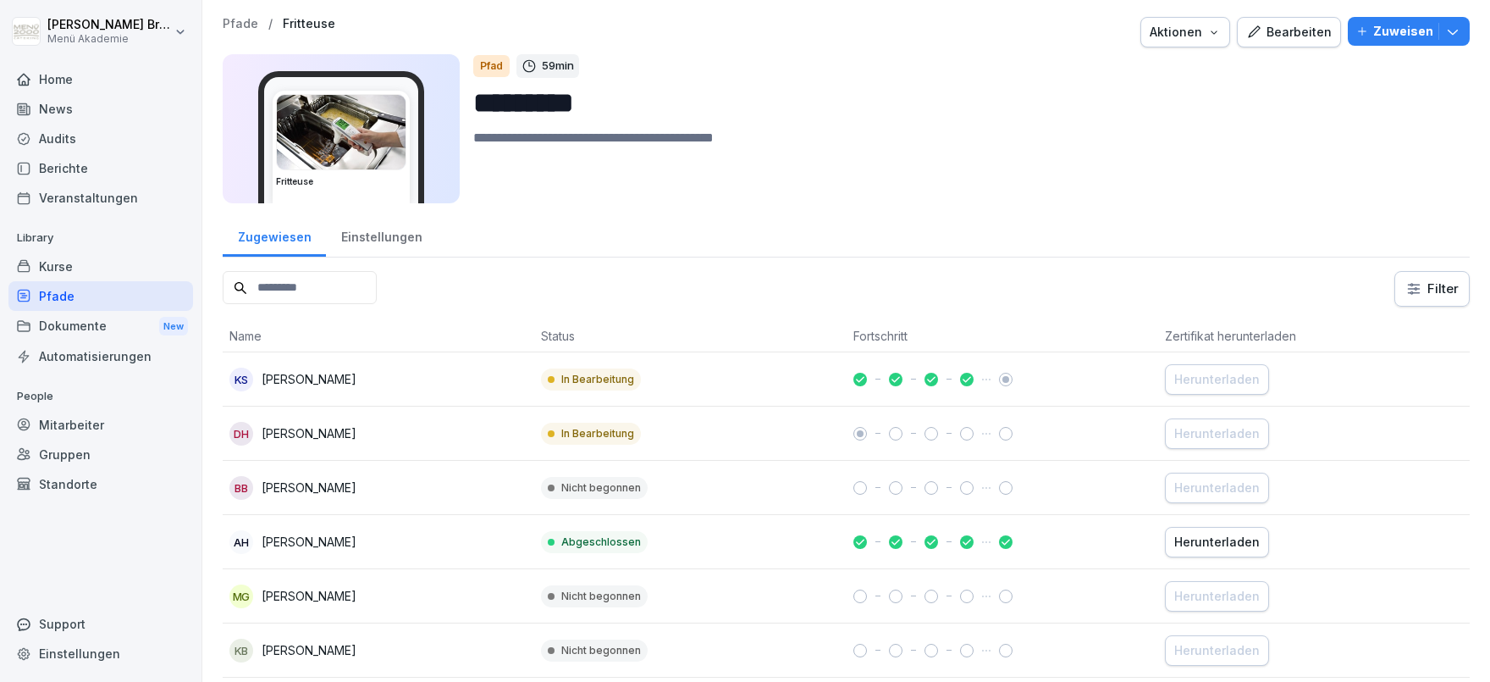
click at [380, 243] on div "Einstellungen" at bounding box center [381, 234] width 111 height 43
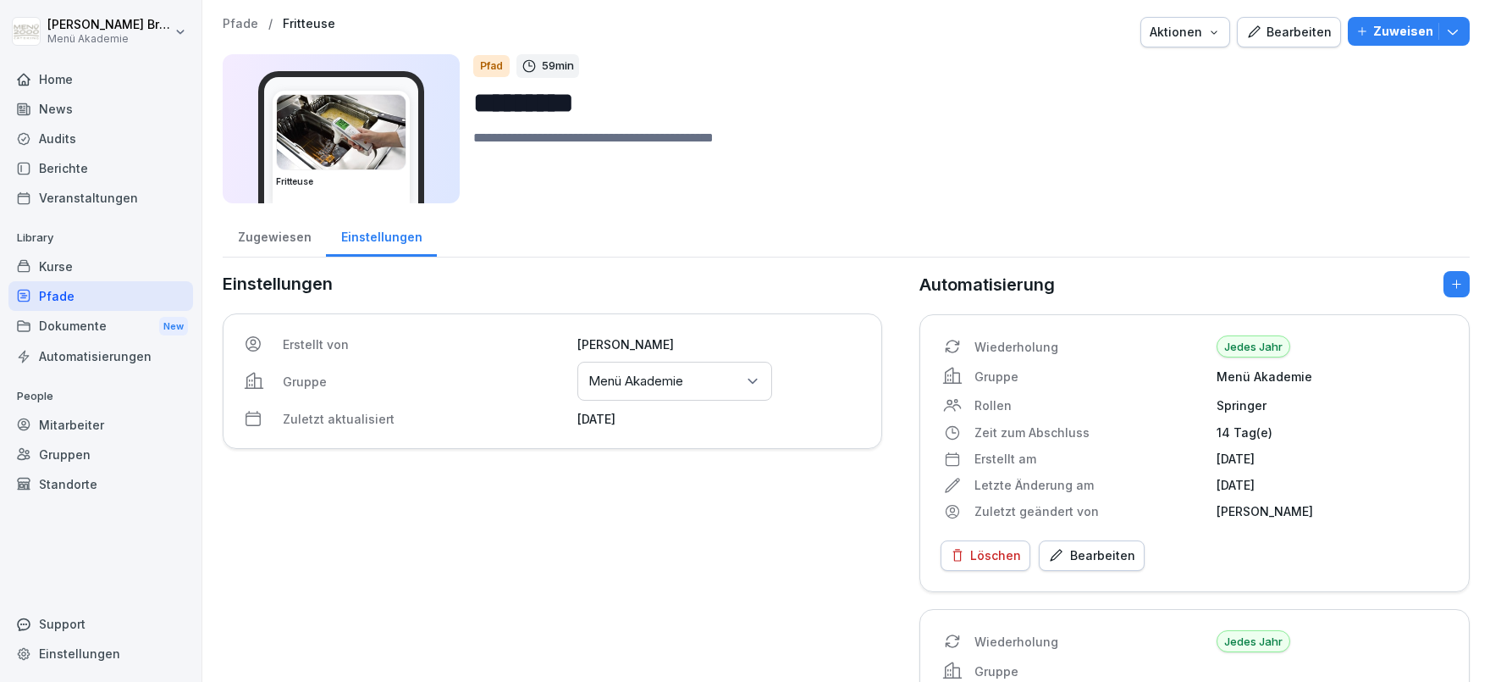
click at [631, 393] on div "Gruppen oder Standorte auswählen Menü Akademie" at bounding box center [675, 381] width 195 height 39
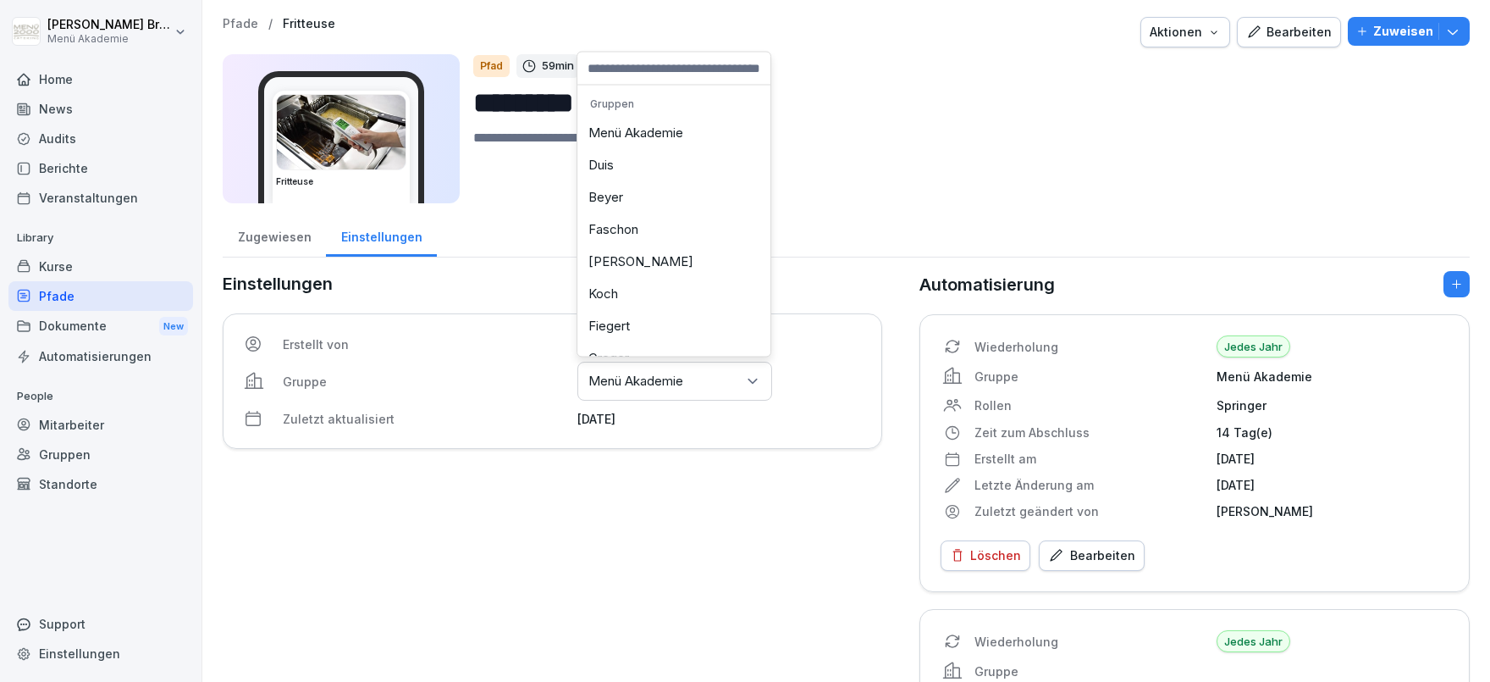
click at [638, 133] on div "Menü Akademie" at bounding box center [674, 133] width 185 height 32
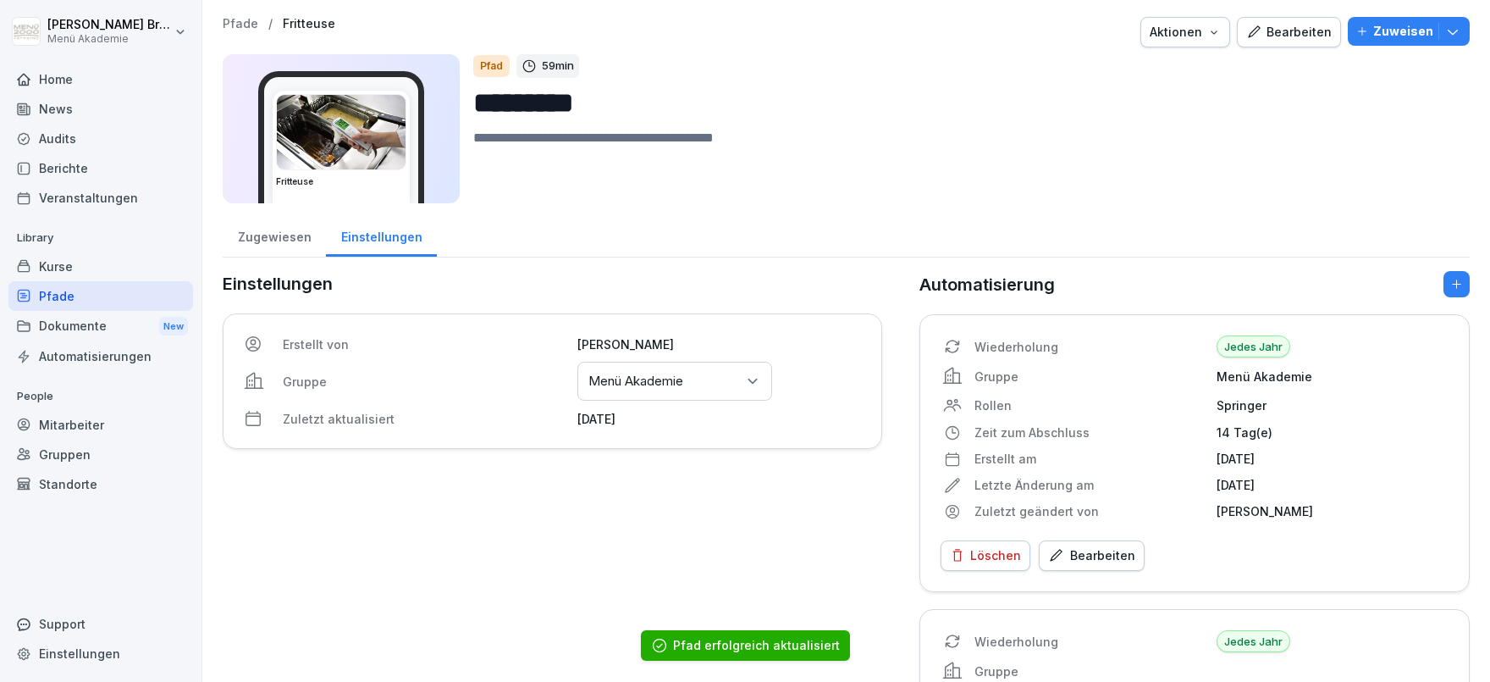
click at [63, 287] on div "Pfade" at bounding box center [100, 296] width 185 height 30
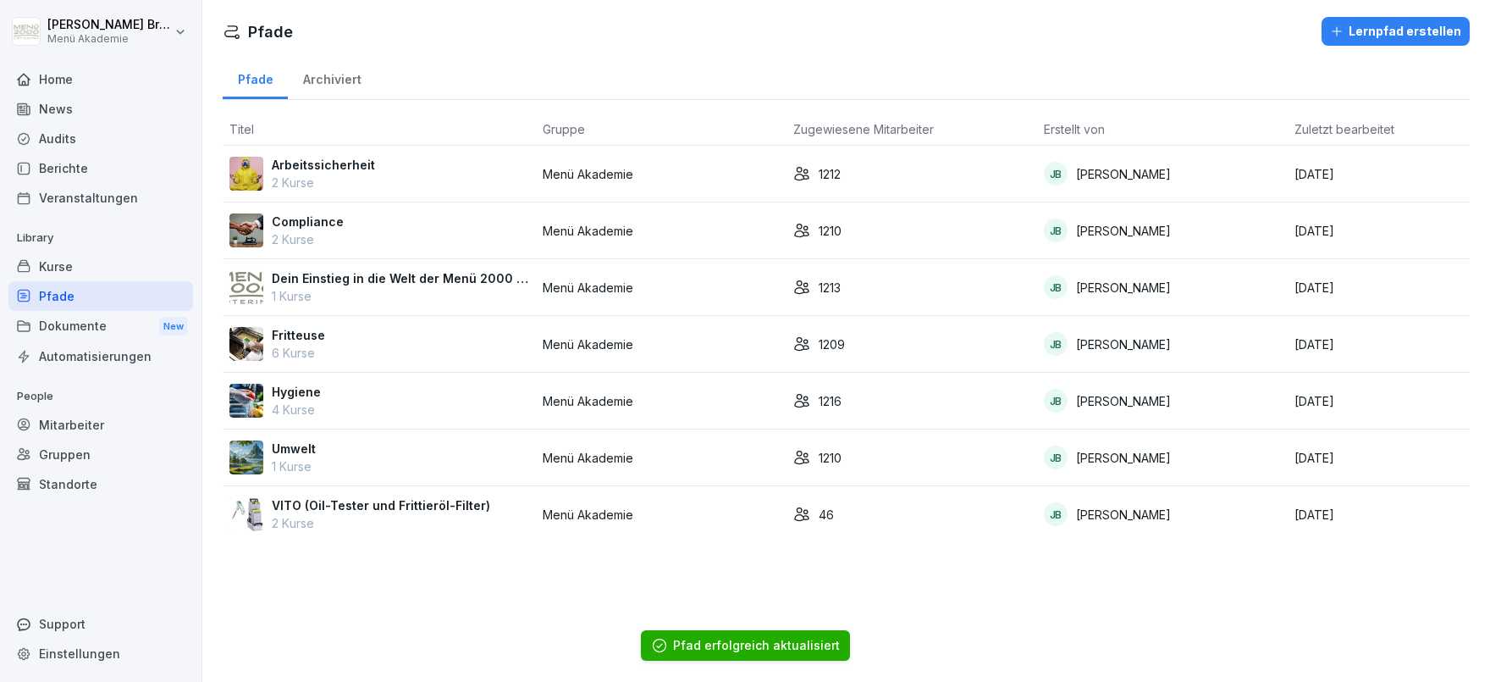
click at [306, 385] on p "Hygiene" at bounding box center [296, 392] width 49 height 18
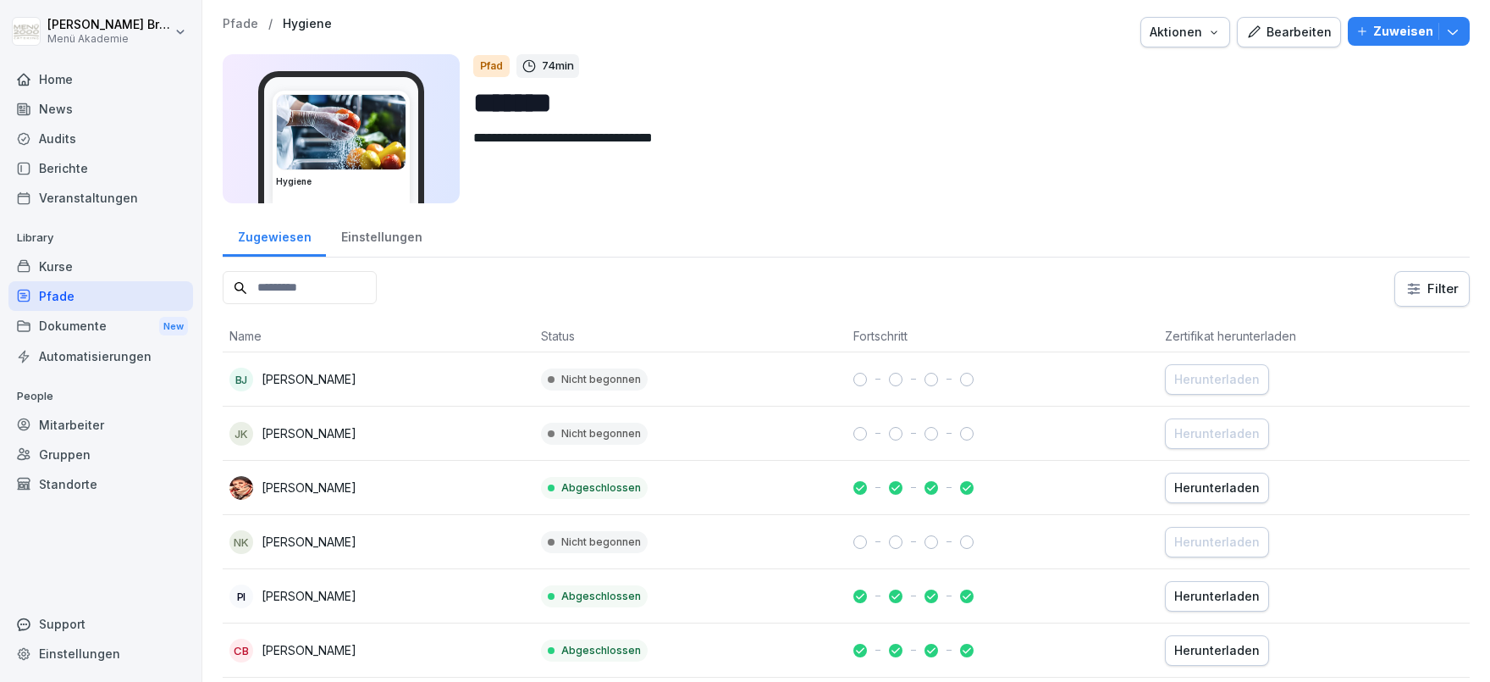
click at [390, 225] on div "Einstellungen" at bounding box center [381, 234] width 111 height 43
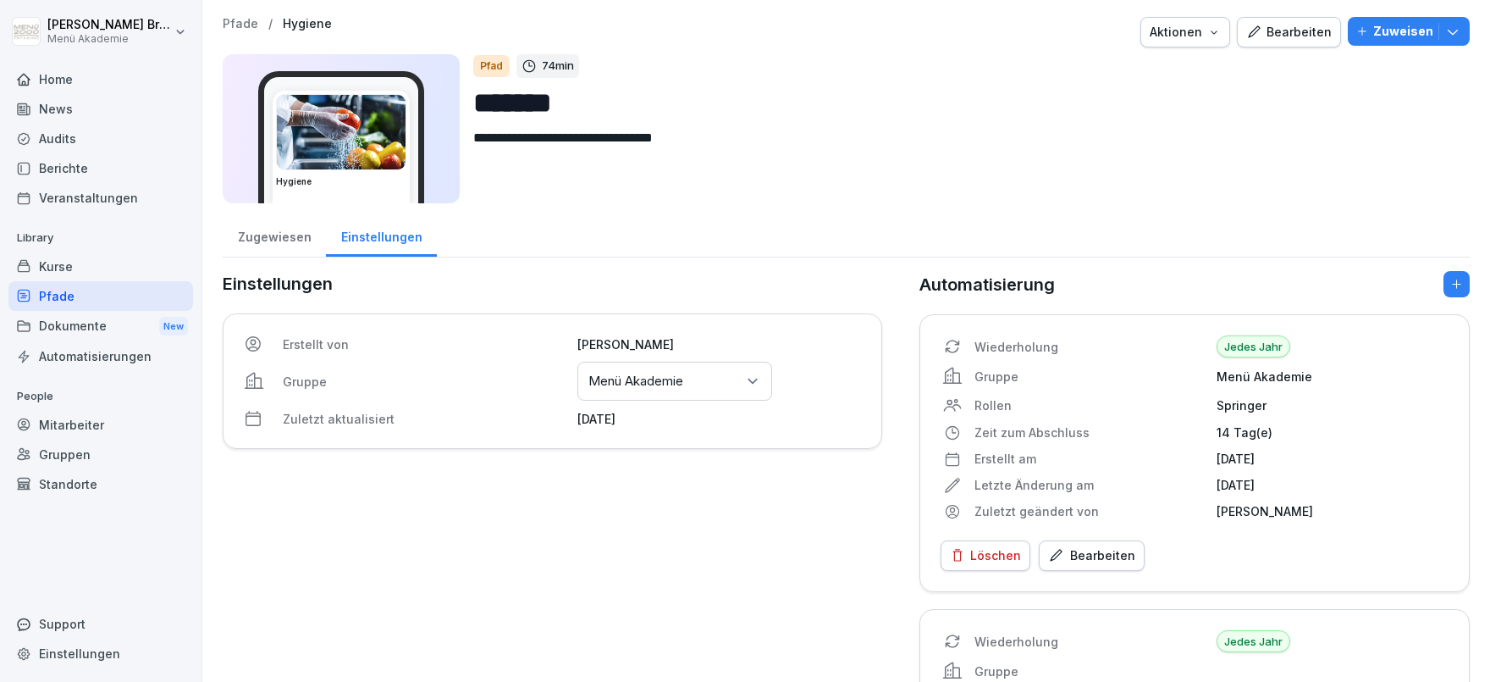
click at [662, 383] on p "Menü Akademie" at bounding box center [636, 381] width 95 height 17
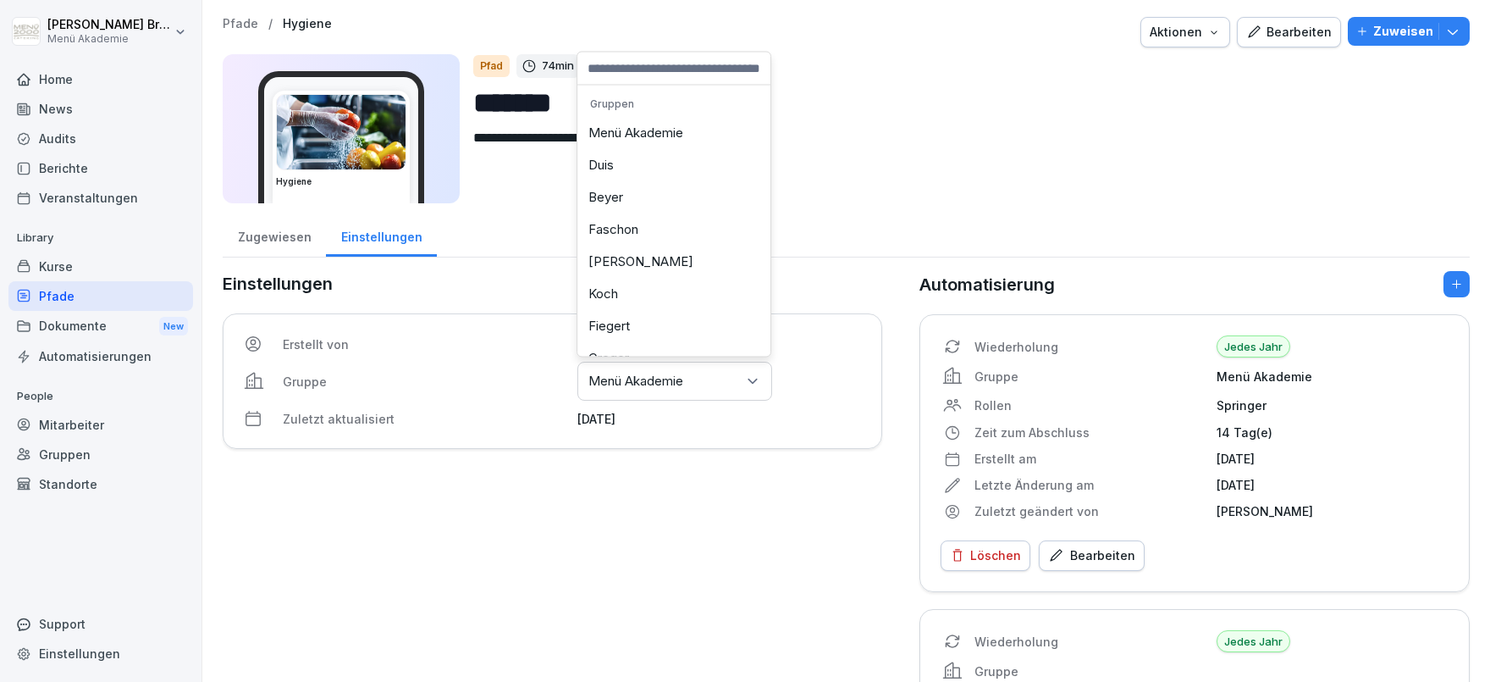
click at [661, 135] on div "Menü Akademie" at bounding box center [674, 133] width 185 height 32
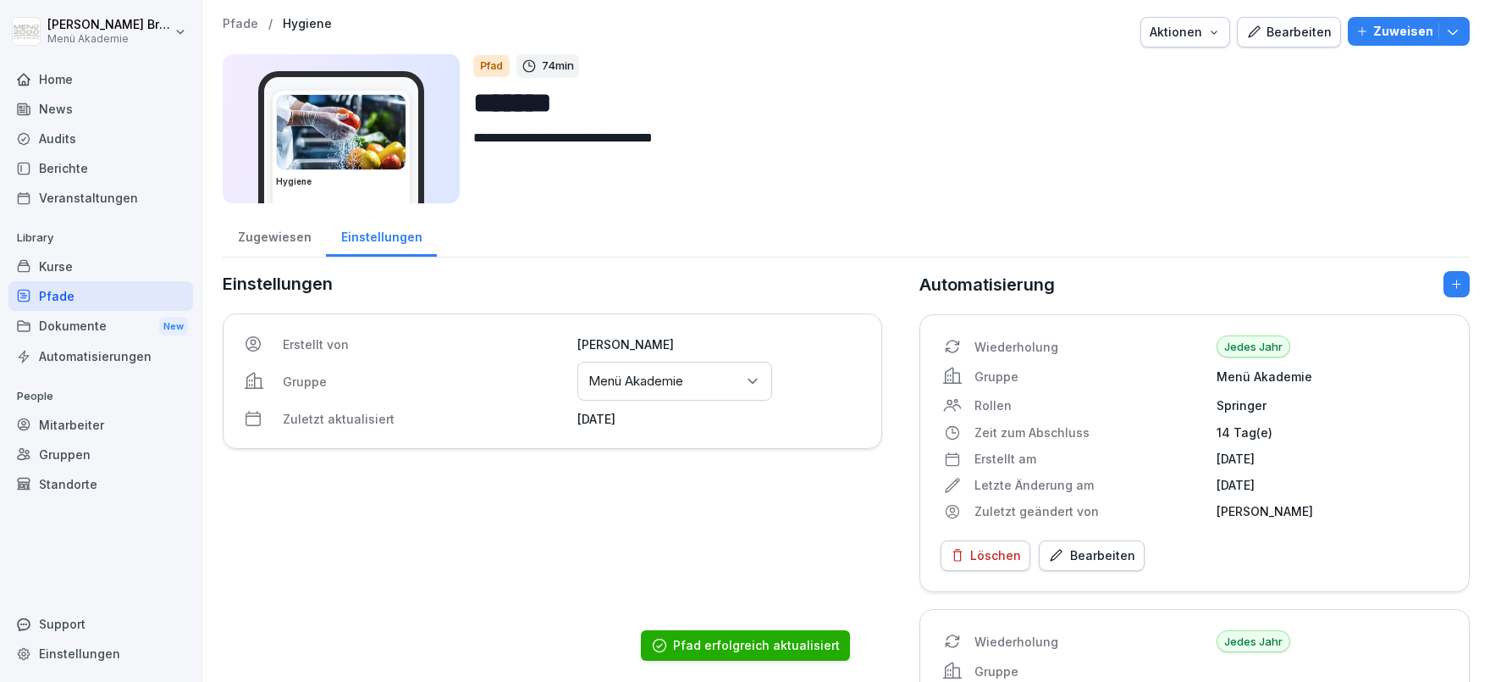
click at [92, 290] on div "Pfade" at bounding box center [100, 296] width 185 height 30
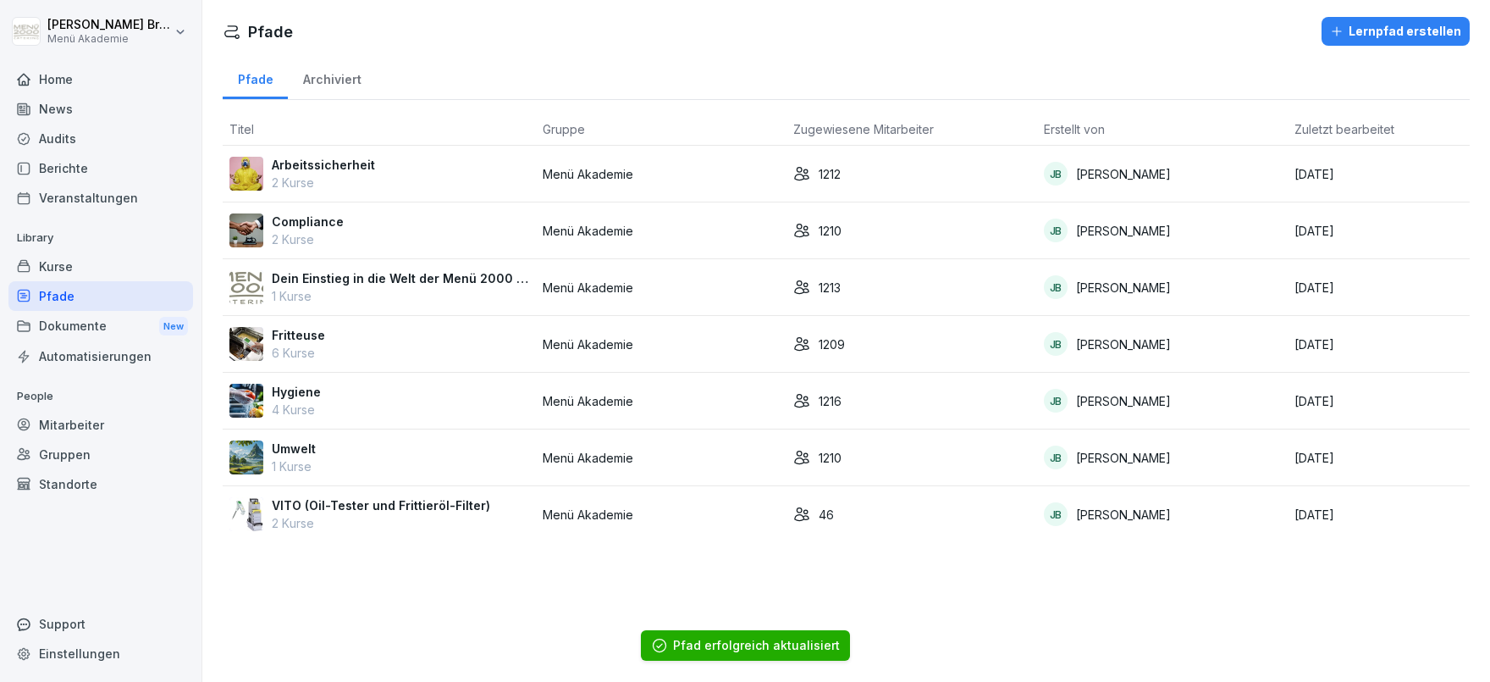
click at [291, 440] on p "Umwelt" at bounding box center [294, 449] width 44 height 18
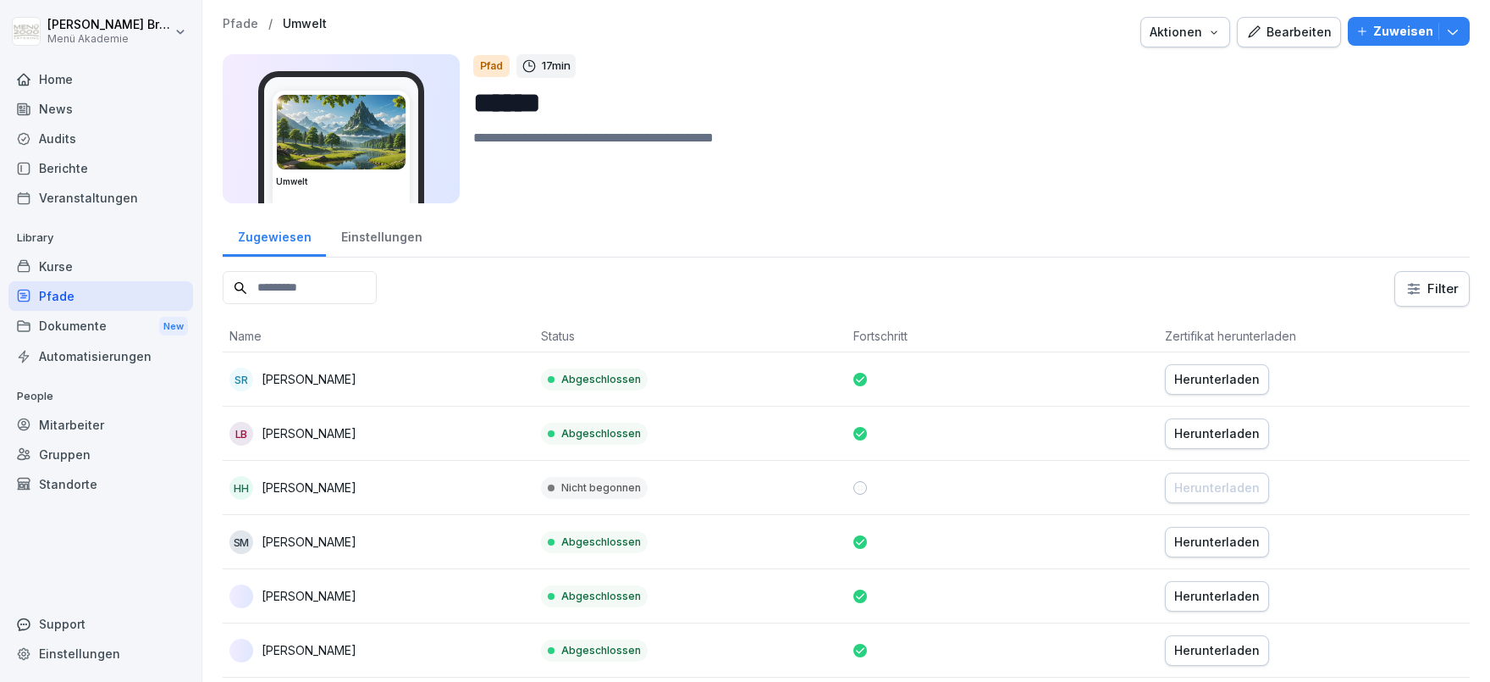
click at [372, 234] on div "Einstellungen" at bounding box center [381, 234] width 111 height 43
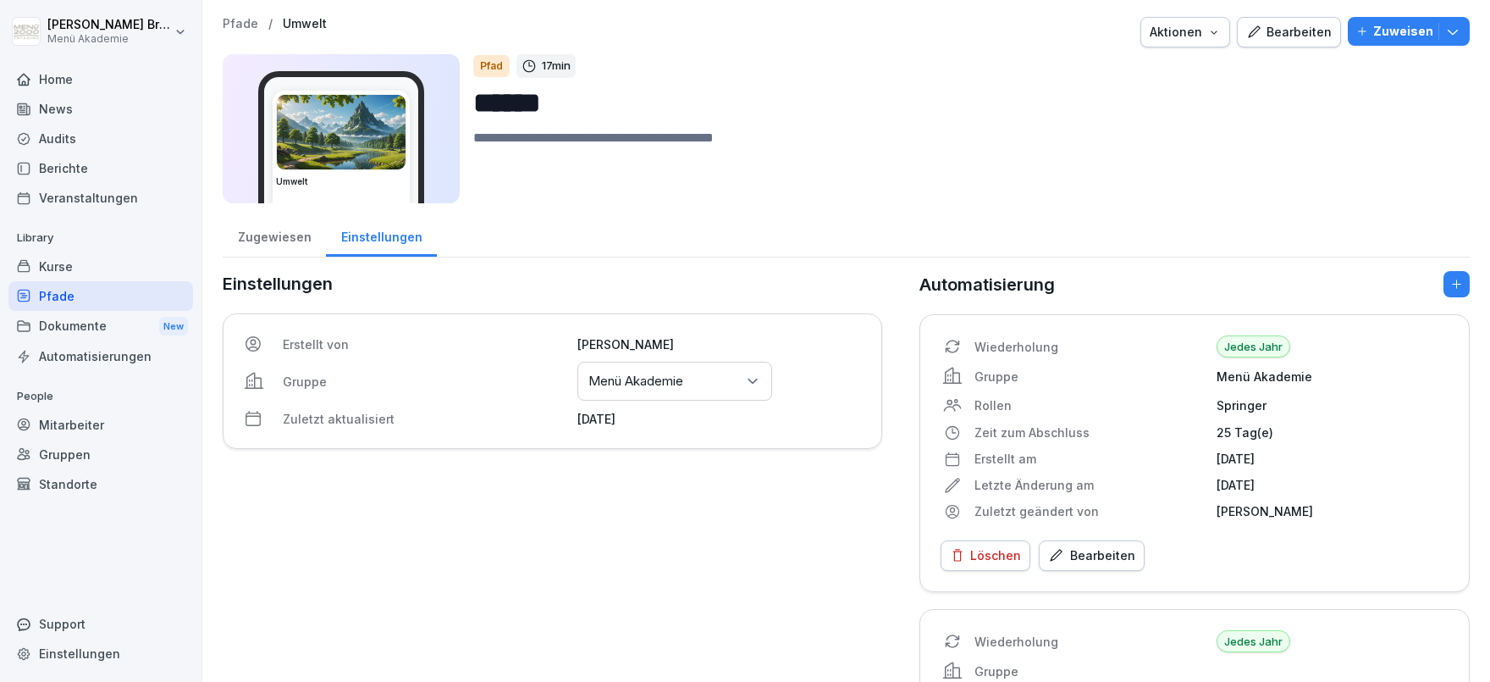
click at [655, 374] on p "Menü Akademie" at bounding box center [636, 381] width 95 height 17
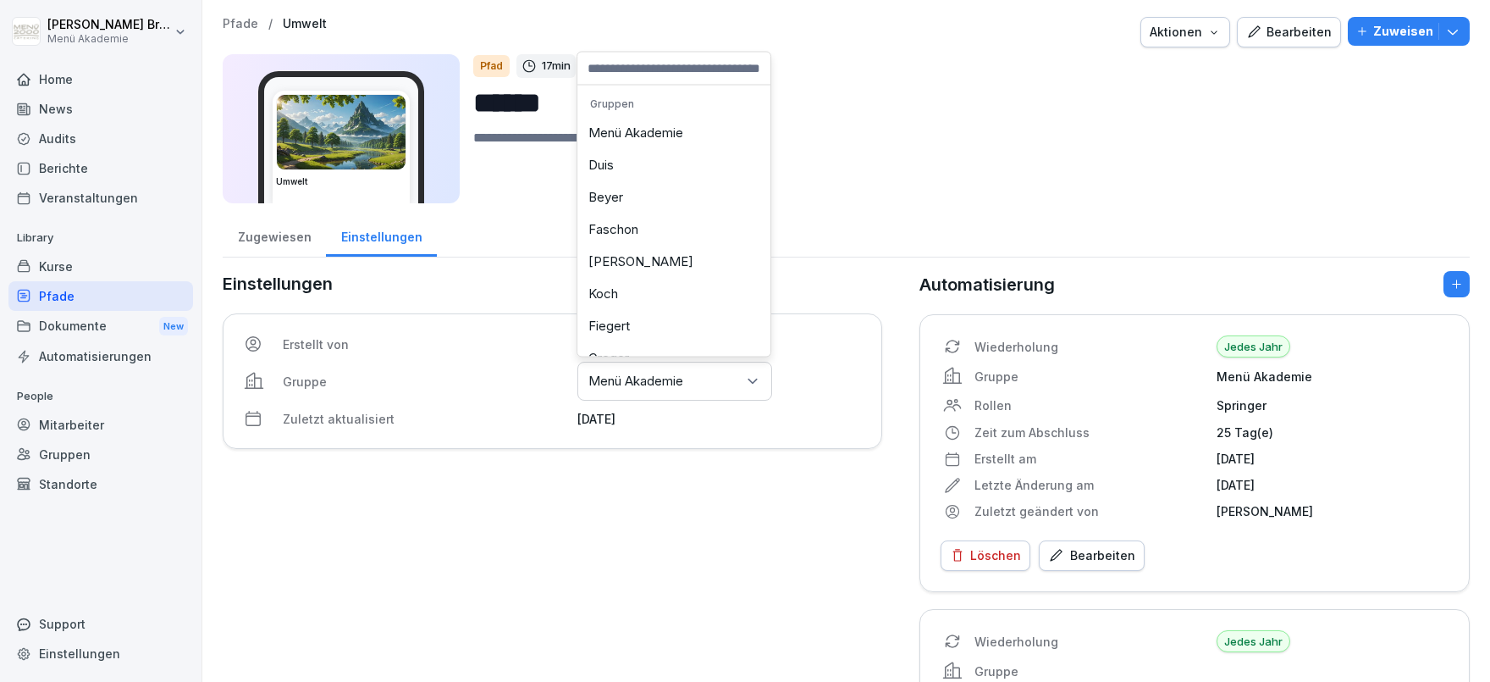
click at [639, 142] on div "Menü Akademie" at bounding box center [674, 133] width 185 height 32
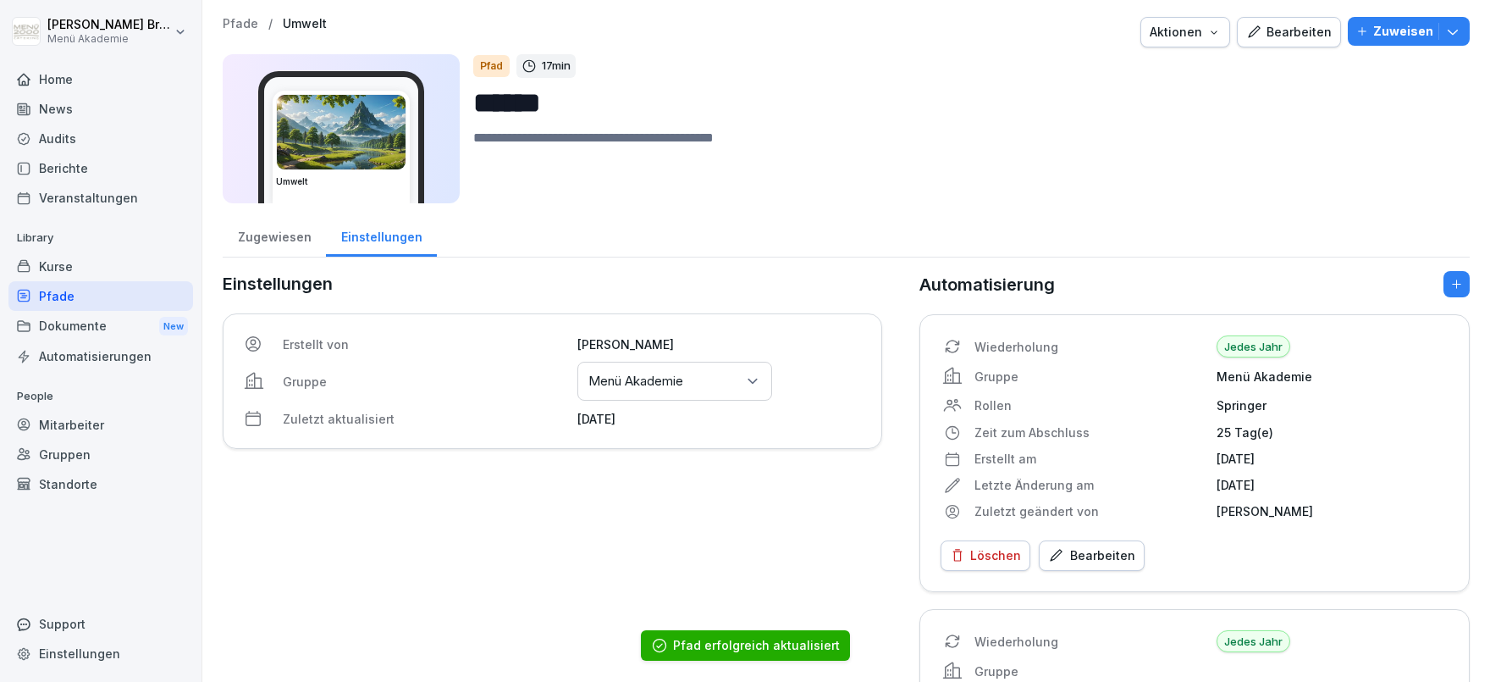
click at [92, 280] on div "Kurse" at bounding box center [100, 267] width 185 height 30
click at [86, 295] on div "Pfade" at bounding box center [100, 296] width 185 height 30
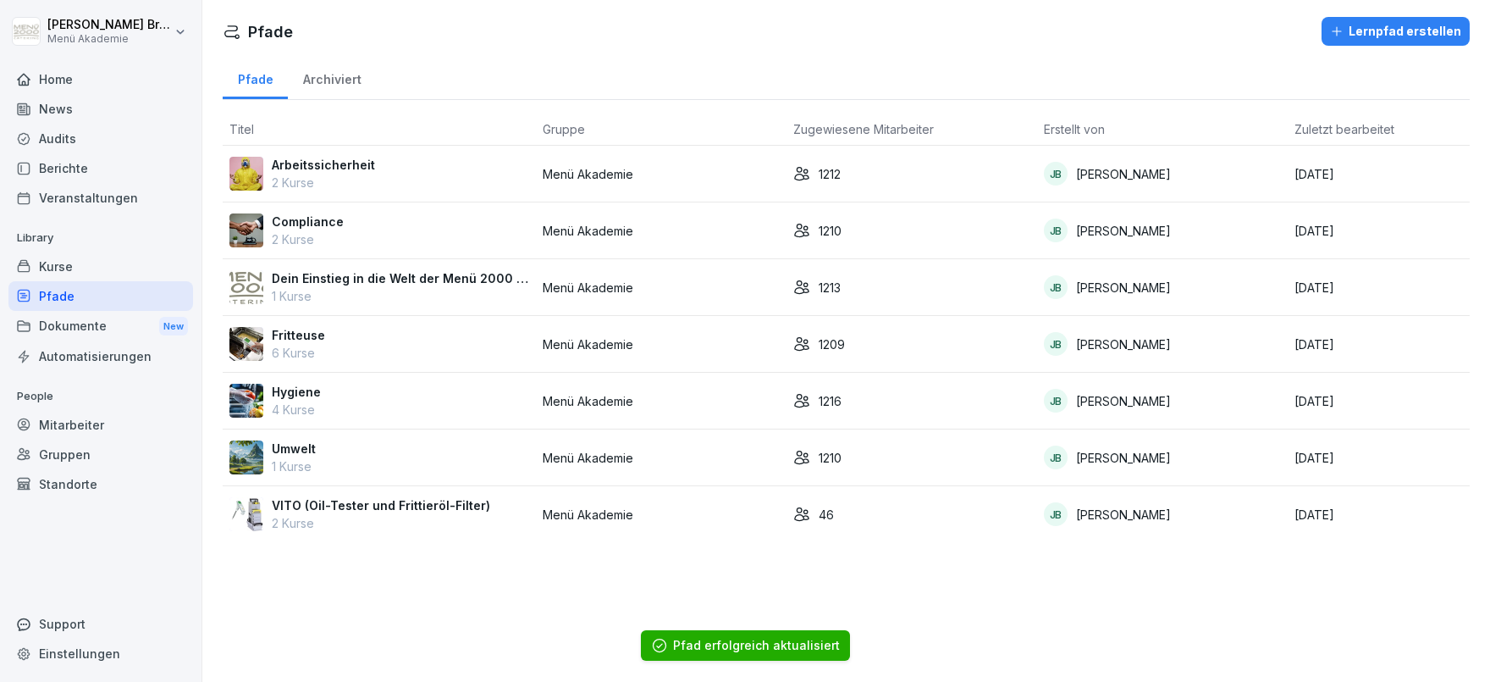
click at [373, 510] on p "VITO (Oil-Tester und Frittieröl-Filter)" at bounding box center [381, 505] width 218 height 18
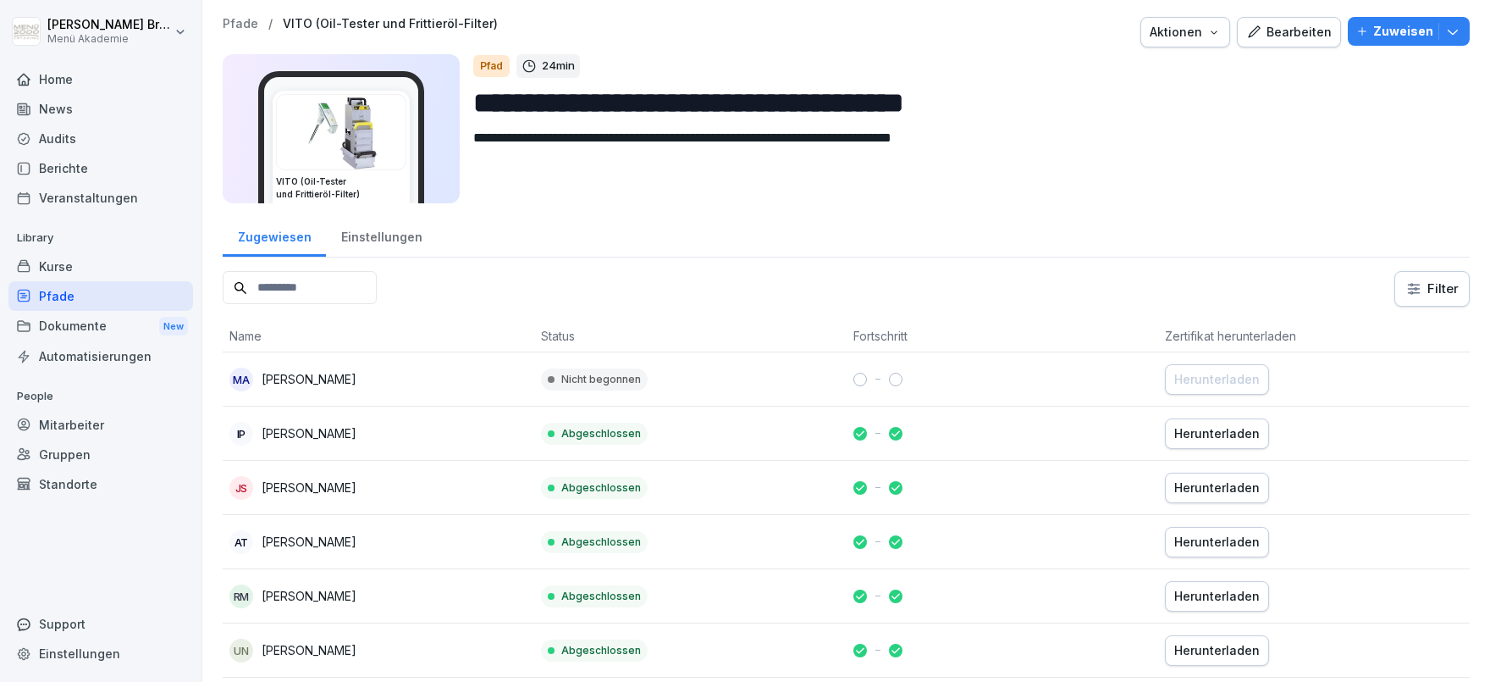
click at [375, 242] on div "Einstellungen" at bounding box center [381, 234] width 111 height 43
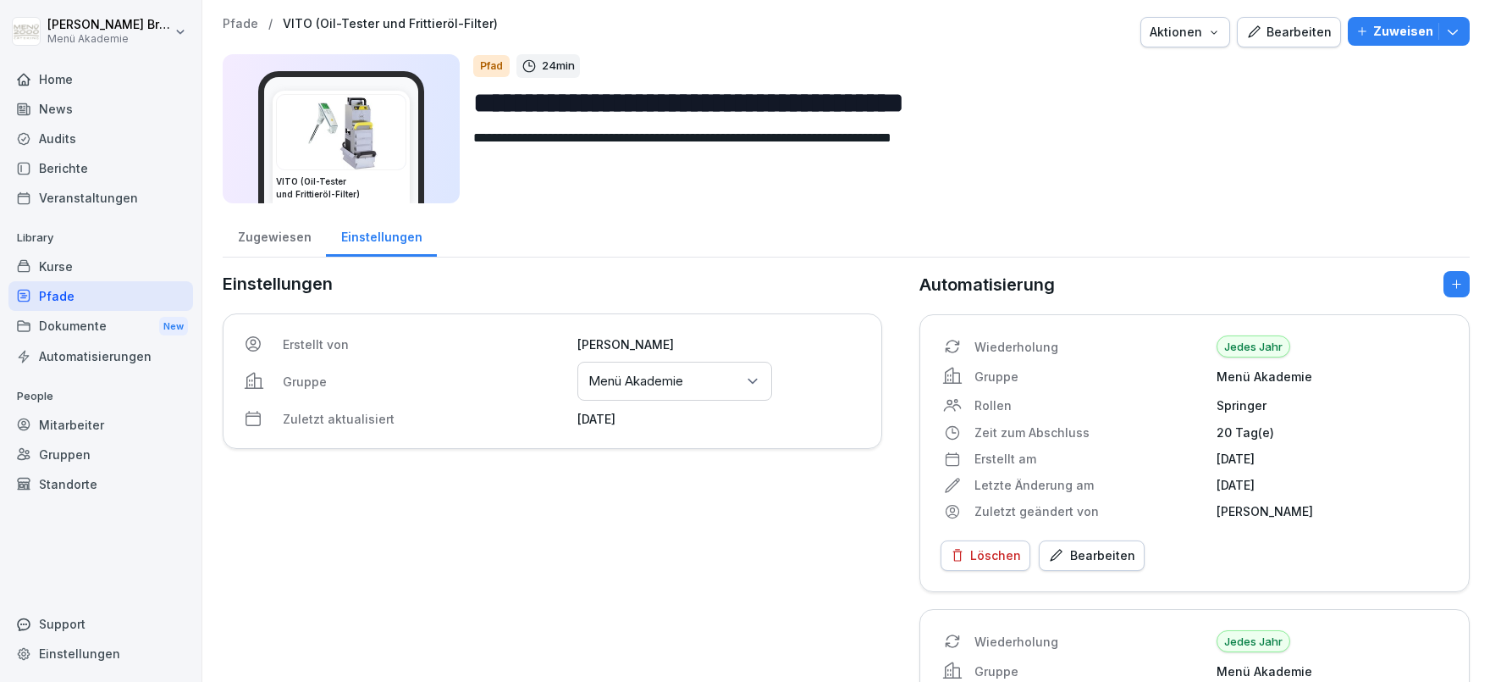
click at [621, 369] on div "Gruppen oder Standorte auswählen Menü Akademie" at bounding box center [675, 381] width 195 height 39
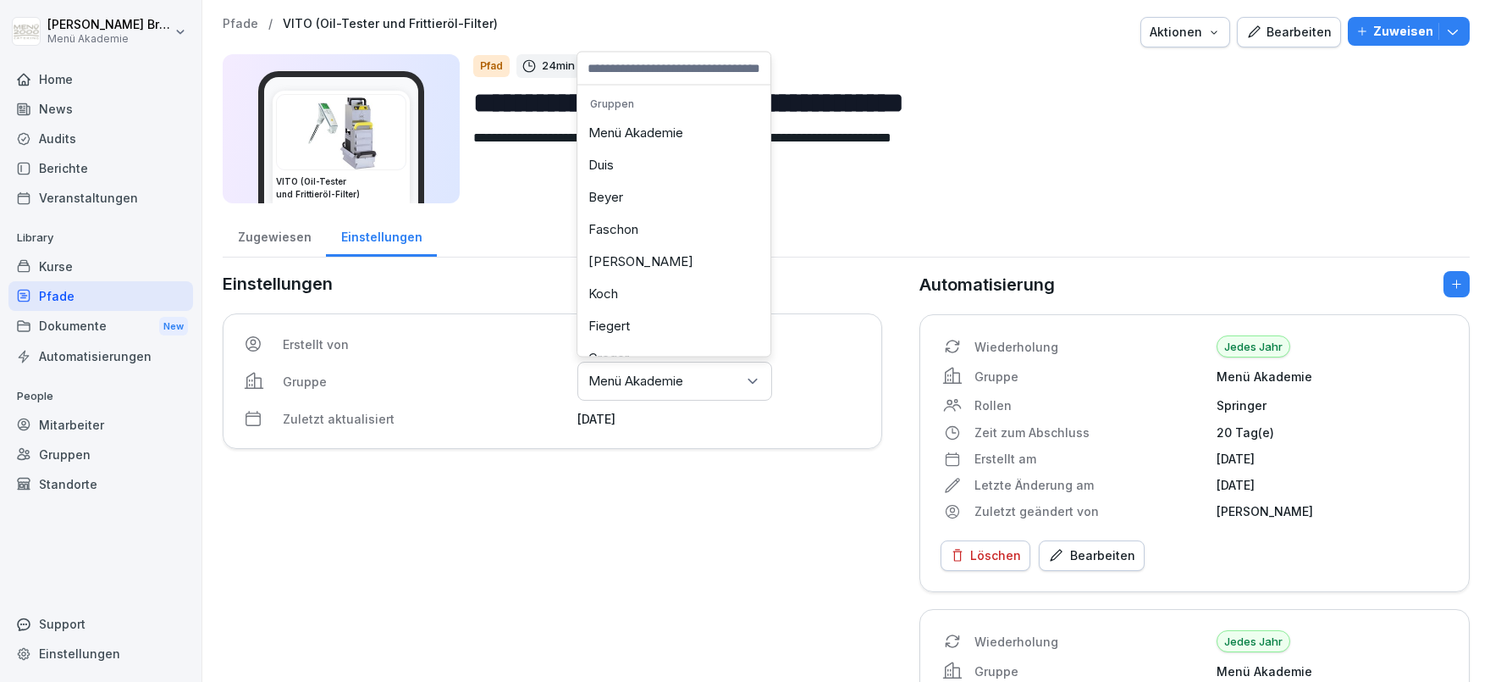
click at [673, 138] on div "Menü Akademie" at bounding box center [674, 133] width 185 height 32
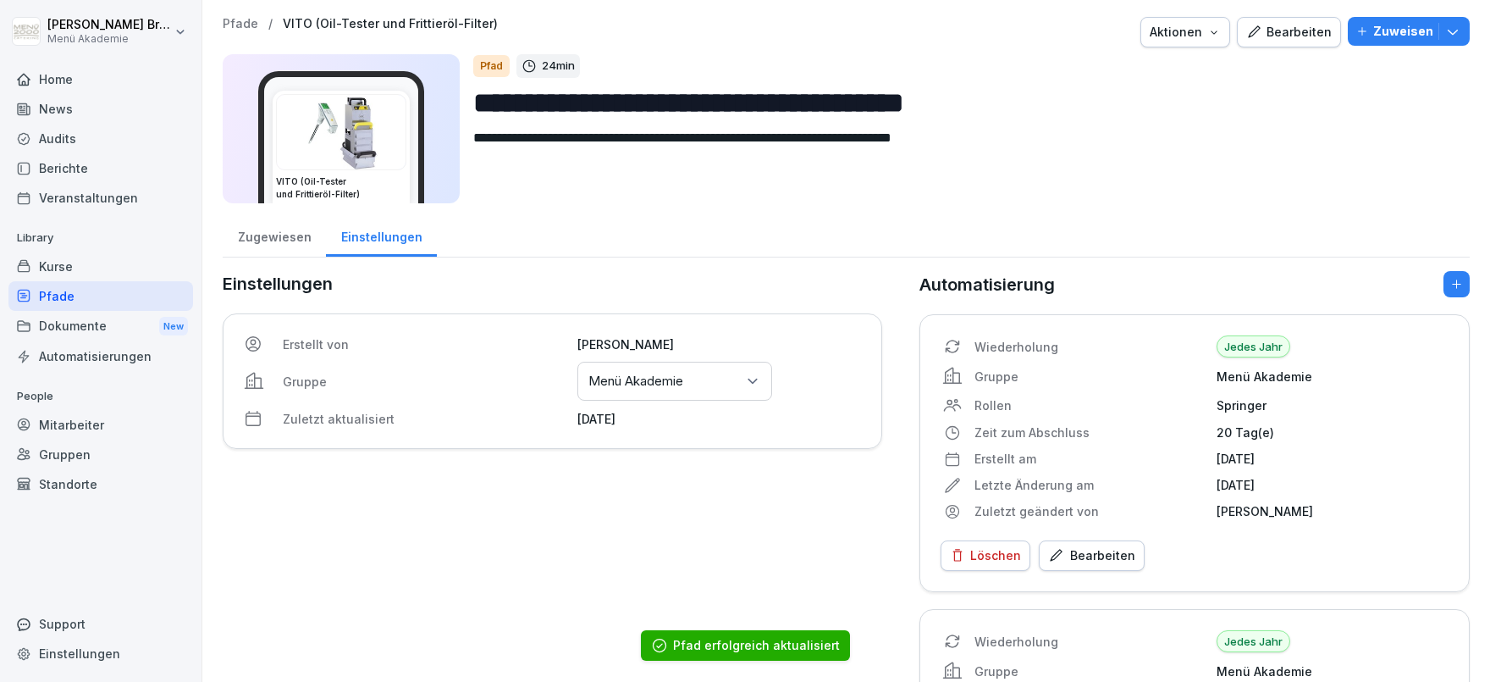
drag, startPoint x: 566, startPoint y: 517, endPoint x: 423, endPoint y: 499, distance: 143.5
click at [556, 517] on div "Einstellungen Erstellt von [PERSON_NAME] Gruppe Gruppen oder Standorte auswähle…" at bounding box center [553, 579] width 660 height 616
click at [76, 418] on div "Mitarbeiter" at bounding box center [100, 425] width 185 height 30
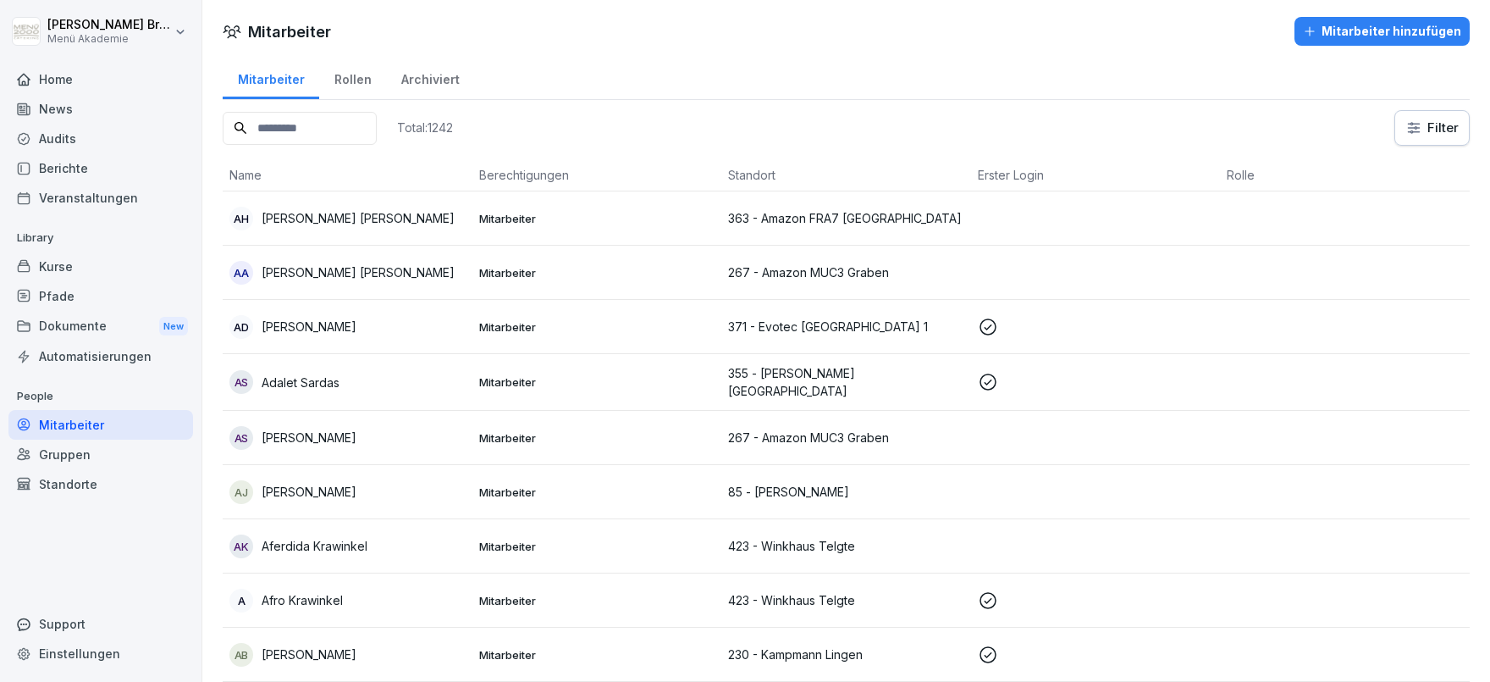
click at [71, 480] on div "Standorte" at bounding box center [100, 484] width 185 height 30
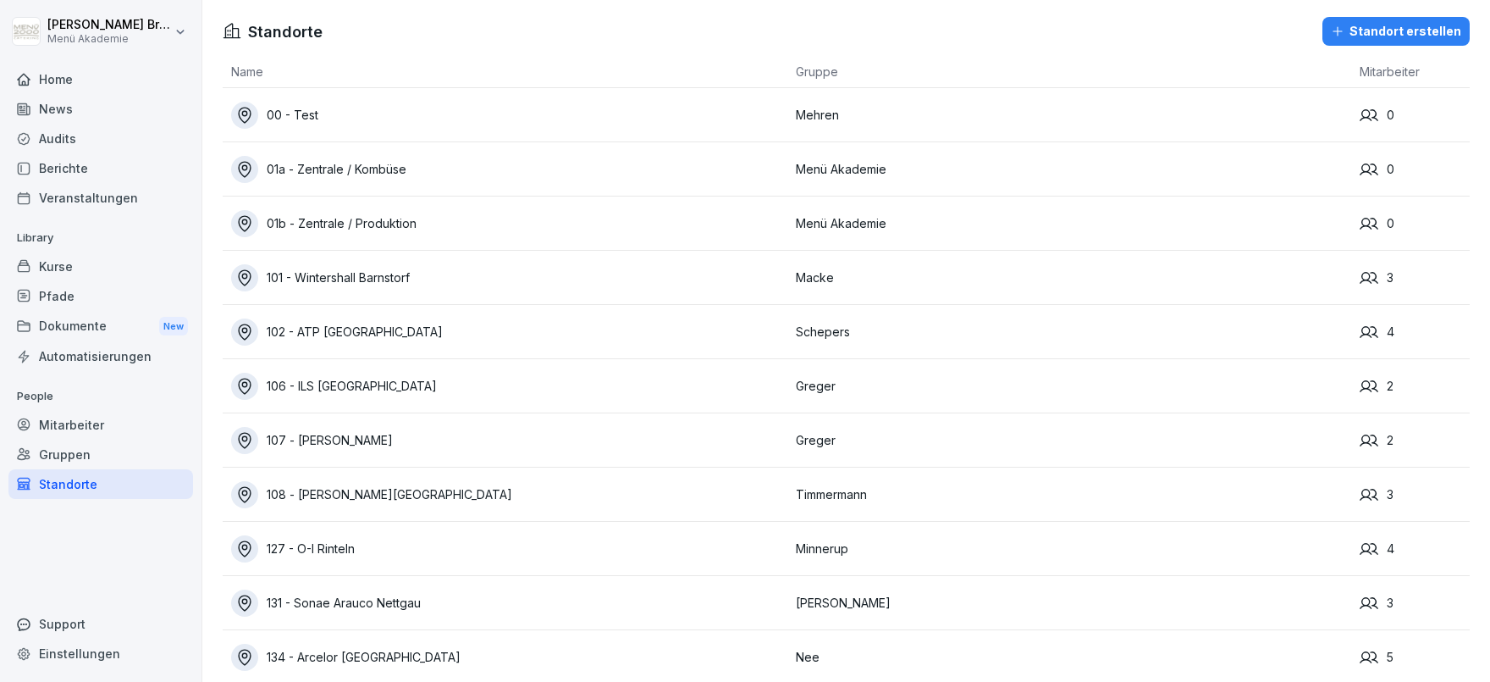
scroll to position [11427, 0]
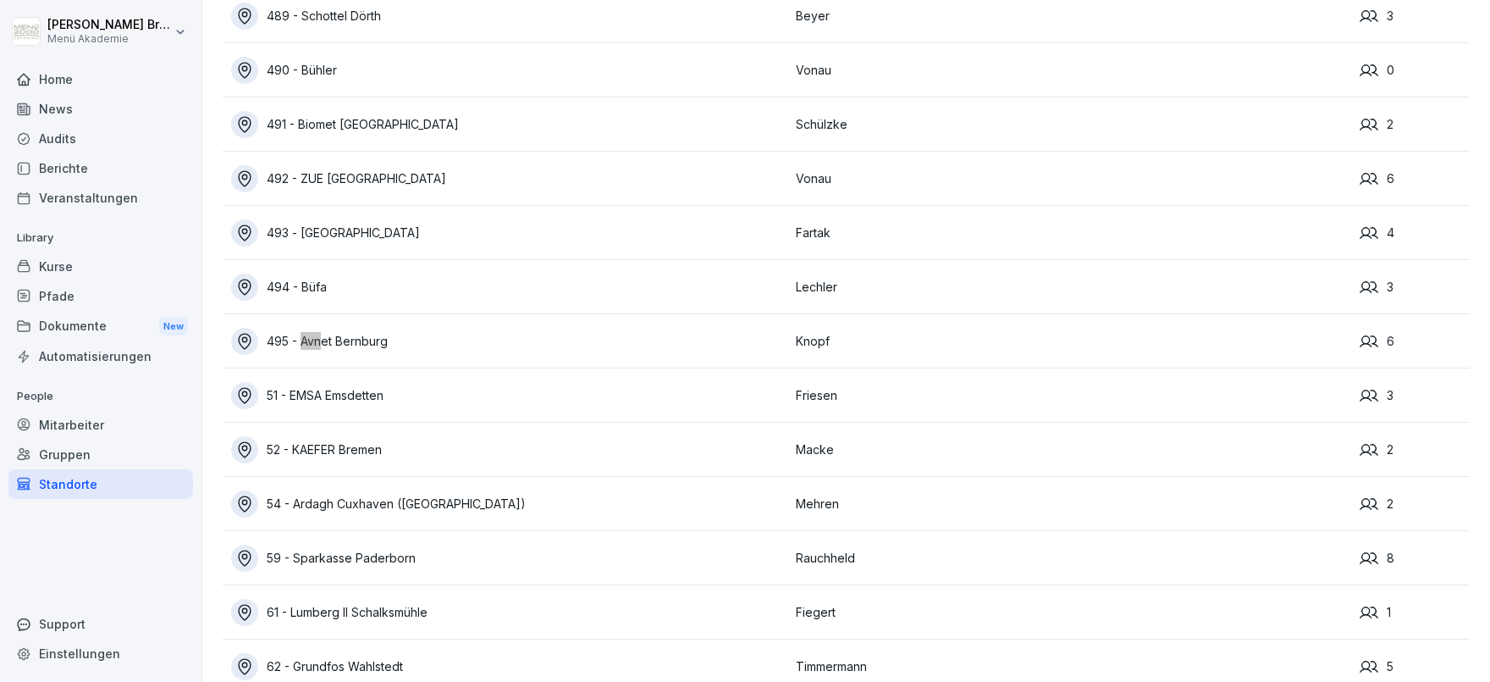
click at [376, 338] on div "495 - Avnet Bernburg" at bounding box center [509, 341] width 556 height 27
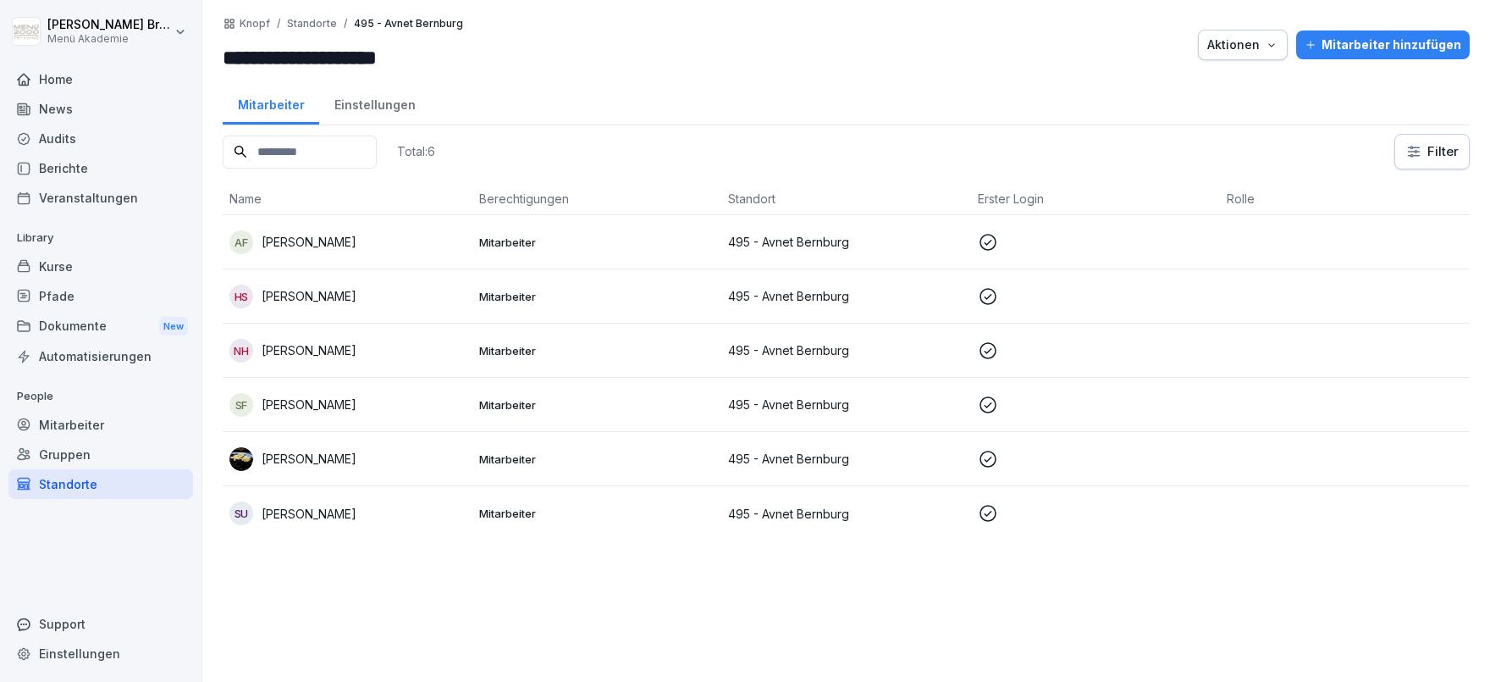
click at [349, 513] on p "[PERSON_NAME]" at bounding box center [309, 514] width 95 height 18
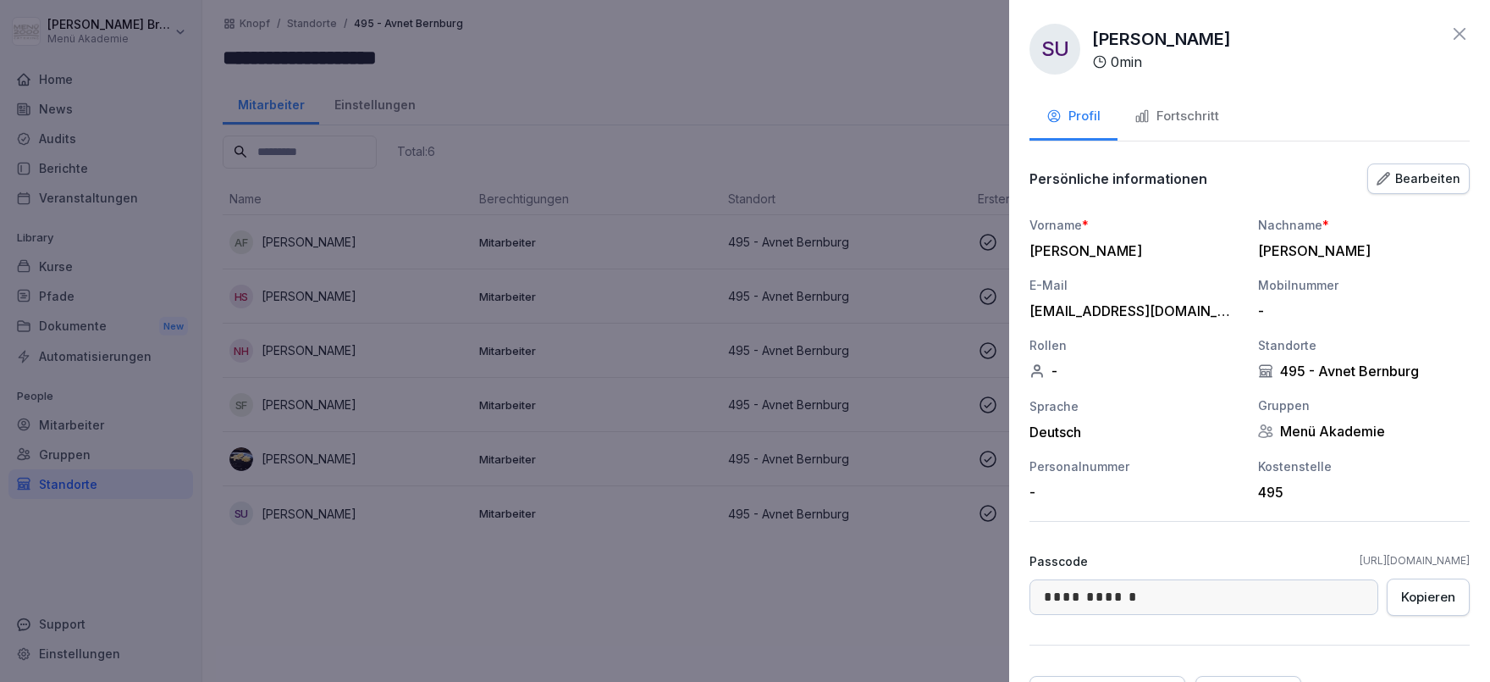
click at [1174, 113] on div "Fortschritt" at bounding box center [1177, 116] width 85 height 19
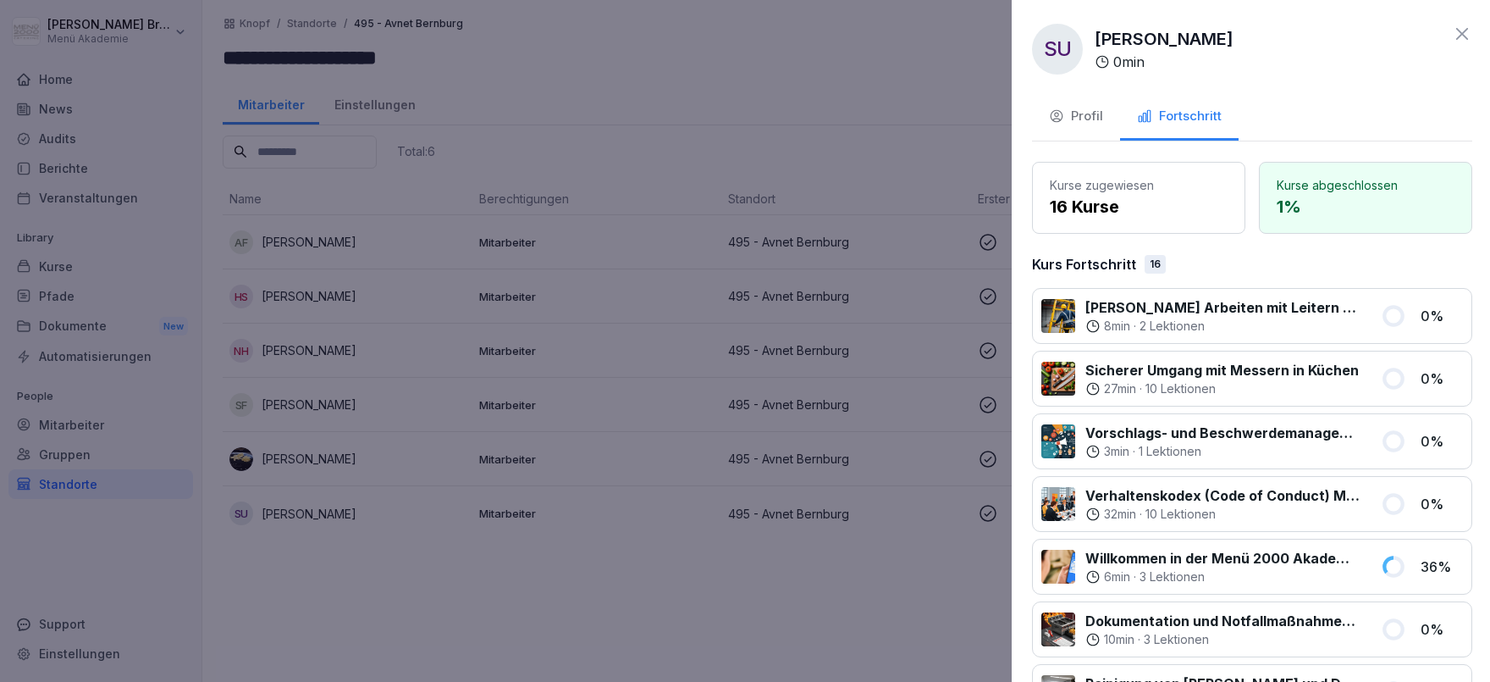
click at [740, 559] on div at bounding box center [745, 341] width 1490 height 682
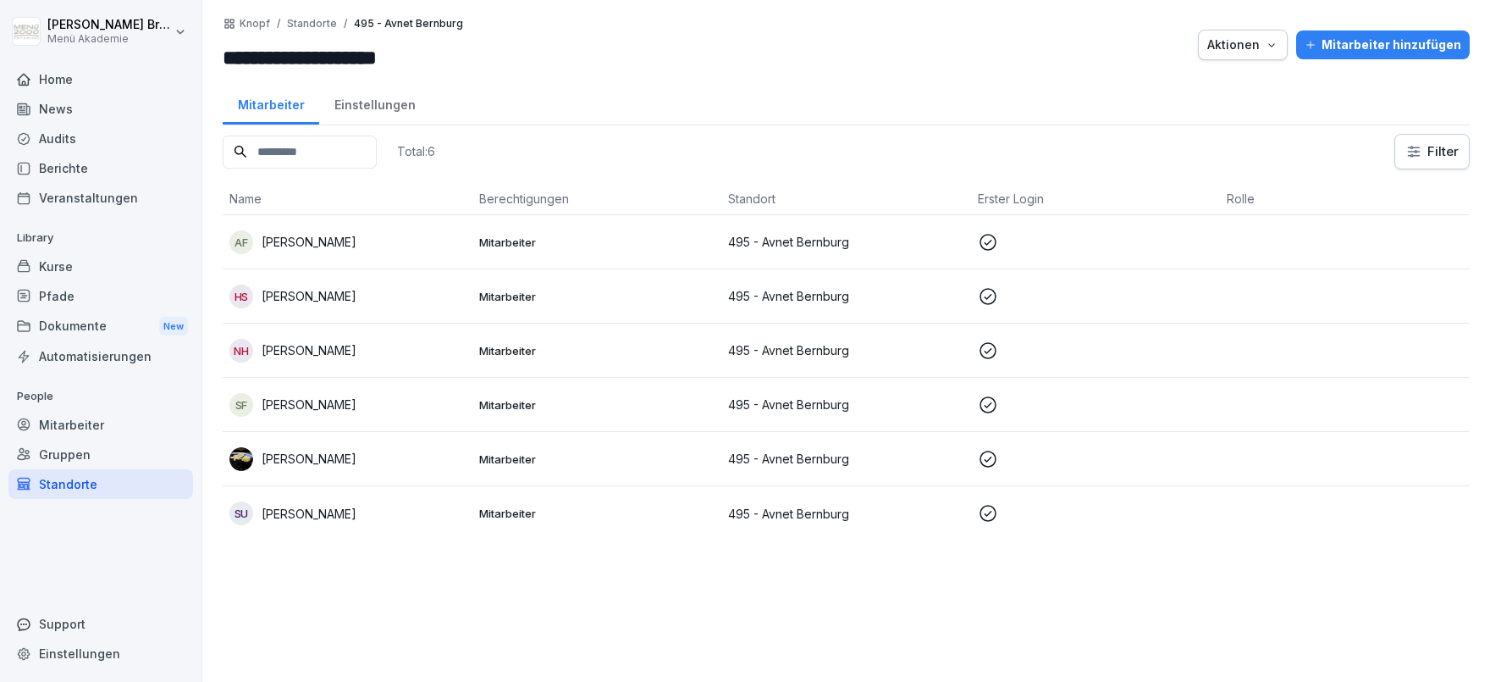
click at [339, 454] on p "[PERSON_NAME]" at bounding box center [309, 459] width 95 height 18
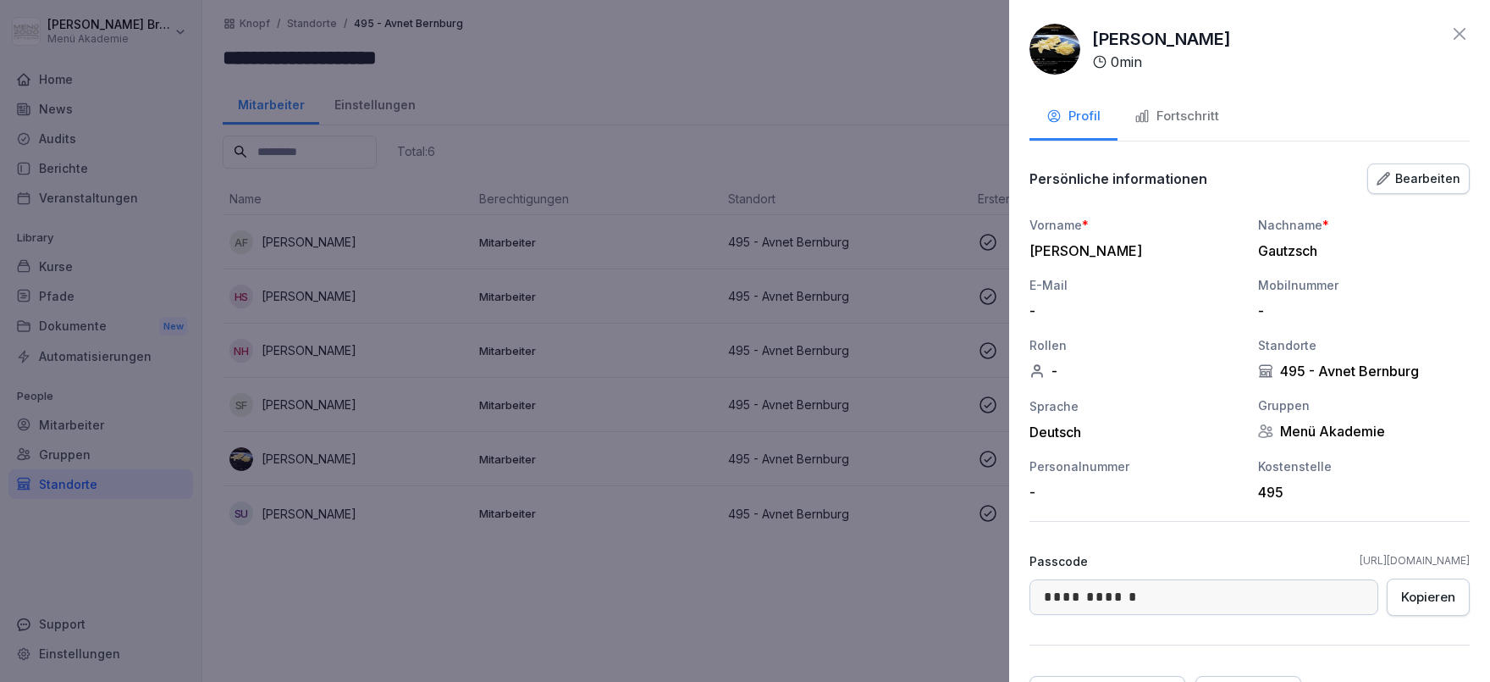
click at [1197, 117] on div "Fortschritt" at bounding box center [1177, 116] width 85 height 19
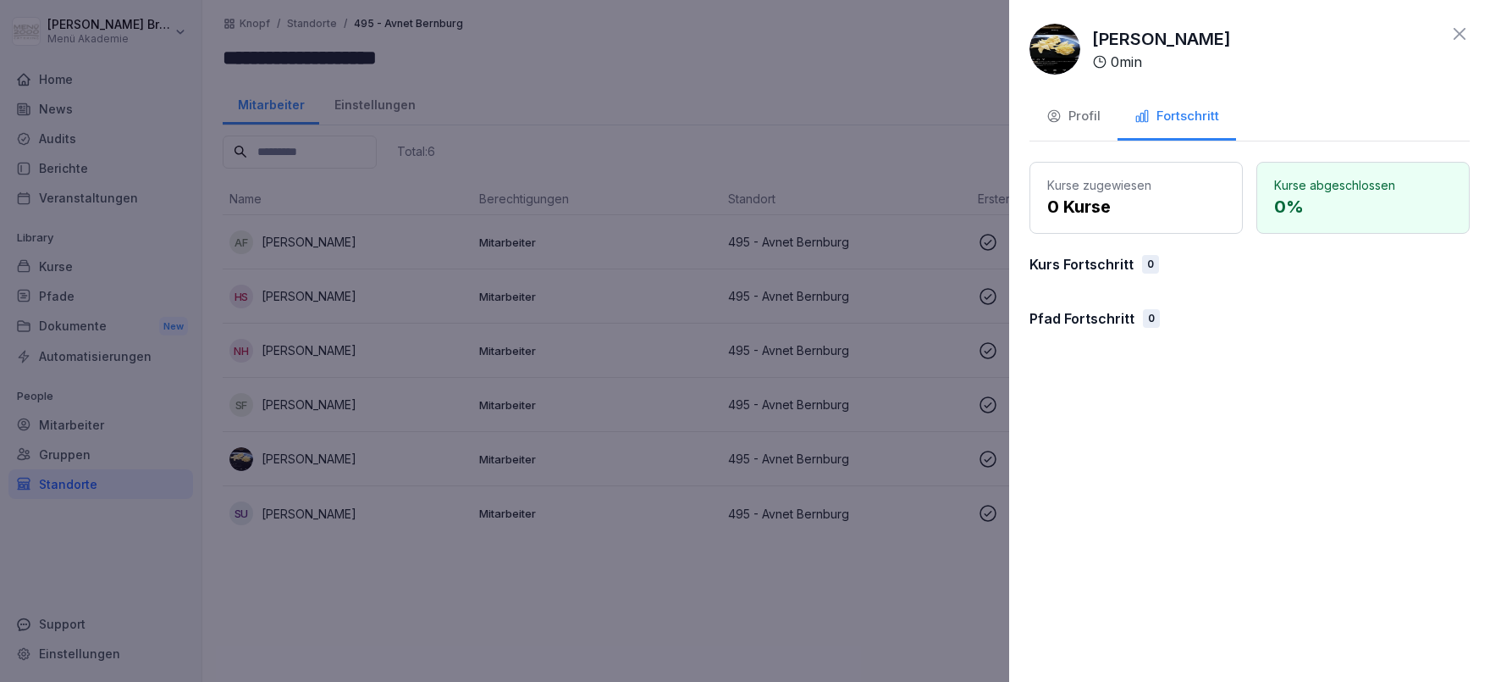
click at [1135, 301] on div "Kurse zugewiesen 0 Kurse Kurse abgeschlossen 0 % Kurs Fortschritt 0 Pfad Fortsc…" at bounding box center [1250, 252] width 440 height 180
click at [1068, 118] on div "Profil" at bounding box center [1074, 116] width 54 height 19
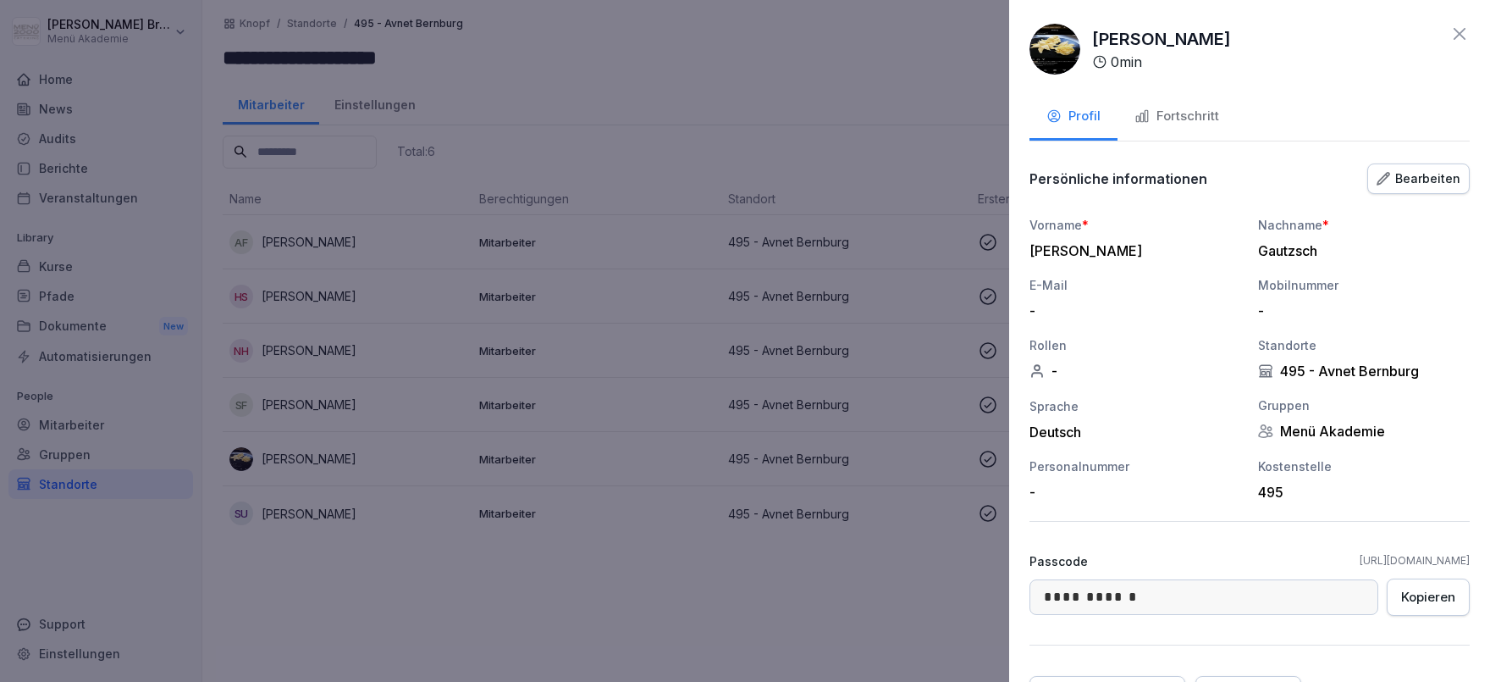
click at [1285, 371] on div "495 - Avnet Bernburg" at bounding box center [1364, 370] width 212 height 17
click at [1289, 418] on div "Gruppen Menü Akademie" at bounding box center [1364, 418] width 212 height 44
click at [1413, 187] on div "Bearbeiten" at bounding box center [1419, 178] width 84 height 19
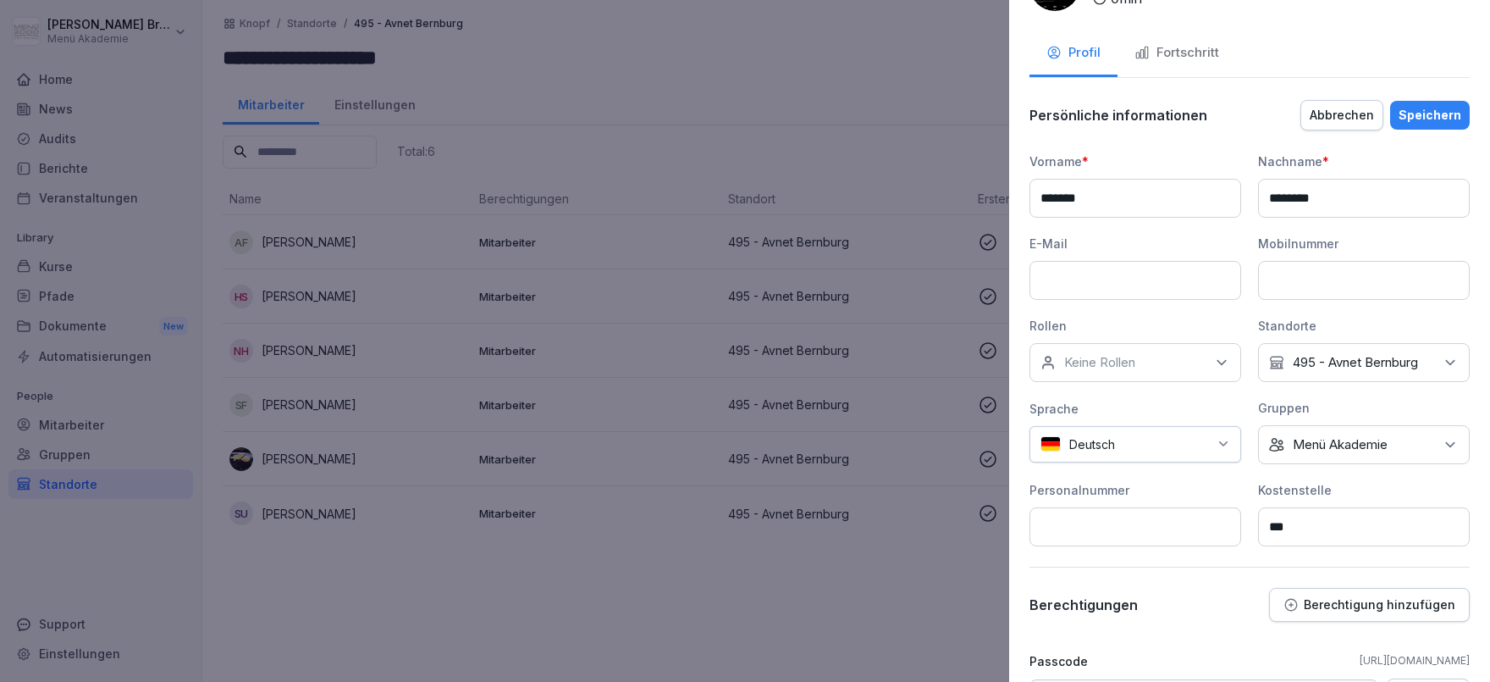
scroll to position [97, 0]
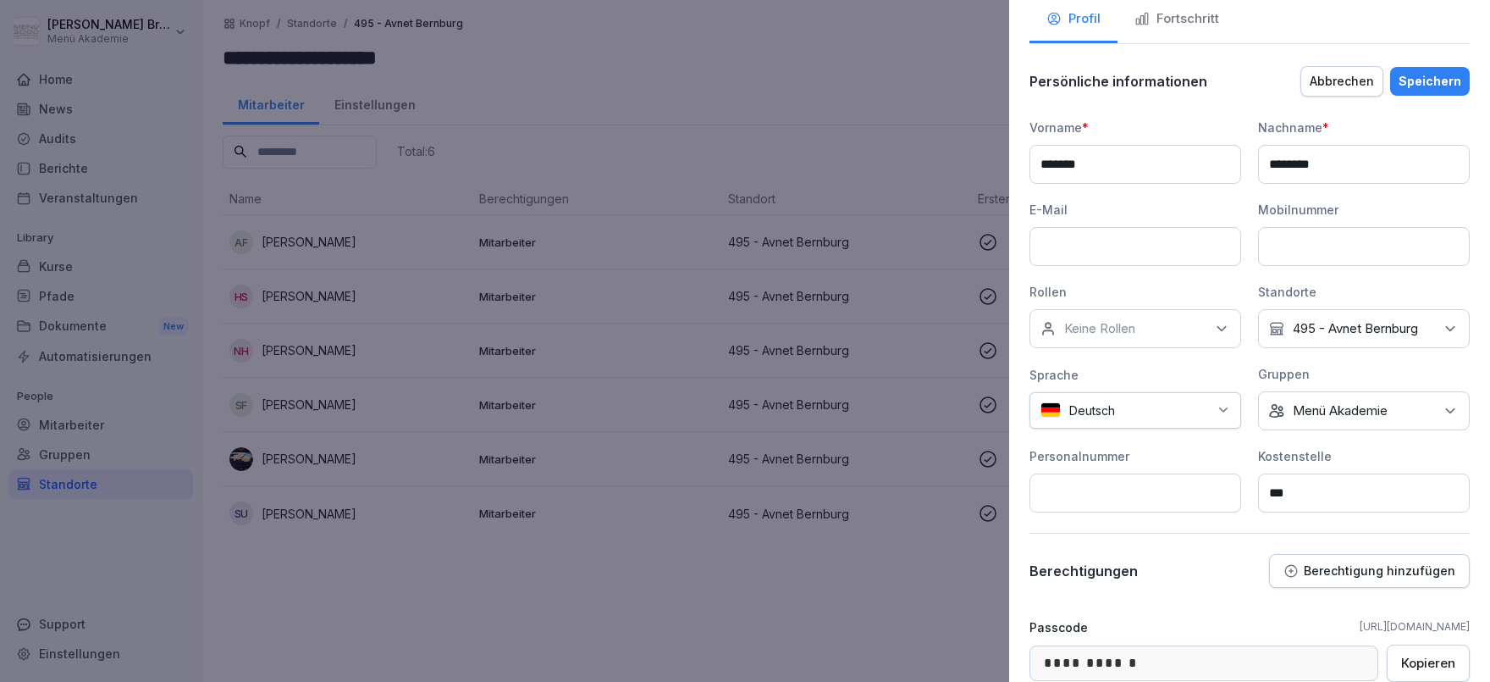
click at [1370, 412] on p "Menü Akademie" at bounding box center [1340, 410] width 95 height 17
click at [1342, 449] on input at bounding box center [1368, 450] width 218 height 32
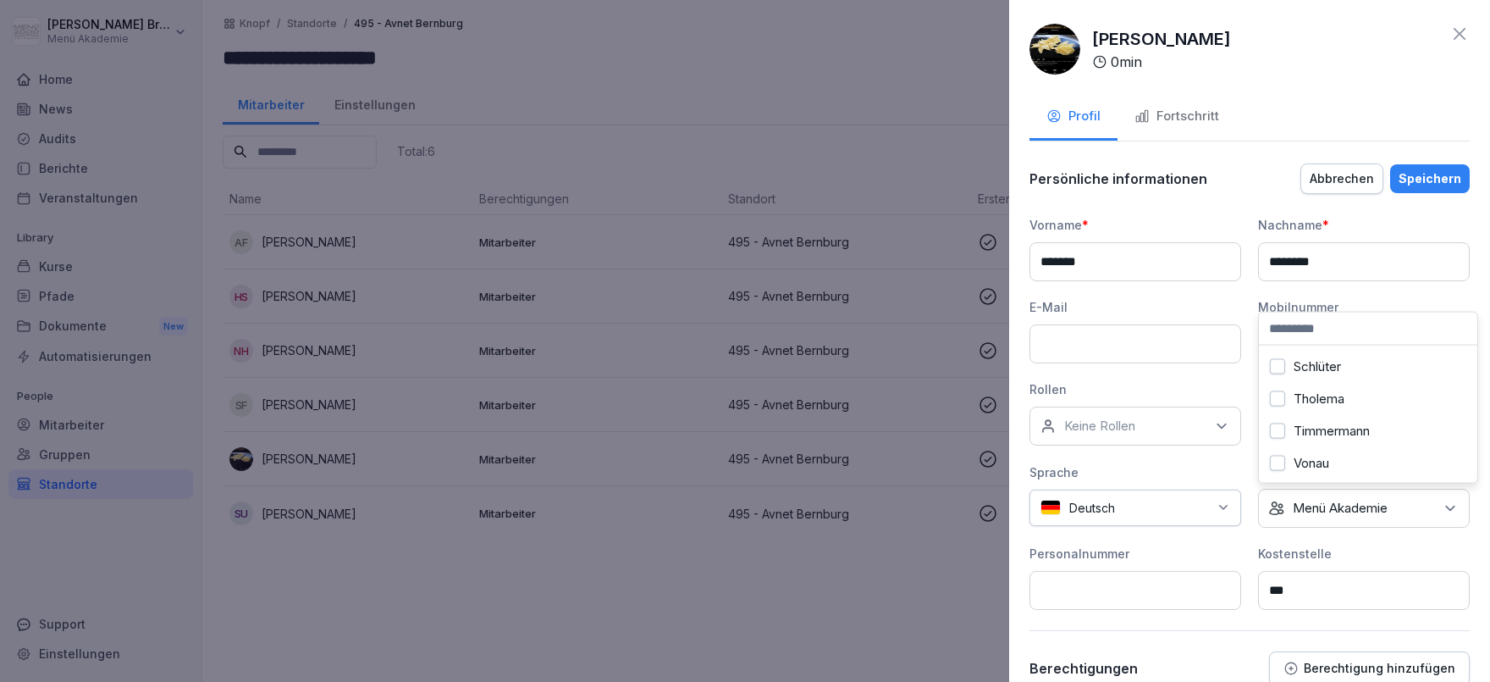
click at [1124, 540] on div "Vorname * ******* Nachname * ******** E-Mail Mobilnummer Rollen Keine Rollen St…" at bounding box center [1250, 413] width 440 height 394
click at [1347, 176] on div "Abbrechen" at bounding box center [1342, 178] width 64 height 19
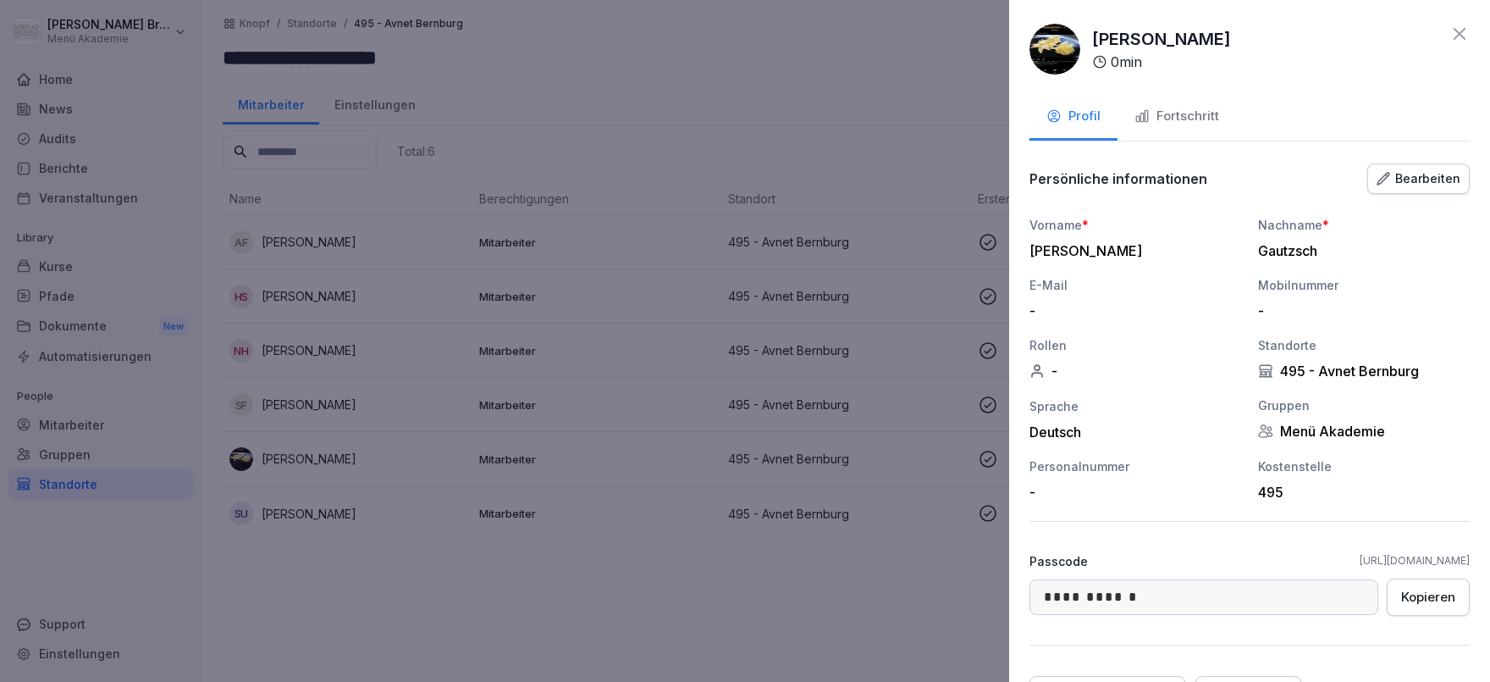
click at [639, 589] on div at bounding box center [745, 341] width 1490 height 682
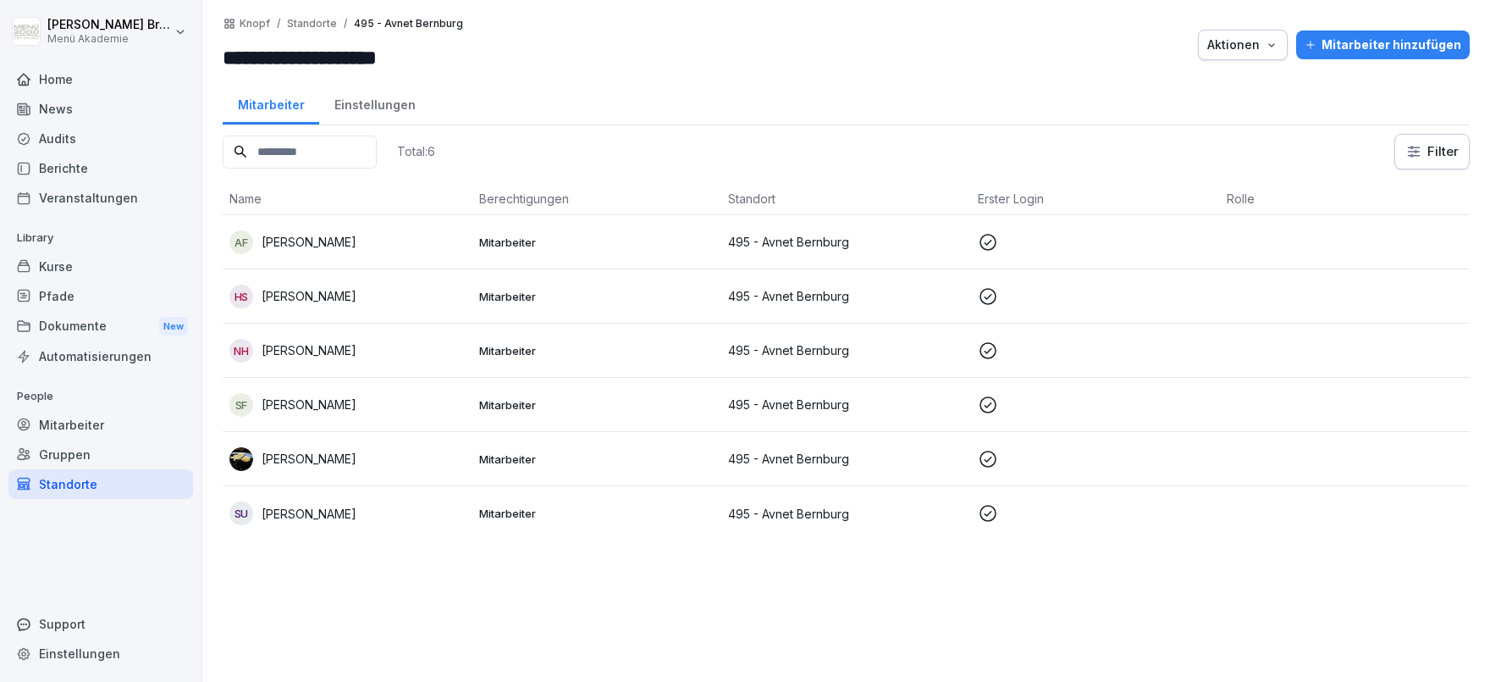
click at [318, 351] on p "[PERSON_NAME]" at bounding box center [309, 350] width 95 height 18
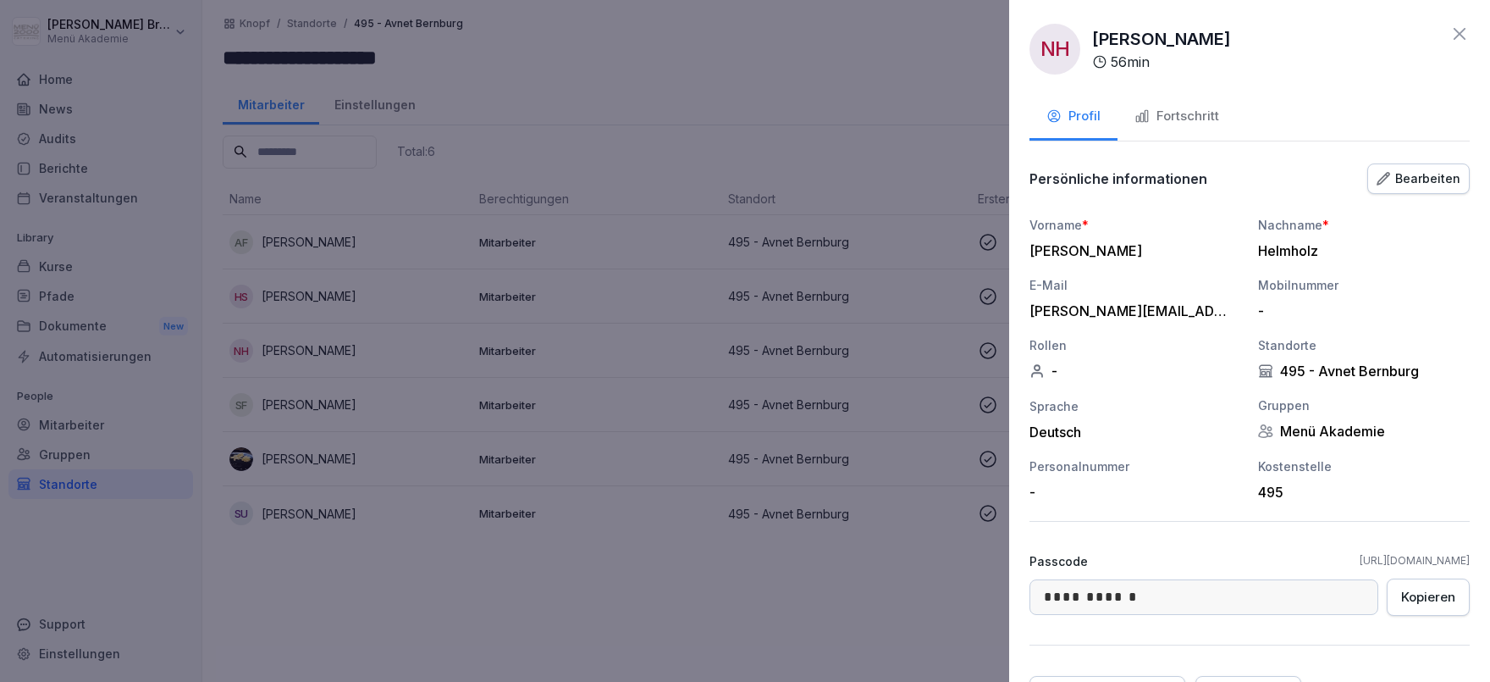
click at [1173, 124] on div "Fortschritt" at bounding box center [1177, 116] width 85 height 19
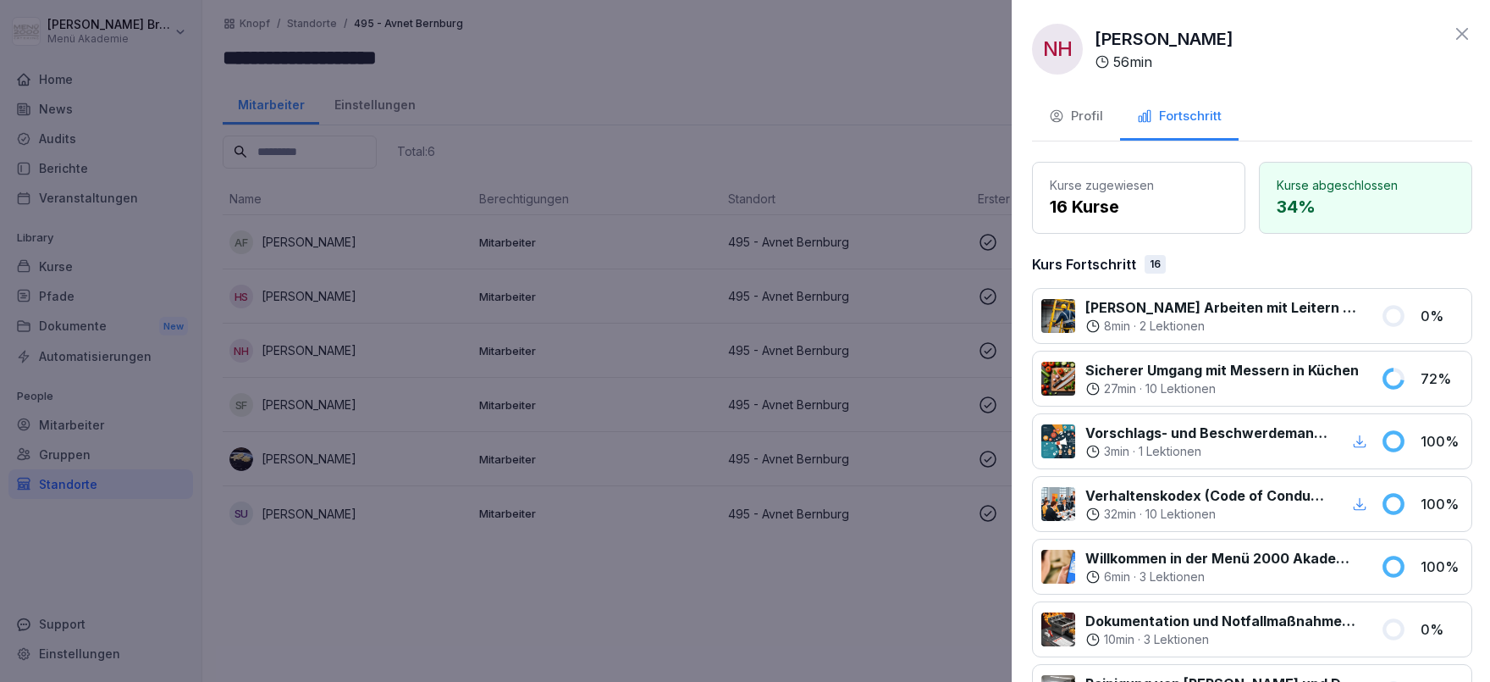
click at [716, 614] on div at bounding box center [745, 341] width 1490 height 682
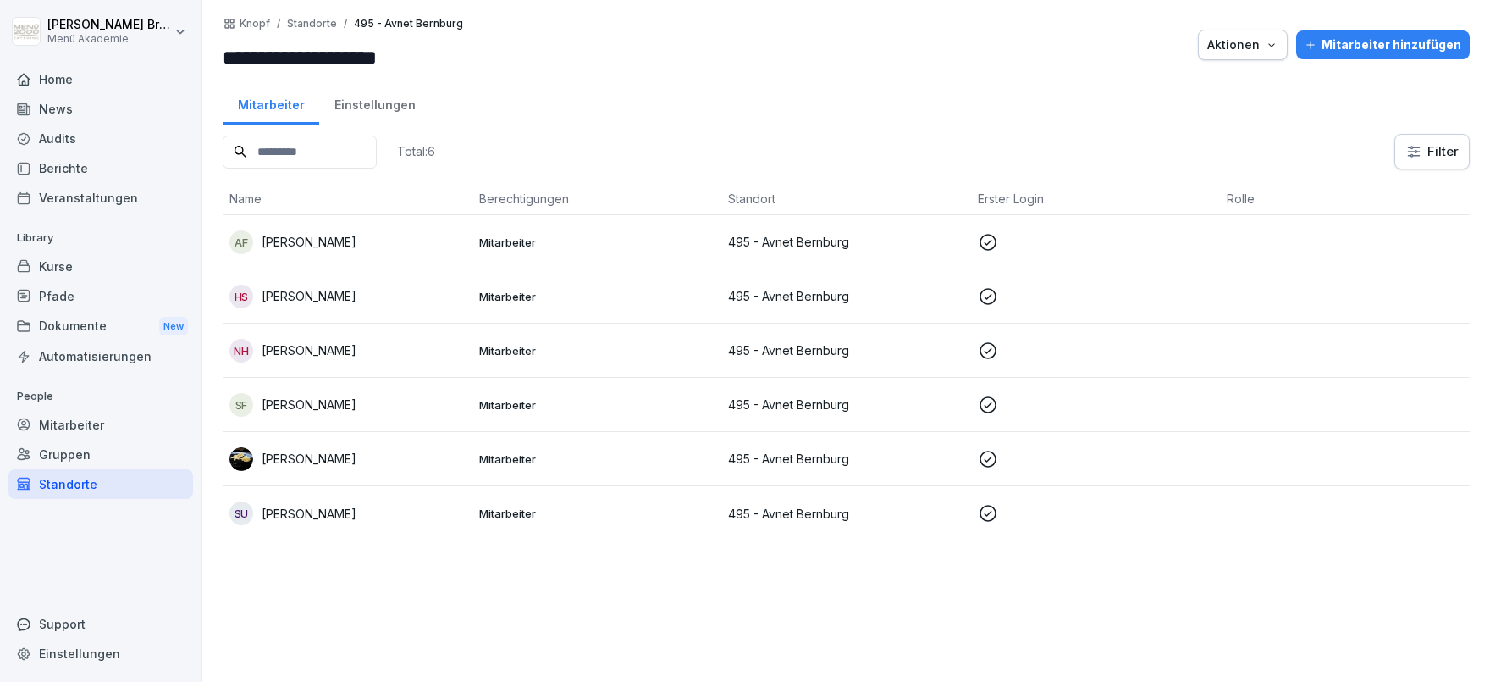
click at [322, 303] on p "[PERSON_NAME]" at bounding box center [309, 296] width 95 height 18
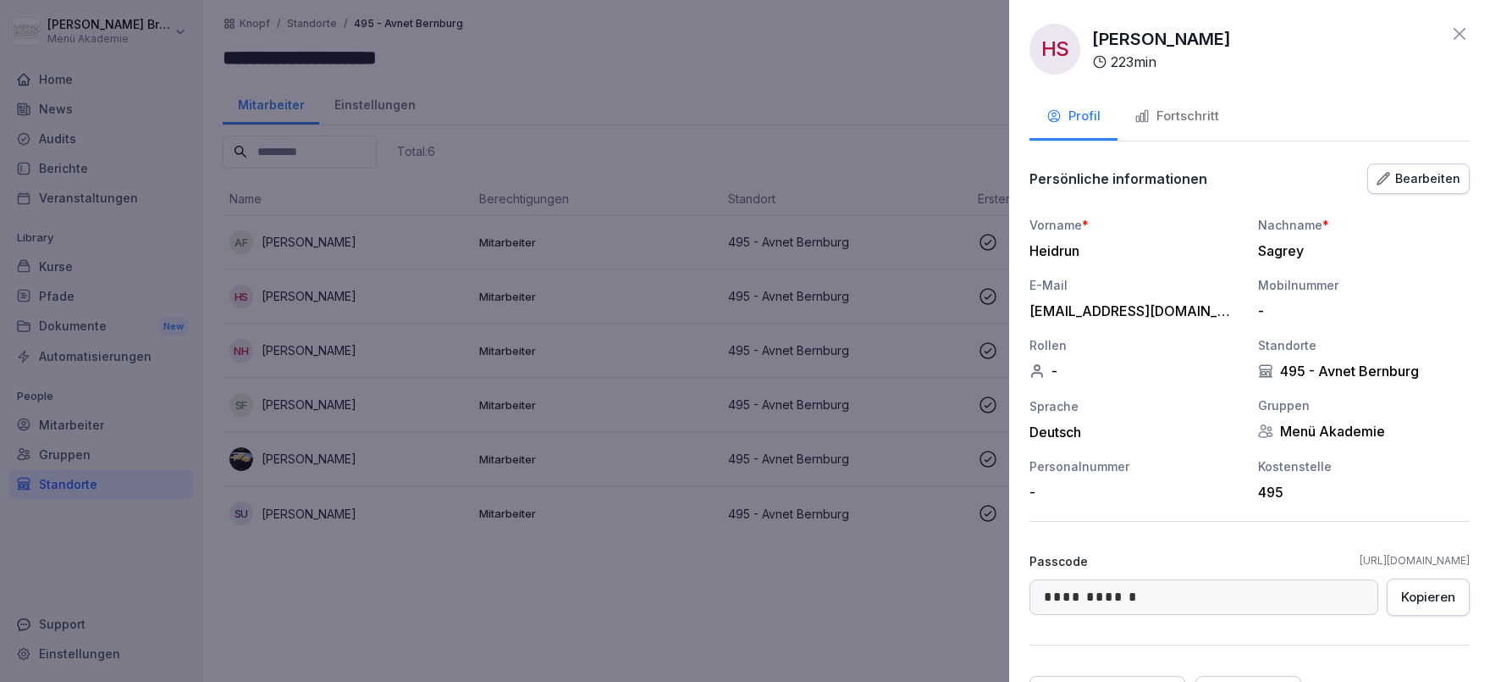
click at [1216, 111] on div "Fortschritt" at bounding box center [1177, 116] width 85 height 19
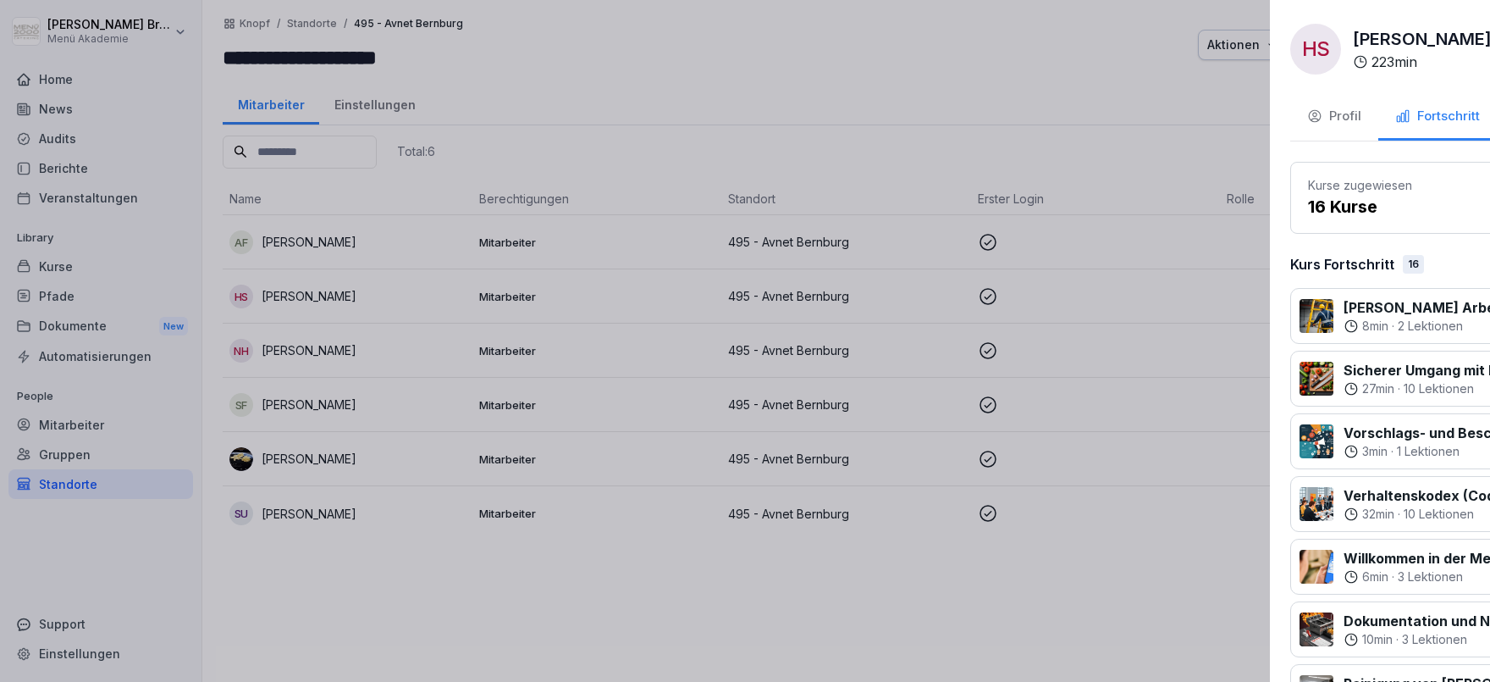
click at [842, 575] on div at bounding box center [745, 341] width 1490 height 682
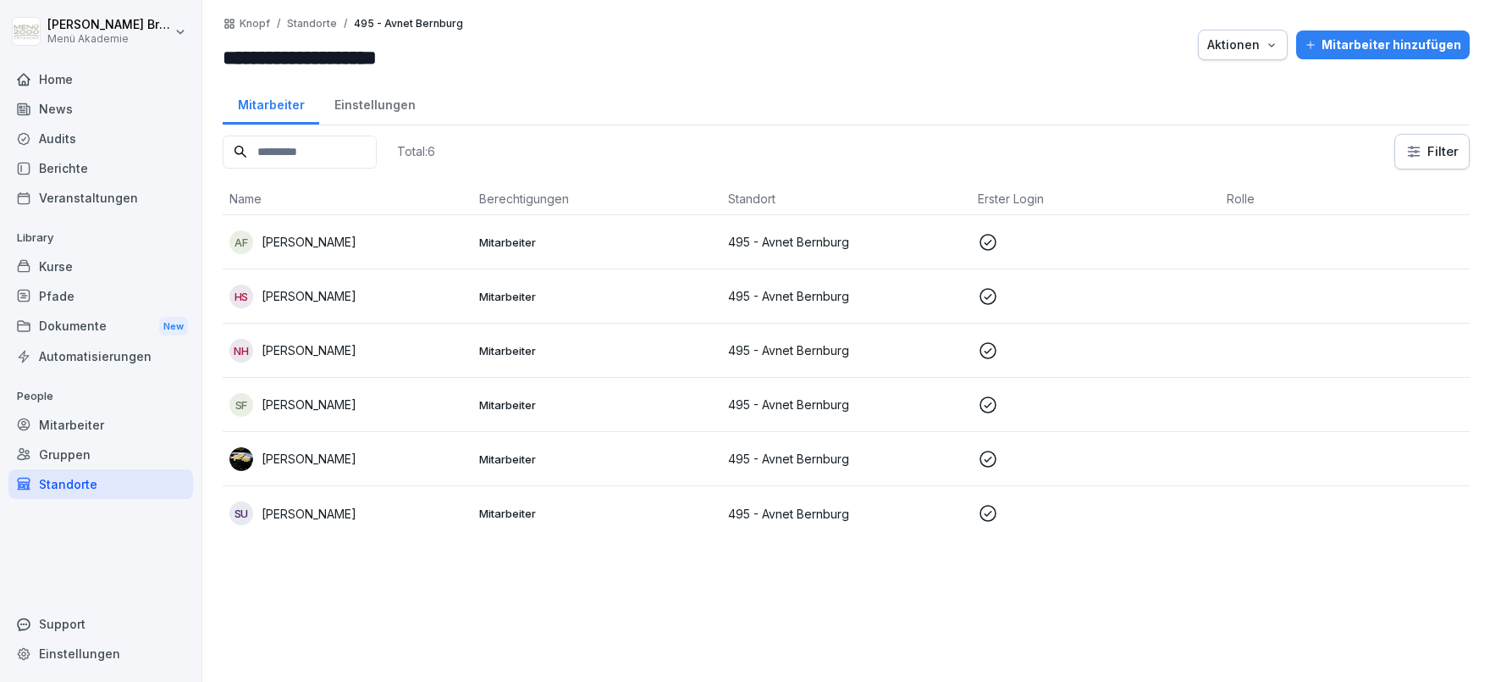
click at [310, 234] on p "[PERSON_NAME]" at bounding box center [309, 242] width 95 height 18
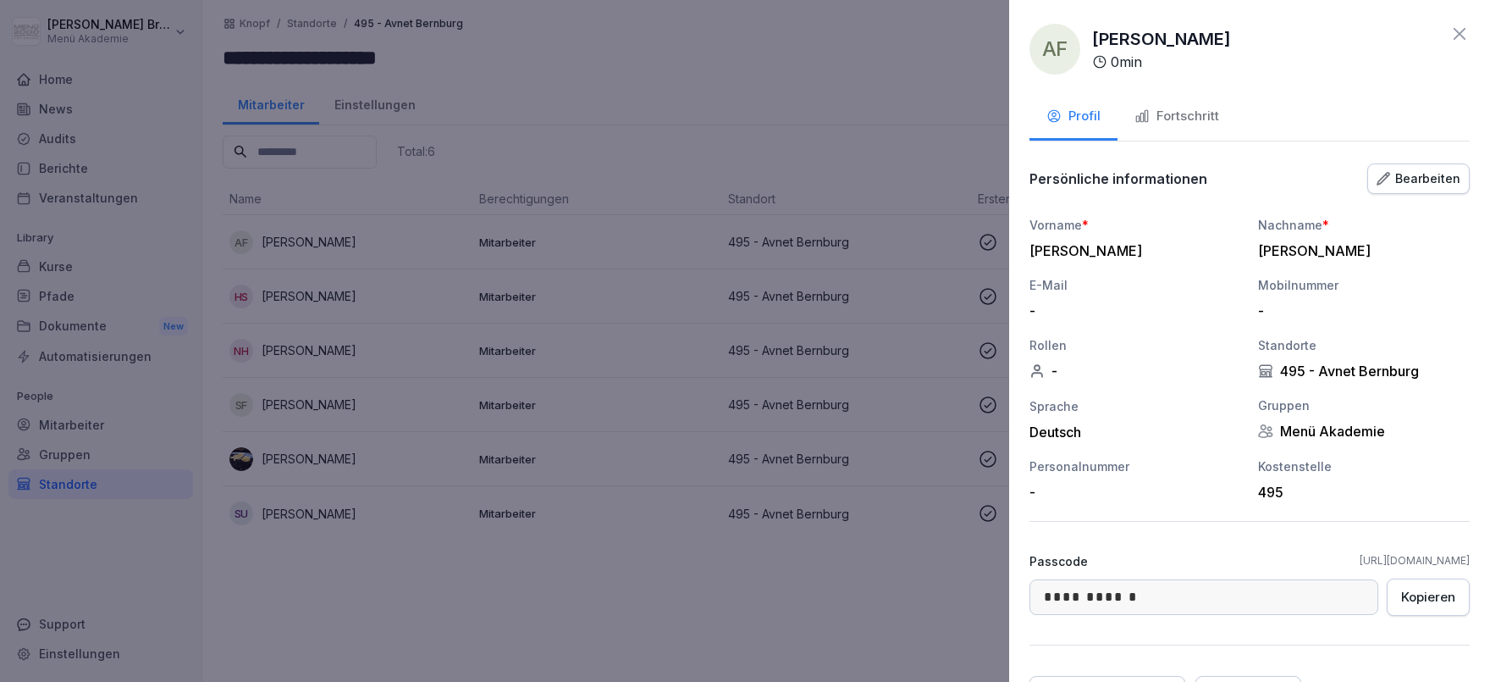
click at [1174, 126] on button "Fortschritt" at bounding box center [1177, 118] width 119 height 46
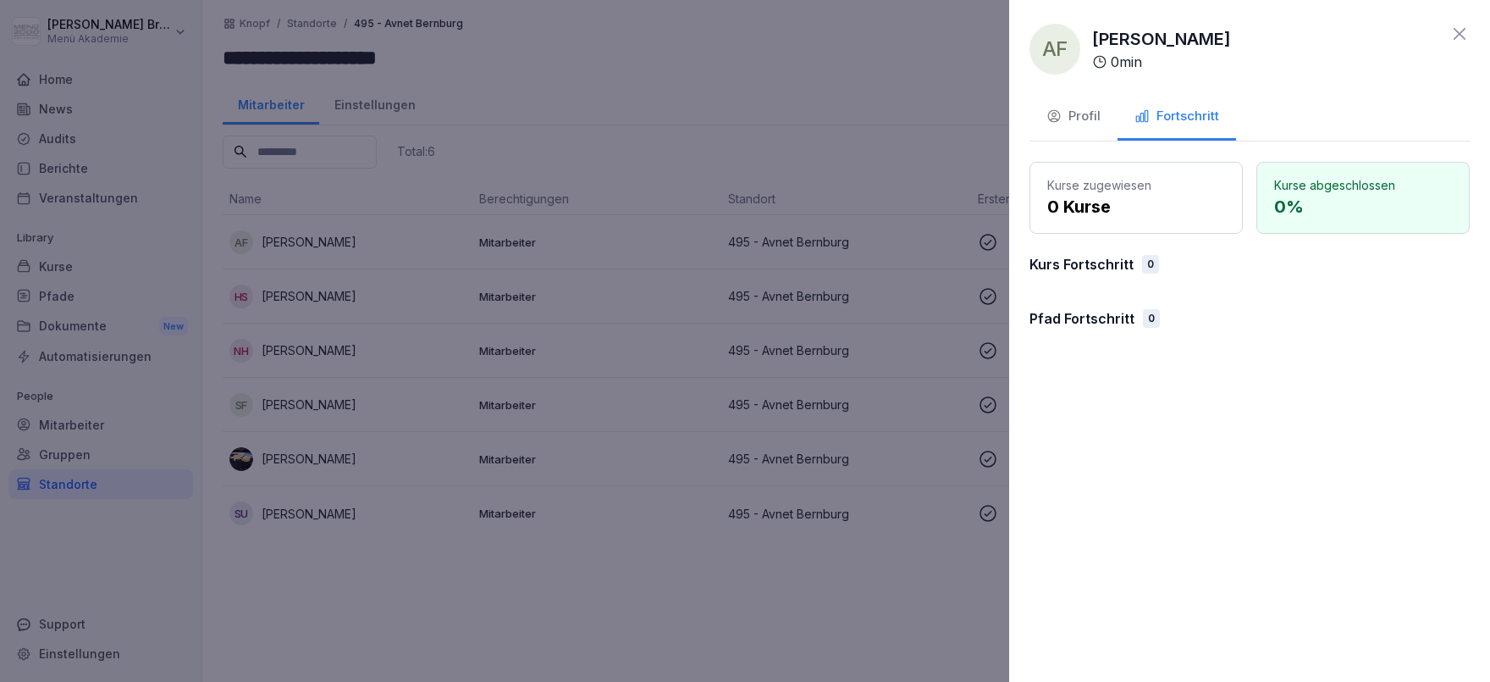
click at [766, 560] on div at bounding box center [745, 341] width 1490 height 682
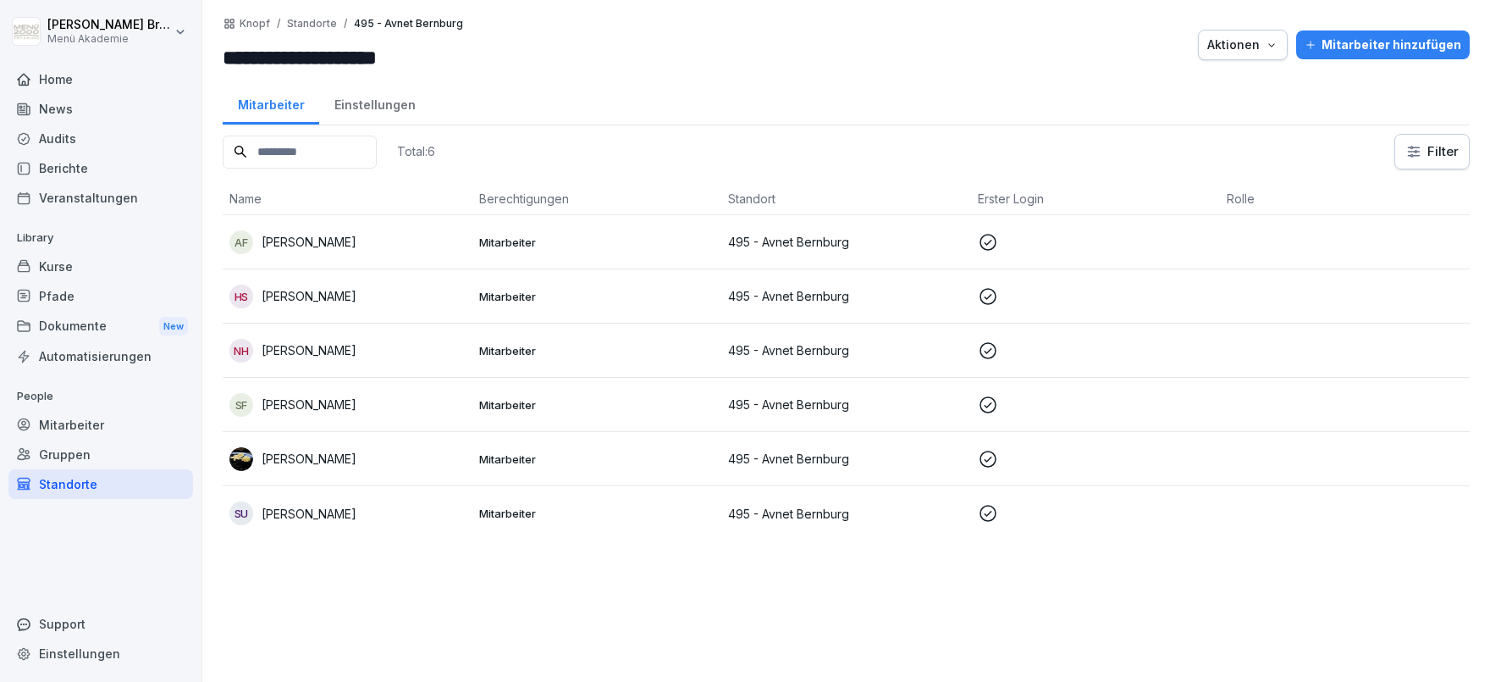
click at [324, 237] on p "[PERSON_NAME]" at bounding box center [309, 242] width 95 height 18
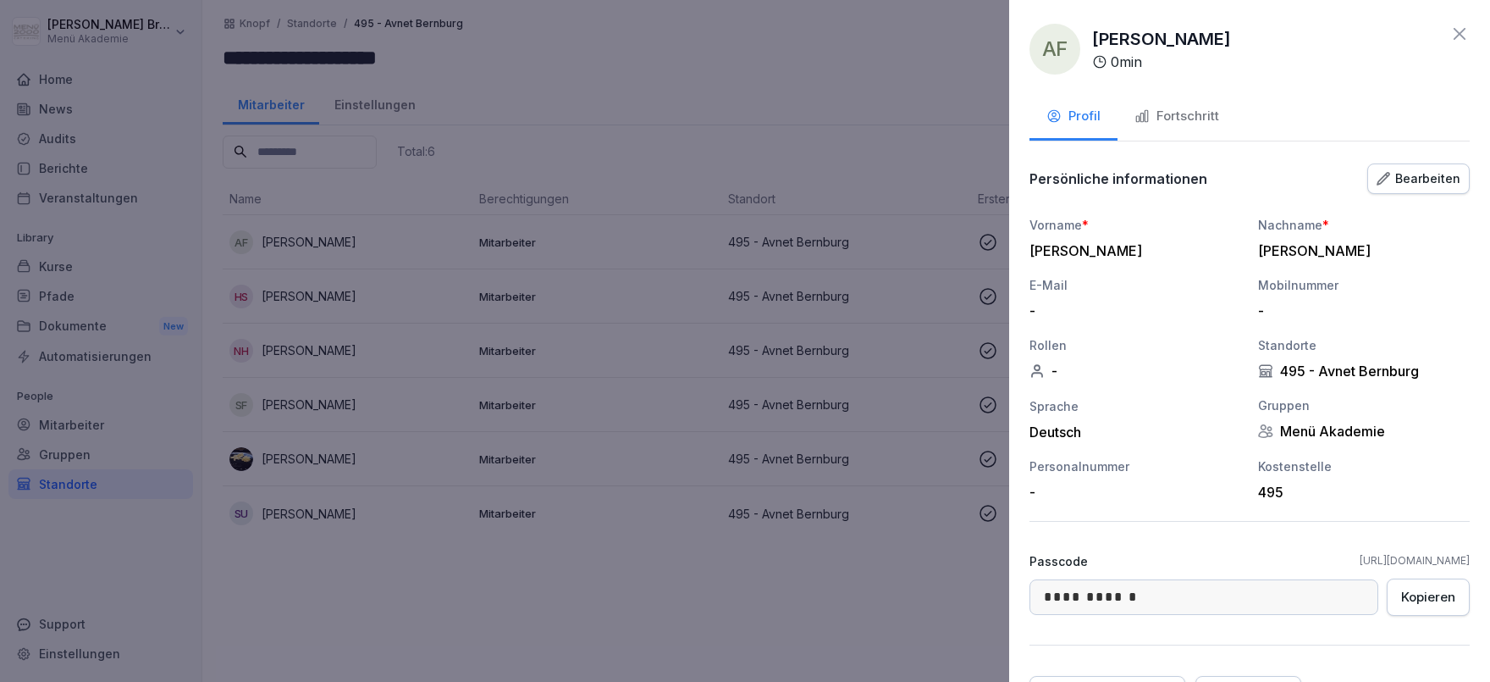
scroll to position [89, 0]
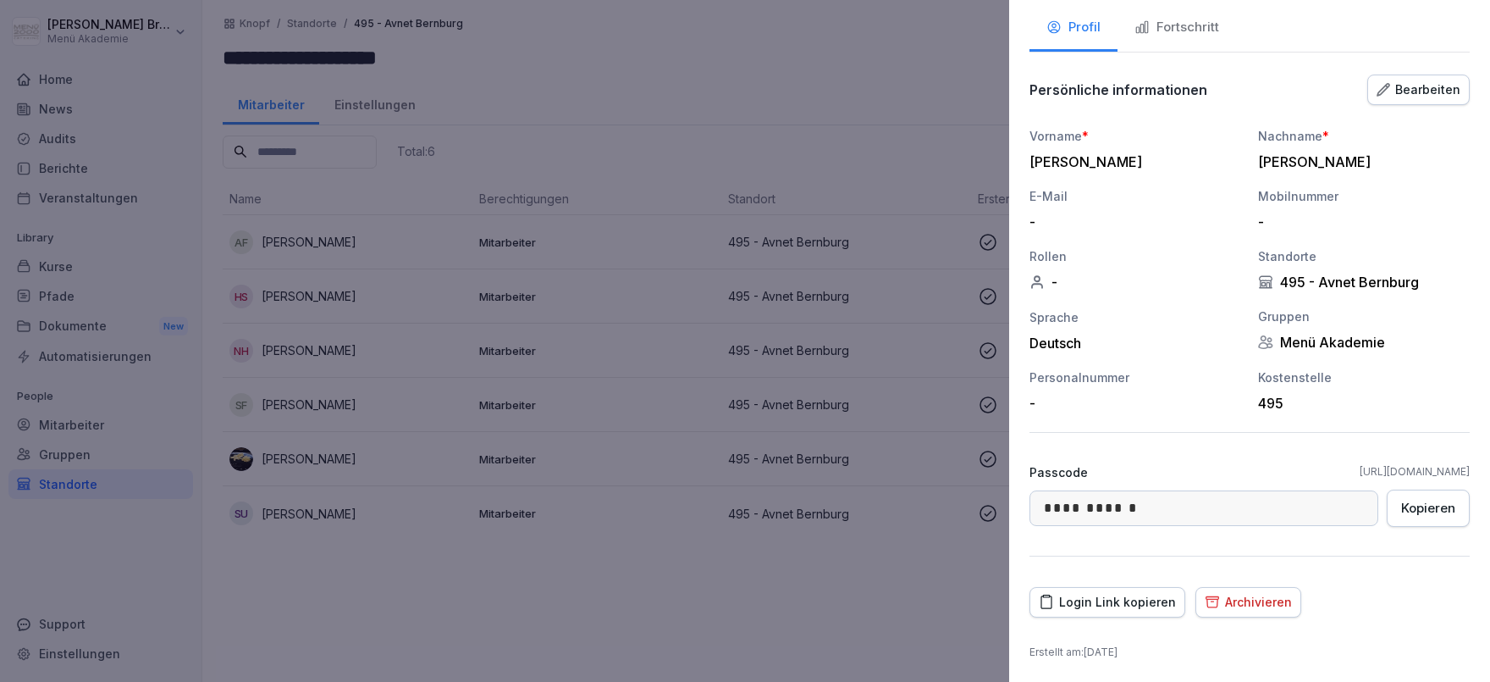
click at [1413, 103] on button "Bearbeiten" at bounding box center [1419, 90] width 102 height 30
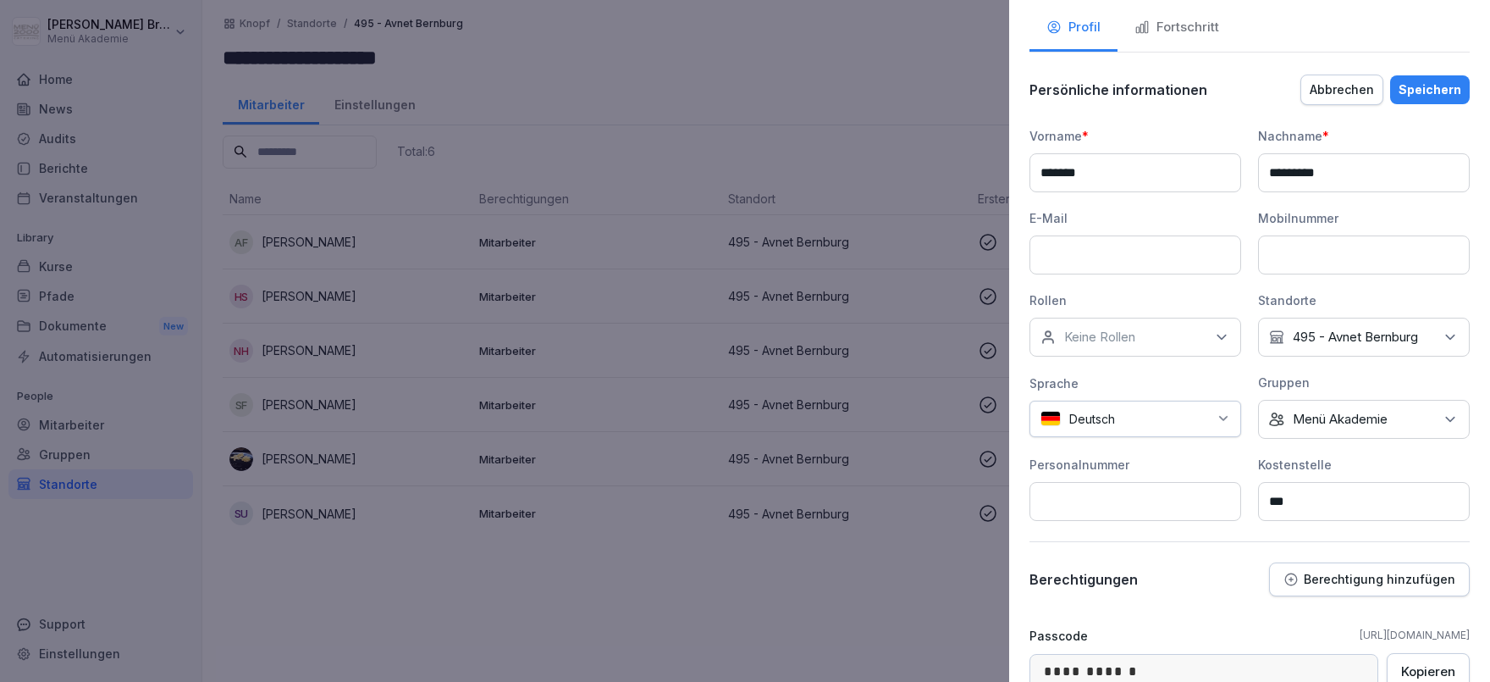
click at [1188, 247] on input at bounding box center [1136, 254] width 212 height 39
paste input "**********"
type input "**********"
click at [1450, 94] on div "Speichern" at bounding box center [1430, 89] width 63 height 19
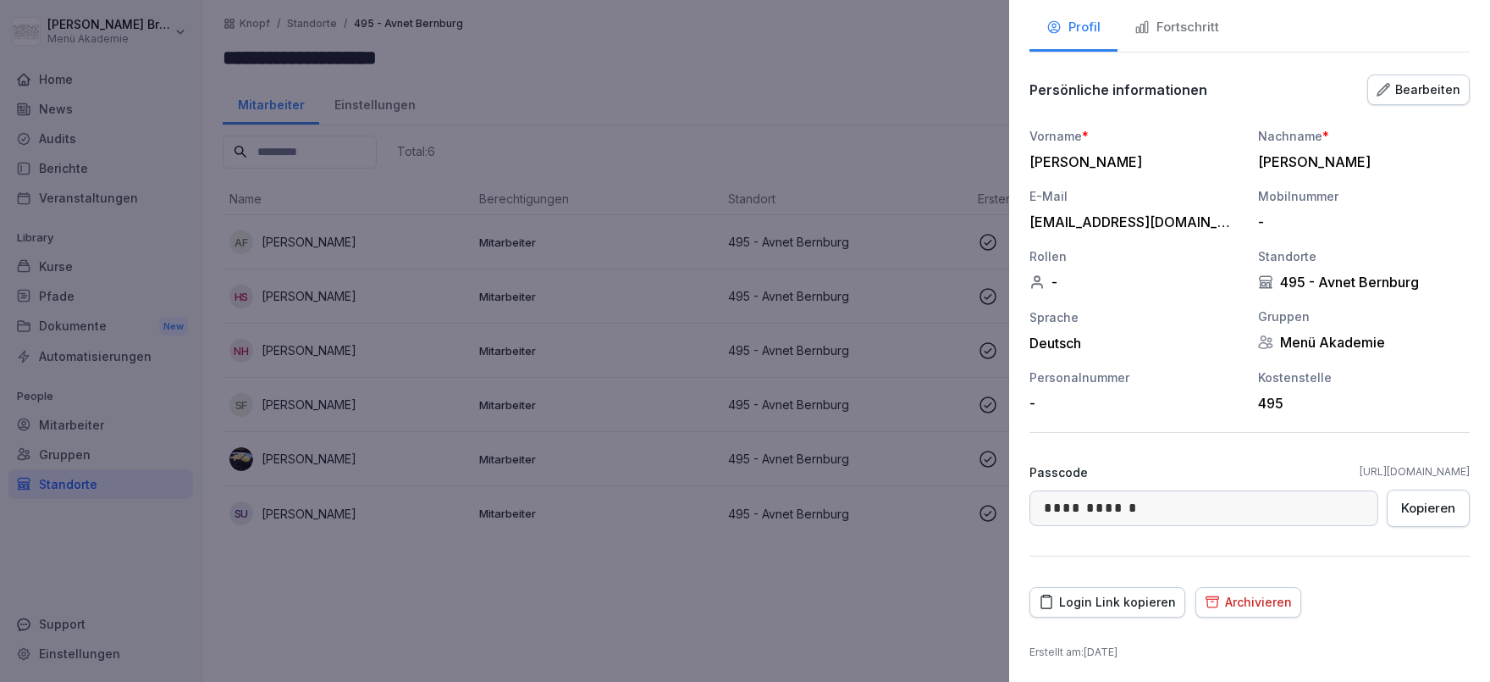
click at [915, 589] on div at bounding box center [745, 341] width 1490 height 682
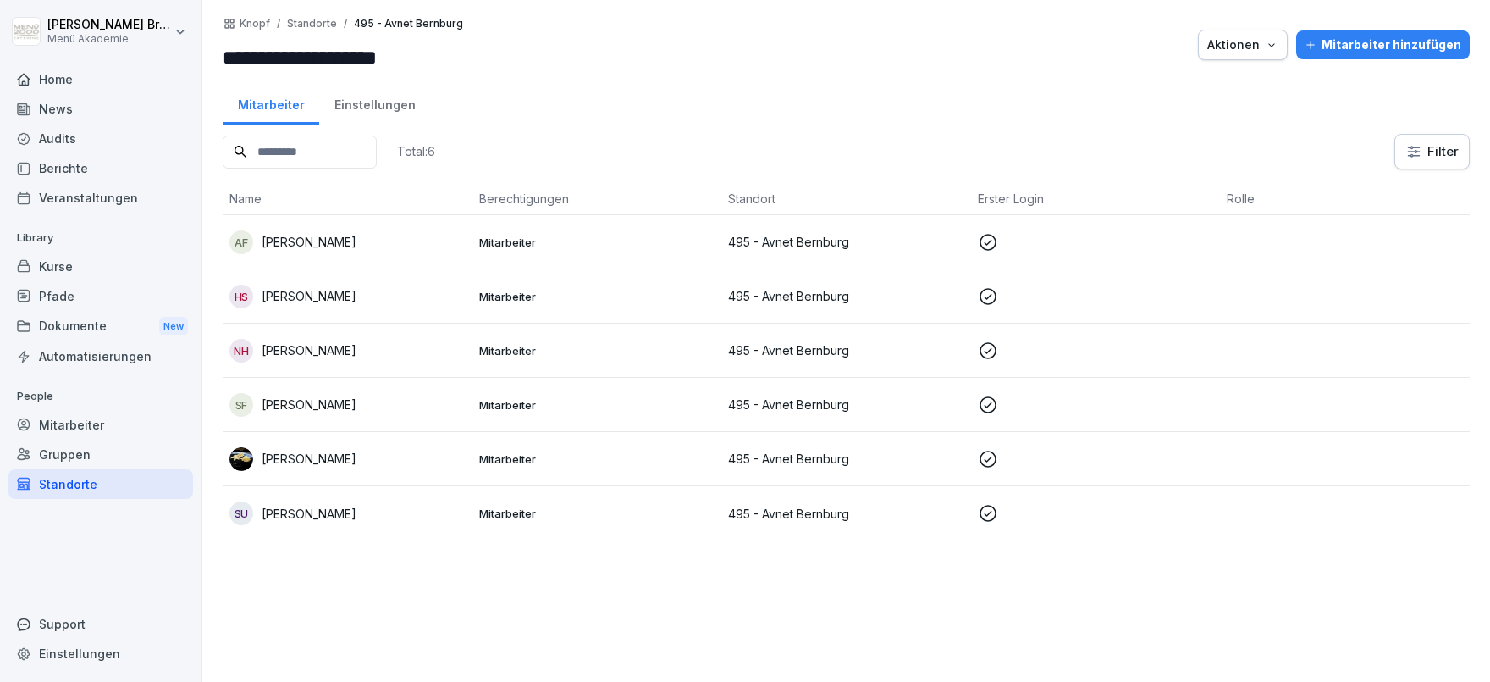
click at [348, 467] on div "[PERSON_NAME]" at bounding box center [348, 459] width 236 height 24
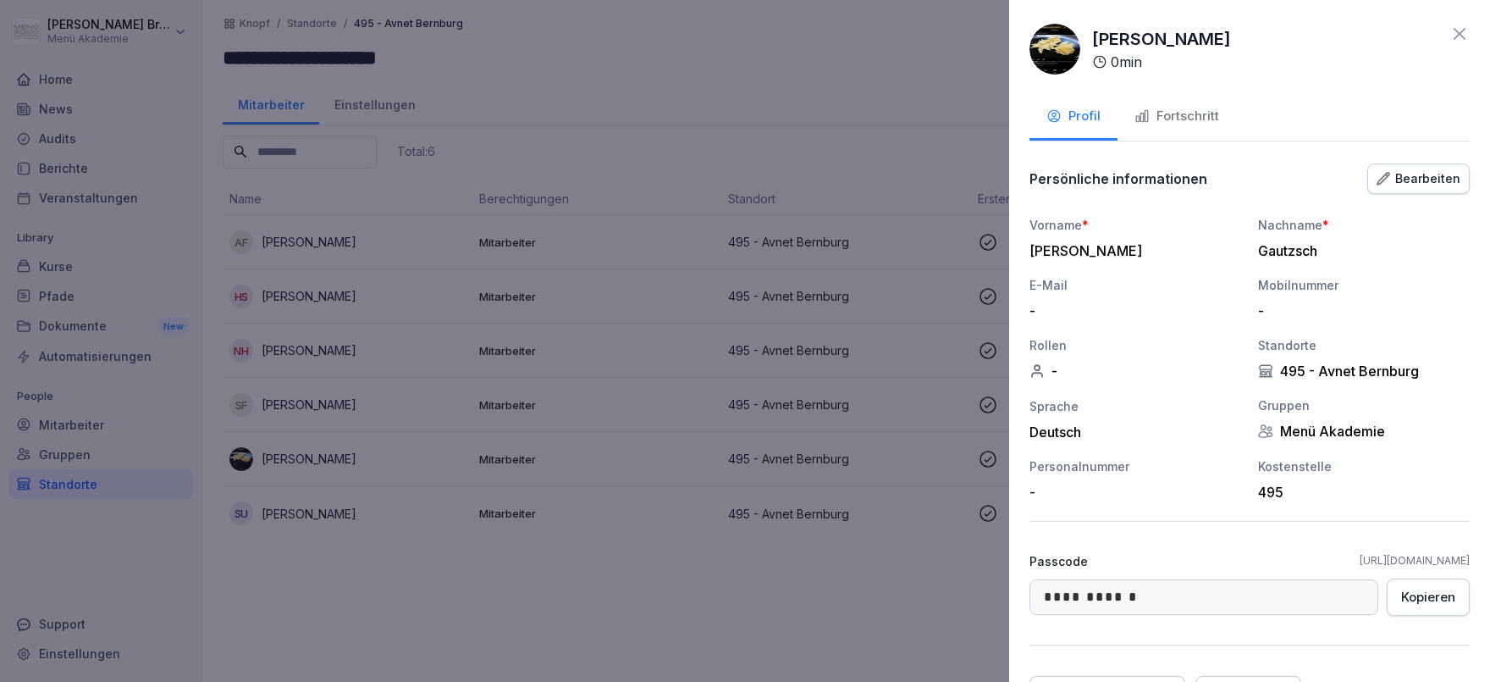
scroll to position [89, 0]
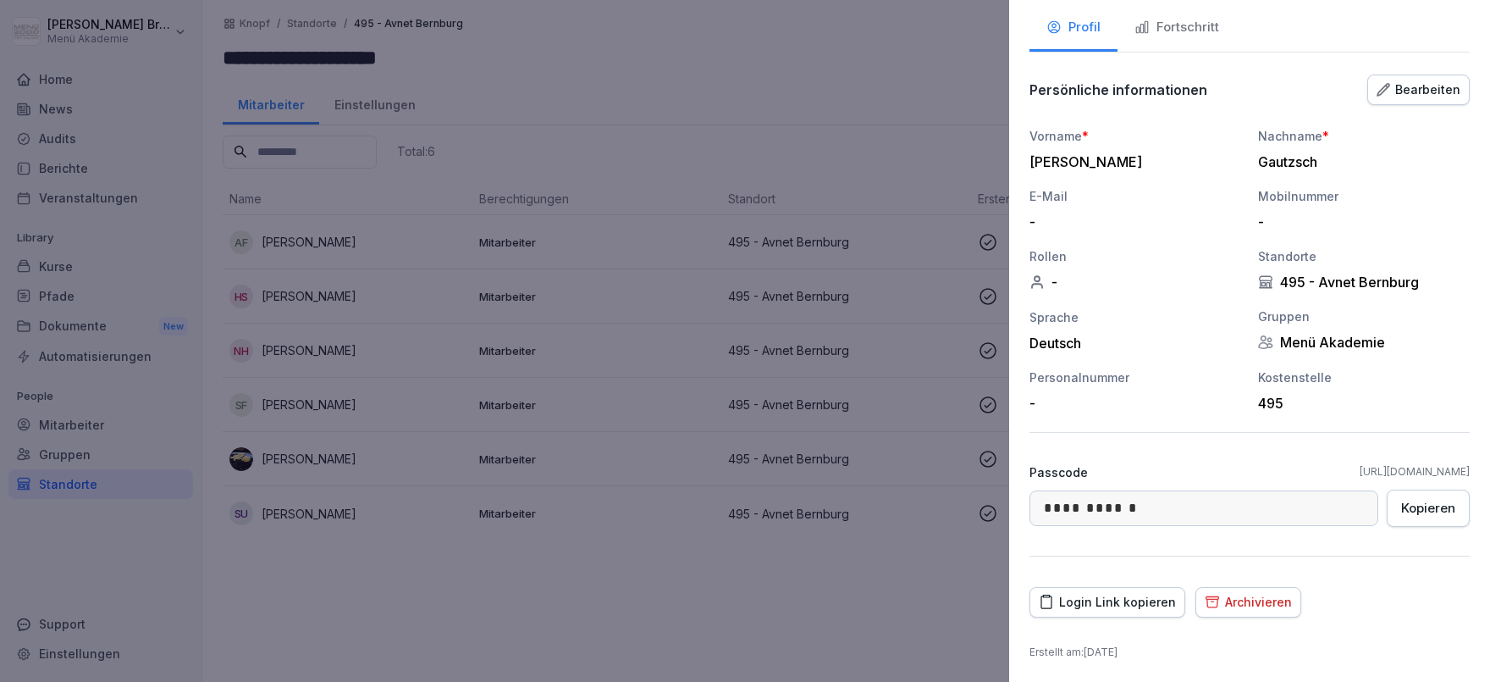
click at [1208, 32] on div "Fortschritt" at bounding box center [1177, 27] width 85 height 19
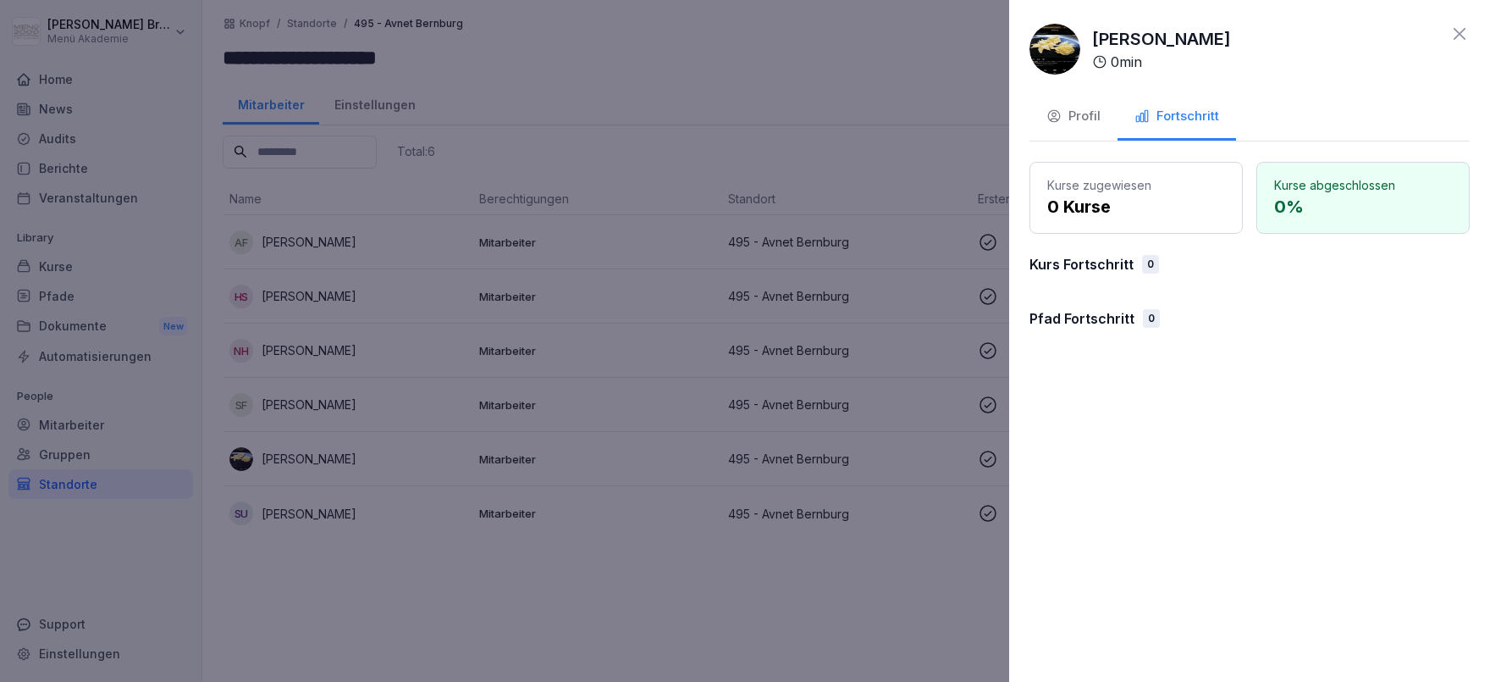
scroll to position [0, 0]
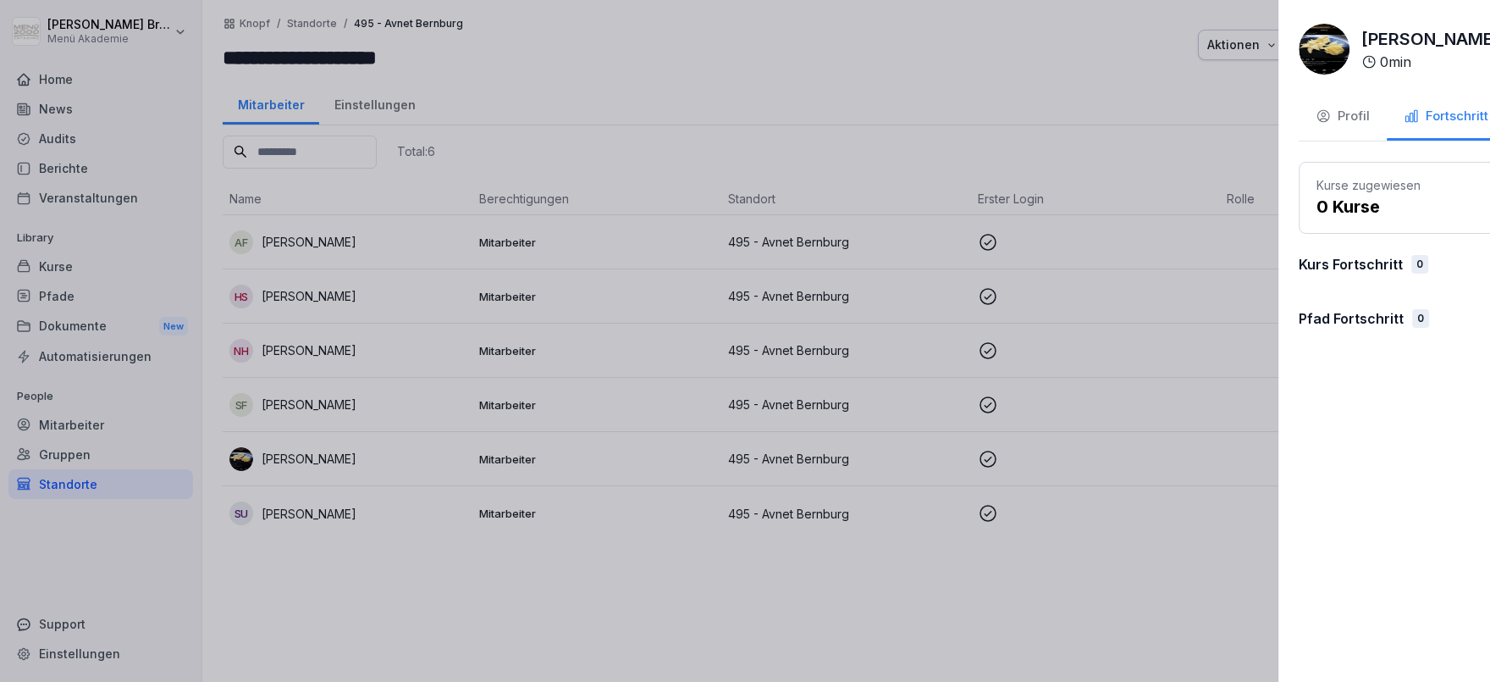
click at [548, 536] on div at bounding box center [745, 341] width 1490 height 682
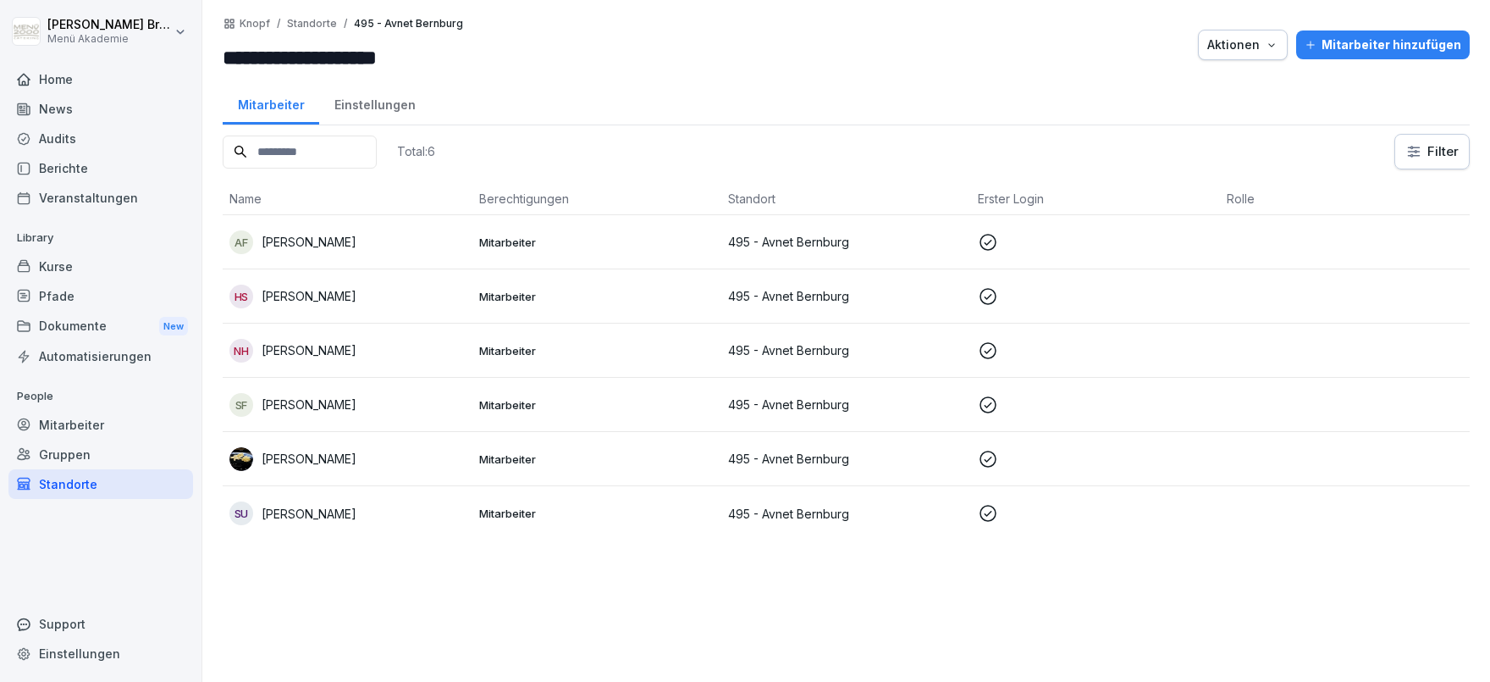
click at [354, 238] on p "[PERSON_NAME]" at bounding box center [309, 242] width 95 height 18
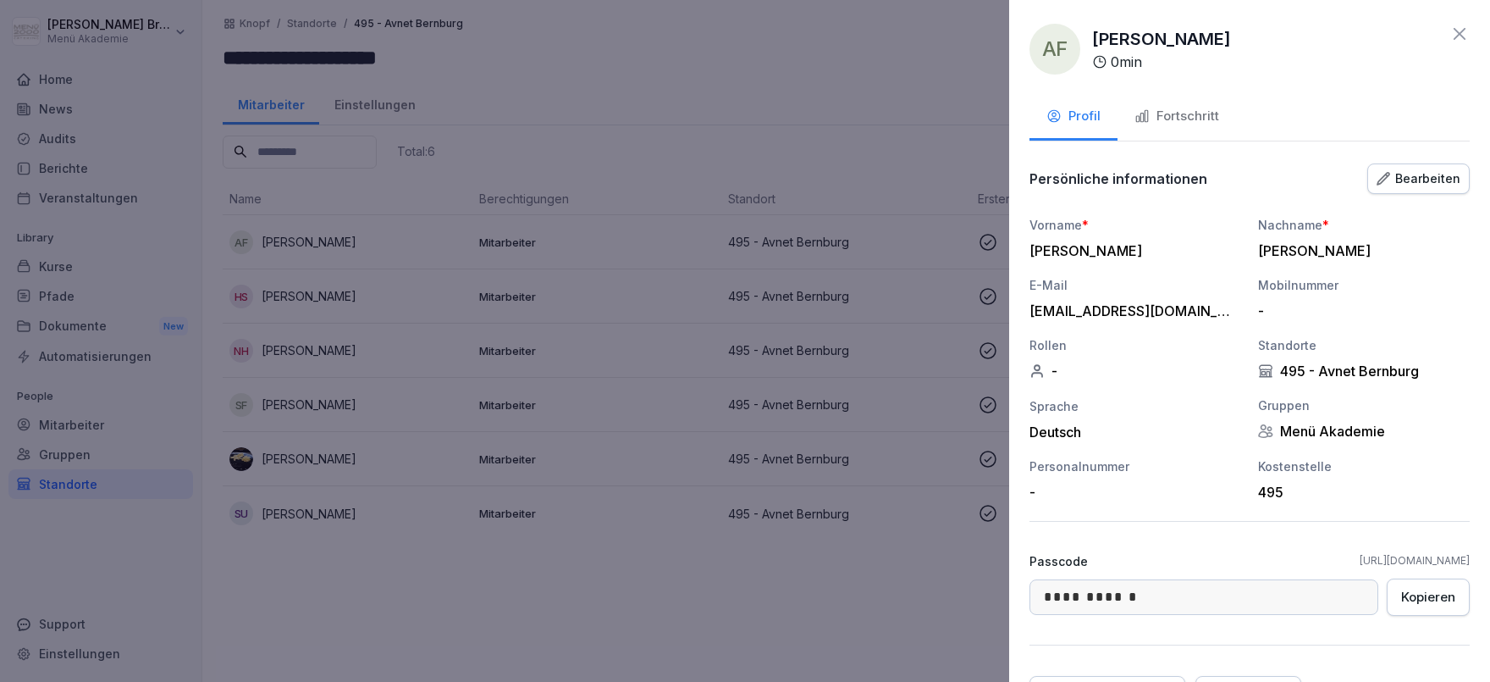
click at [1184, 124] on div "Fortschritt" at bounding box center [1177, 116] width 85 height 19
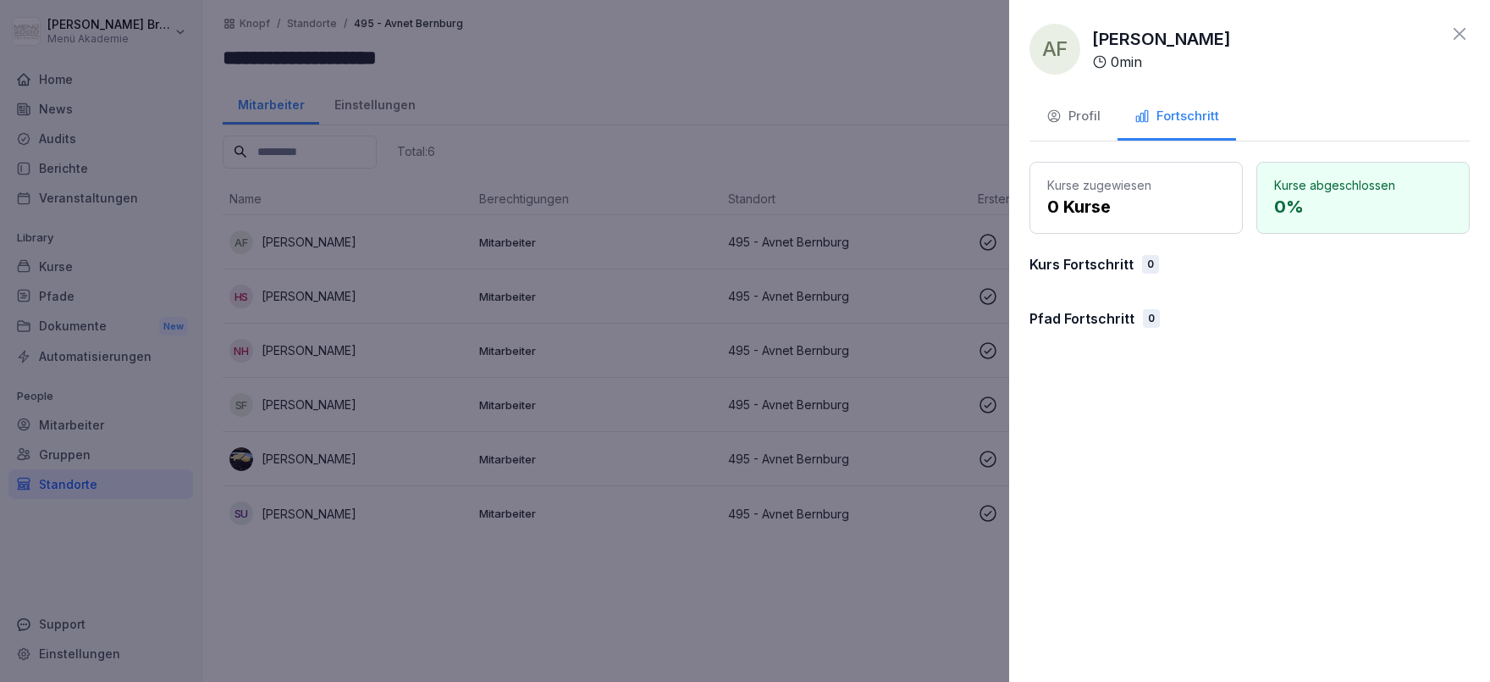
click at [666, 592] on div at bounding box center [745, 341] width 1490 height 682
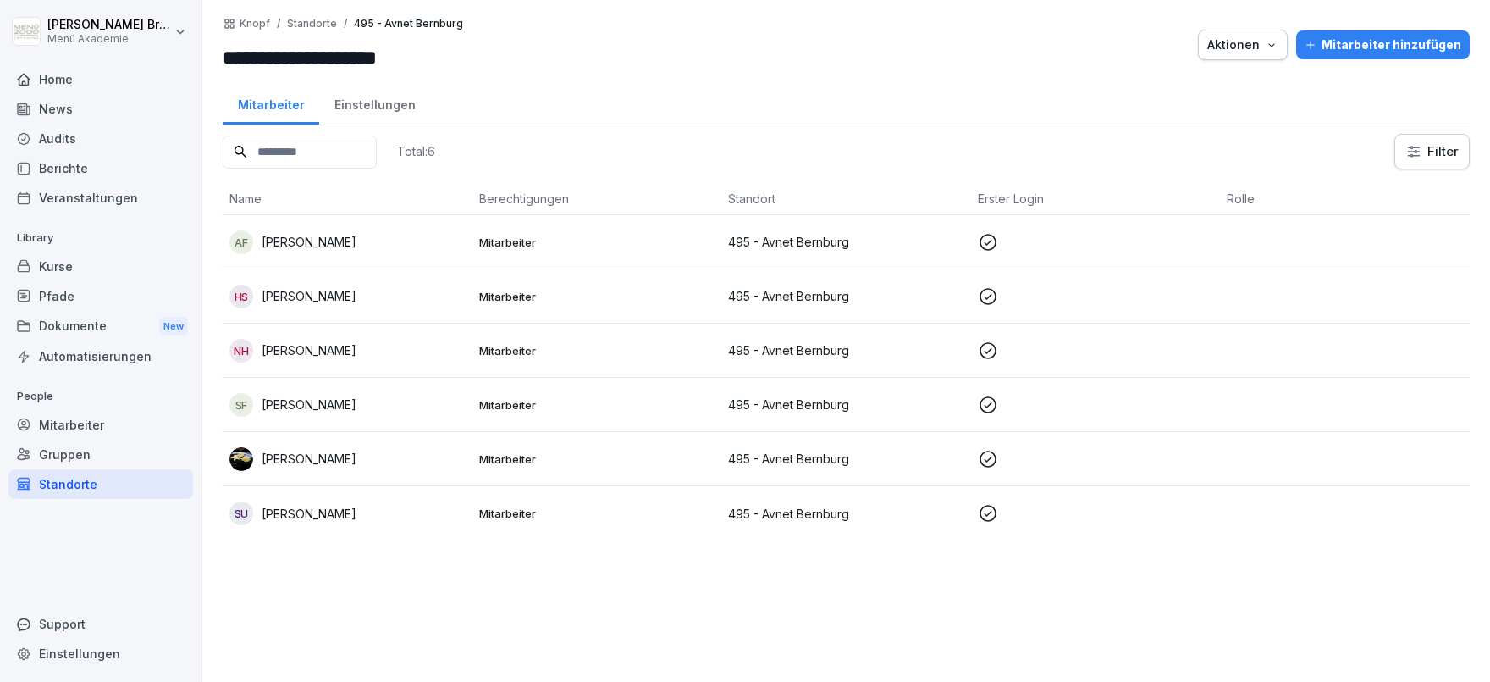
click at [73, 479] on div "Standorte" at bounding box center [100, 484] width 185 height 30
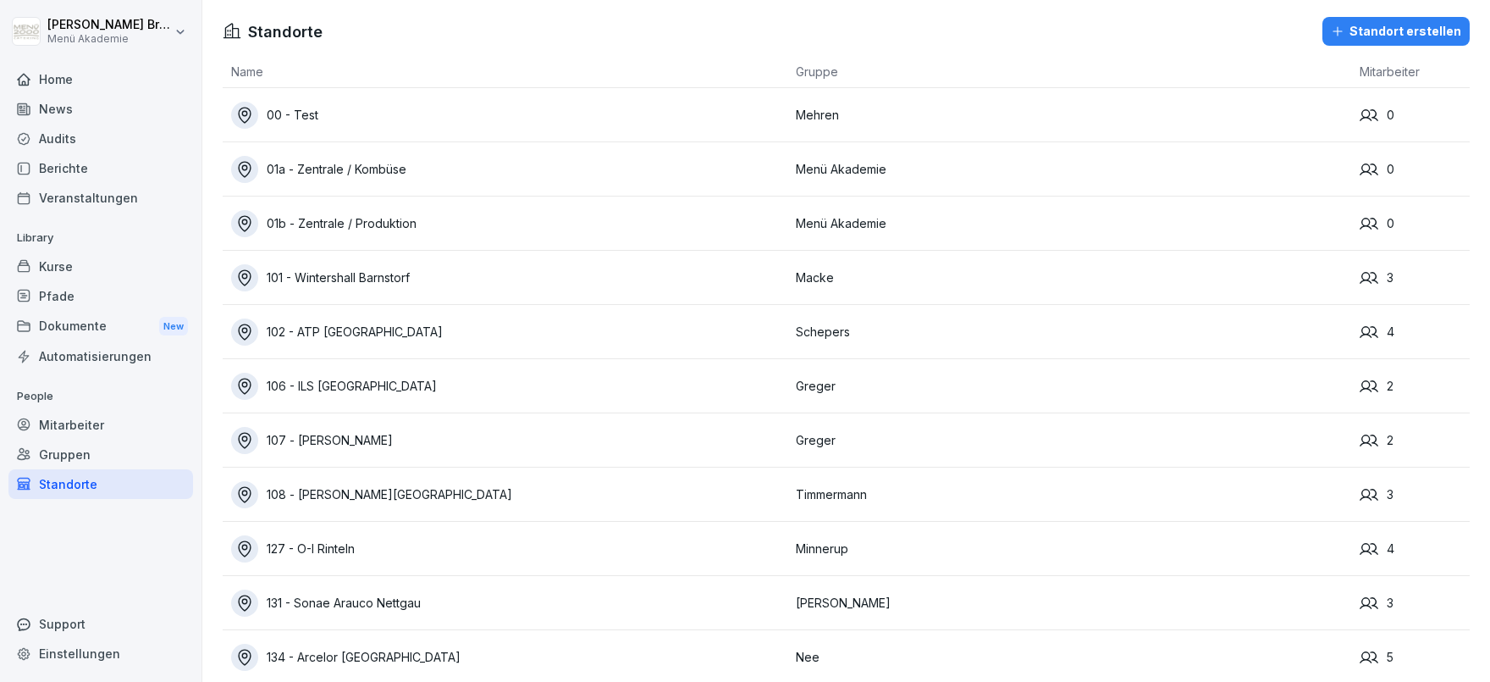
scroll to position [4976, 0]
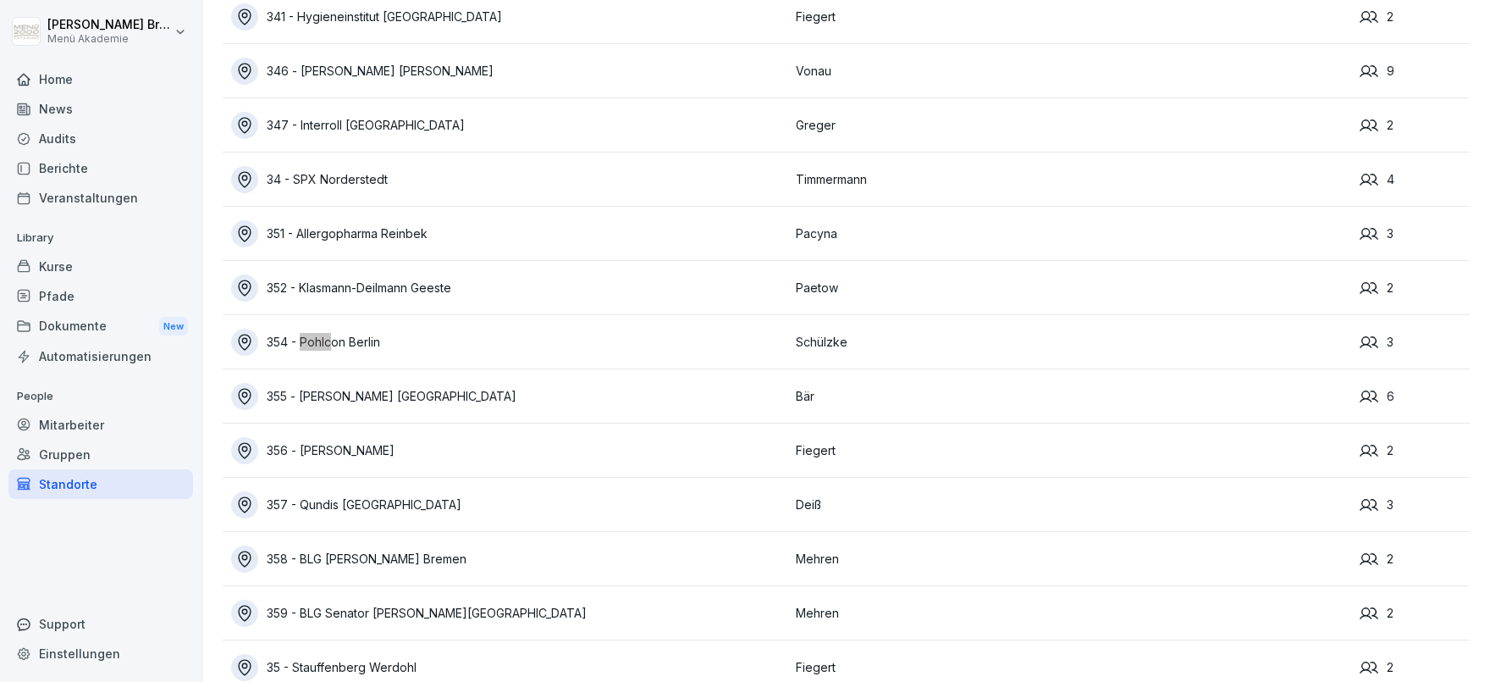
click at [332, 344] on div "354 - Pohlcon Berlin" at bounding box center [509, 342] width 556 height 27
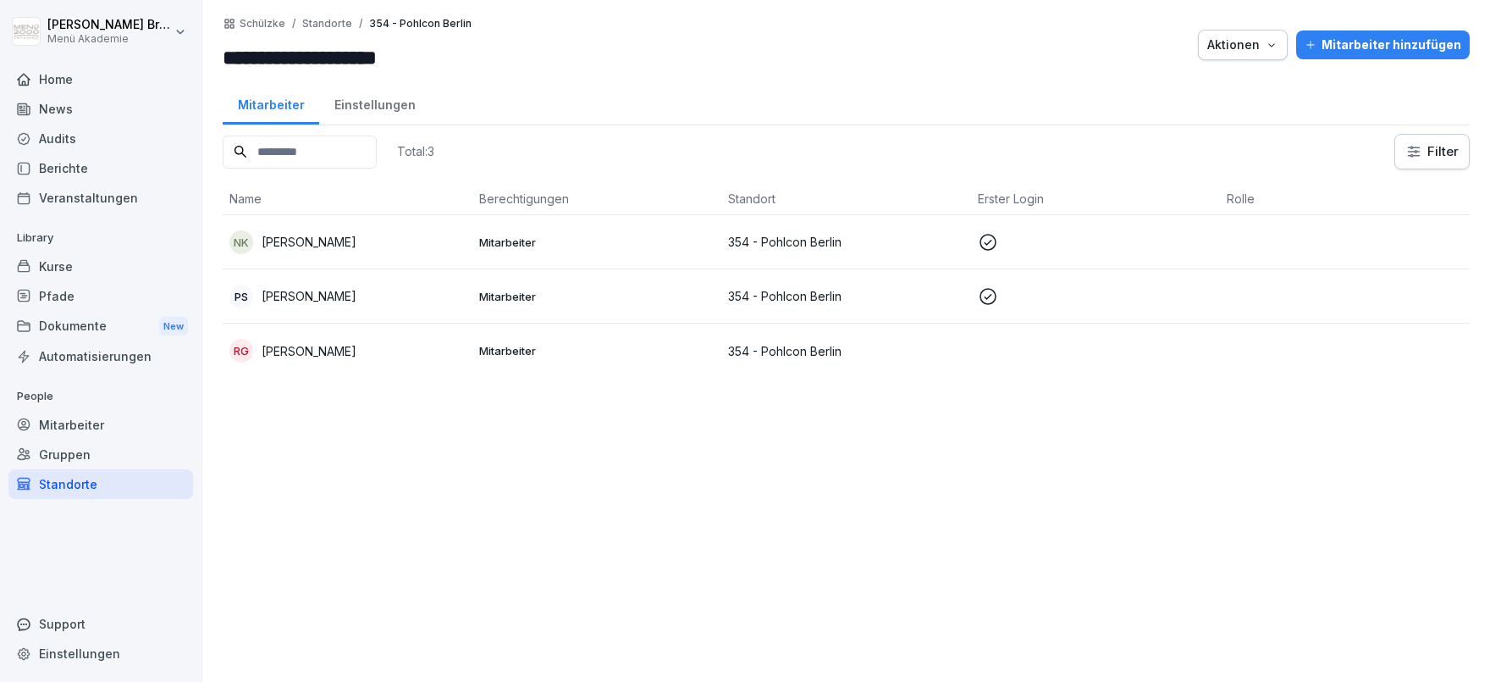
click at [309, 353] on p "[PERSON_NAME]" at bounding box center [309, 351] width 95 height 18
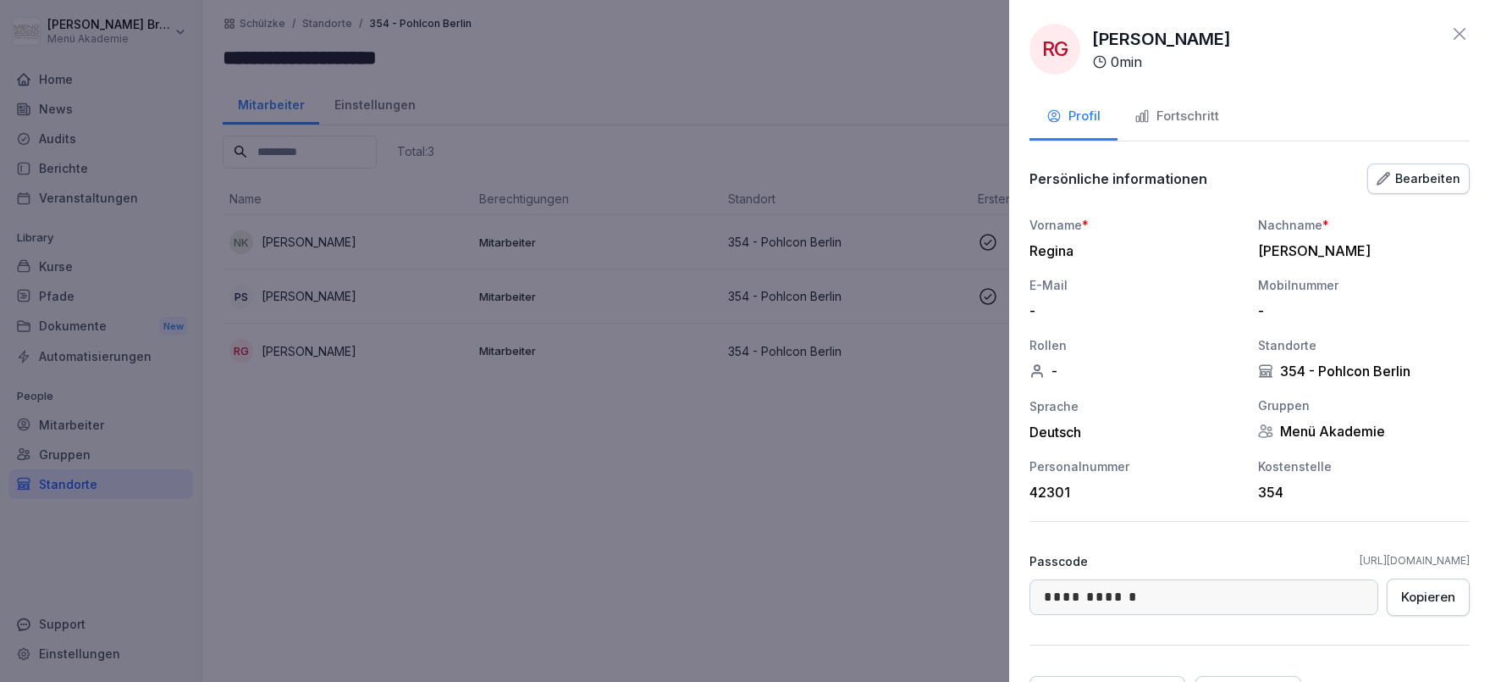
scroll to position [89, 0]
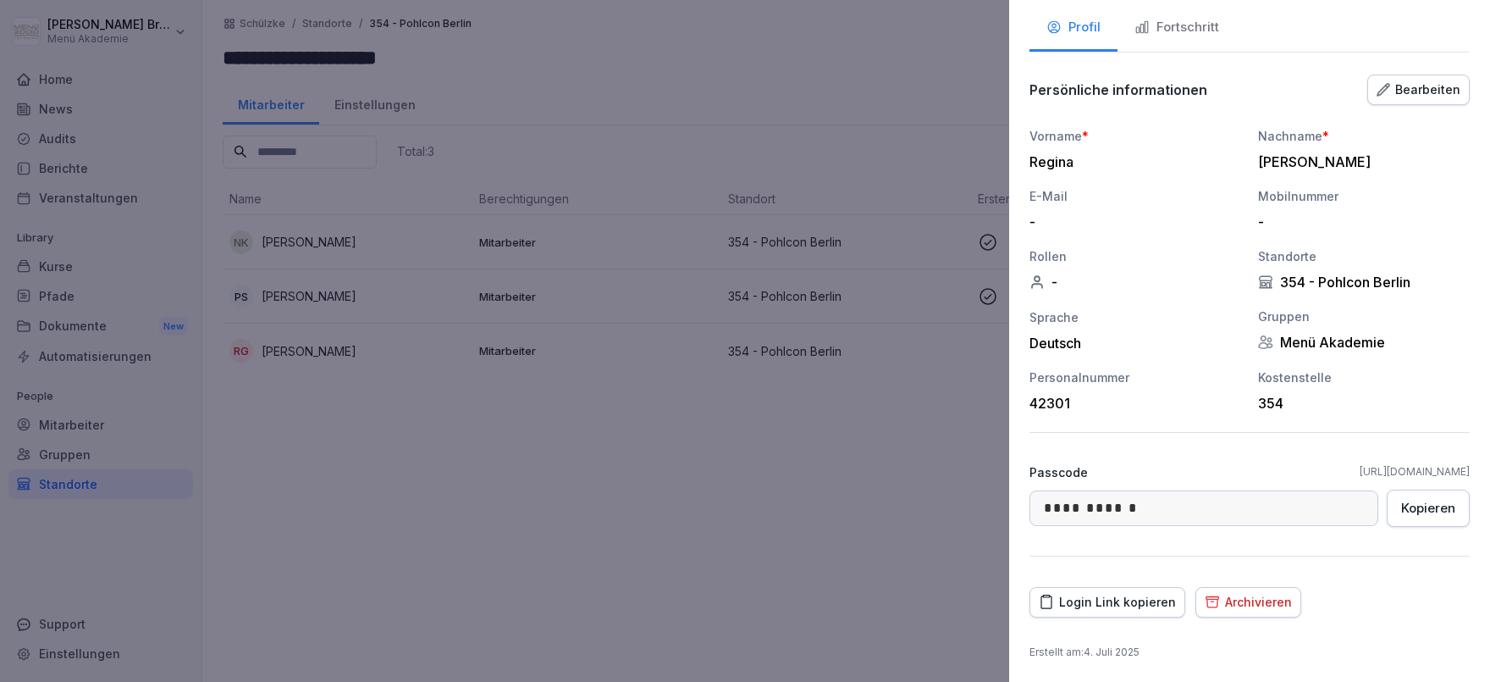
click at [1272, 606] on div "Archivieren" at bounding box center [1248, 602] width 87 height 19
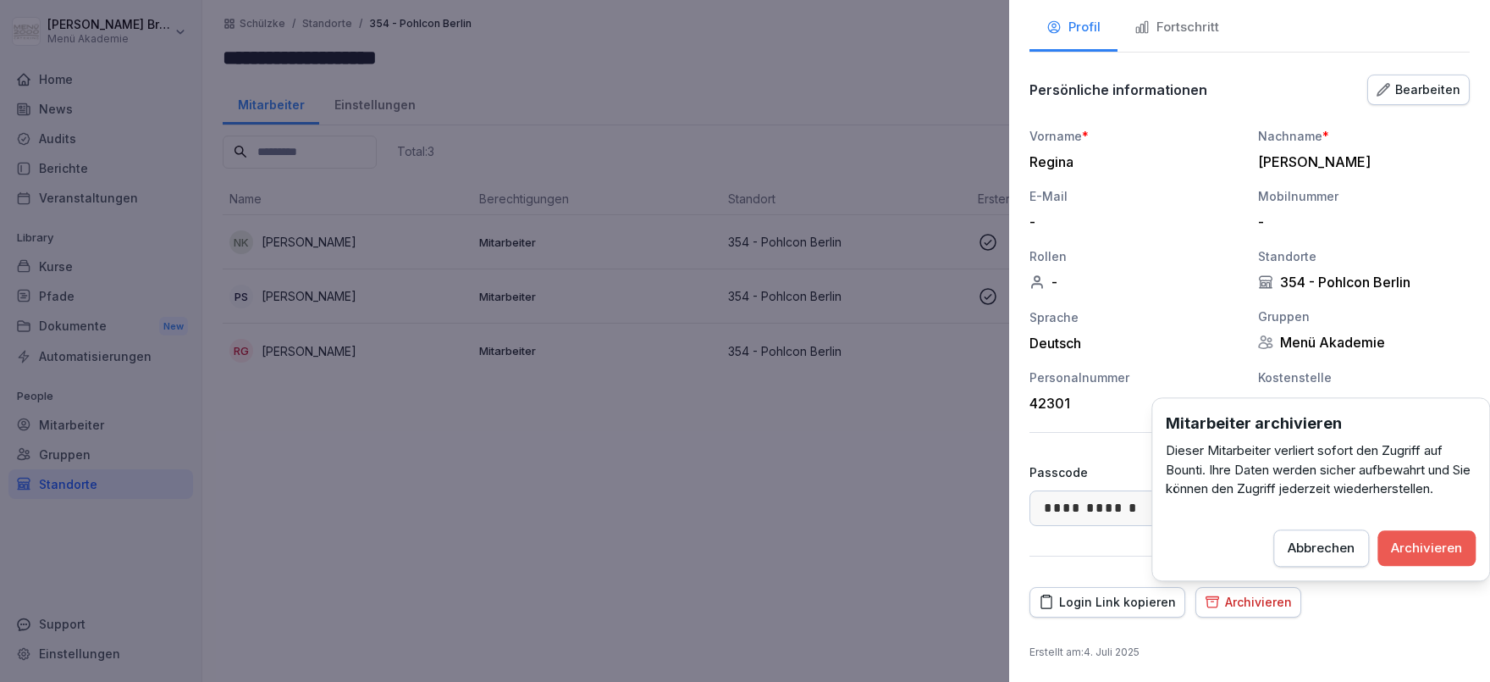
click at [1440, 544] on div "Archivieren" at bounding box center [1426, 548] width 71 height 19
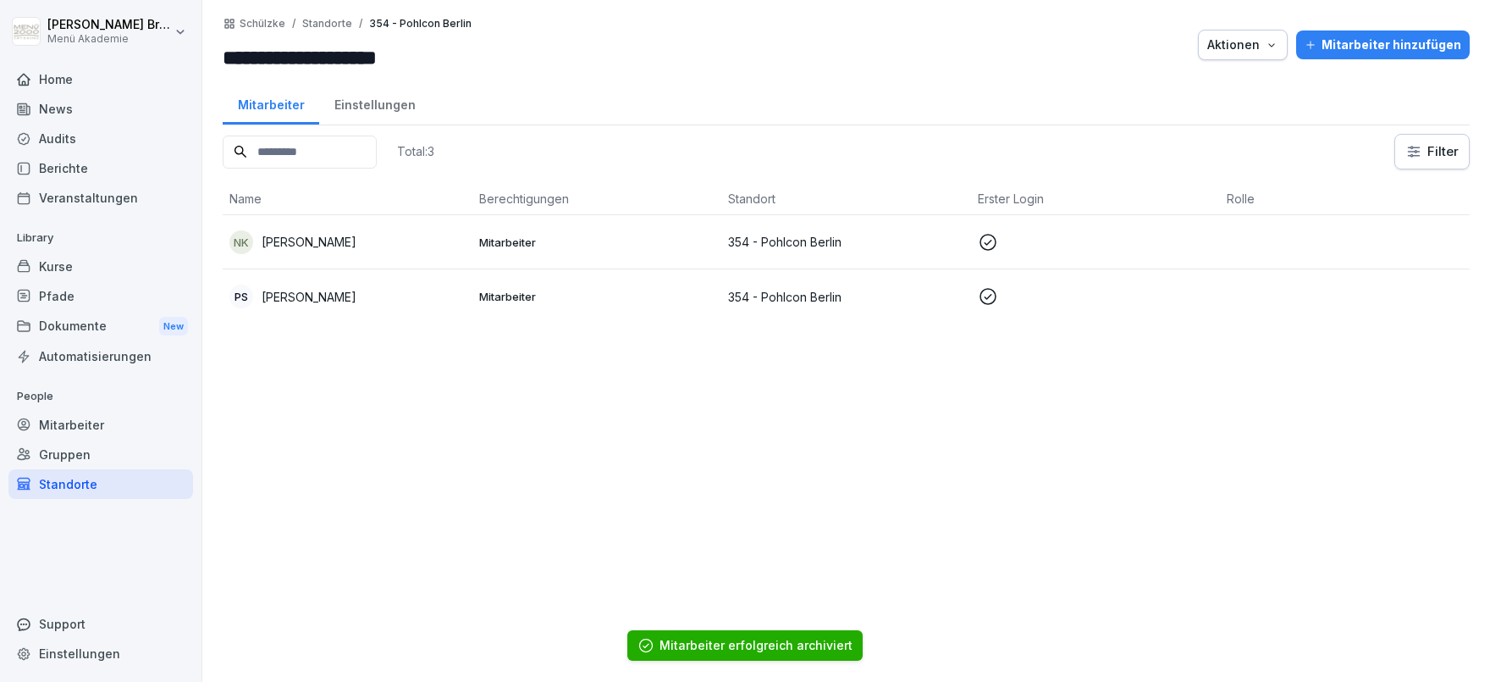
click at [113, 487] on div "Standorte" at bounding box center [100, 484] width 185 height 30
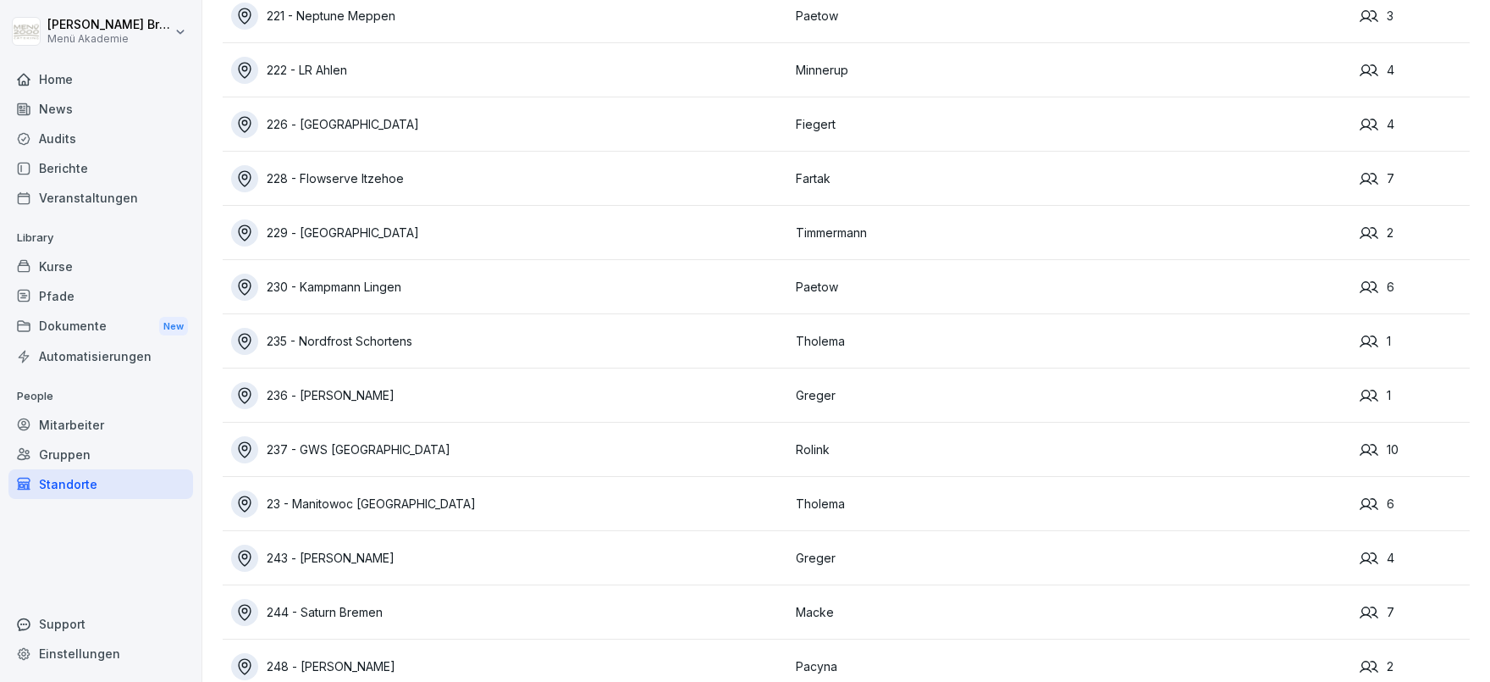
scroll to position [2320, 0]
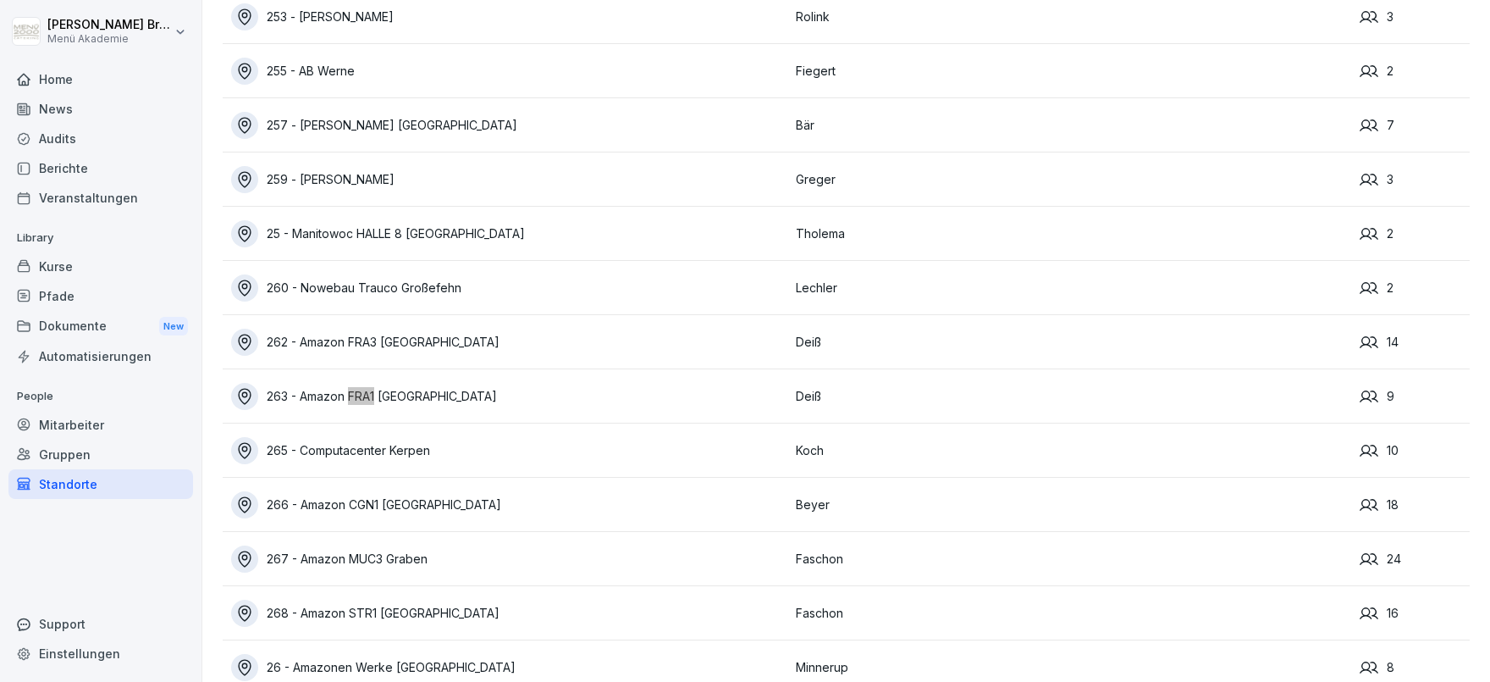
click at [412, 397] on div "263 - Amazon FRA1 [GEOGRAPHIC_DATA]" at bounding box center [509, 396] width 556 height 27
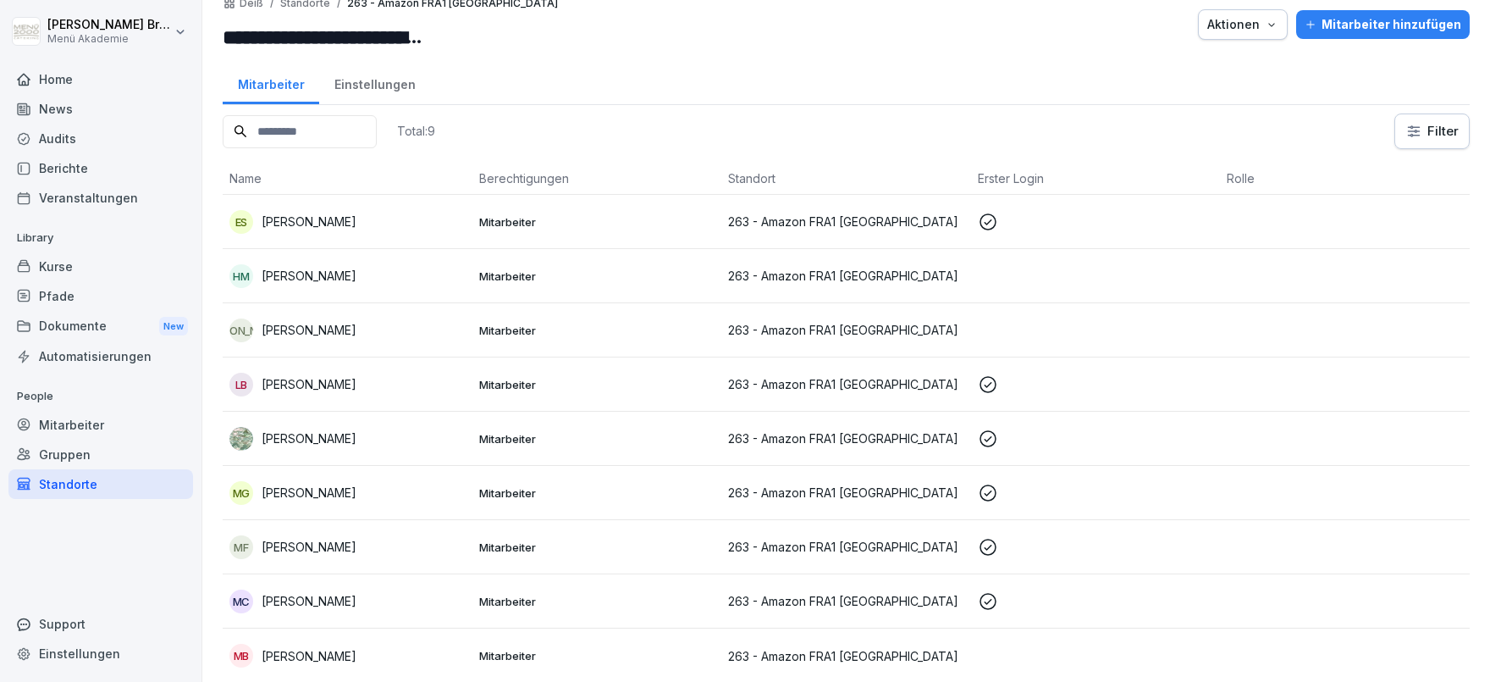
click at [347, 599] on p "[PERSON_NAME]" at bounding box center [309, 601] width 95 height 18
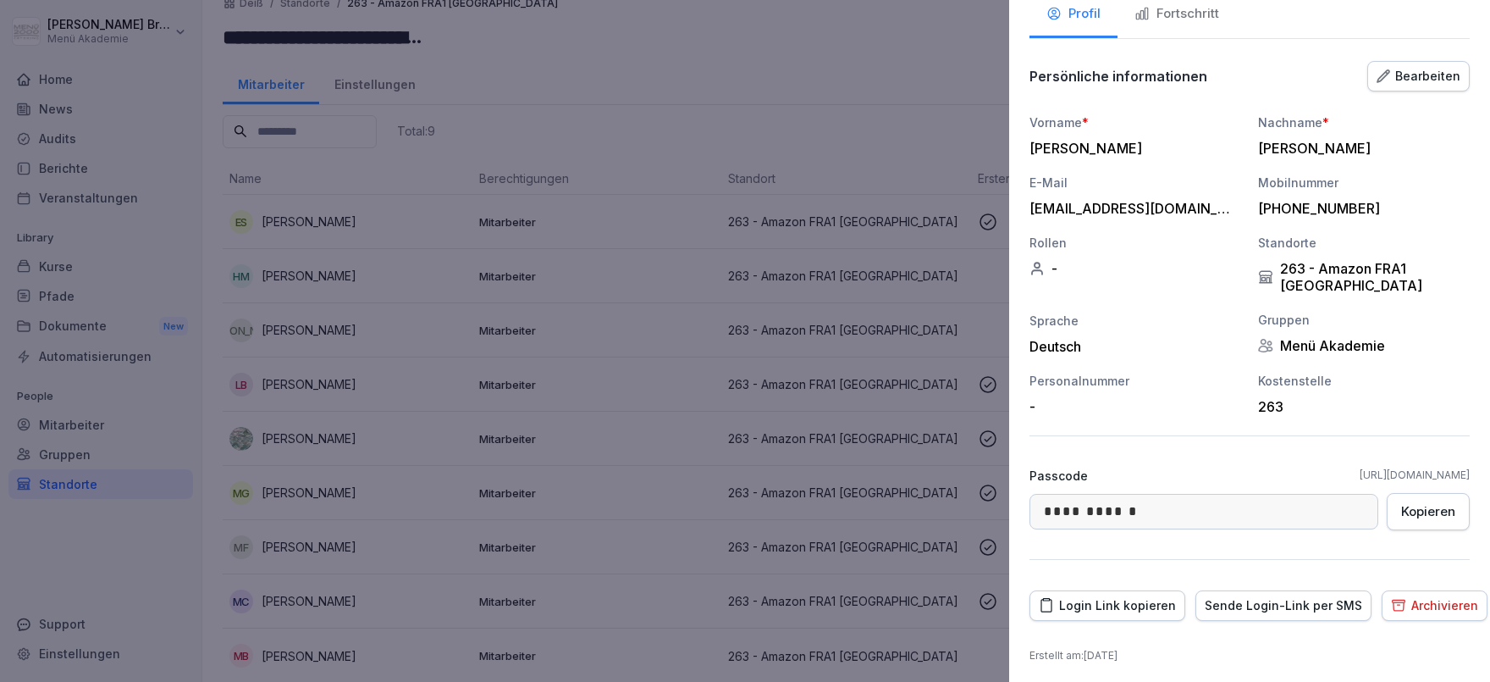
scroll to position [106, 0]
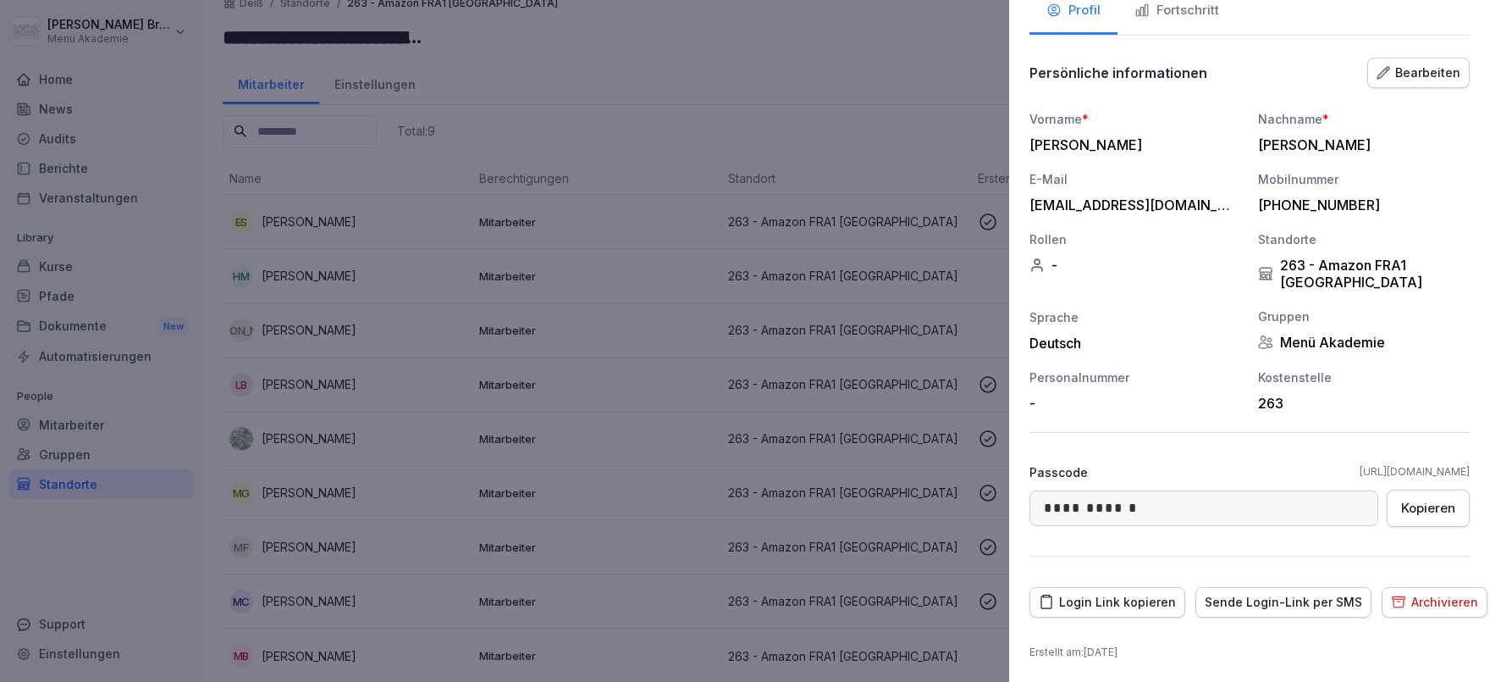
click at [1448, 606] on div "Archivieren" at bounding box center [1434, 602] width 87 height 19
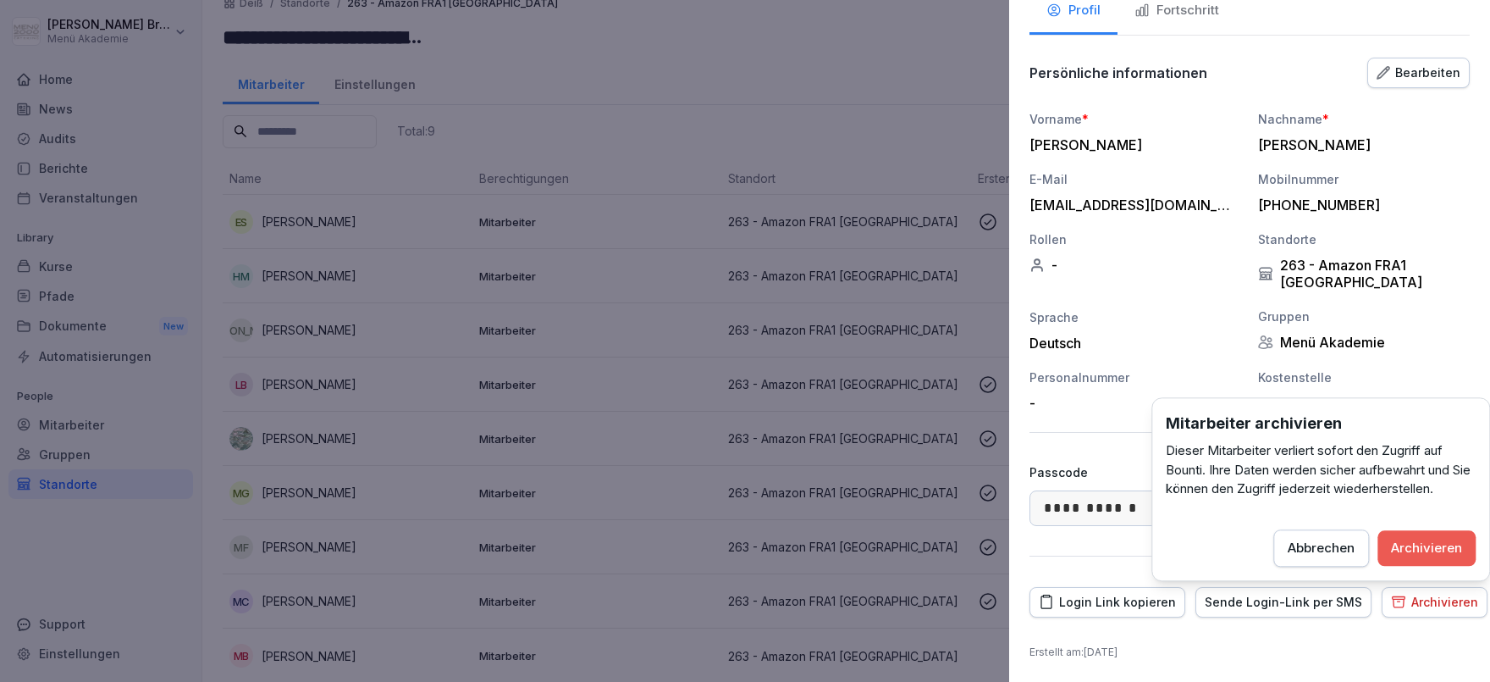
click at [1434, 533] on button "Archivieren" at bounding box center [1427, 548] width 98 height 36
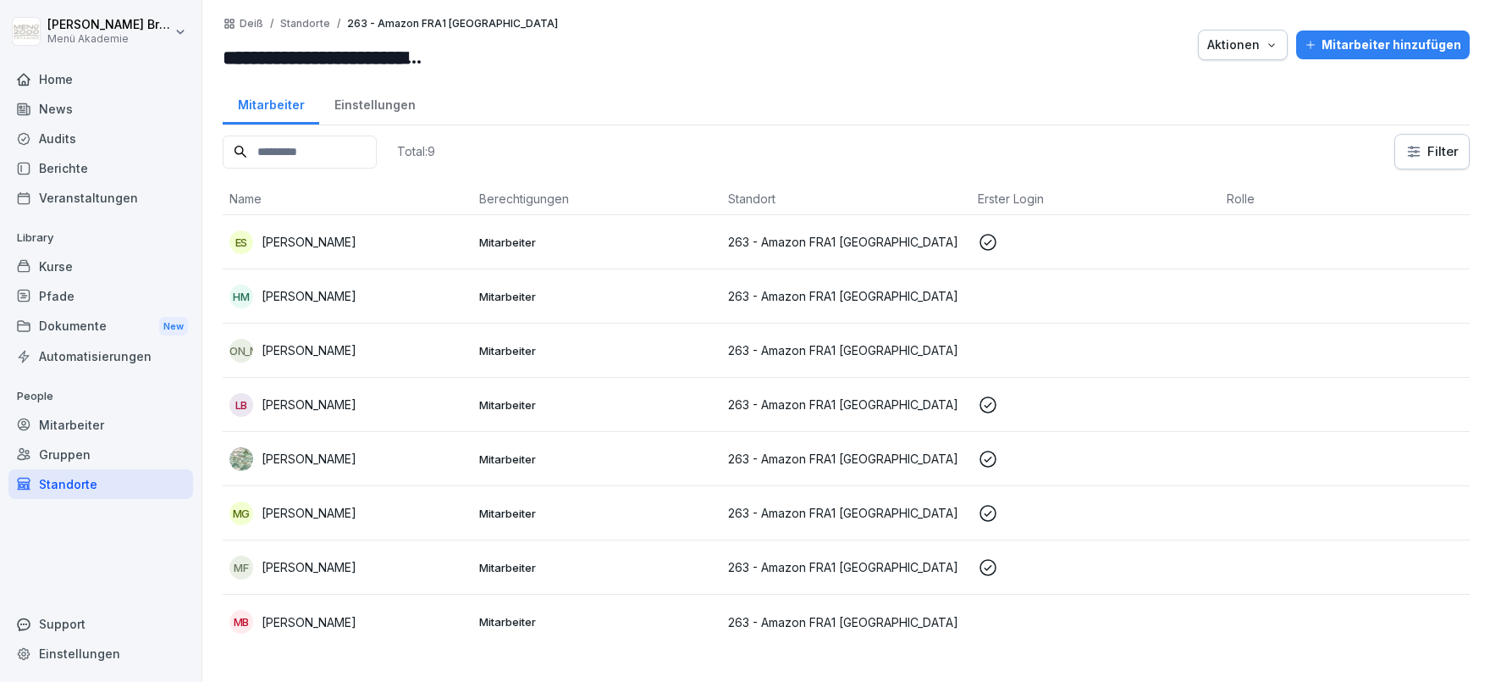
scroll to position [0, 0]
click at [357, 628] on p "[PERSON_NAME]" at bounding box center [309, 622] width 95 height 18
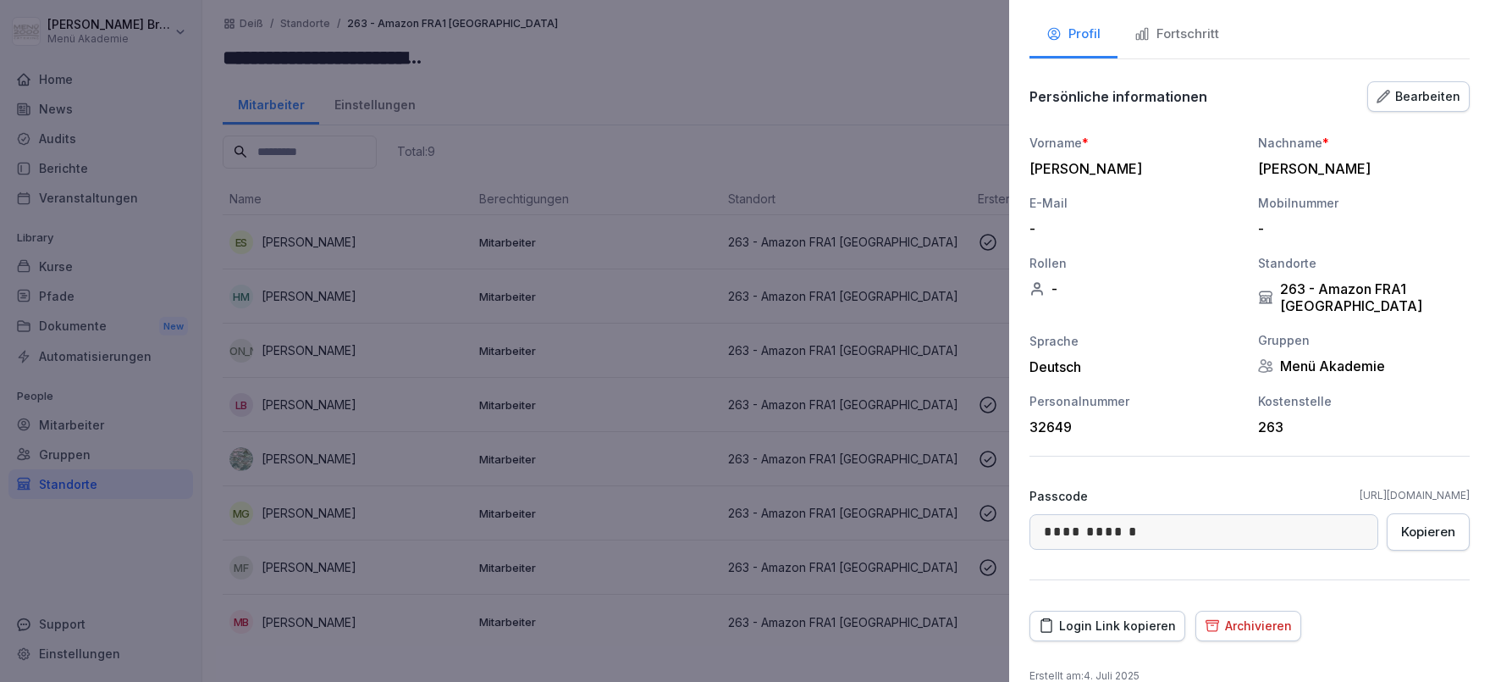
scroll to position [106, 0]
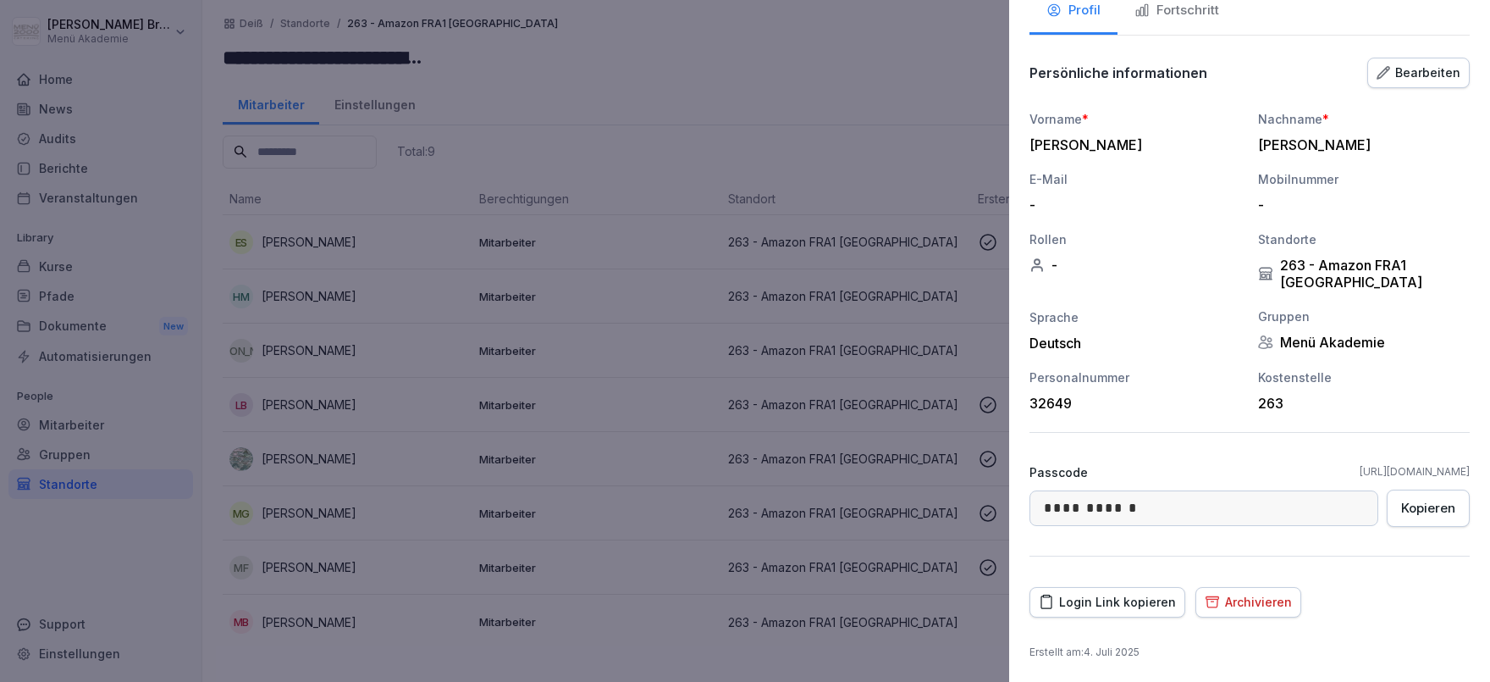
click at [1231, 602] on div "Archivieren" at bounding box center [1248, 602] width 87 height 19
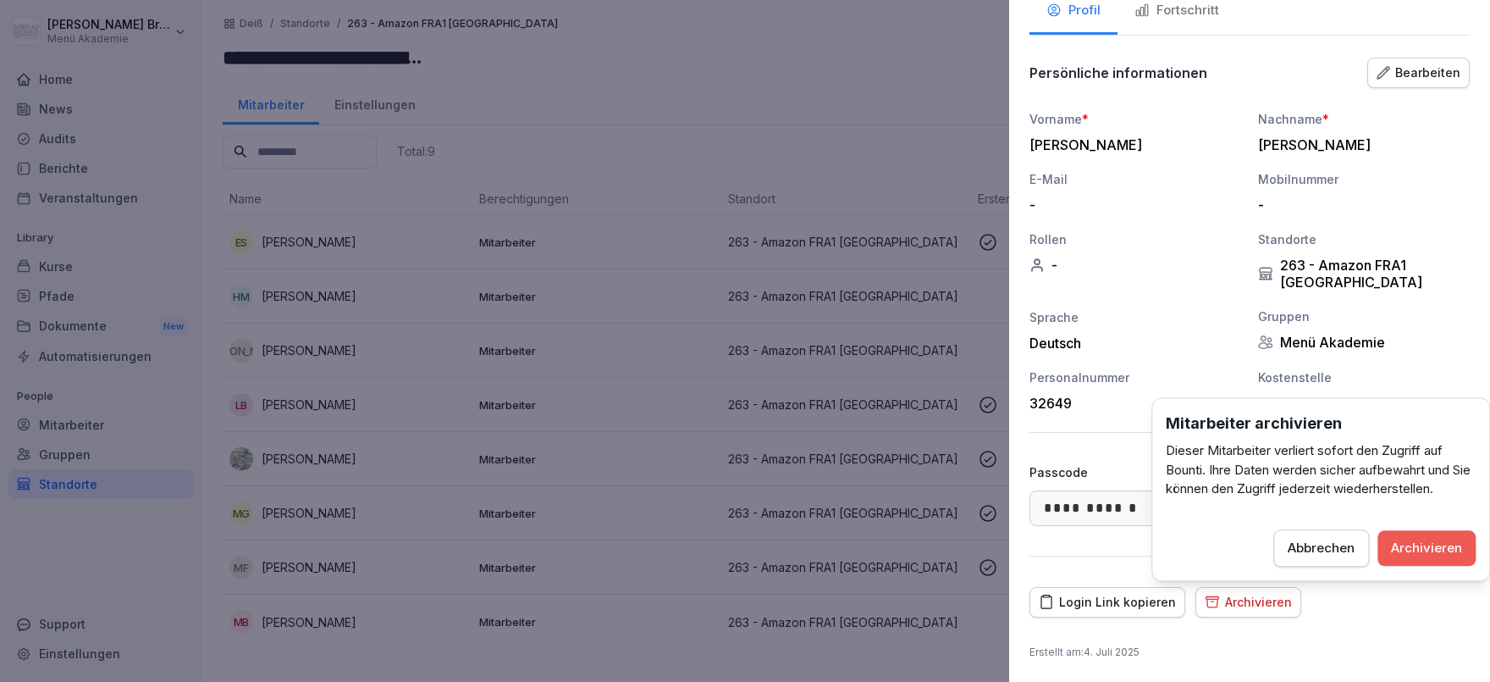
click at [1418, 545] on div "Archivieren" at bounding box center [1426, 548] width 71 height 19
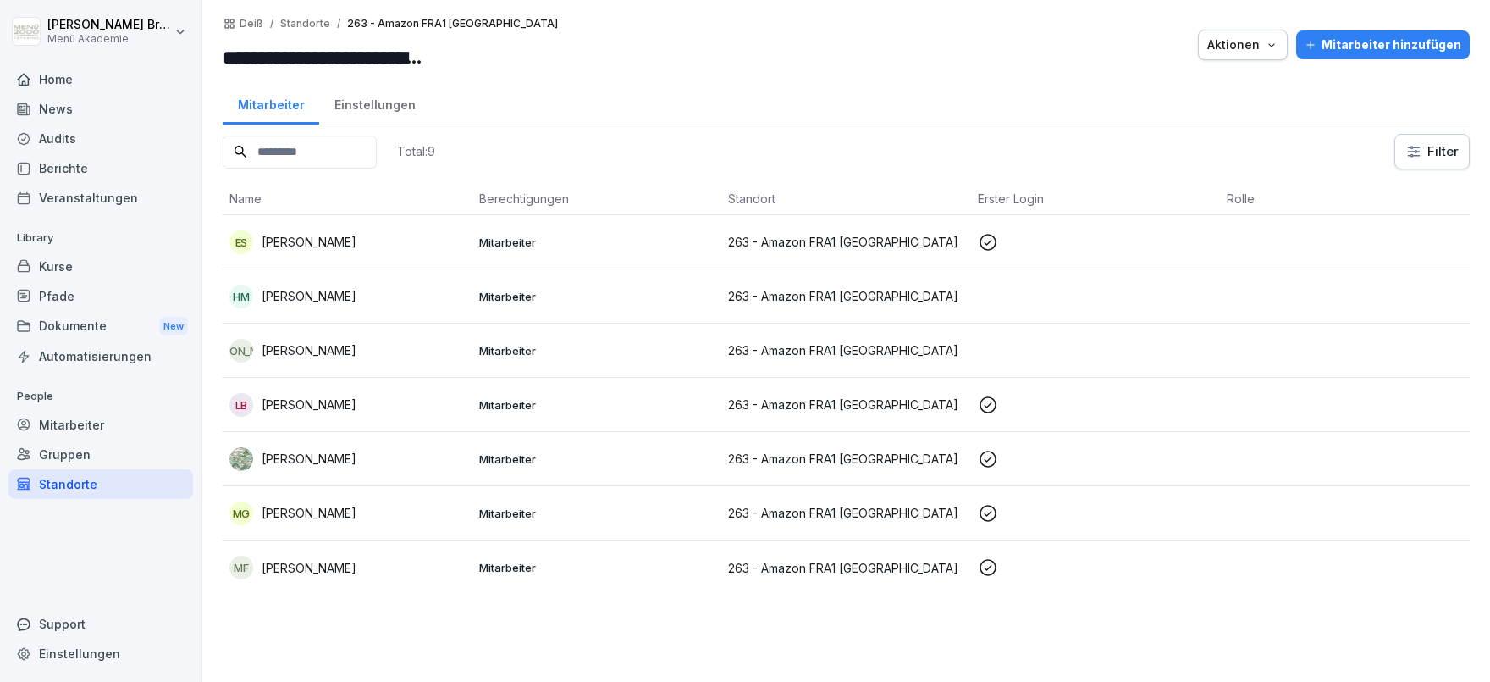
click at [297, 351] on p "[PERSON_NAME]" at bounding box center [309, 350] width 95 height 18
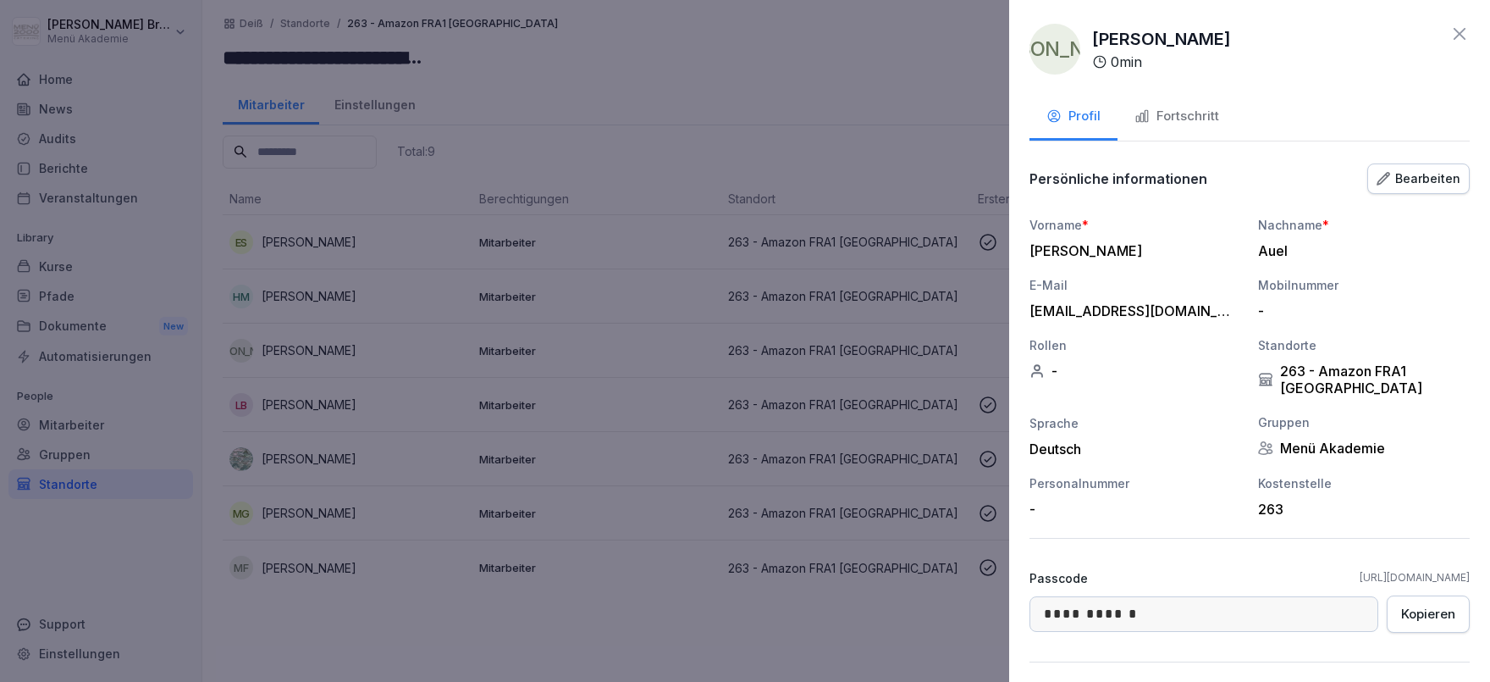
click at [1190, 118] on div "Fortschritt" at bounding box center [1177, 116] width 85 height 19
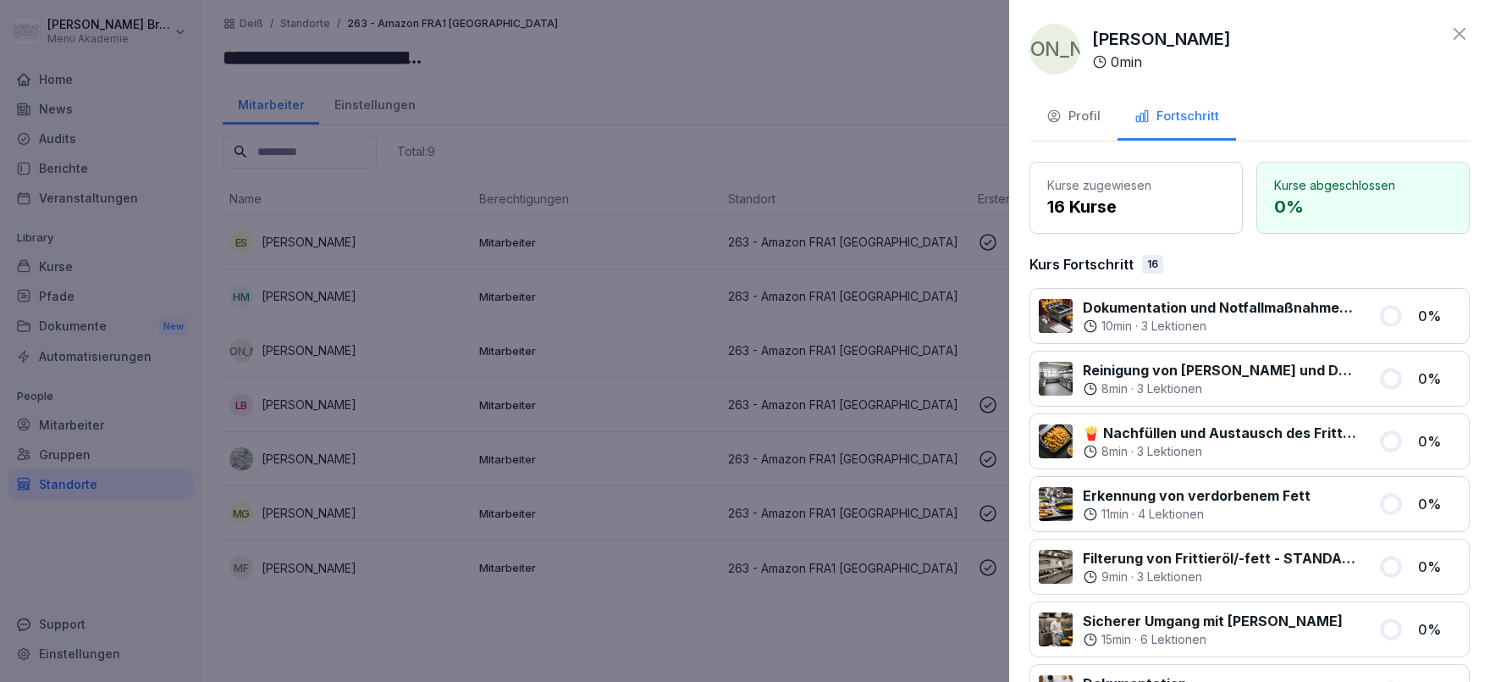
click at [1058, 114] on icon "button" at bounding box center [1054, 115] width 15 height 15
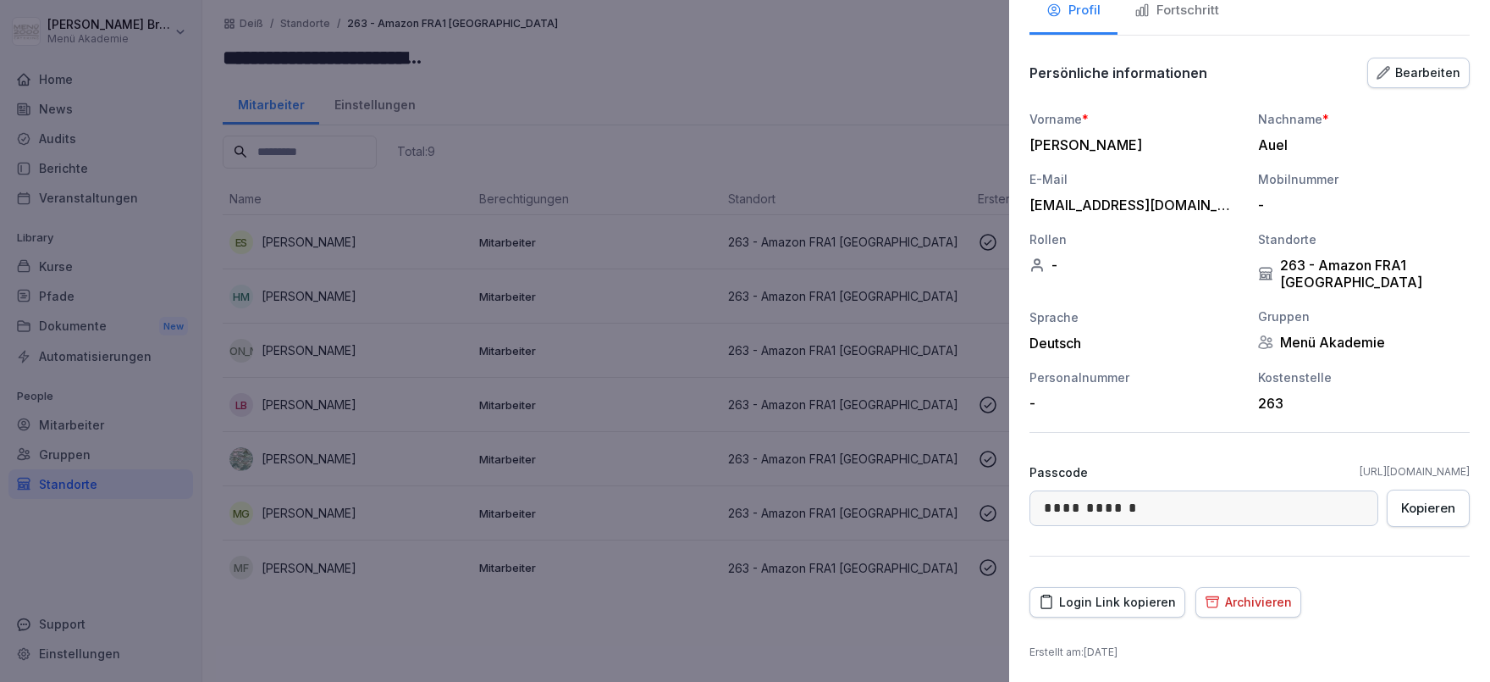
click at [1175, 201] on div "[EMAIL_ADDRESS][DOMAIN_NAME]" at bounding box center [1131, 204] width 203 height 17
click at [1418, 72] on div "Bearbeiten" at bounding box center [1419, 73] width 84 height 19
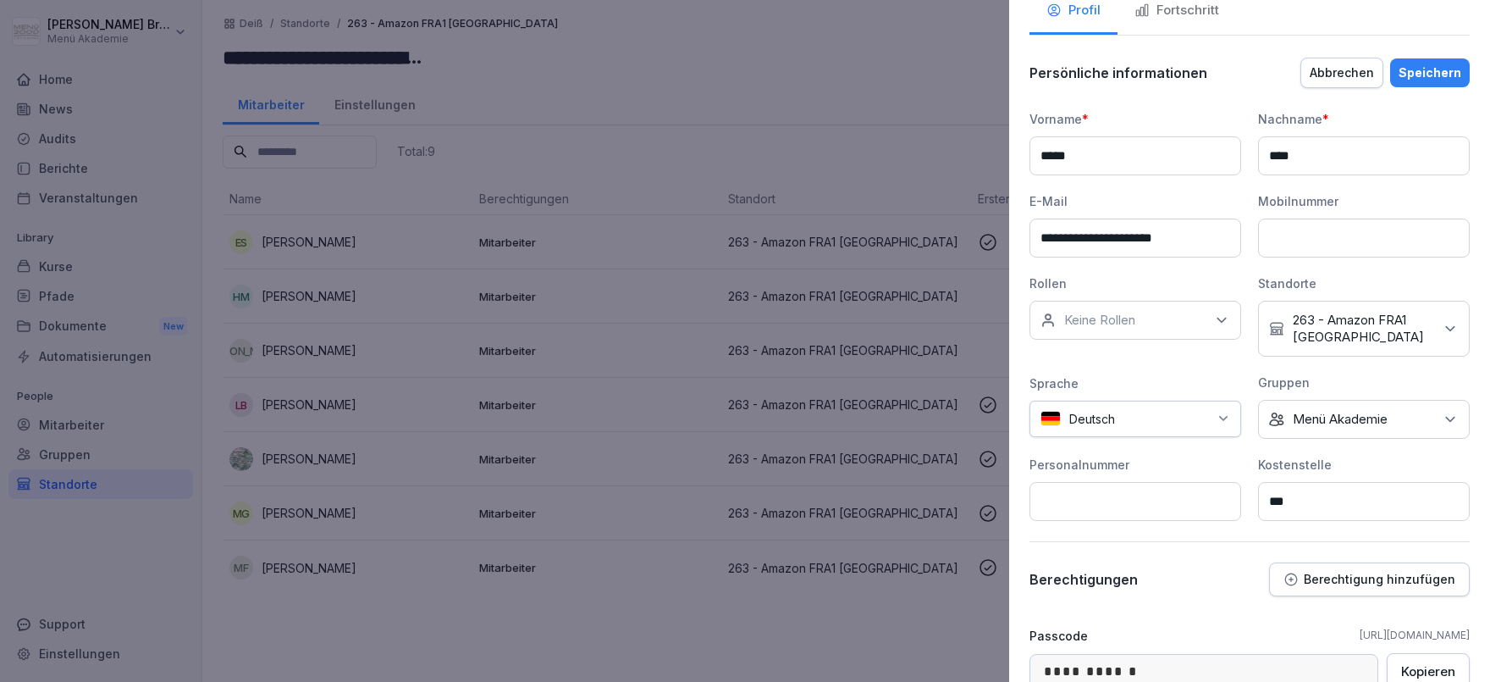
drag, startPoint x: 1207, startPoint y: 235, endPoint x: 1087, endPoint y: 230, distance: 120.4
click at [1087, 230] on input "**********" at bounding box center [1136, 237] width 212 height 39
click at [1076, 238] on input "**********" at bounding box center [1136, 237] width 212 height 39
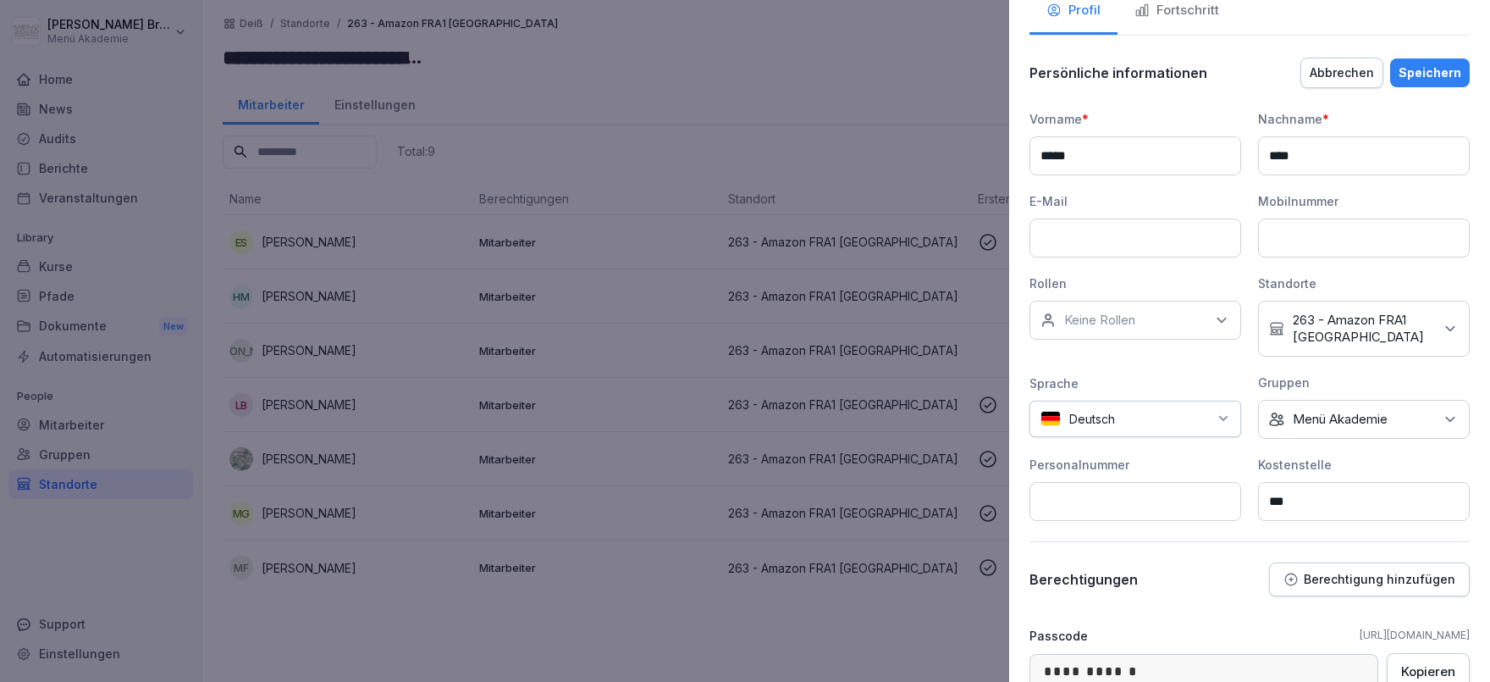
click at [1103, 225] on input at bounding box center [1136, 237] width 212 height 39
paste input "**********"
type input "**********"
click at [1430, 76] on div "Speichern" at bounding box center [1430, 73] width 63 height 19
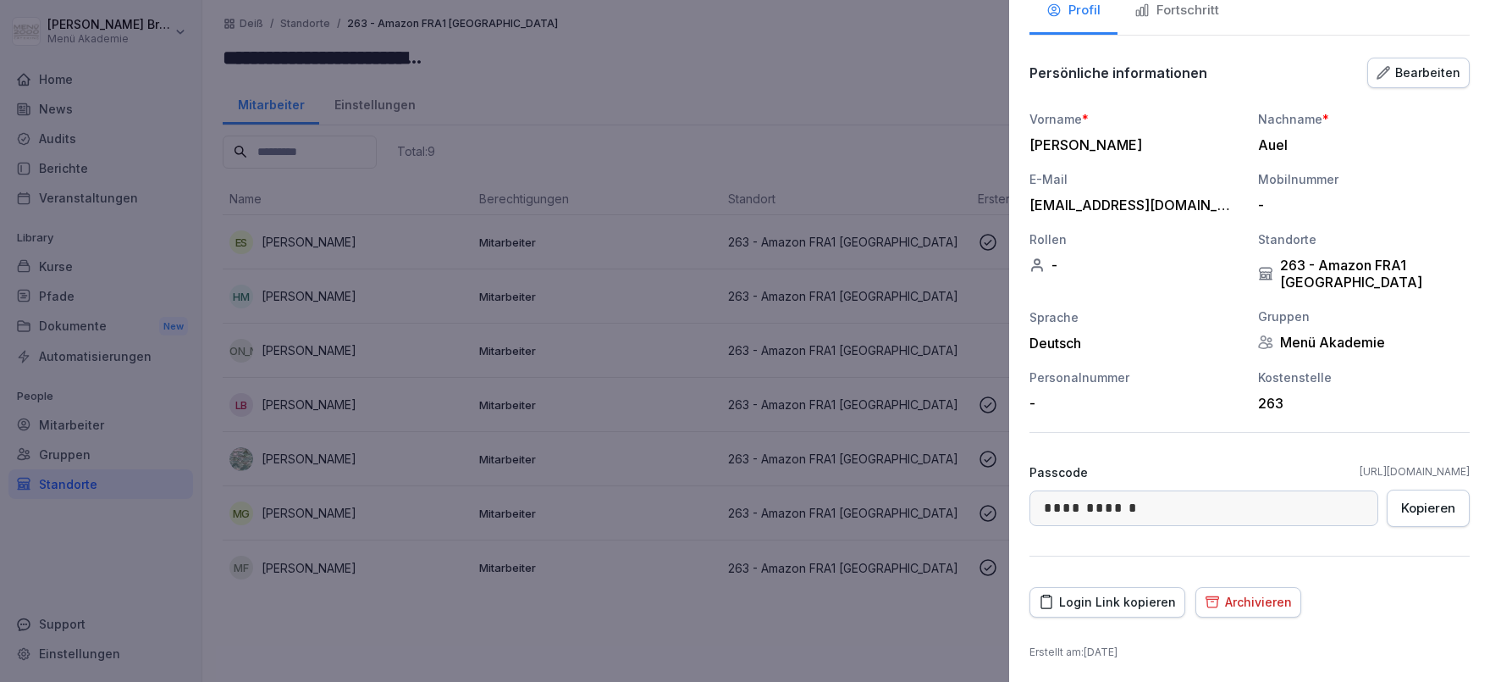
click at [603, 636] on div at bounding box center [745, 341] width 1490 height 682
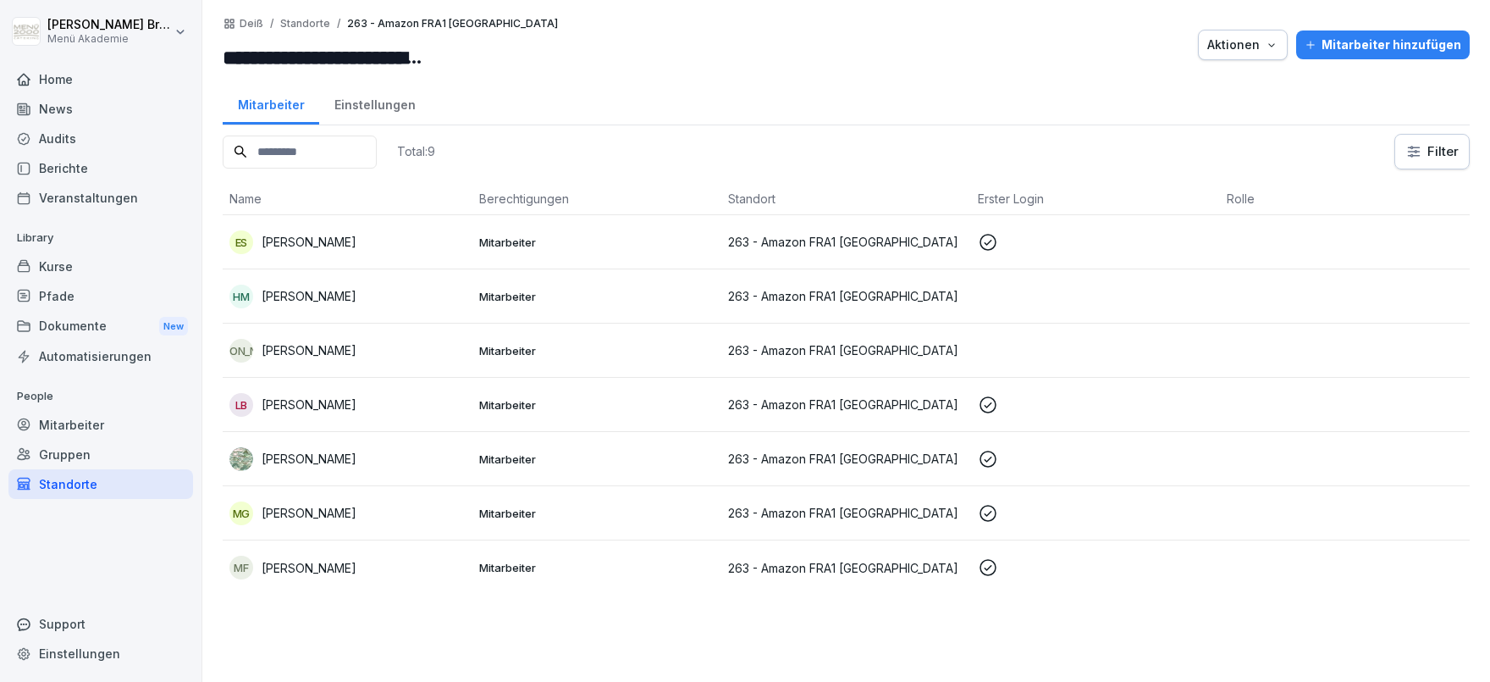
click at [322, 399] on p "[PERSON_NAME]" at bounding box center [309, 404] width 95 height 18
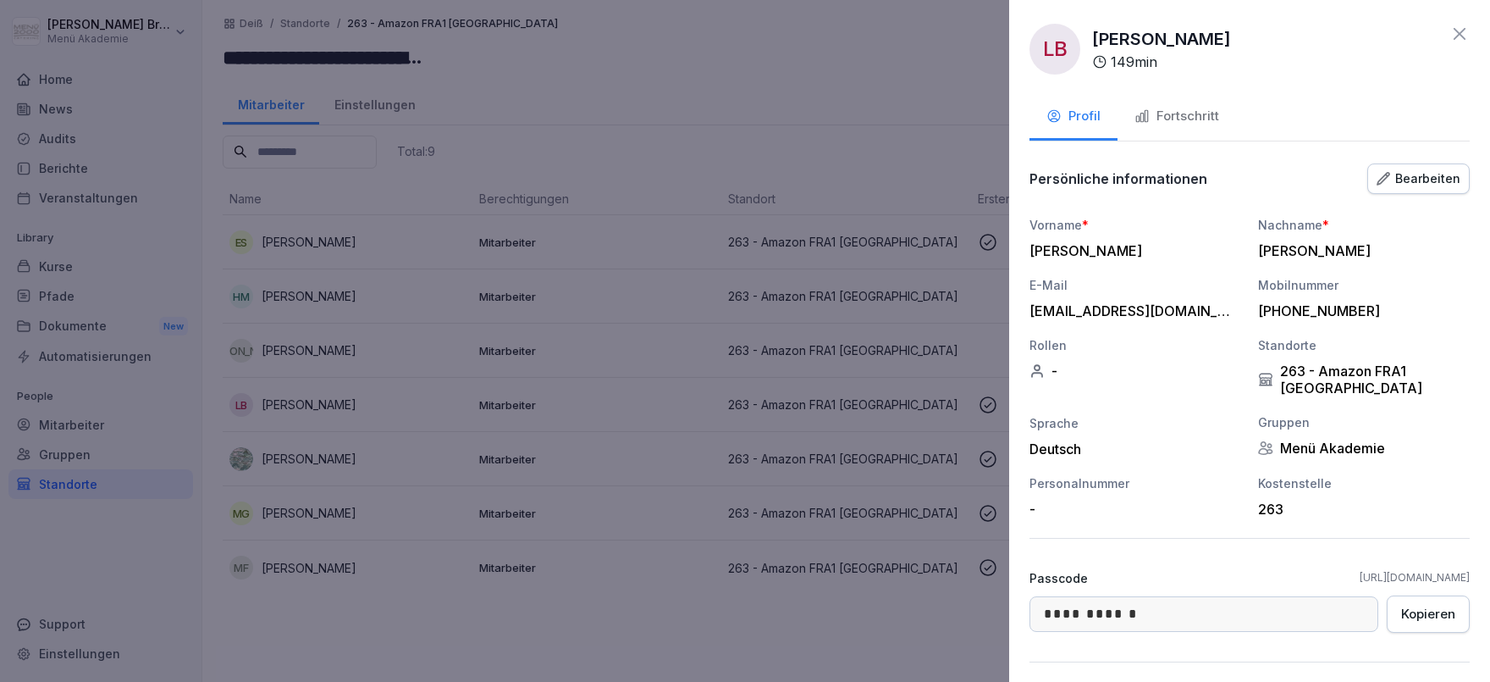
click at [1186, 116] on div "Fortschritt" at bounding box center [1177, 116] width 85 height 19
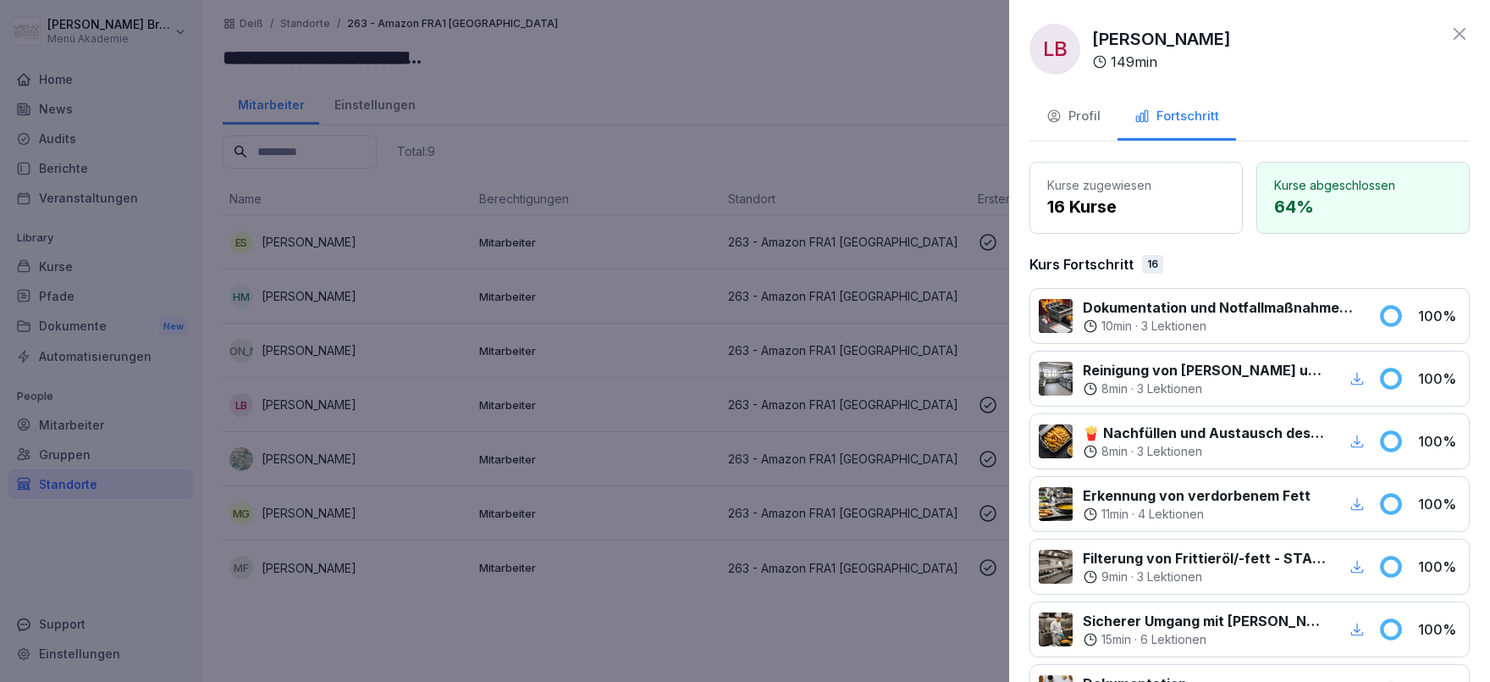
drag, startPoint x: 456, startPoint y: 648, endPoint x: 449, endPoint y: 638, distance: 12.2
click at [453, 643] on div at bounding box center [745, 341] width 1490 height 682
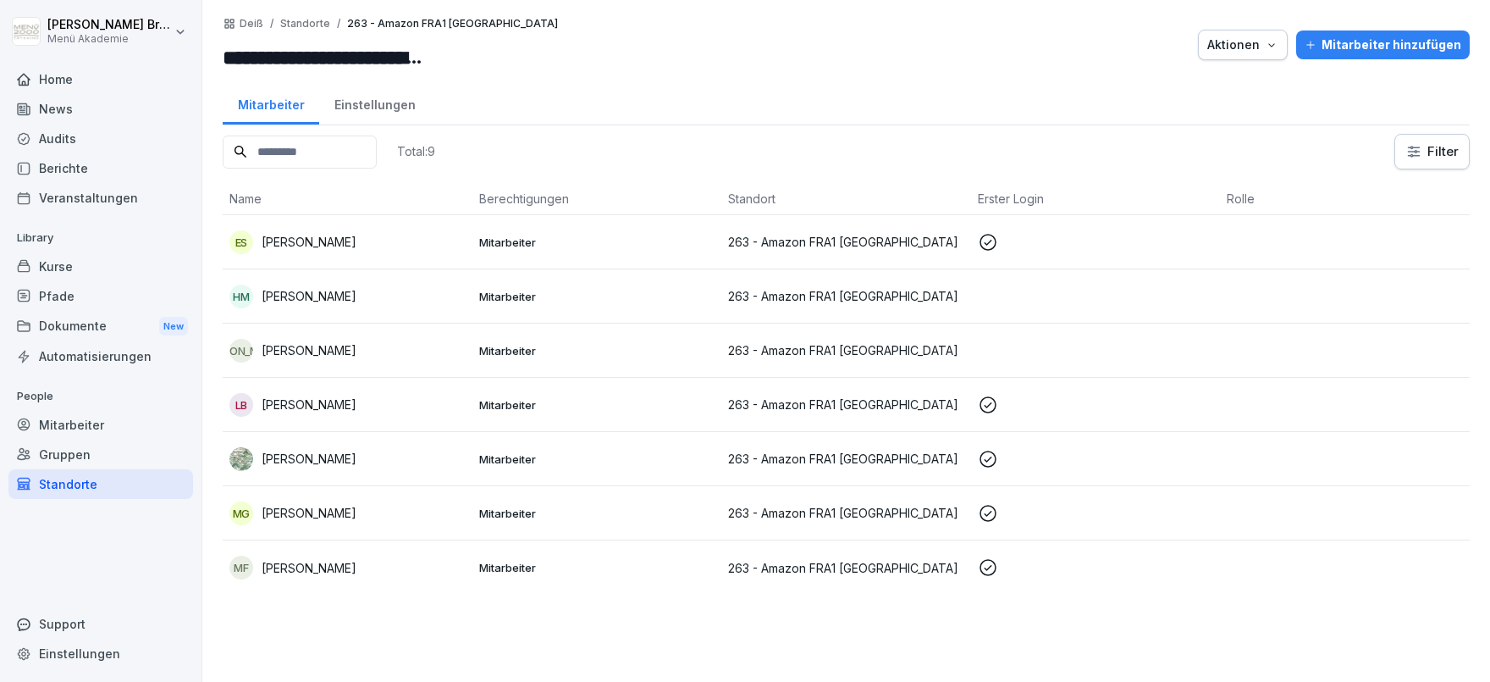
click at [97, 428] on div "Mitarbeiter" at bounding box center [100, 425] width 185 height 30
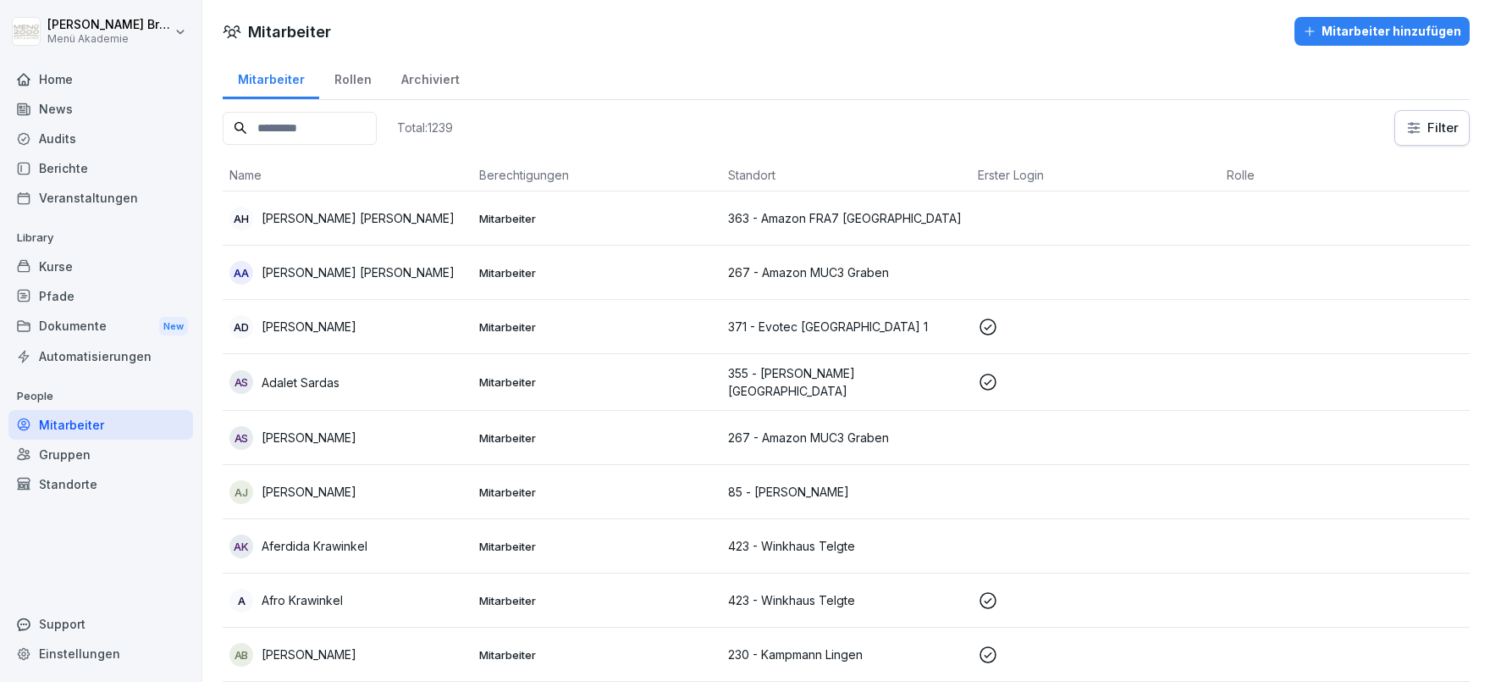
click at [377, 119] on input at bounding box center [300, 128] width 154 height 33
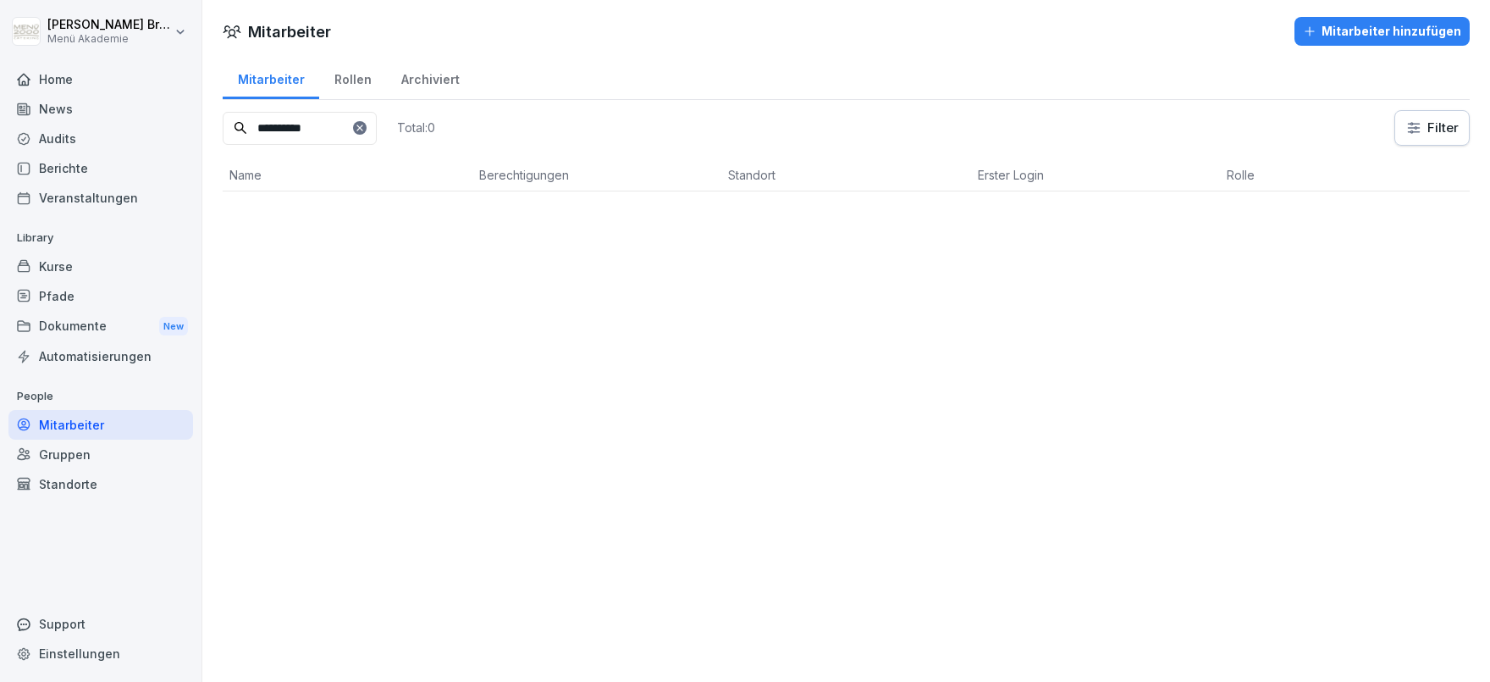
type input "**********"
click at [82, 490] on div "Standorte" at bounding box center [100, 484] width 185 height 30
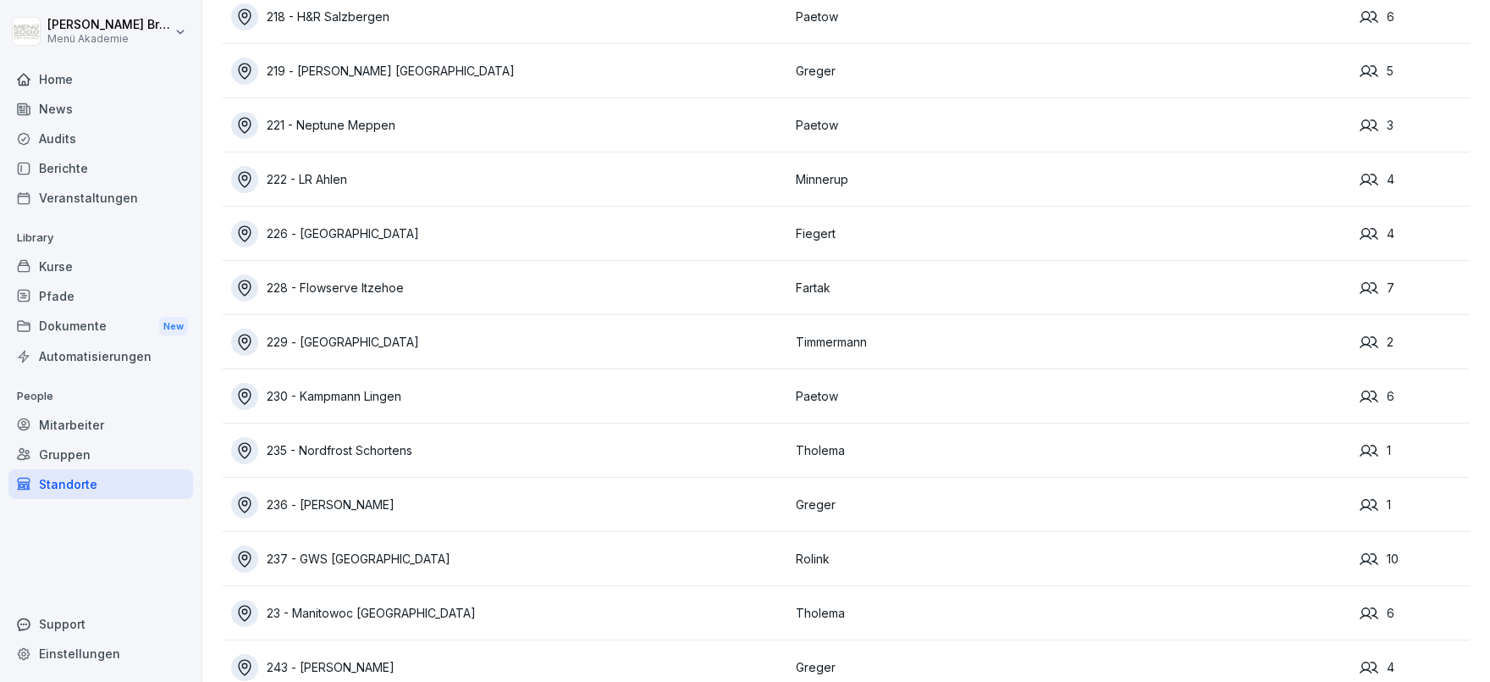
scroll to position [9746, 0]
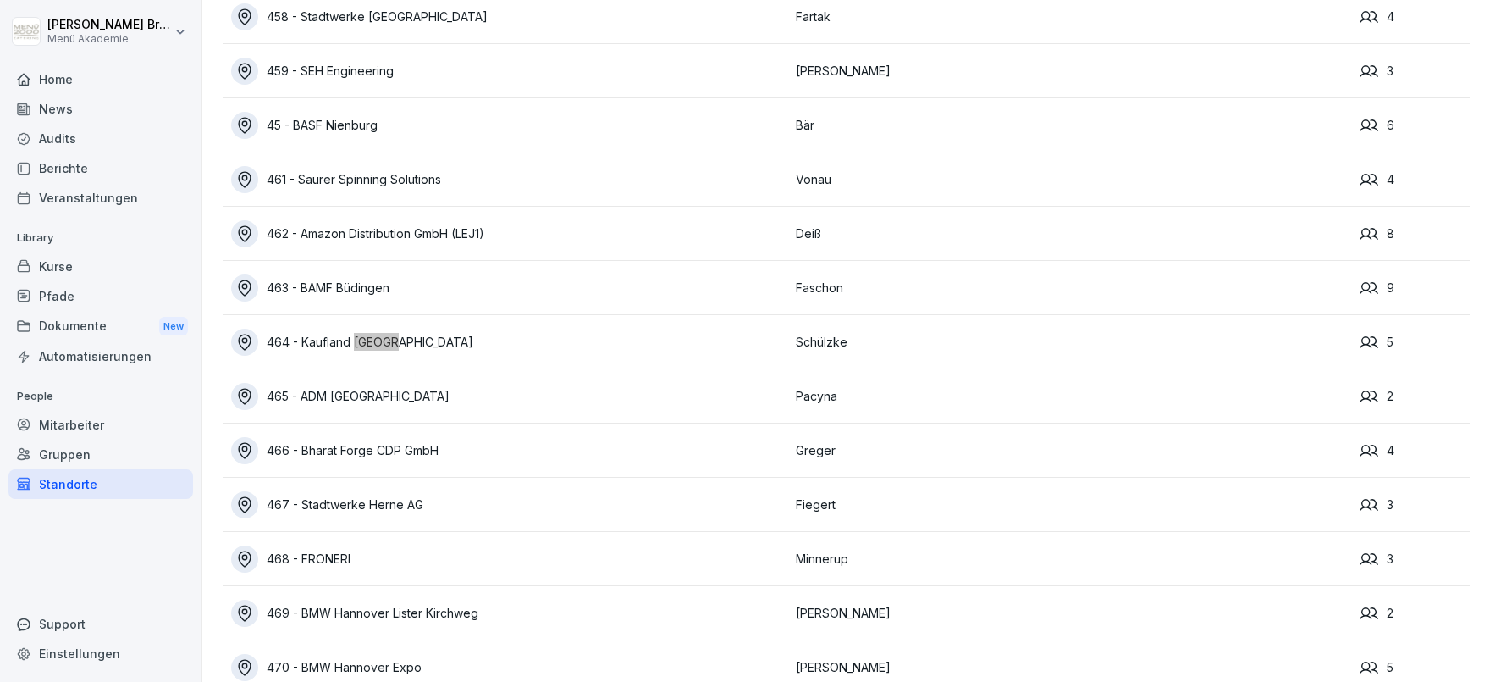
click at [287, 342] on div "464 - Kaufland [GEOGRAPHIC_DATA]" at bounding box center [509, 342] width 556 height 27
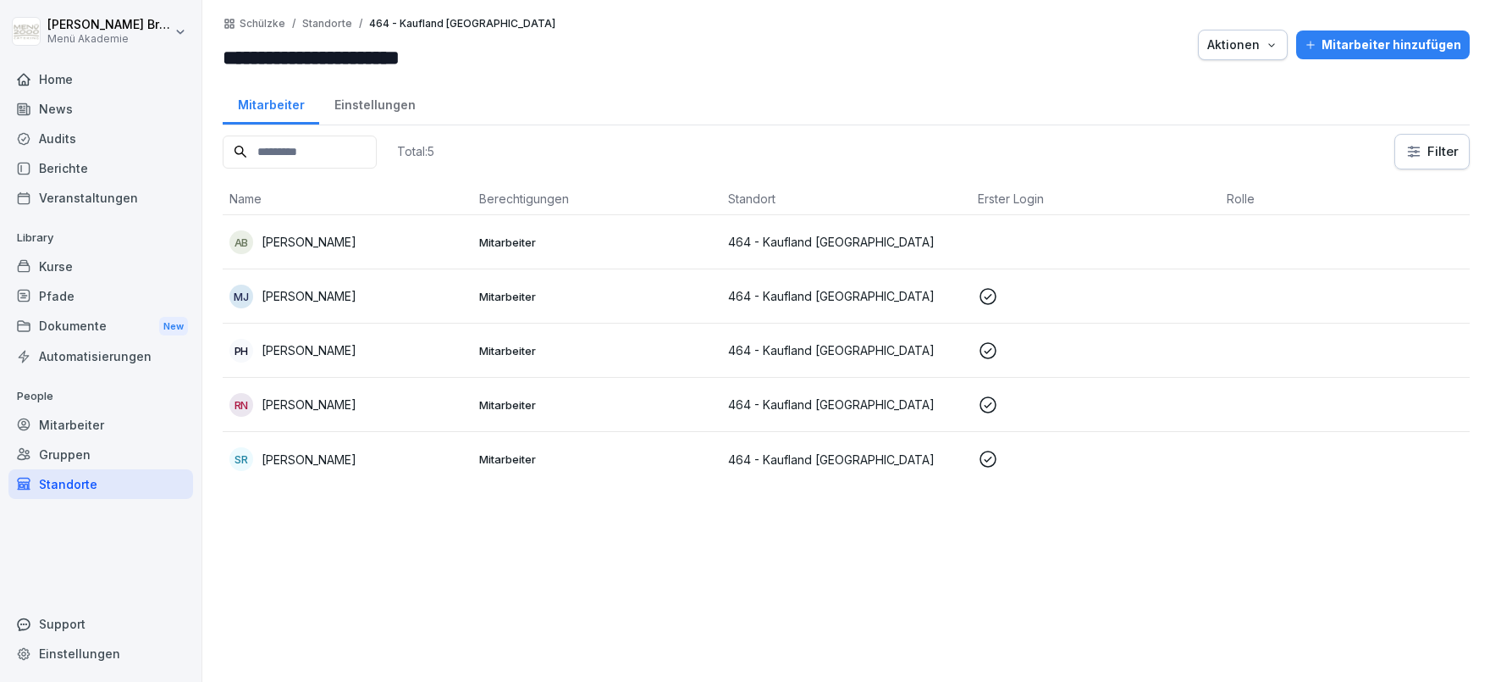
click at [1427, 36] on div "Mitarbeiter hinzufügen" at bounding box center [1383, 45] width 157 height 19
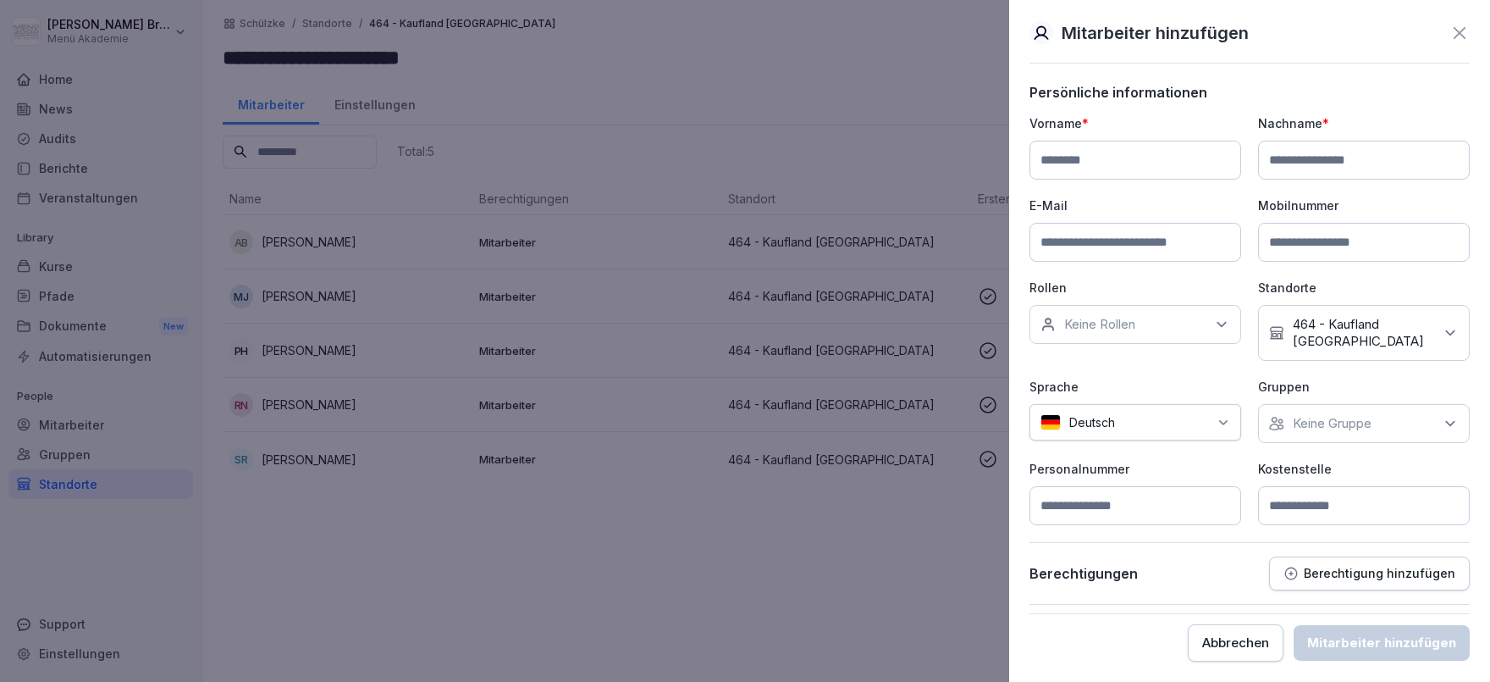
click at [1116, 164] on input at bounding box center [1136, 160] width 212 height 39
type input "****"
type input "*****"
click at [1298, 423] on p "Keine Gruppe" at bounding box center [1332, 423] width 79 height 17
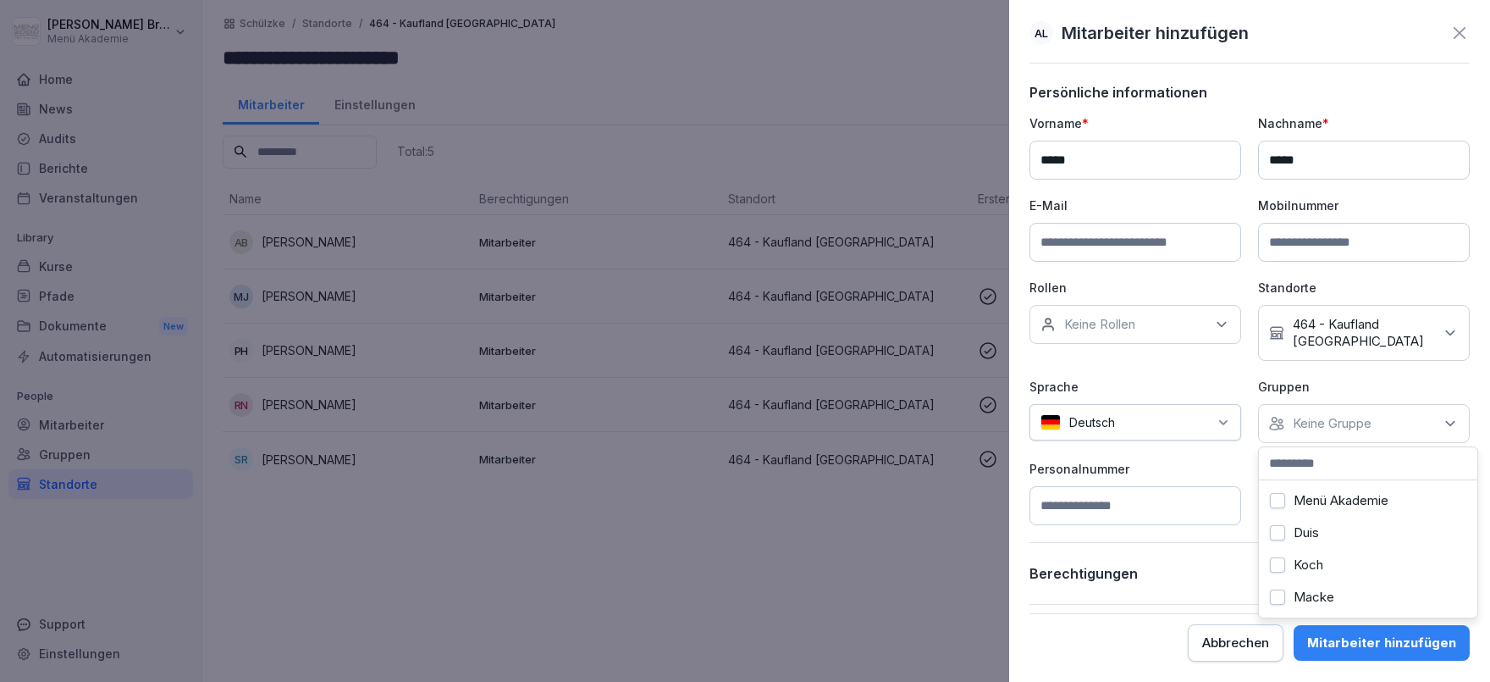
click at [1293, 493] on div "Menü Akademie" at bounding box center [1369, 500] width 210 height 32
click at [1194, 474] on p "Personalnummer" at bounding box center [1136, 469] width 212 height 18
click at [1303, 498] on input at bounding box center [1364, 505] width 212 height 39
type input "***"
click at [1394, 642] on div "Mitarbeiter hinzufügen" at bounding box center [1382, 642] width 149 height 19
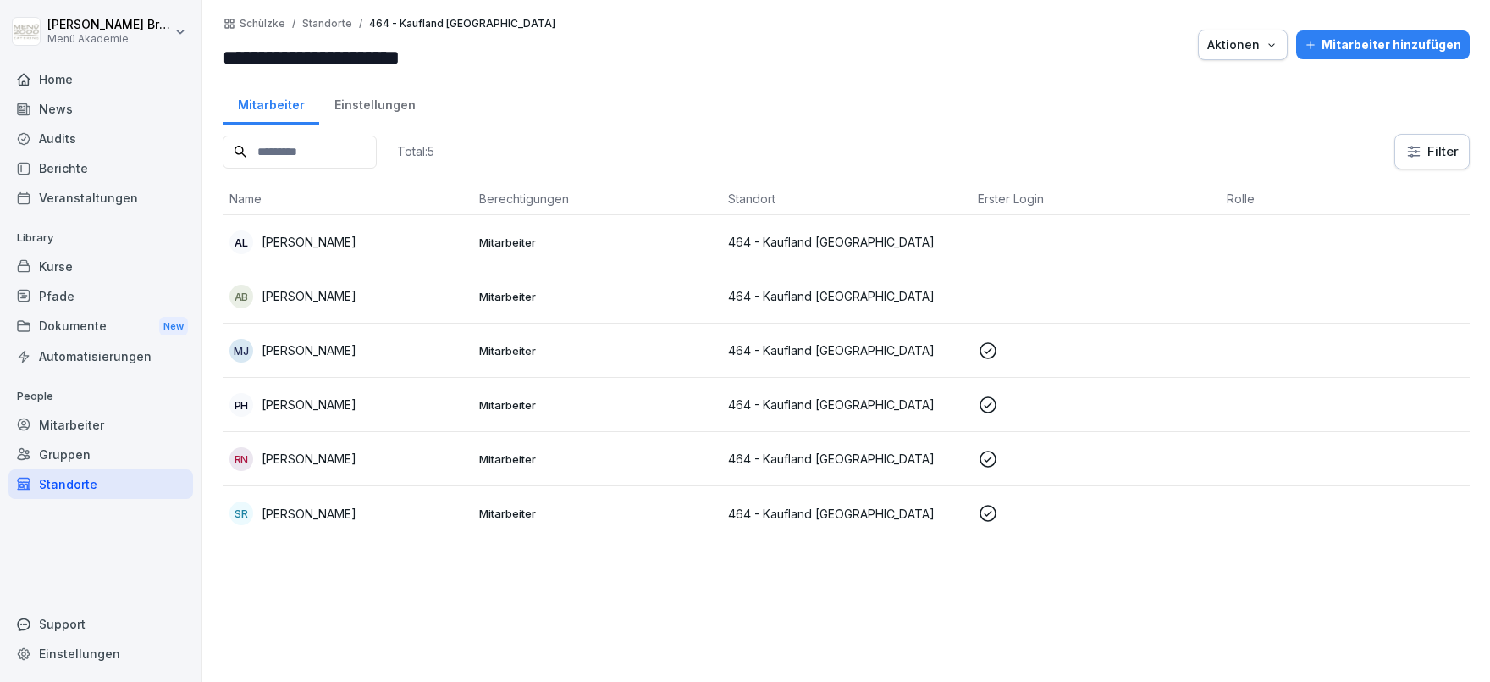
click at [311, 242] on p "[PERSON_NAME]" at bounding box center [309, 242] width 95 height 18
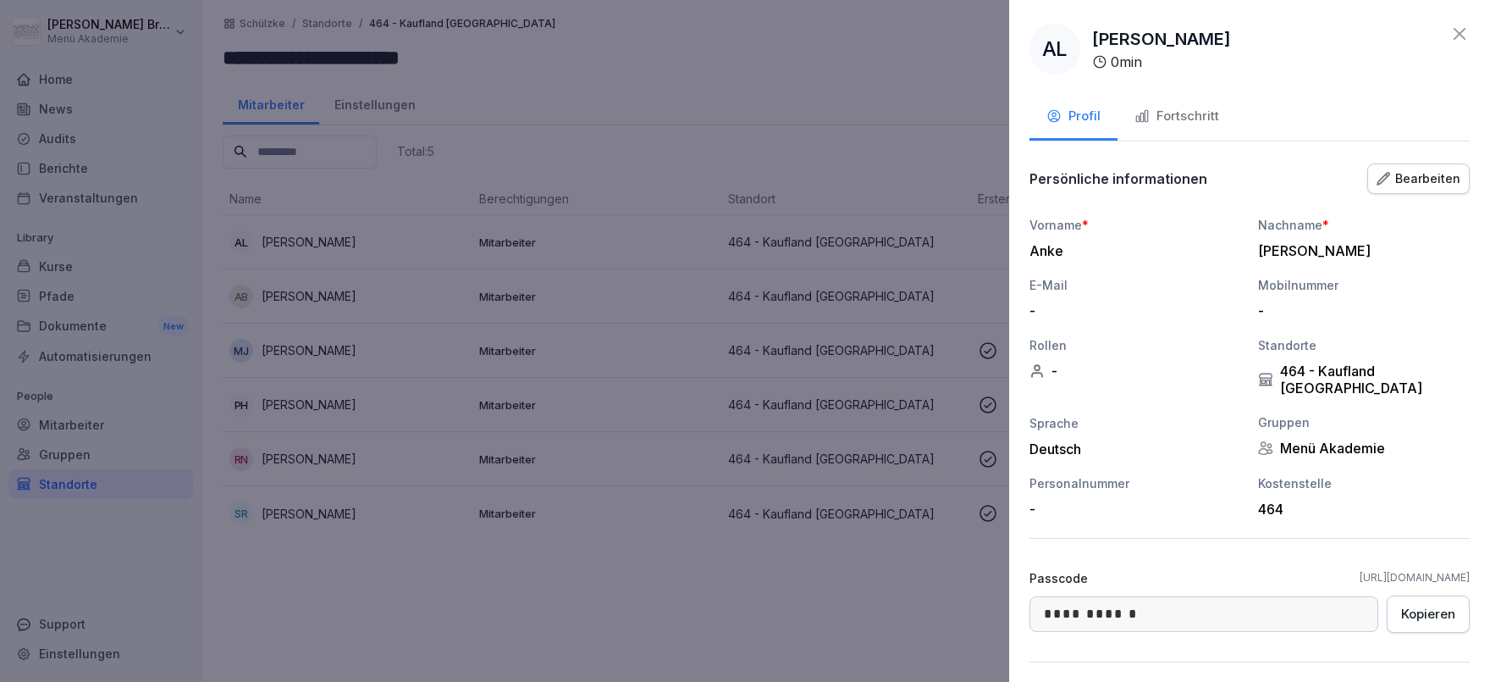
click at [1189, 118] on div "Fortschritt" at bounding box center [1177, 116] width 85 height 19
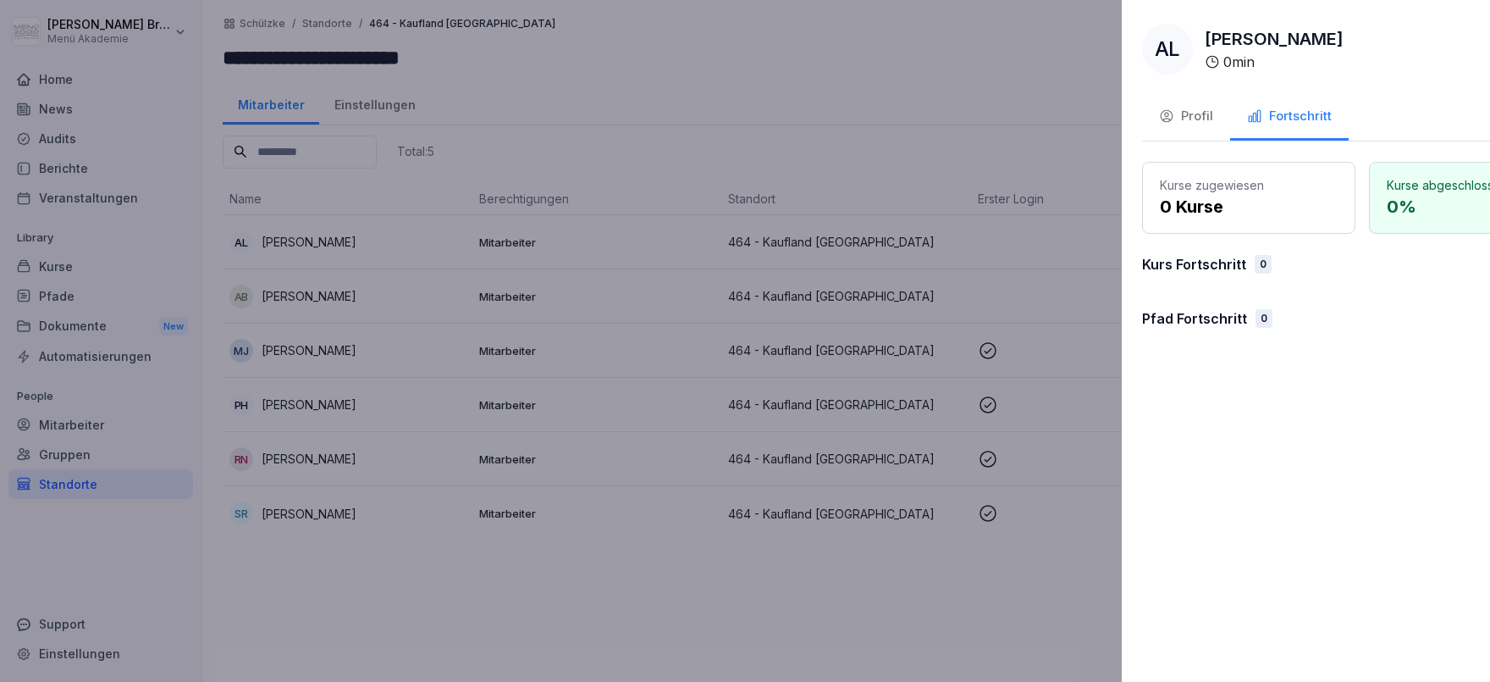
click at [837, 161] on div at bounding box center [745, 341] width 1490 height 682
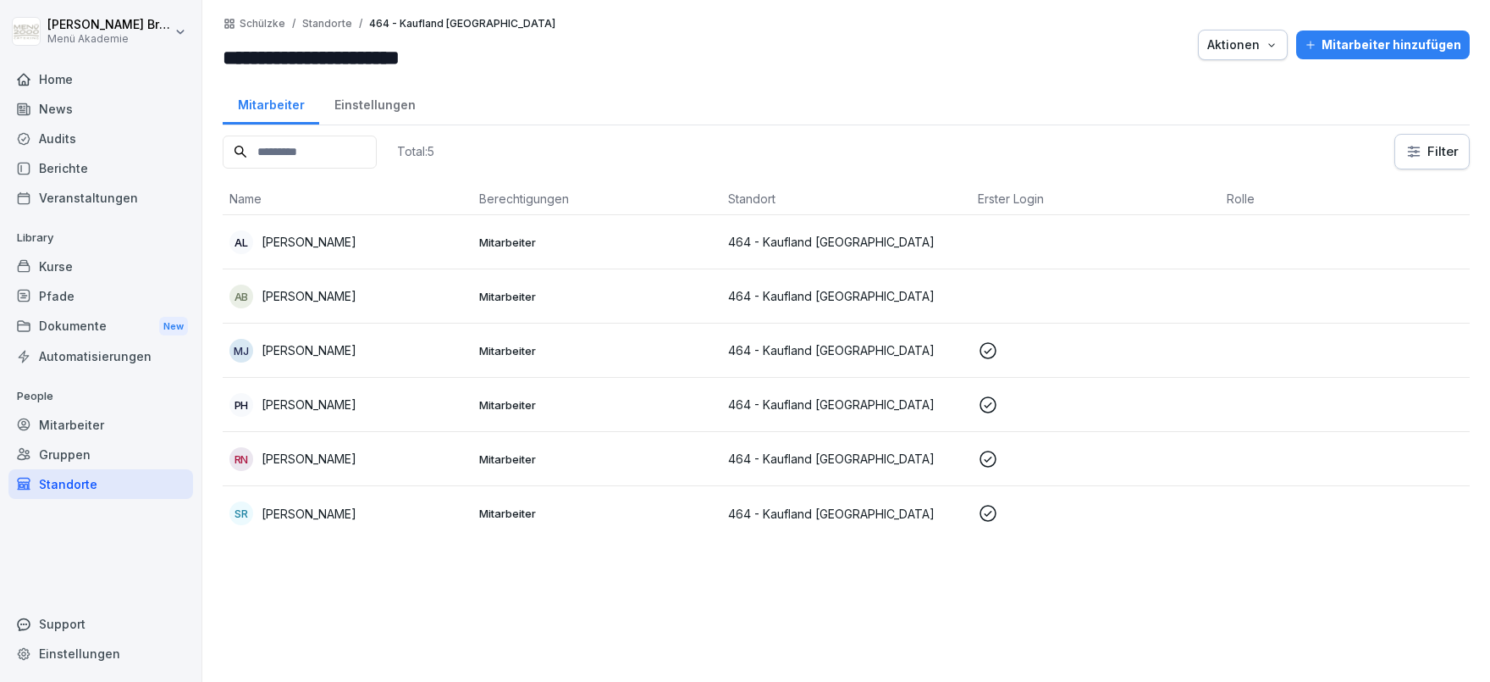
click at [62, 417] on div "Mitarbeiter" at bounding box center [100, 425] width 185 height 30
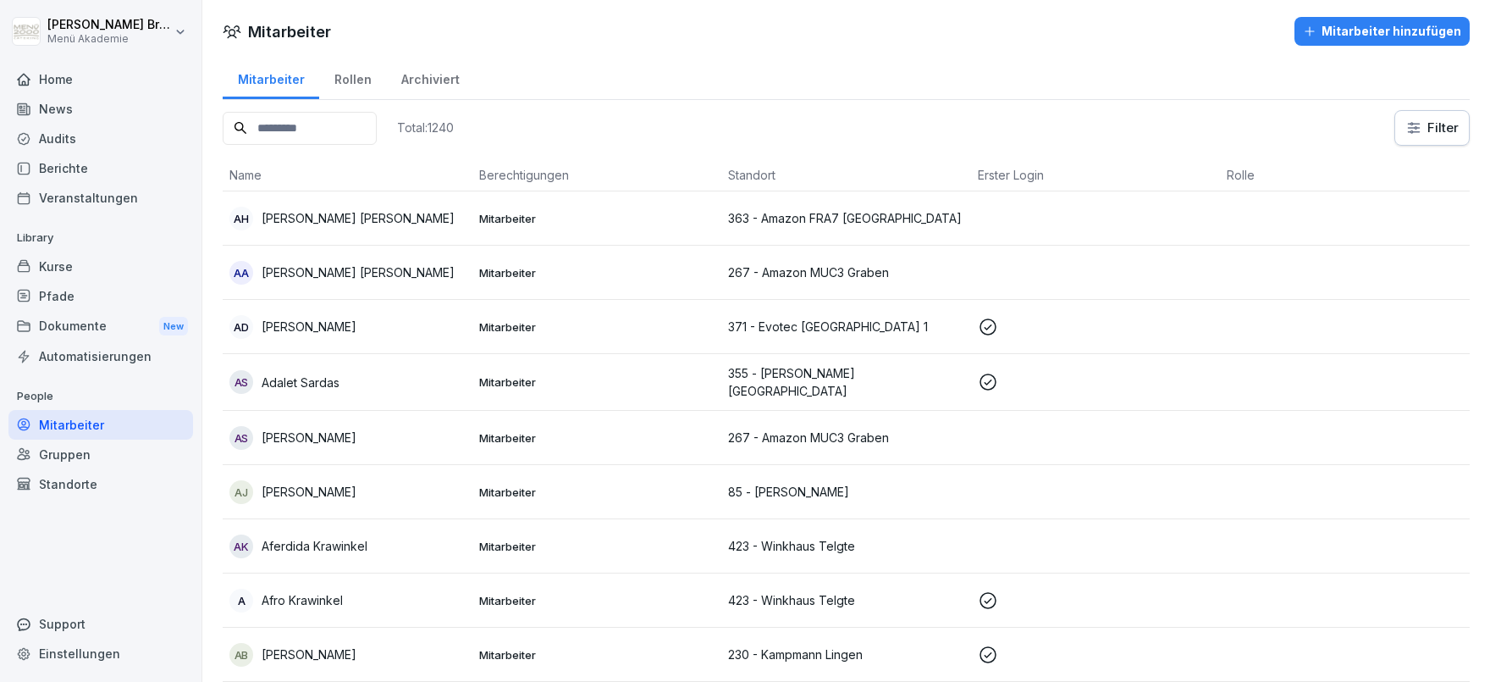
click at [117, 429] on div "Mitarbeiter" at bounding box center [100, 425] width 185 height 30
click at [111, 475] on div "Standorte" at bounding box center [100, 484] width 185 height 30
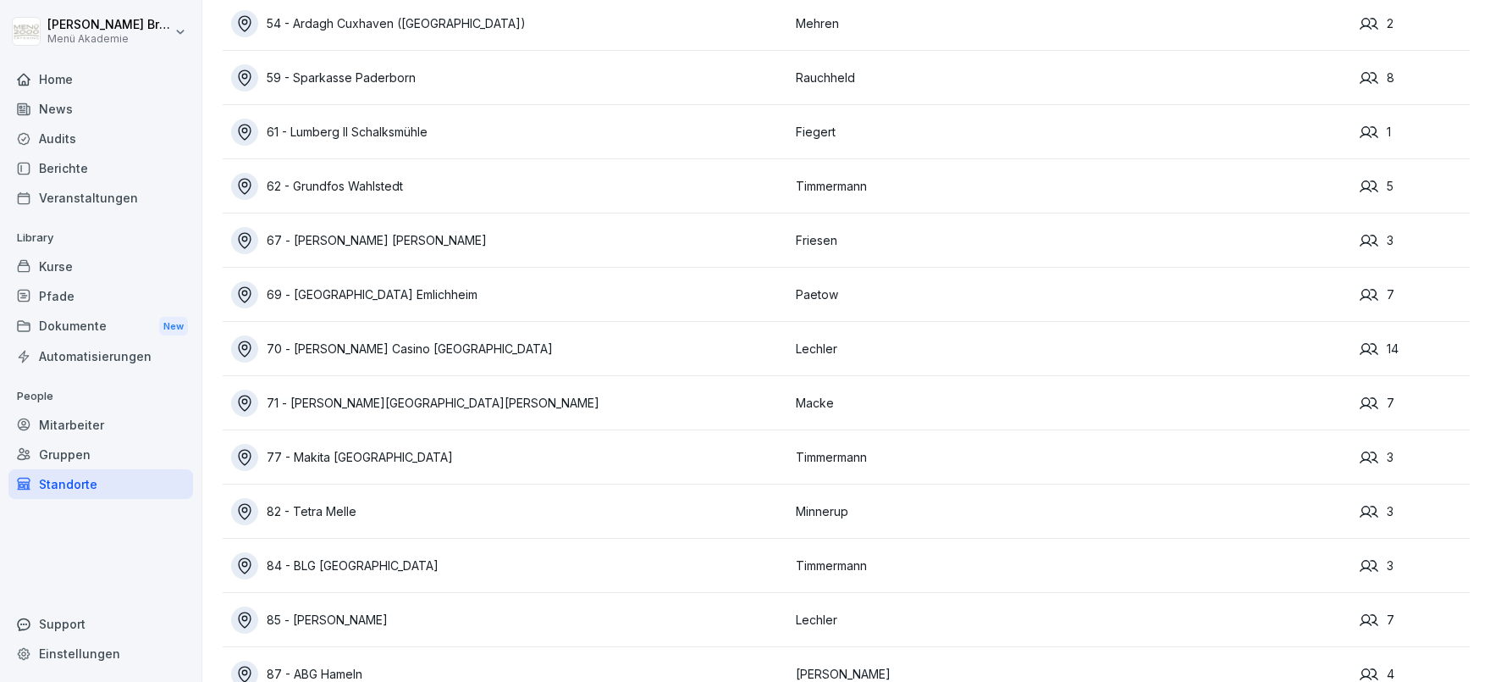
scroll to position [12102, 0]
